Goal: Task Accomplishment & Management: Manage account settings

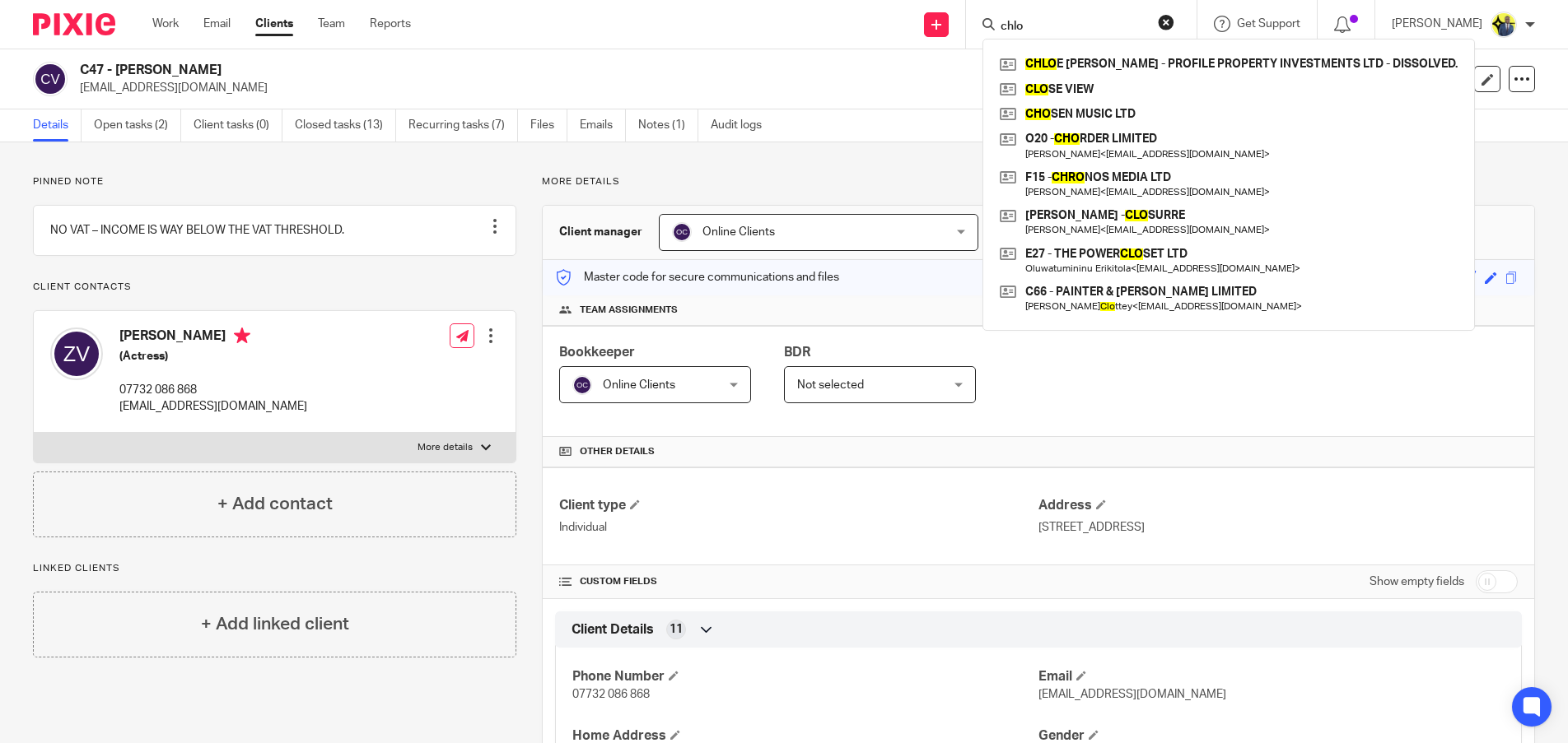
click at [685, 56] on div "C47 - ZAILYN CUEVAS VILLAFANE zailyn.cuevas8@gmail.com Create task Update from …" at bounding box center [784, 80] width 1568 height 60
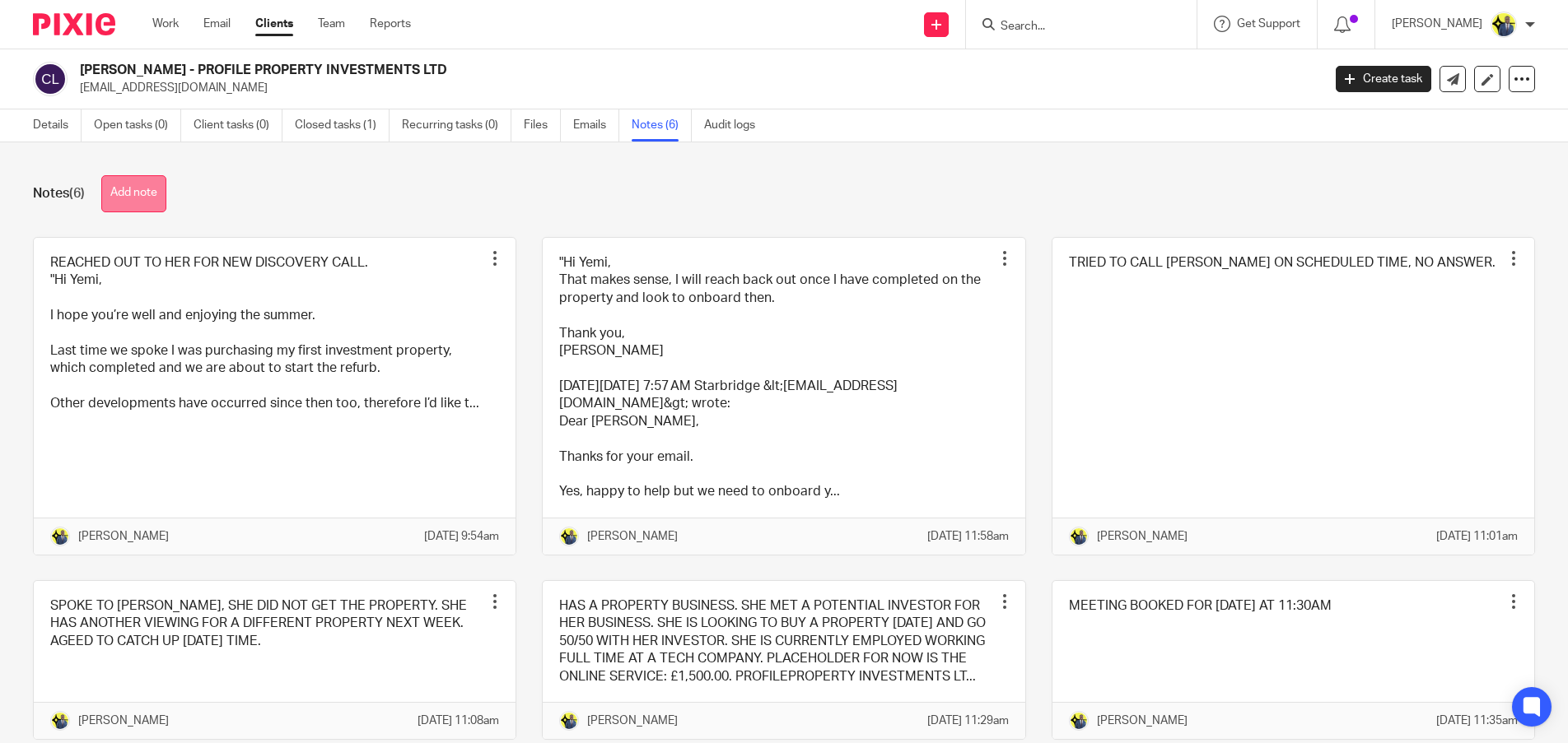
click at [148, 191] on button "Add note" at bounding box center [133, 194] width 65 height 37
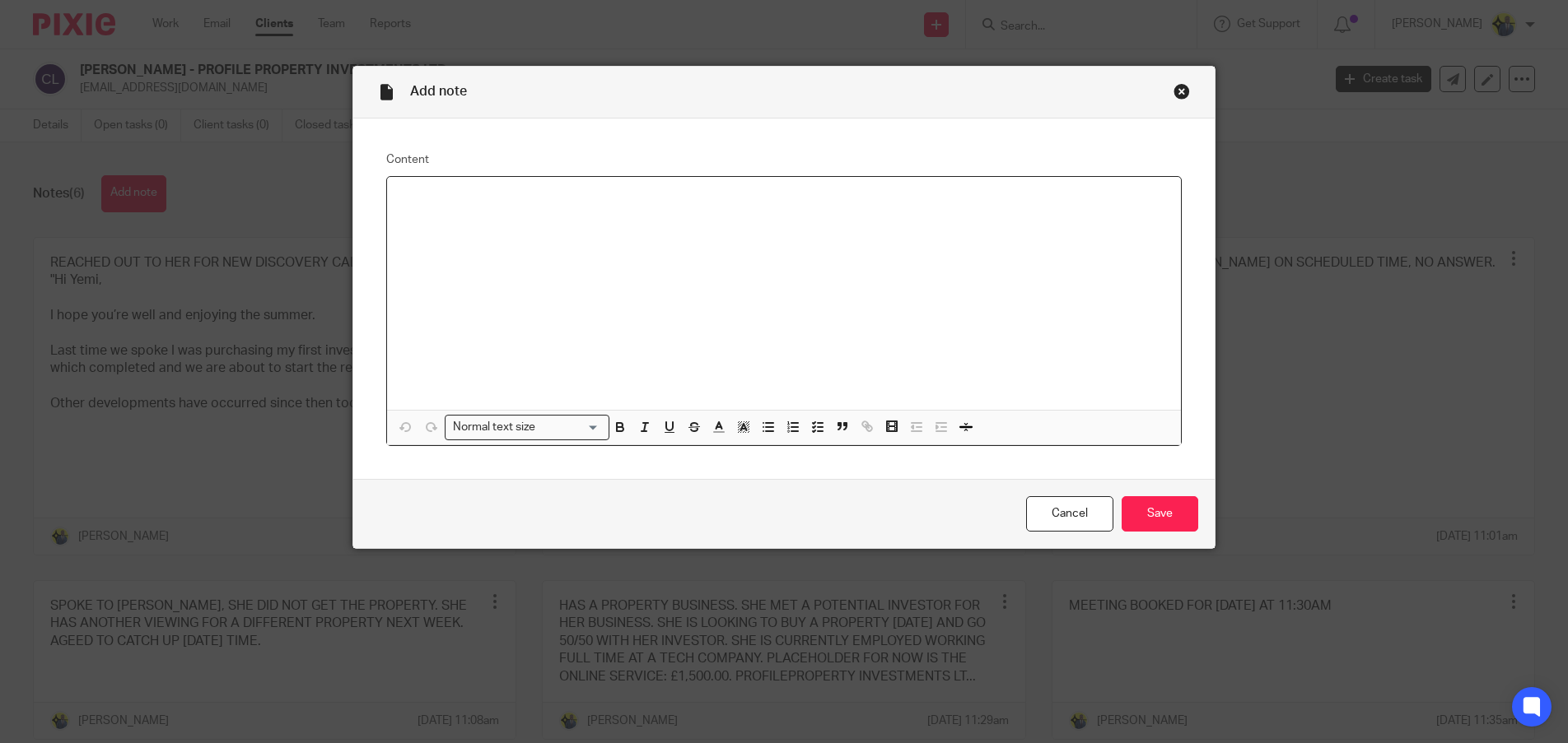
click at [441, 267] on div at bounding box center [783, 293] width 793 height 233
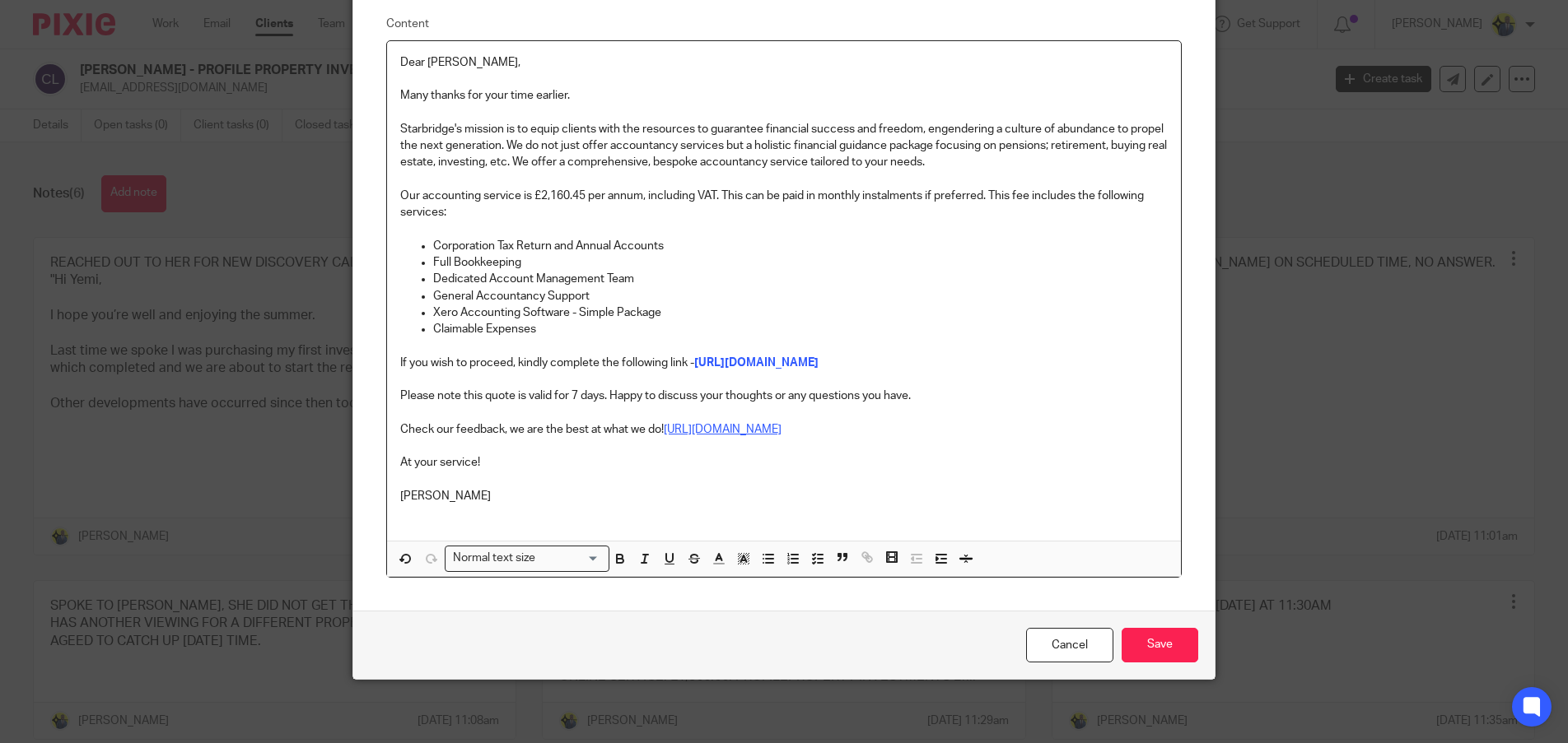
scroll to position [222, 0]
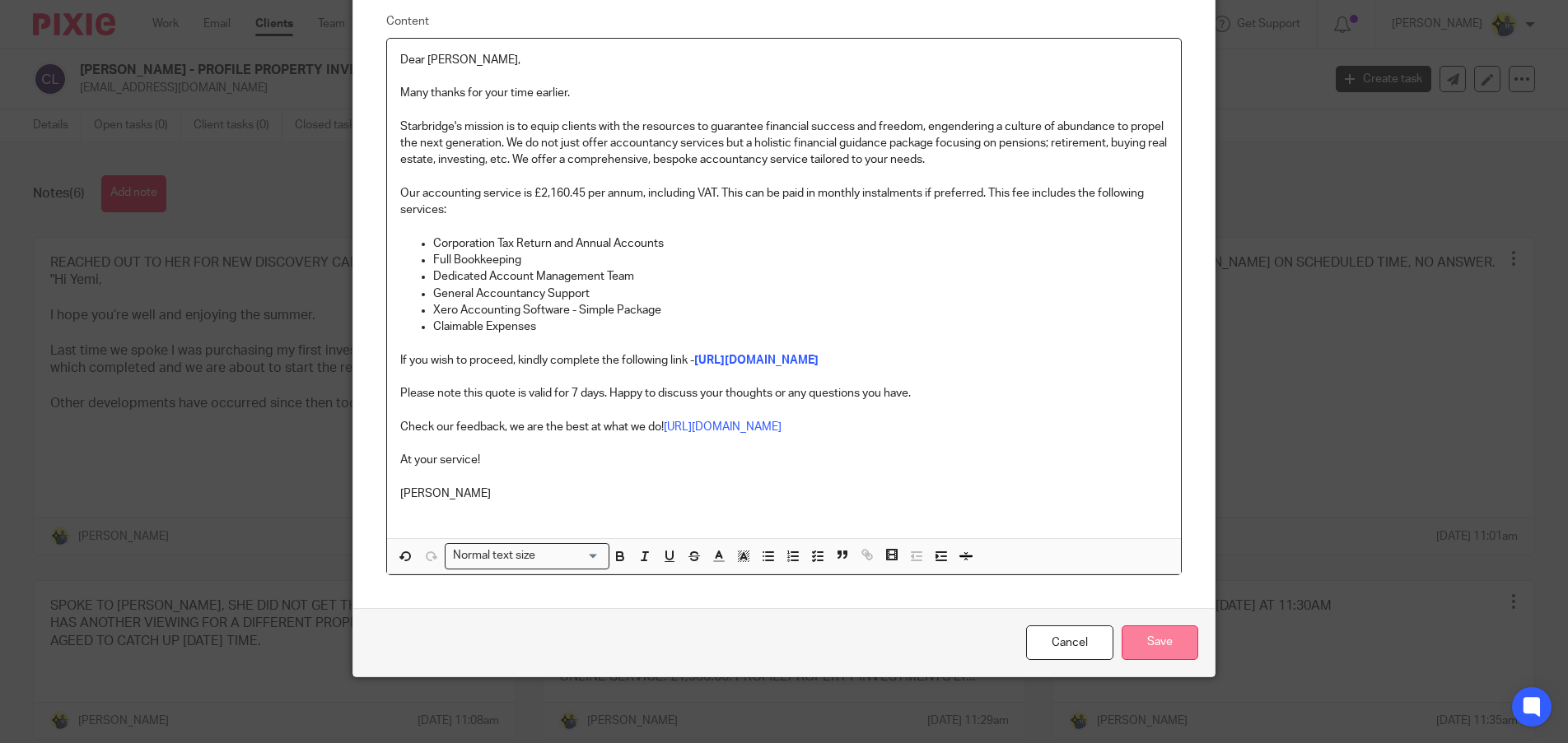
click at [1151, 628] on input "Save" at bounding box center [1159, 643] width 76 height 36
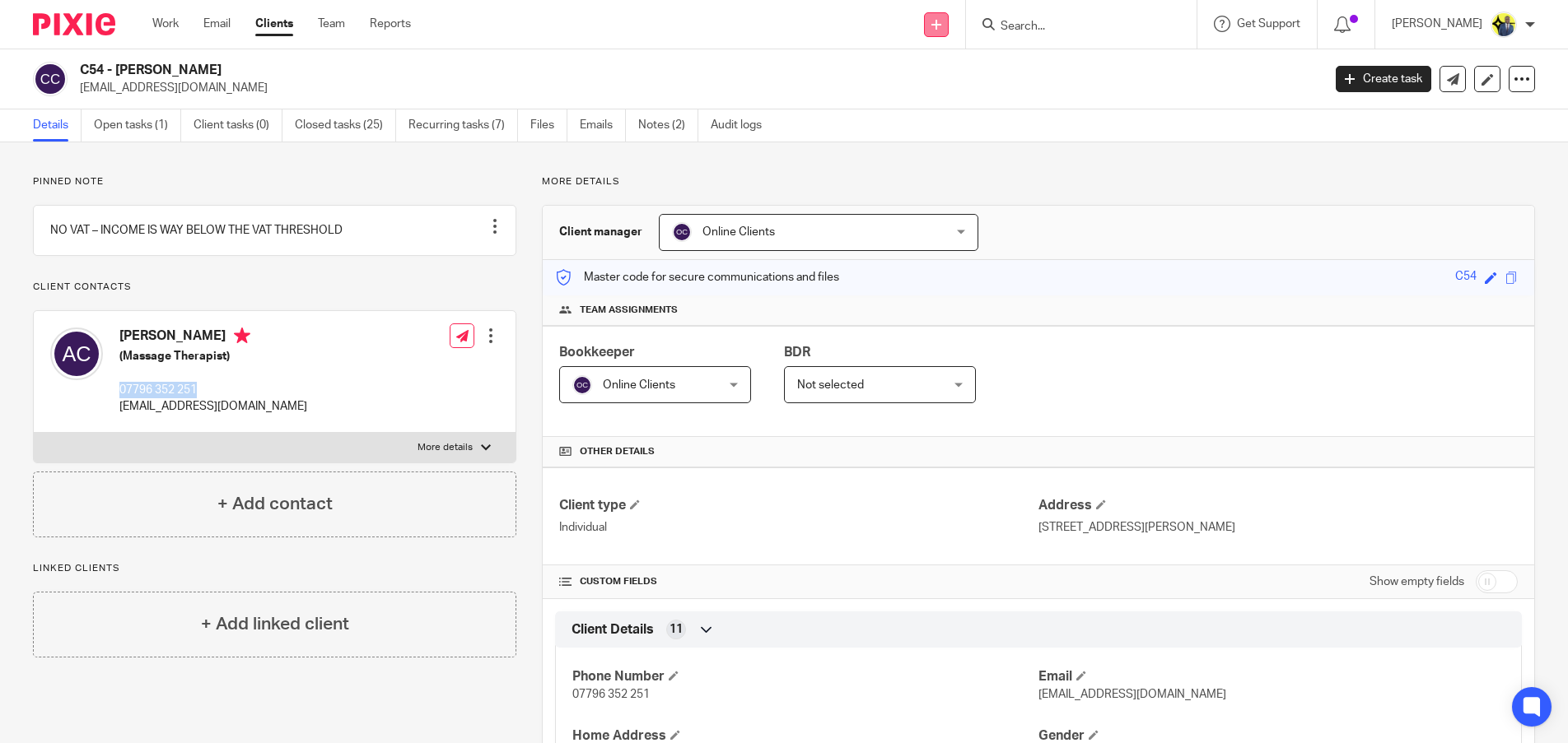
click at [941, 24] on icon at bounding box center [936, 25] width 10 height 10
click at [149, 69] on h2 "C54 - ANN-MARIE CHAN" at bounding box center [572, 70] width 985 height 17
click at [150, 68] on h2 "C54 - ANN-MARIE CHAN" at bounding box center [572, 70] width 985 height 17
copy div "C54 - [PERSON_NAME]"
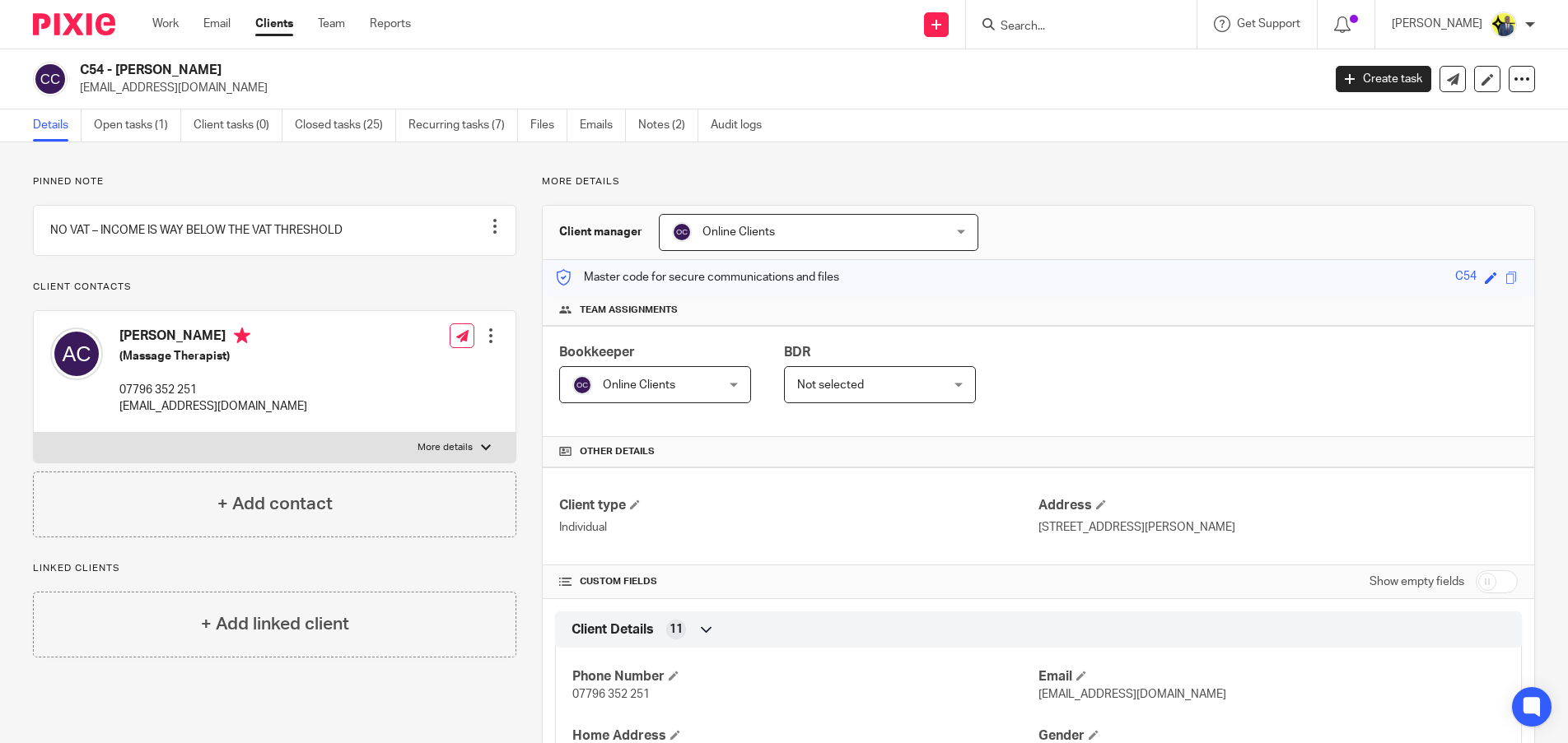
click at [100, 80] on p "[EMAIL_ADDRESS][DOMAIN_NAME]" at bounding box center [694, 88] width 1231 height 17
click at [103, 83] on p "amkchan@hotmail.co.uk" at bounding box center [694, 88] width 1231 height 17
copy main "amkchan@hotmail.co.uk Create task Update from Companies House Export data Merge…"
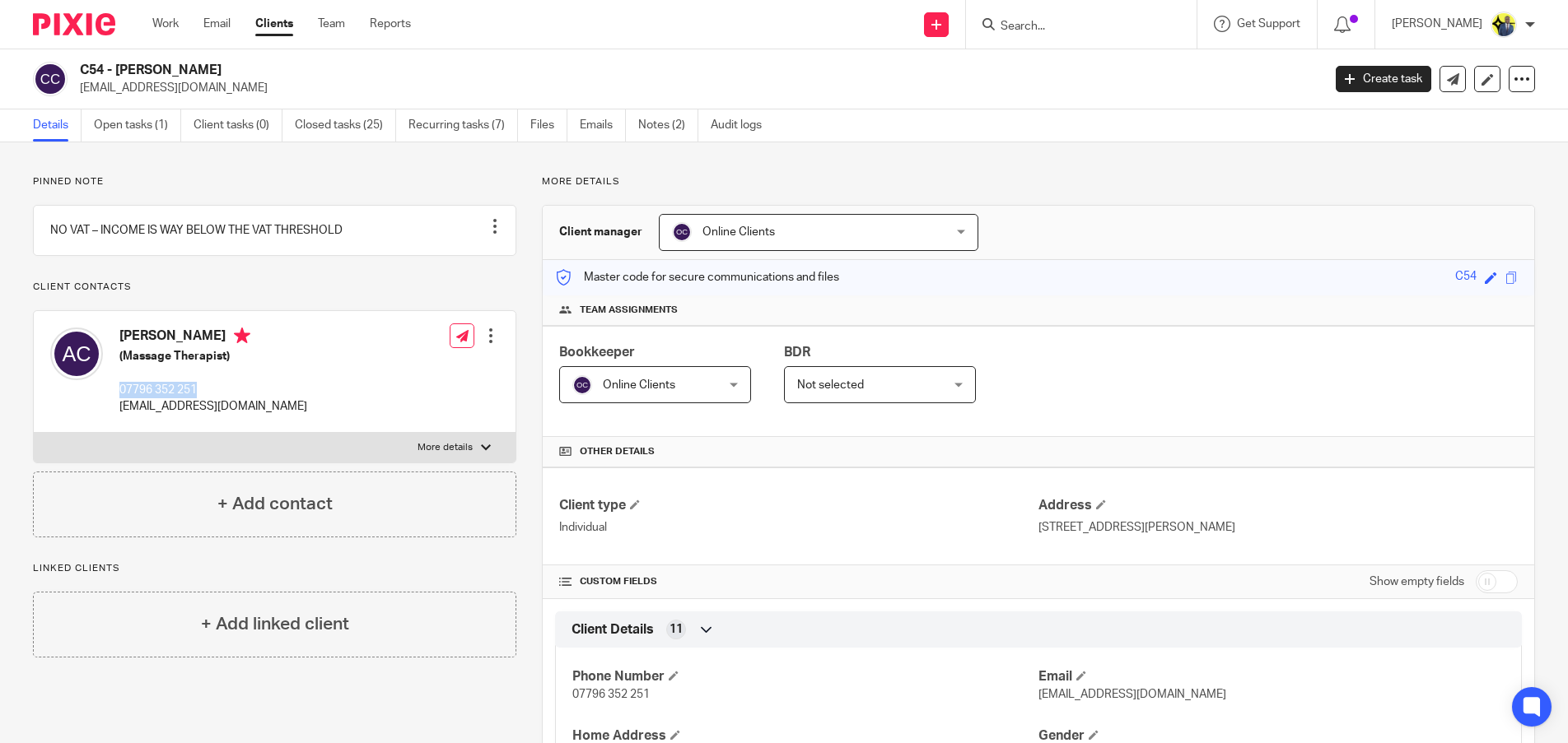
drag, startPoint x: 210, startPoint y: 409, endPoint x: 124, endPoint y: 401, distance: 86.4
click at [121, 398] on p "07796 352 251" at bounding box center [213, 390] width 188 height 17
copy p "07796 352 251"
click at [282, 28] on link "Clients" at bounding box center [274, 24] width 38 height 17
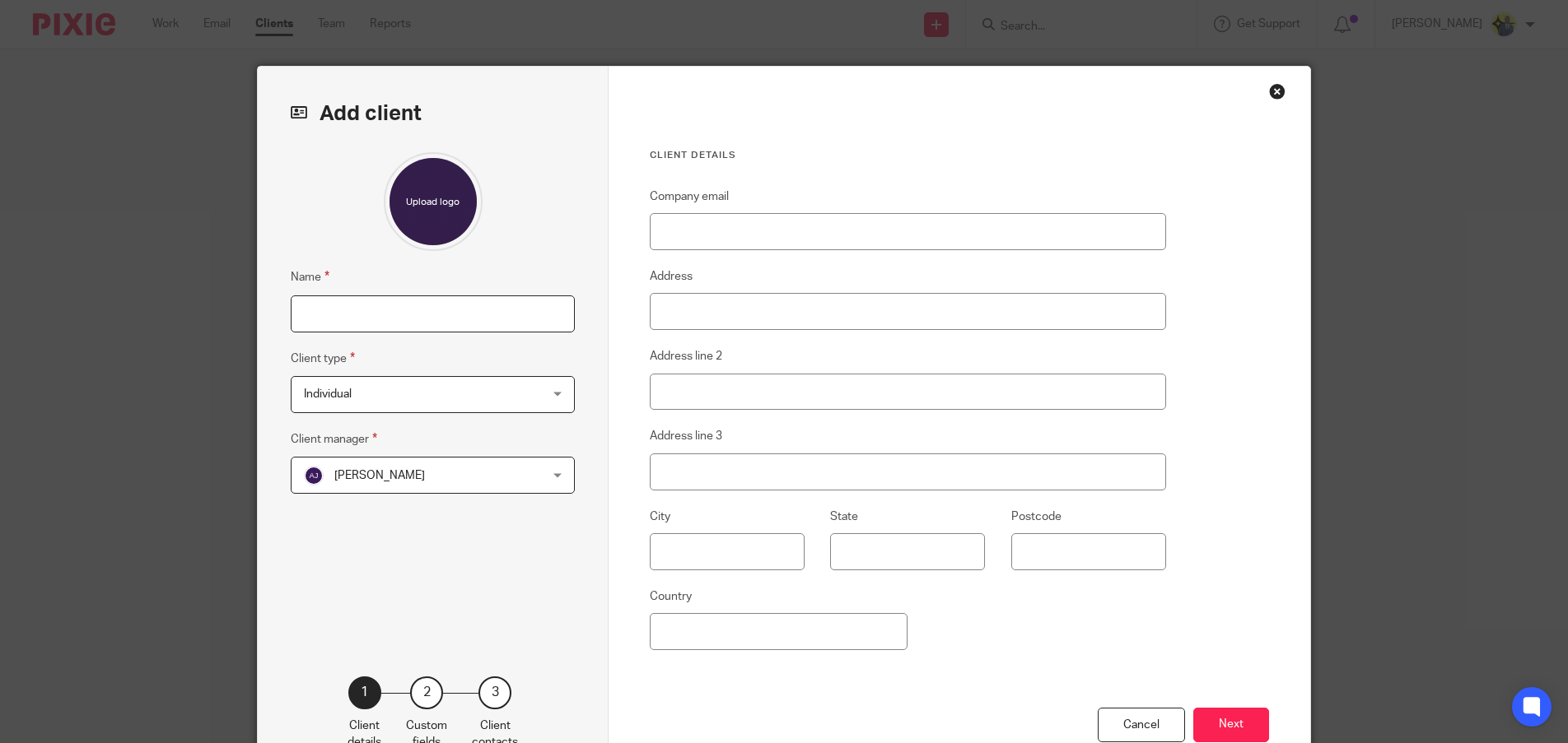
click at [456, 311] on input "Name" at bounding box center [433, 314] width 284 height 37
paste input "C54 - ANN-MARIE CHAN"
click at [327, 315] on input "C54 - ANN-MARIE CHAN" at bounding box center [433, 314] width 284 height 37
click at [399, 311] on input "ANN-MARIE CHAN" at bounding box center [433, 314] width 284 height 37
type input "[PERSON_NAME] LTD"
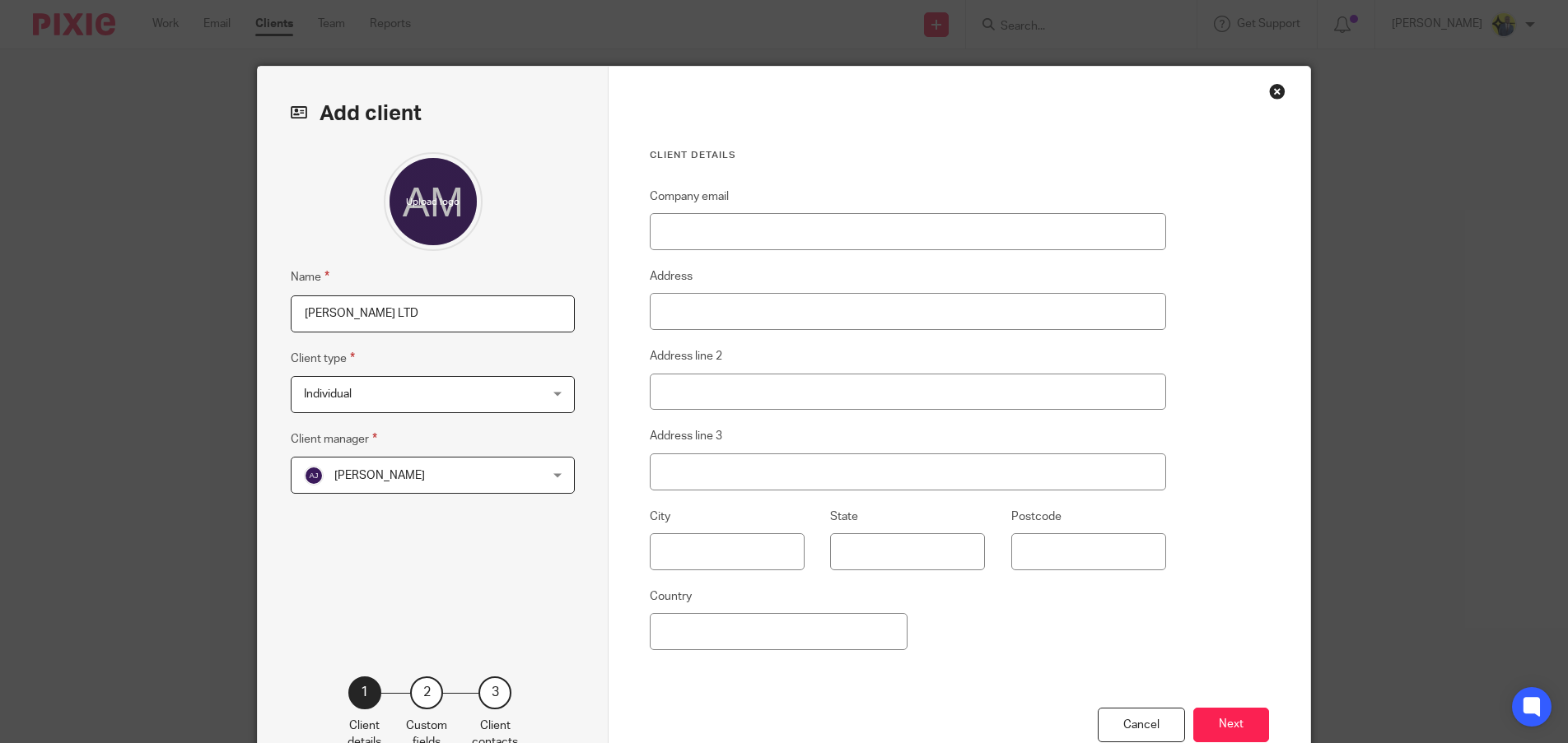
click at [389, 400] on span "Individual" at bounding box center [412, 394] width 215 height 35
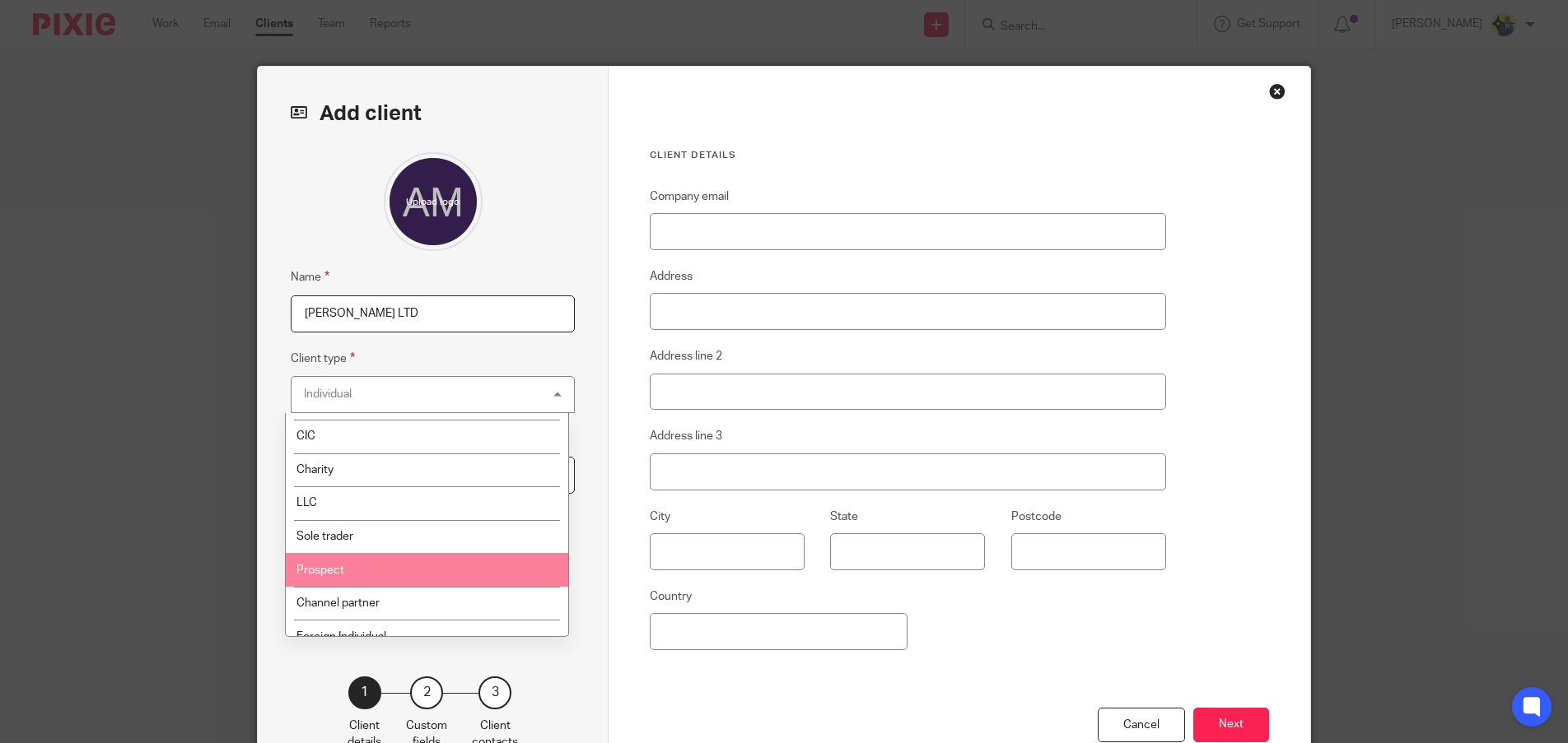
scroll to position [77, 0]
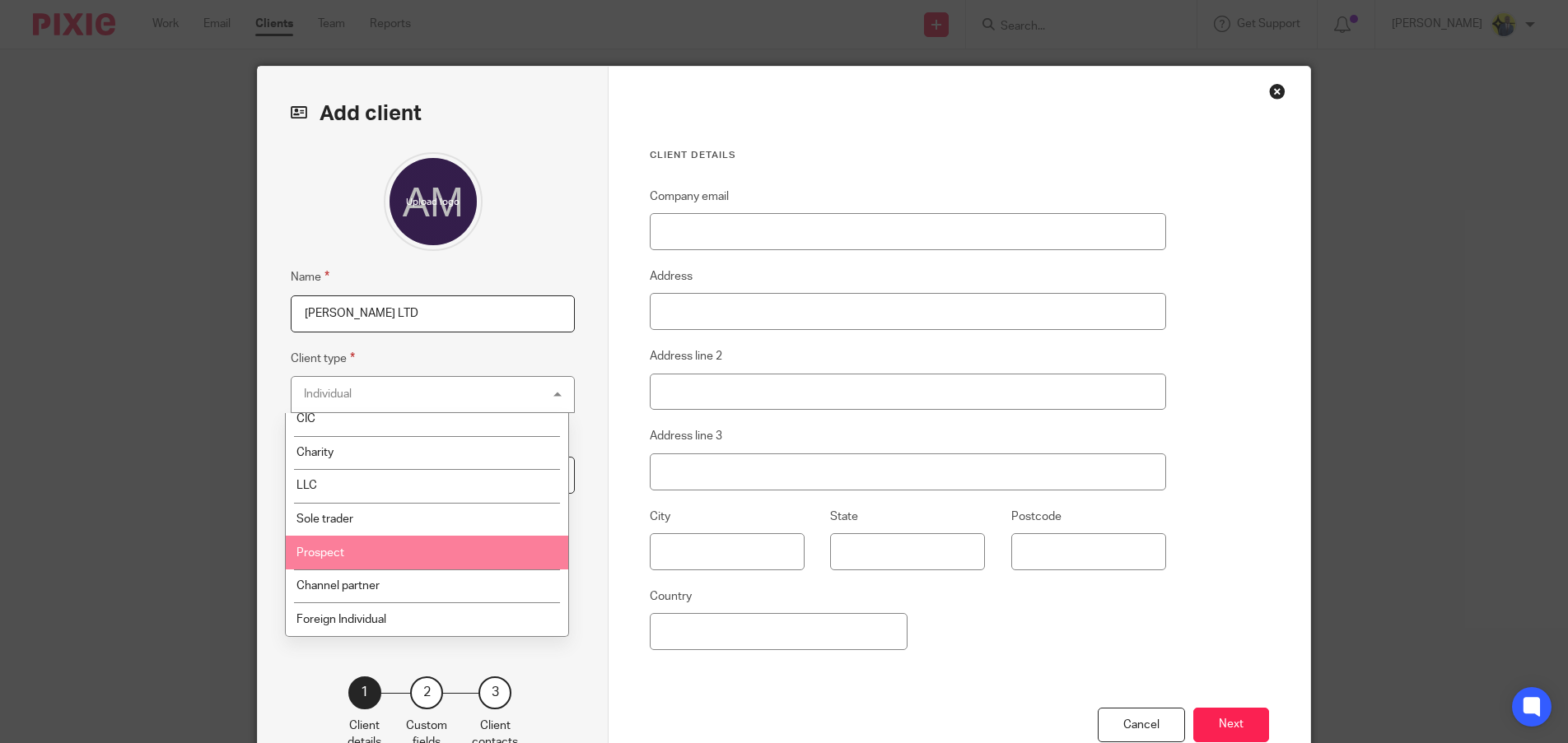
click at [366, 563] on li "Prospect" at bounding box center [427, 552] width 283 height 34
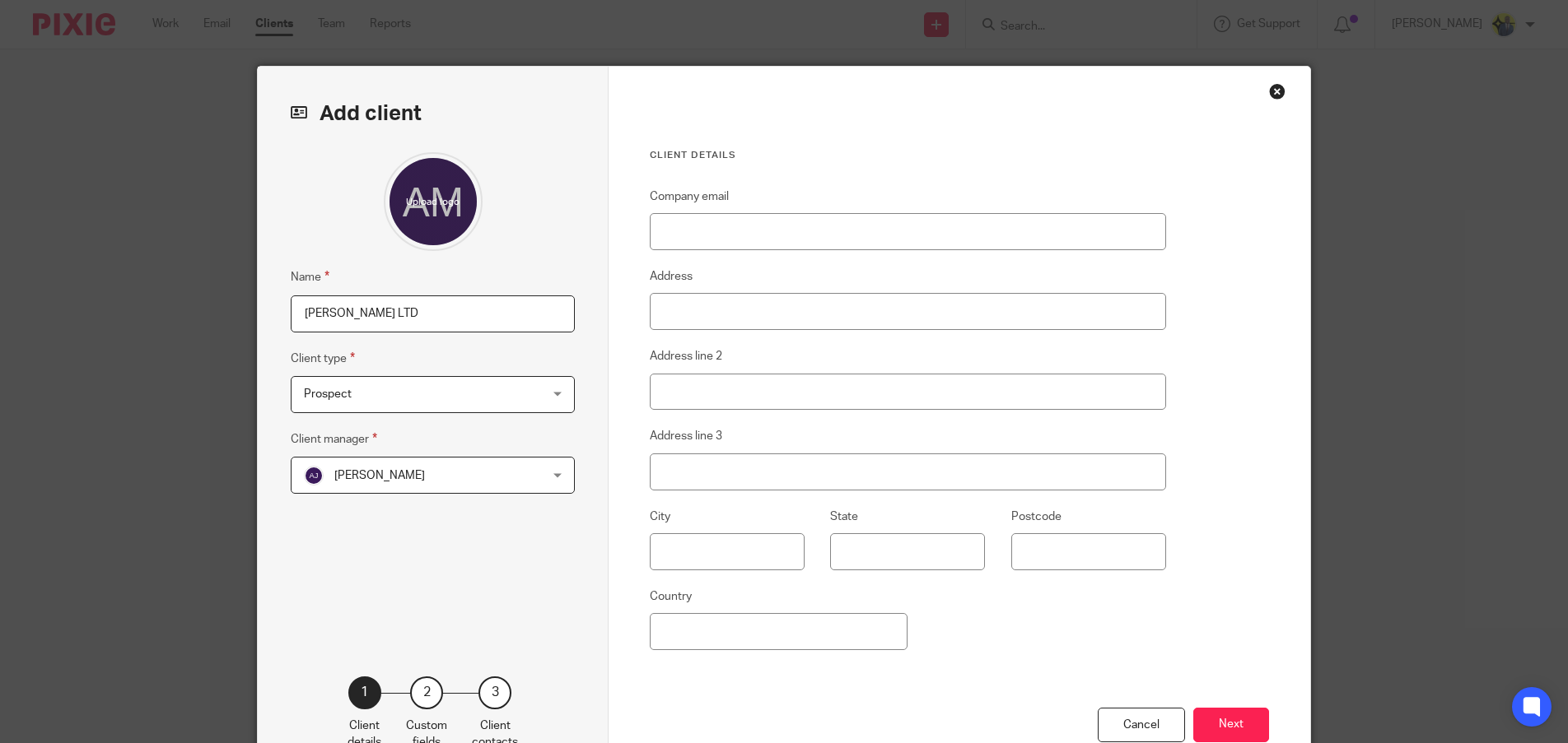
click at [371, 490] on span "[PERSON_NAME]" at bounding box center [412, 475] width 215 height 35
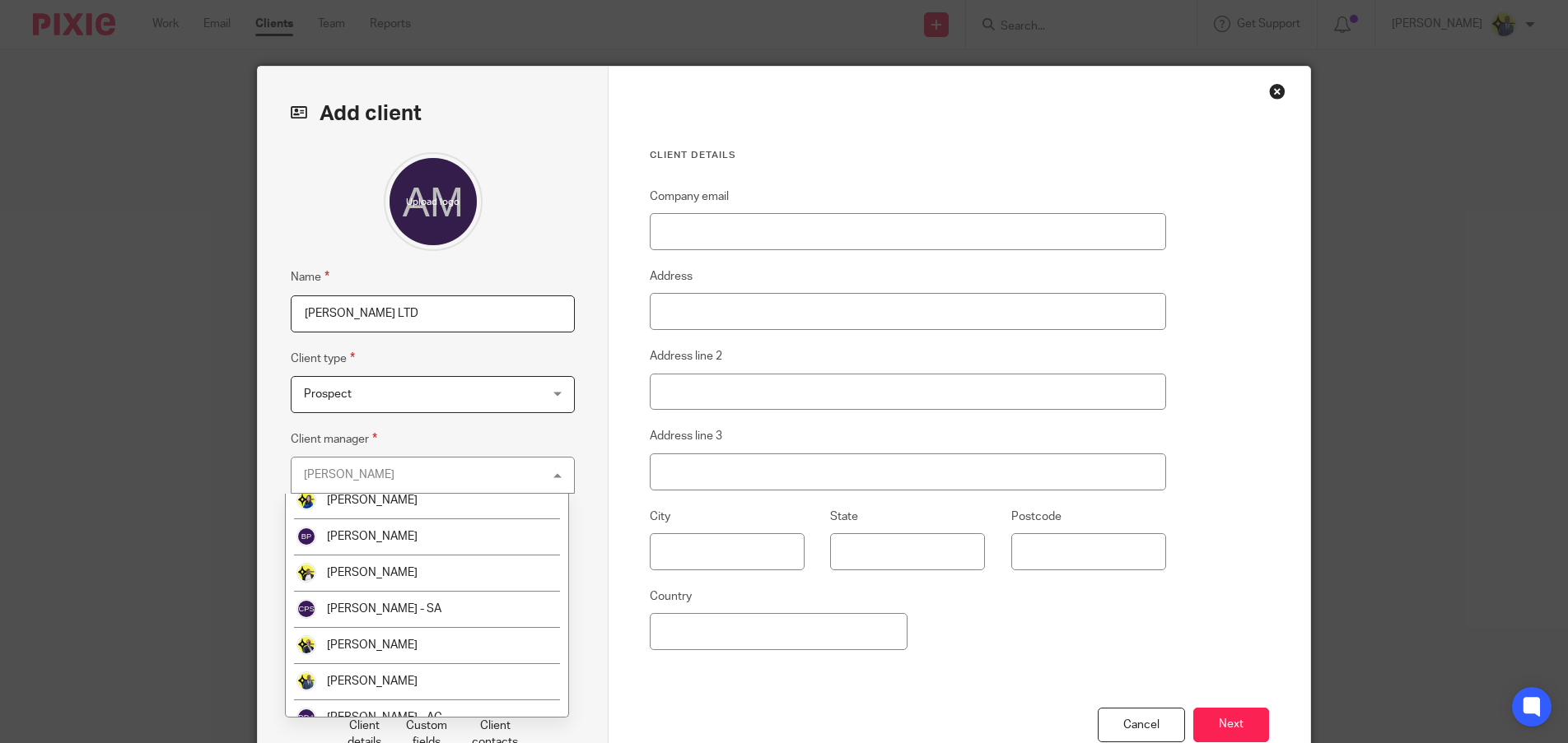
scroll to position [192, 0]
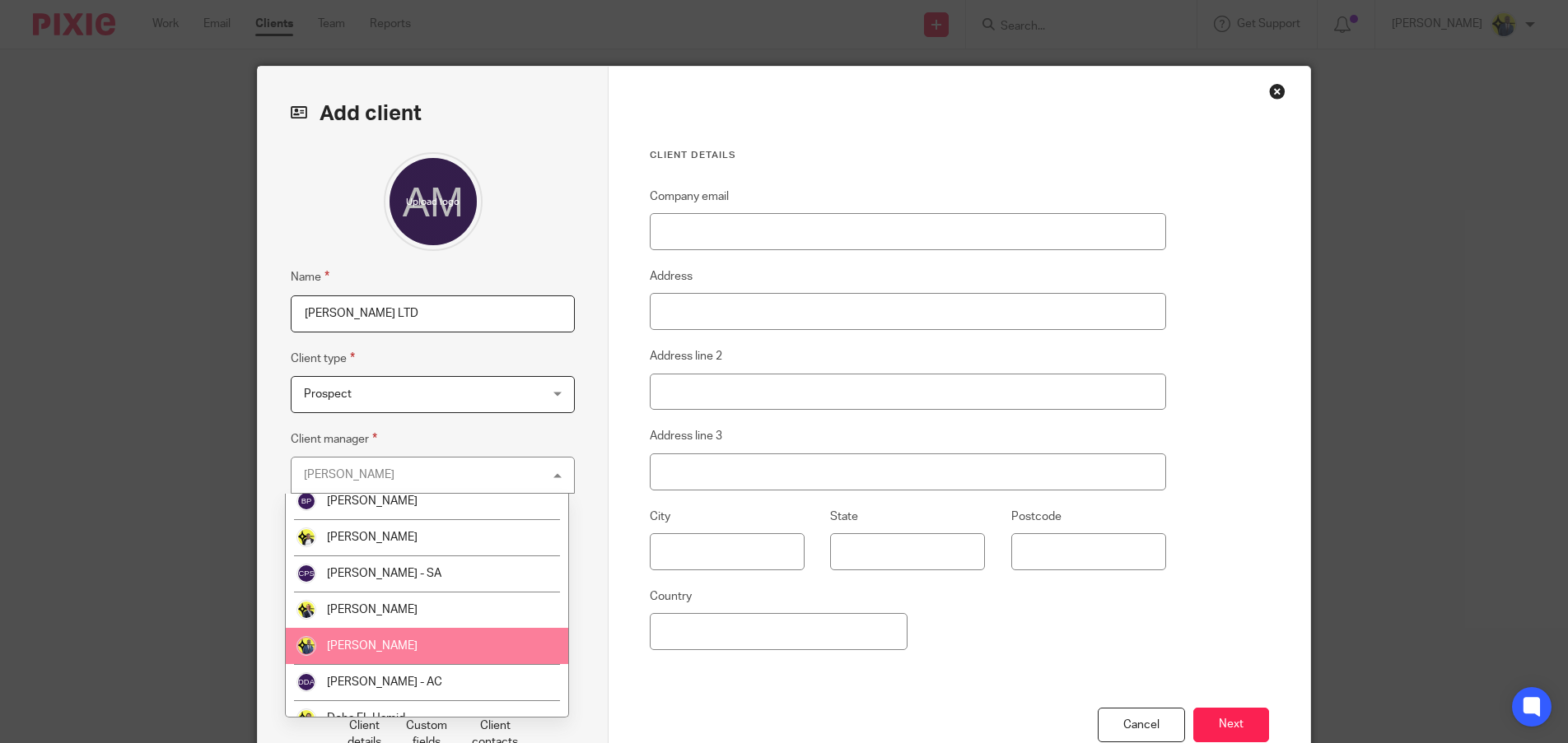
click at [365, 634] on li "[PERSON_NAME]" at bounding box center [427, 646] width 283 height 36
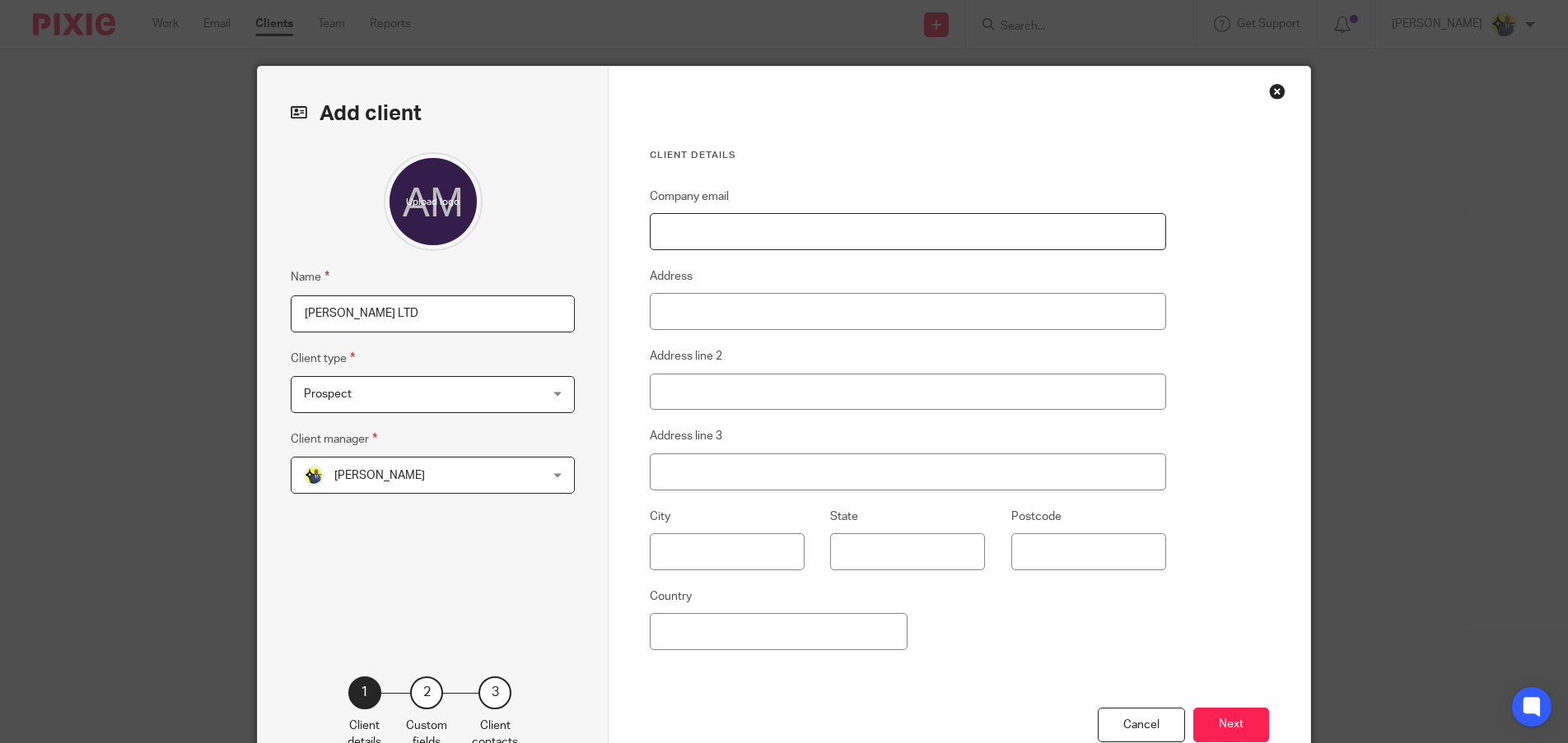
click at [693, 228] on input "Company email" at bounding box center [907, 231] width 516 height 37
paste input "amkchan@hotmail.co.uk"
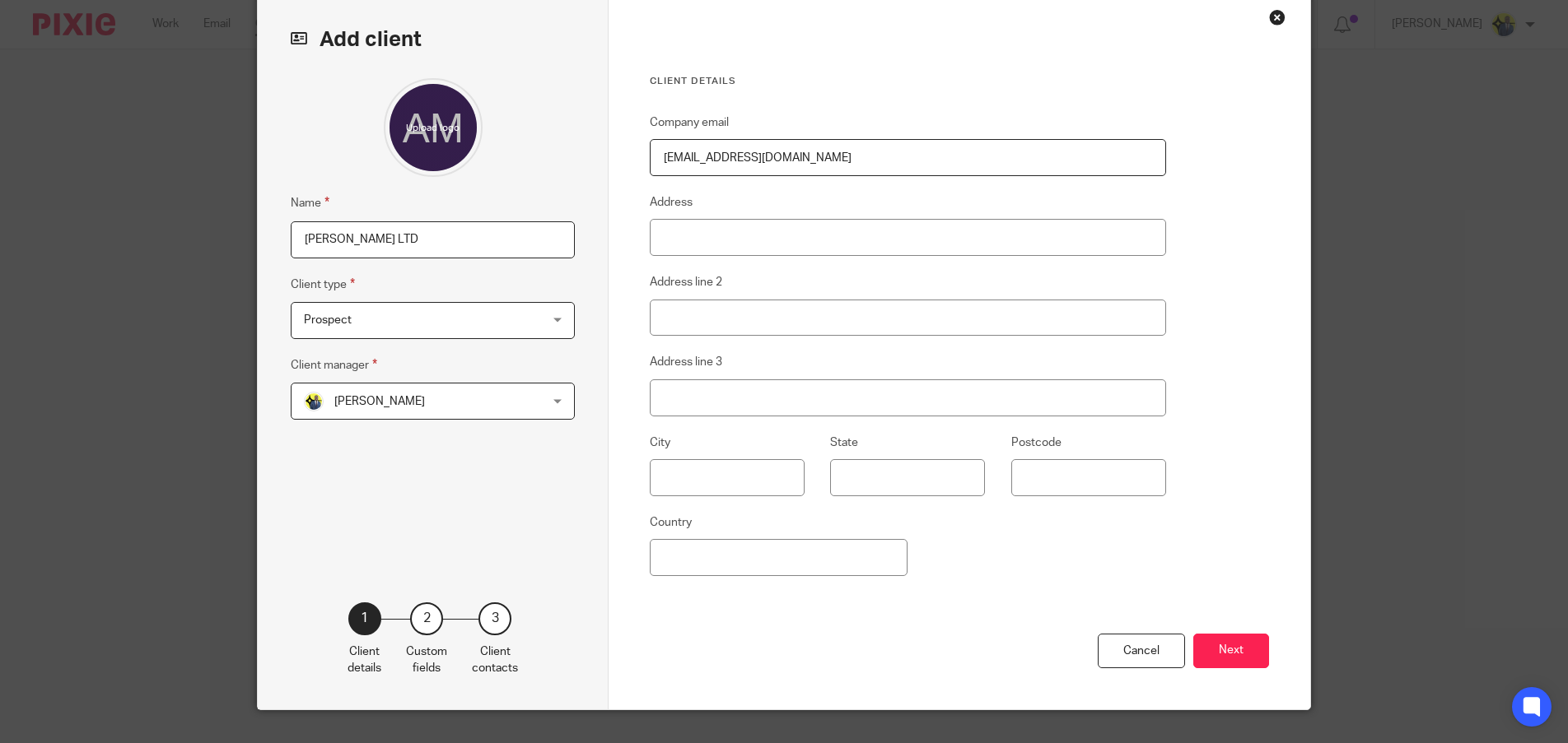
scroll to position [107, 0]
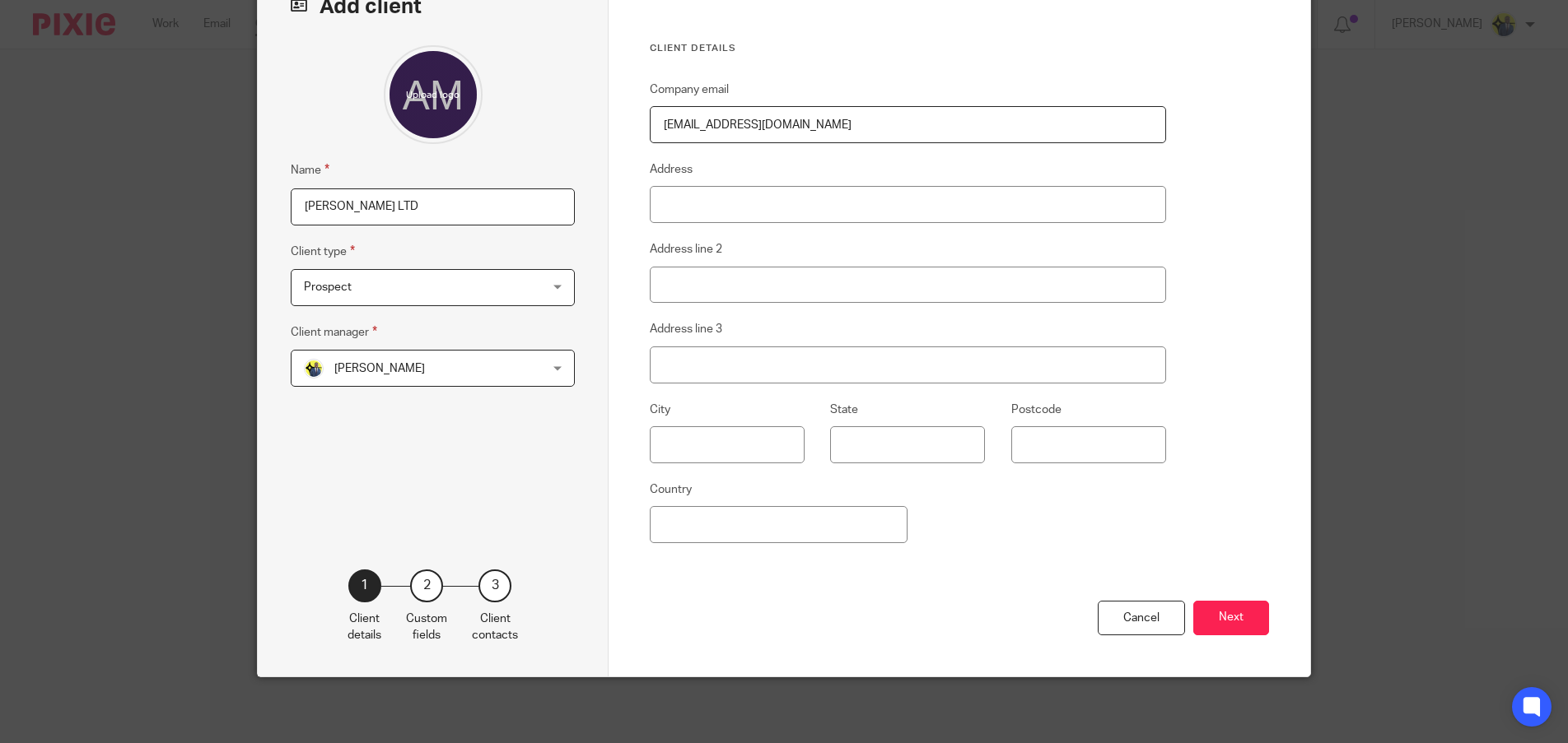
type input "[EMAIL_ADDRESS][DOMAIN_NAME]"
click at [1218, 636] on div "Cancel Next" at bounding box center [959, 639] width 619 height 76
click at [1215, 615] on button "Next" at bounding box center [1231, 618] width 75 height 36
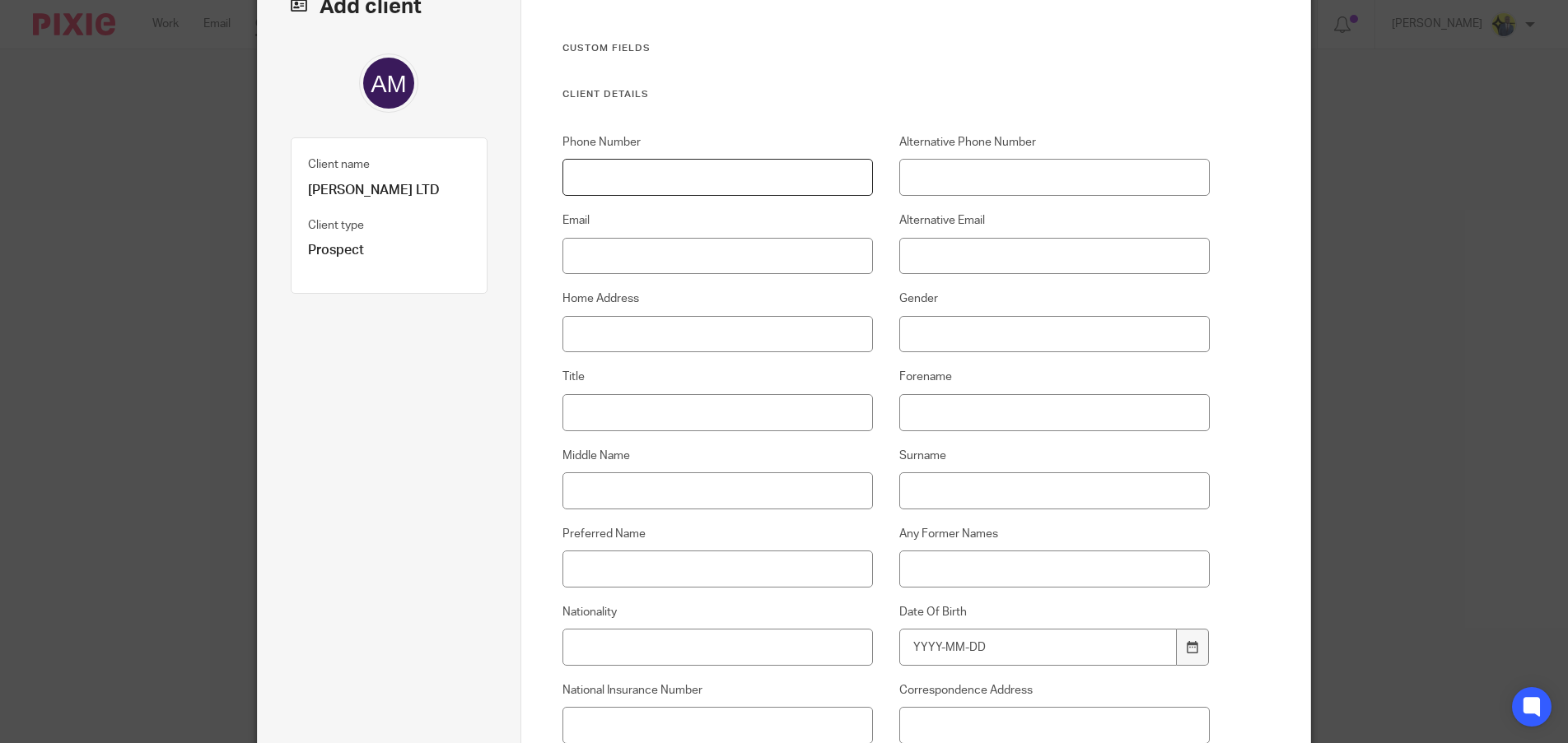
click at [586, 167] on input "Phone Number" at bounding box center [719, 177] width 312 height 37
click at [611, 170] on input "Phone Number" at bounding box center [719, 177] width 312 height 37
paste input "07796 352 251"
type input "07796 352 251"
drag, startPoint x: 438, startPoint y: 192, endPoint x: 320, endPoint y: 178, distance: 118.8
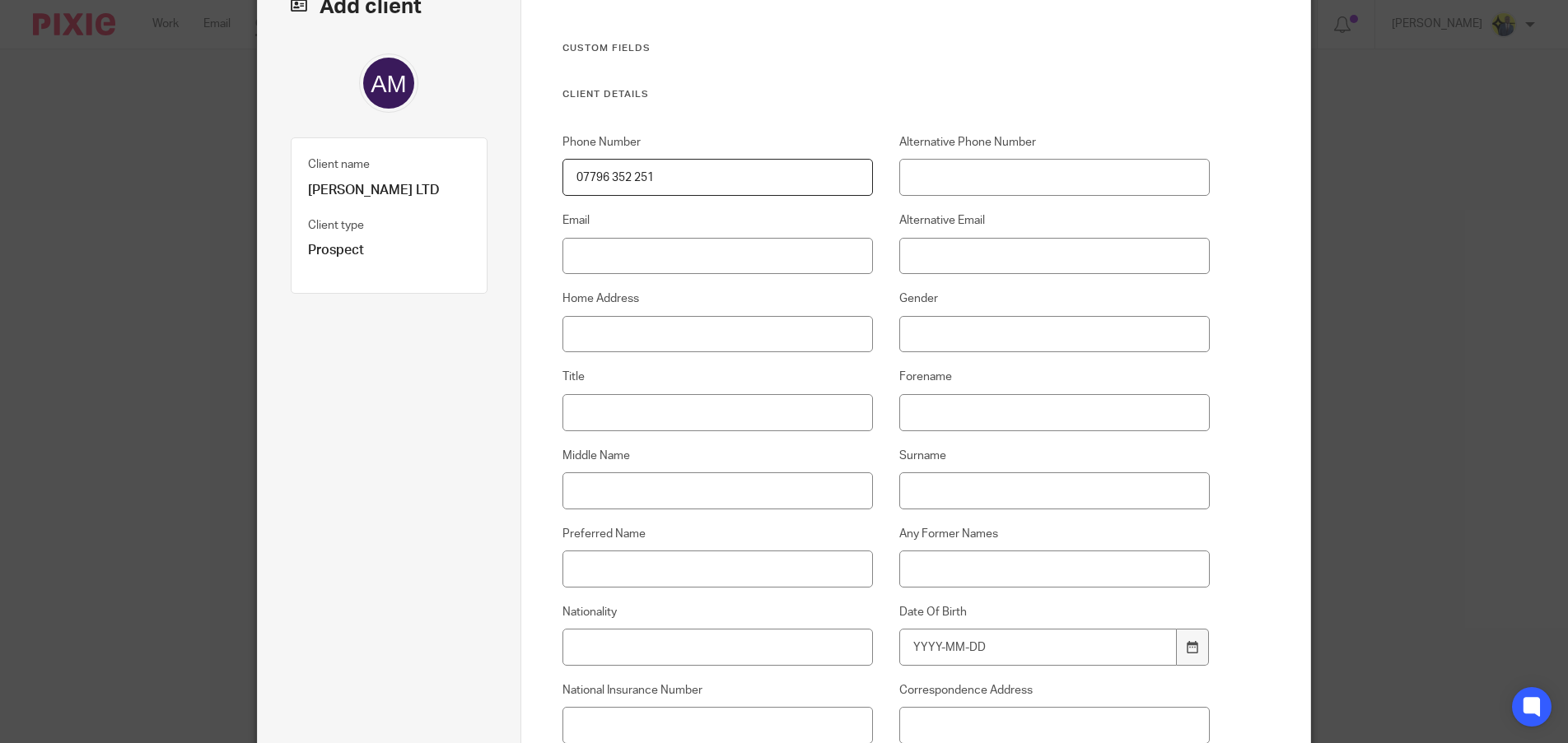
click at [320, 178] on fieldset "Client name ANN-MARIE CHAN LTD" at bounding box center [390, 177] width 162 height 45
copy fieldset "ANN-MARIE CHAN LTD"
click at [930, 414] on input "Forename" at bounding box center [1055, 413] width 312 height 37
paste input "ANN-MARIE CHAN LTD"
type input "ANN-MARIE CHAN LTD"
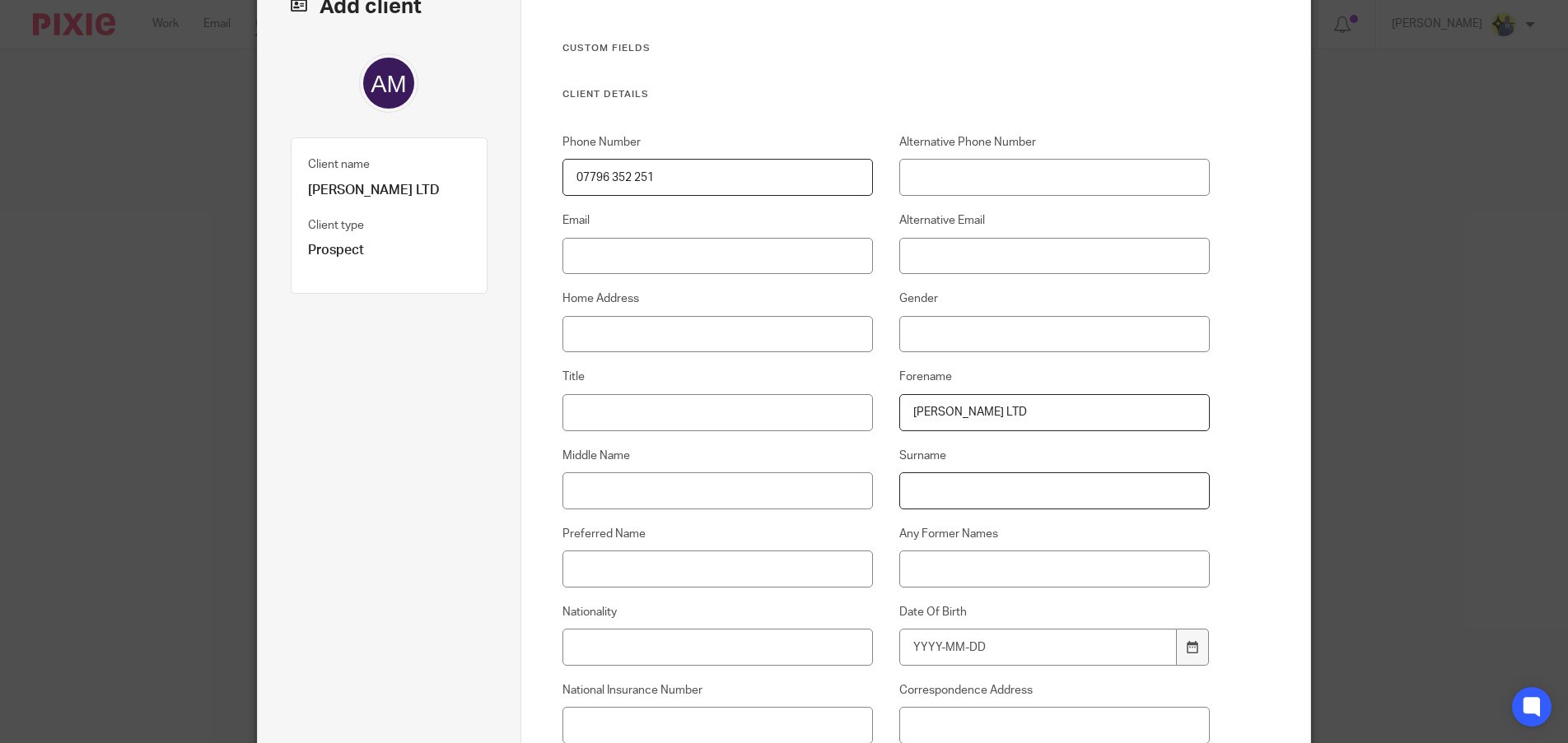
click at [932, 497] on input "Surname" at bounding box center [1055, 490] width 312 height 37
paste input "ANN-MARIE CHAN LTD"
drag, startPoint x: 970, startPoint y: 489, endPoint x: 835, endPoint y: 486, distance: 135.0
click at [835, 486] on div "Phone Number 07796 352 251 Alternative Phone Number Email Alternative Email Hom…" at bounding box center [873, 468] width 674 height 668
type input "CHAN"
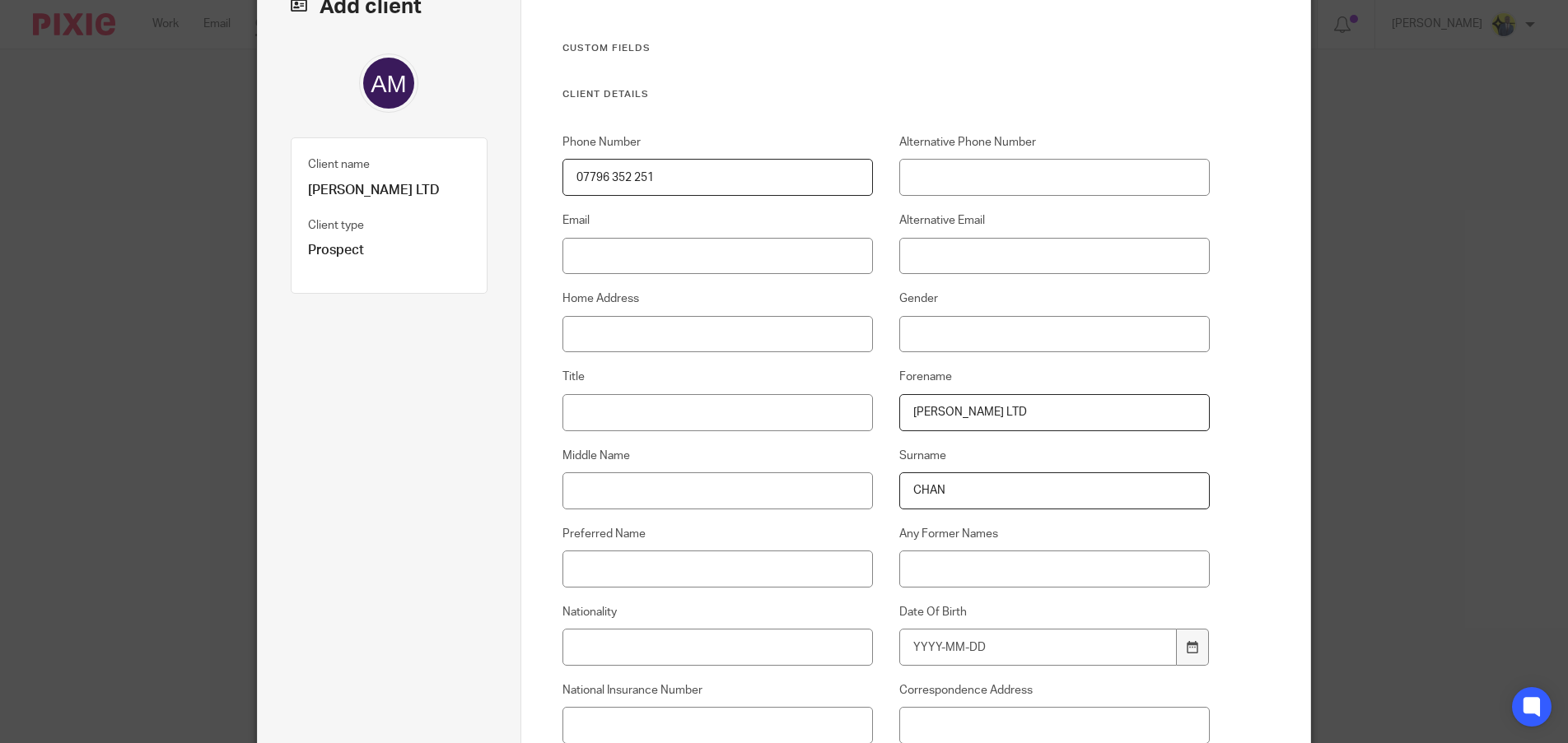
drag, startPoint x: 1041, startPoint y: 402, endPoint x: 968, endPoint y: 403, distance: 73.0
click at [968, 403] on input "ANN-MARIE CHAN LTD" at bounding box center [1055, 413] width 312 height 37
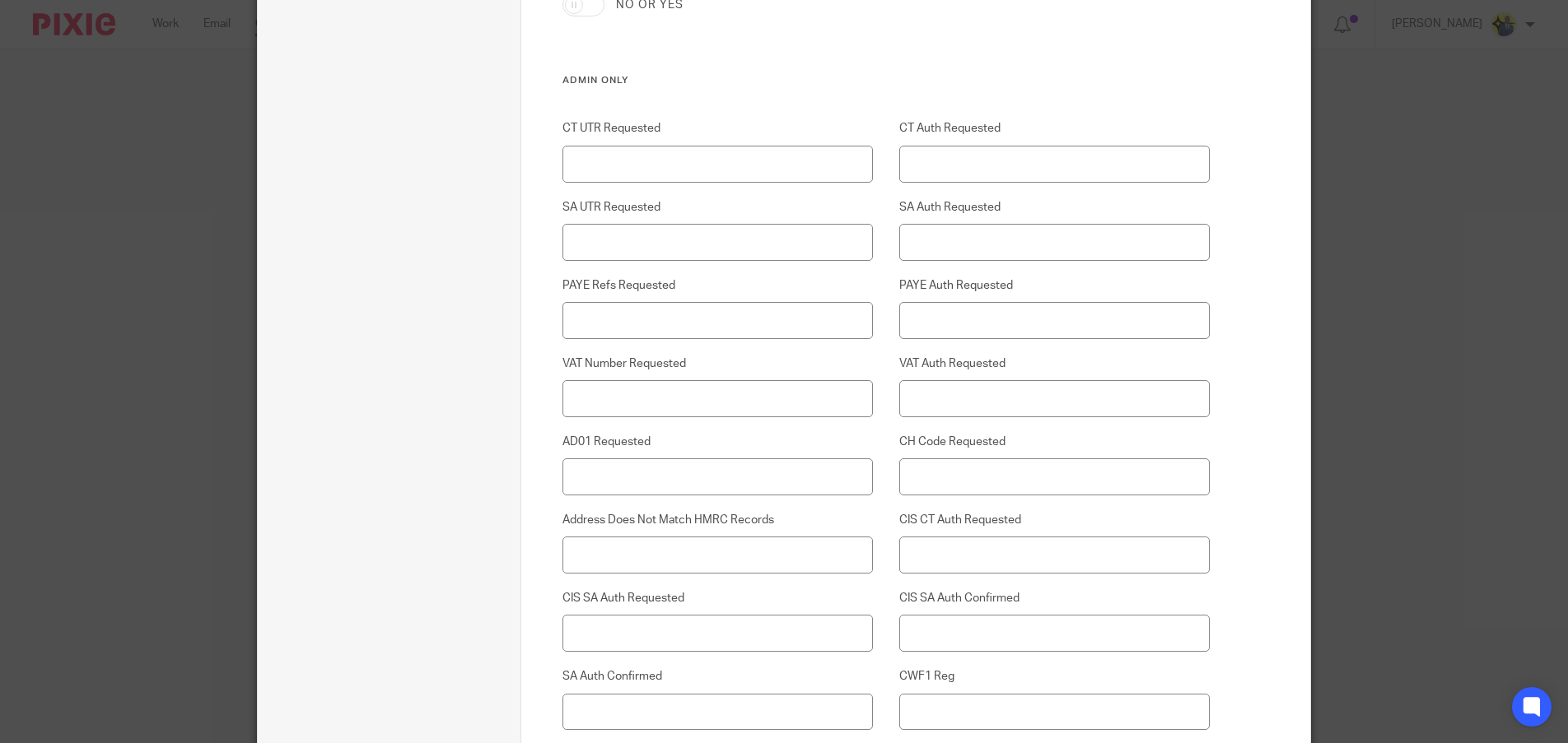
scroll to position [4117, 0]
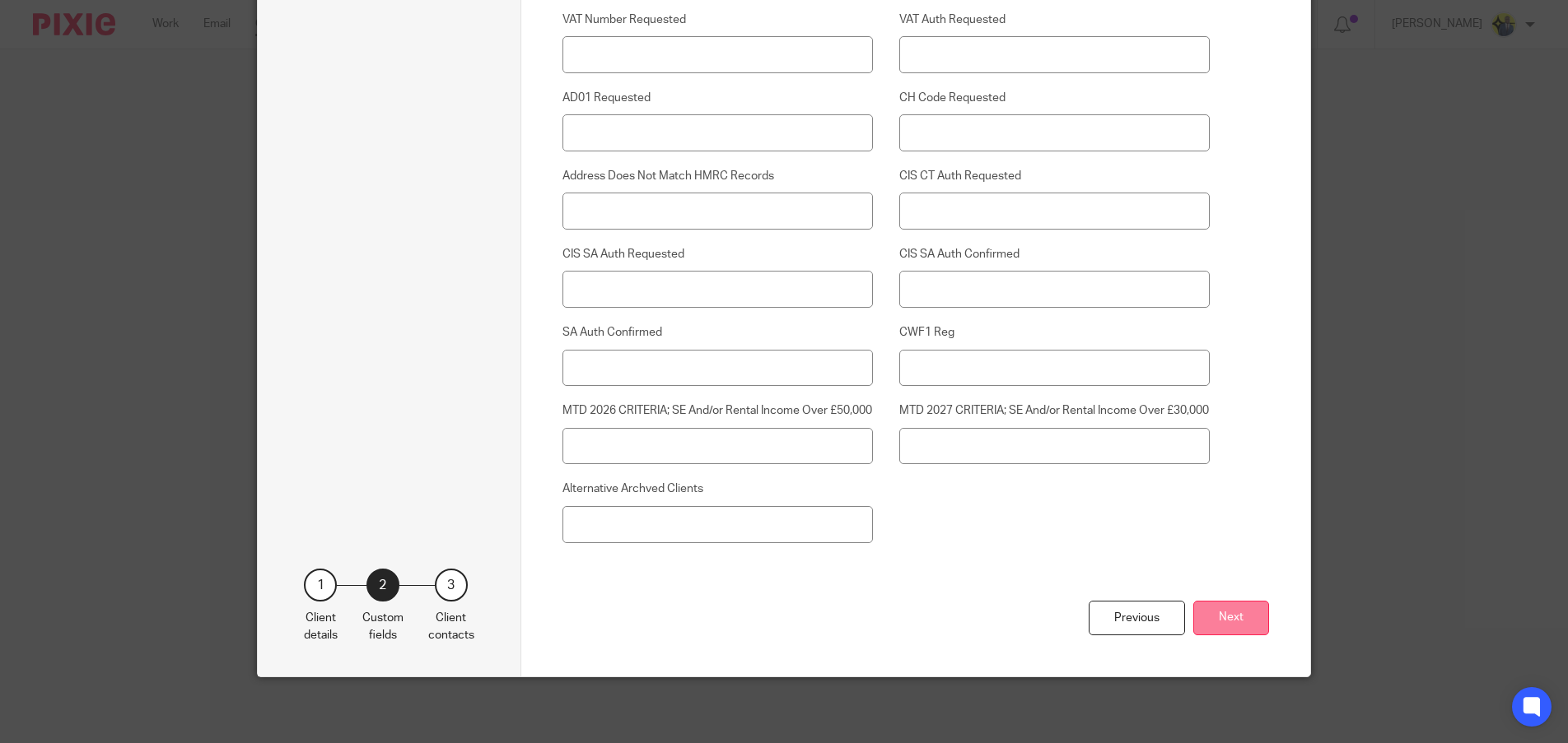
type input "ANN-MARIE"
click at [1248, 624] on button "Next" at bounding box center [1231, 618] width 75 height 36
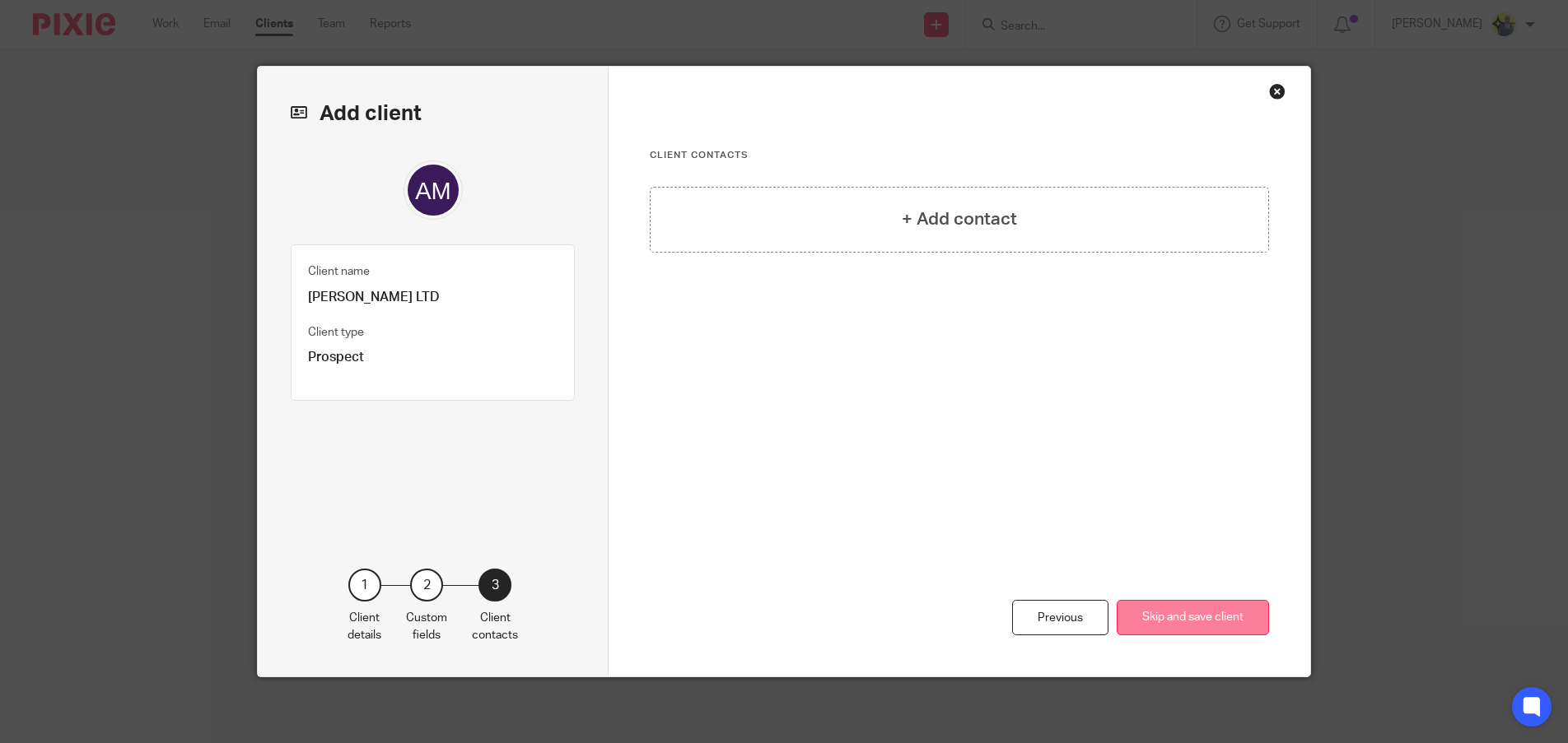
click at [1192, 615] on button "Skip and save client" at bounding box center [1193, 617] width 152 height 36
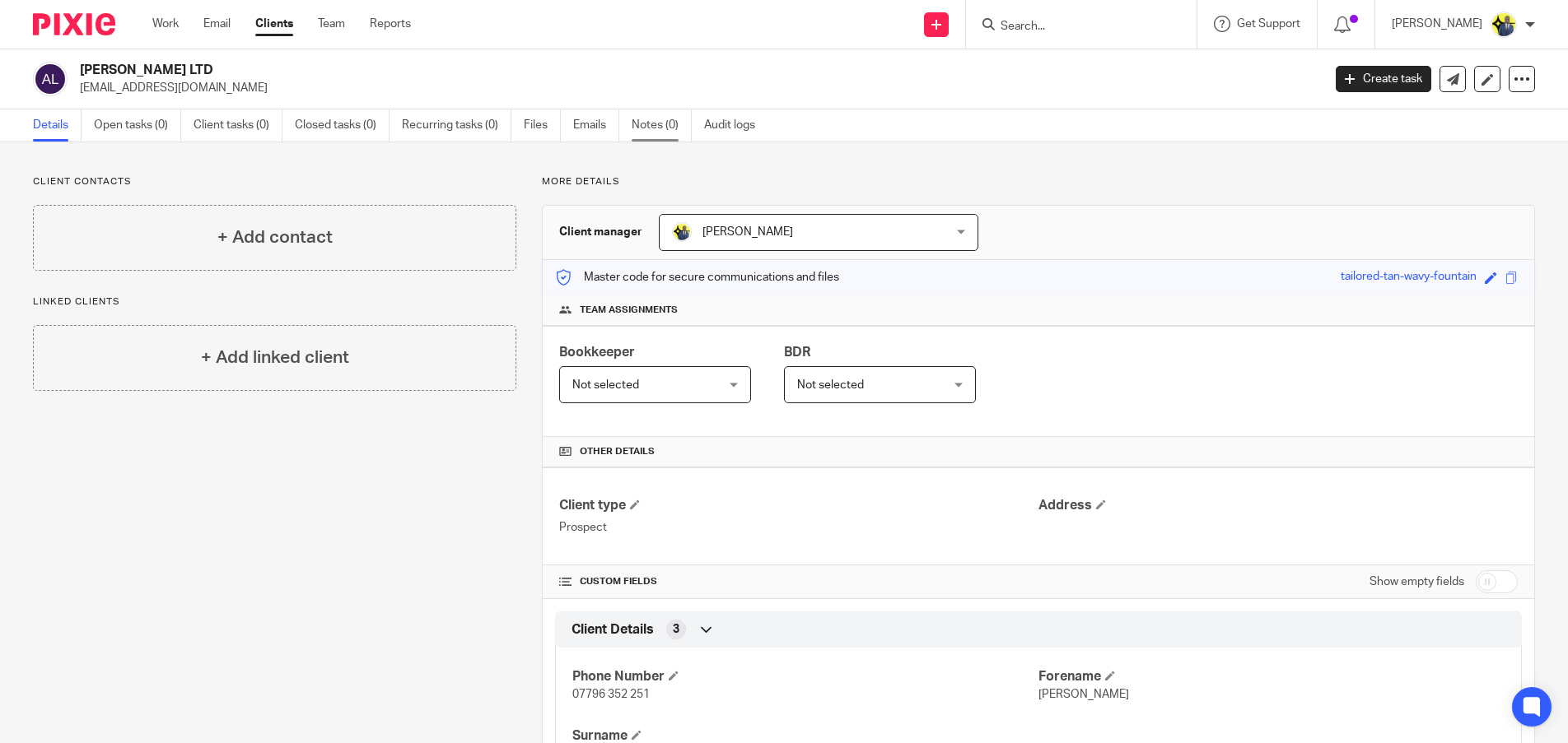
click at [664, 130] on link "Notes (0)" at bounding box center [661, 125] width 60 height 32
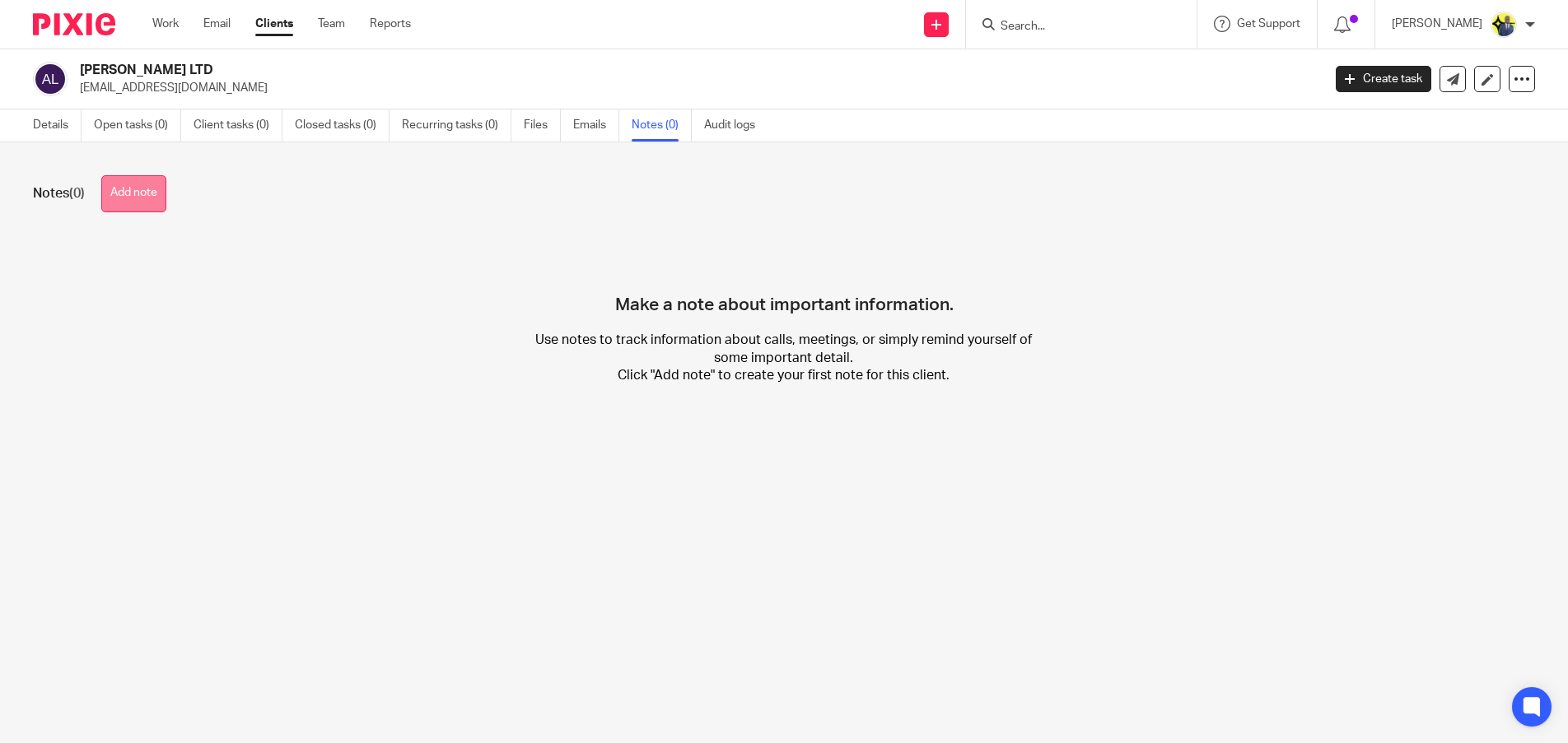
click at [123, 196] on button "Add note" at bounding box center [133, 194] width 65 height 37
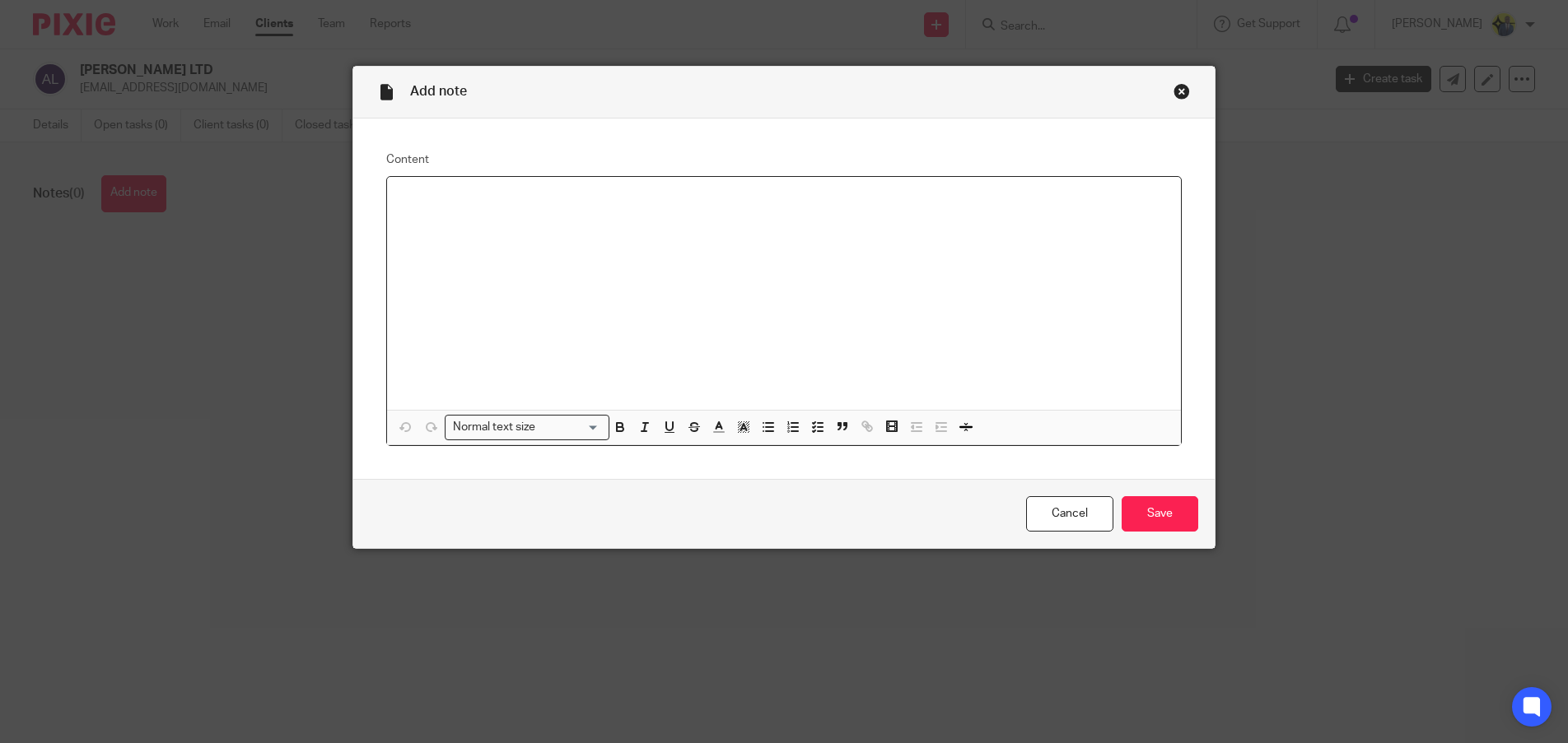
click at [410, 244] on div at bounding box center [783, 293] width 793 height 233
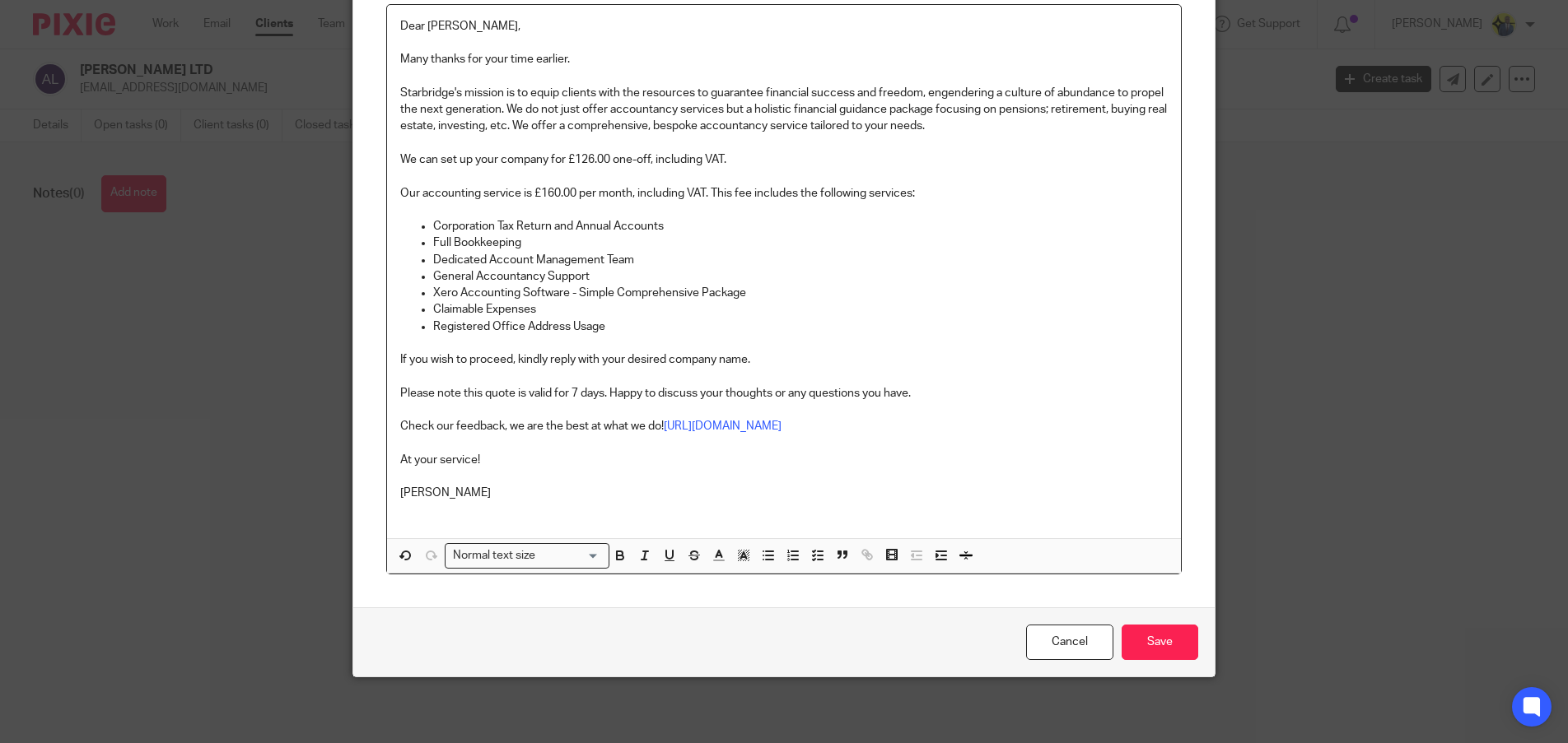
scroll to position [255, 0]
click at [1143, 647] on input "Save" at bounding box center [1159, 642] width 76 height 36
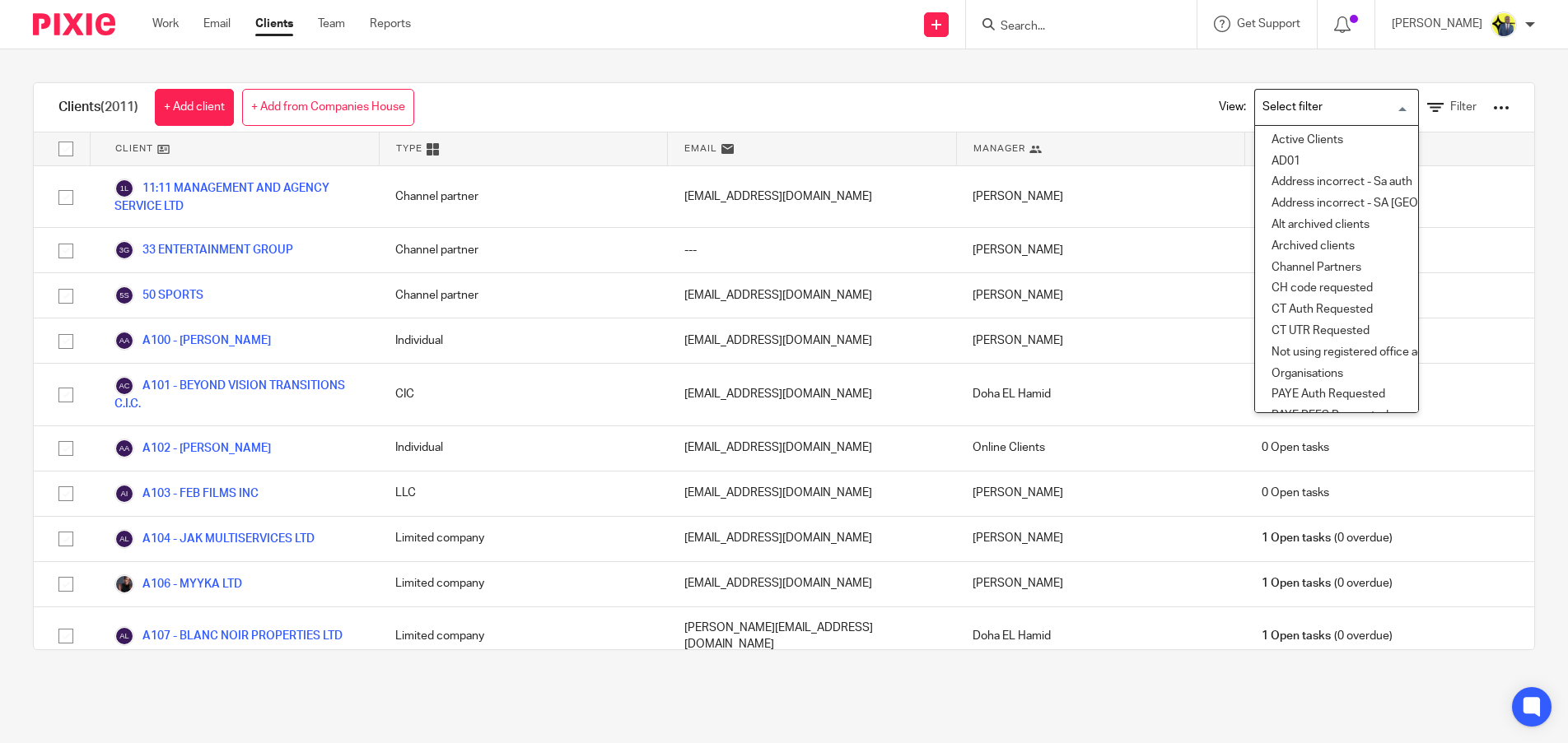
click at [1309, 109] on input "Search for option" at bounding box center [1333, 107] width 152 height 29
click at [1291, 281] on li "Prospects" at bounding box center [1336, 292] width 163 height 22
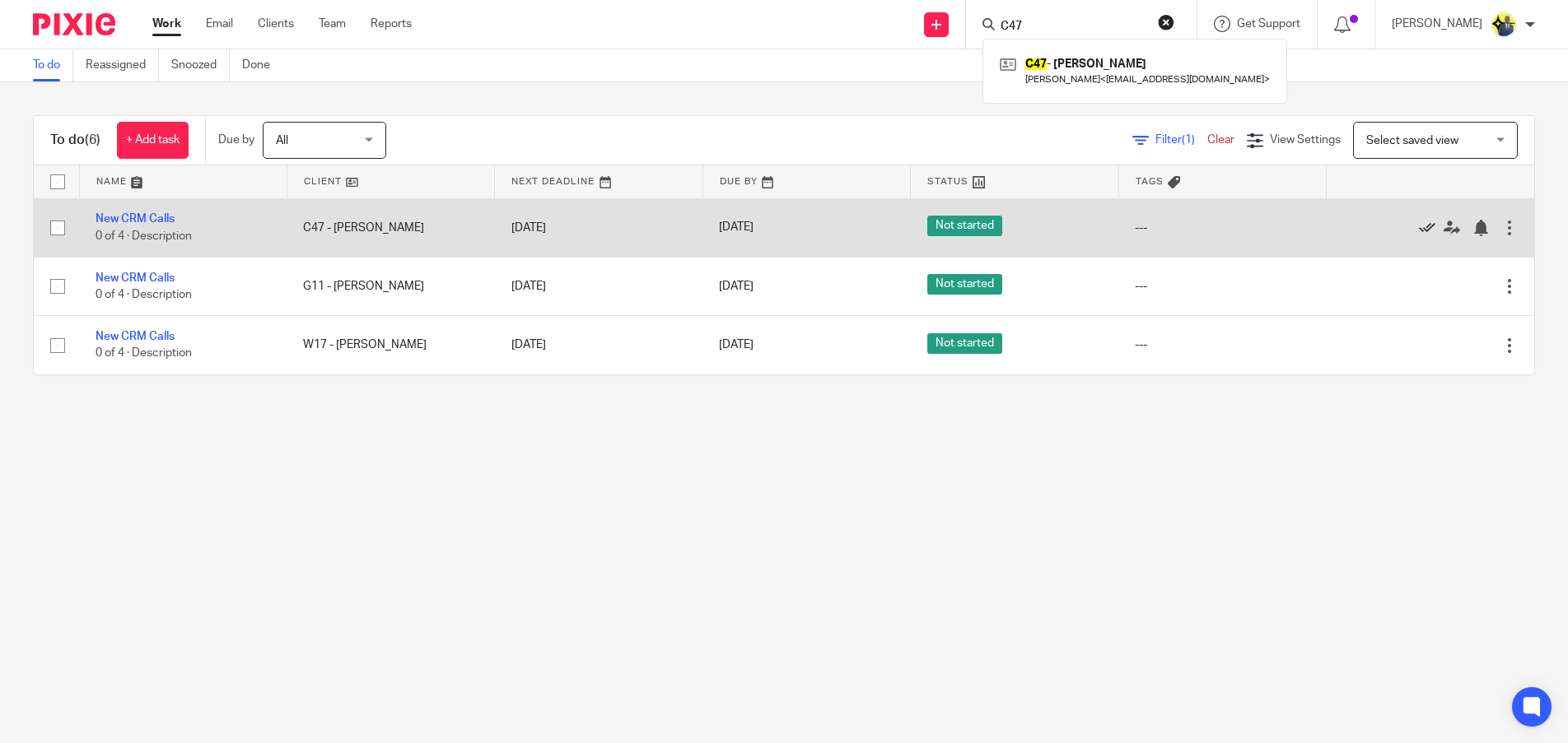
click at [1419, 226] on icon at bounding box center [1427, 228] width 17 height 17
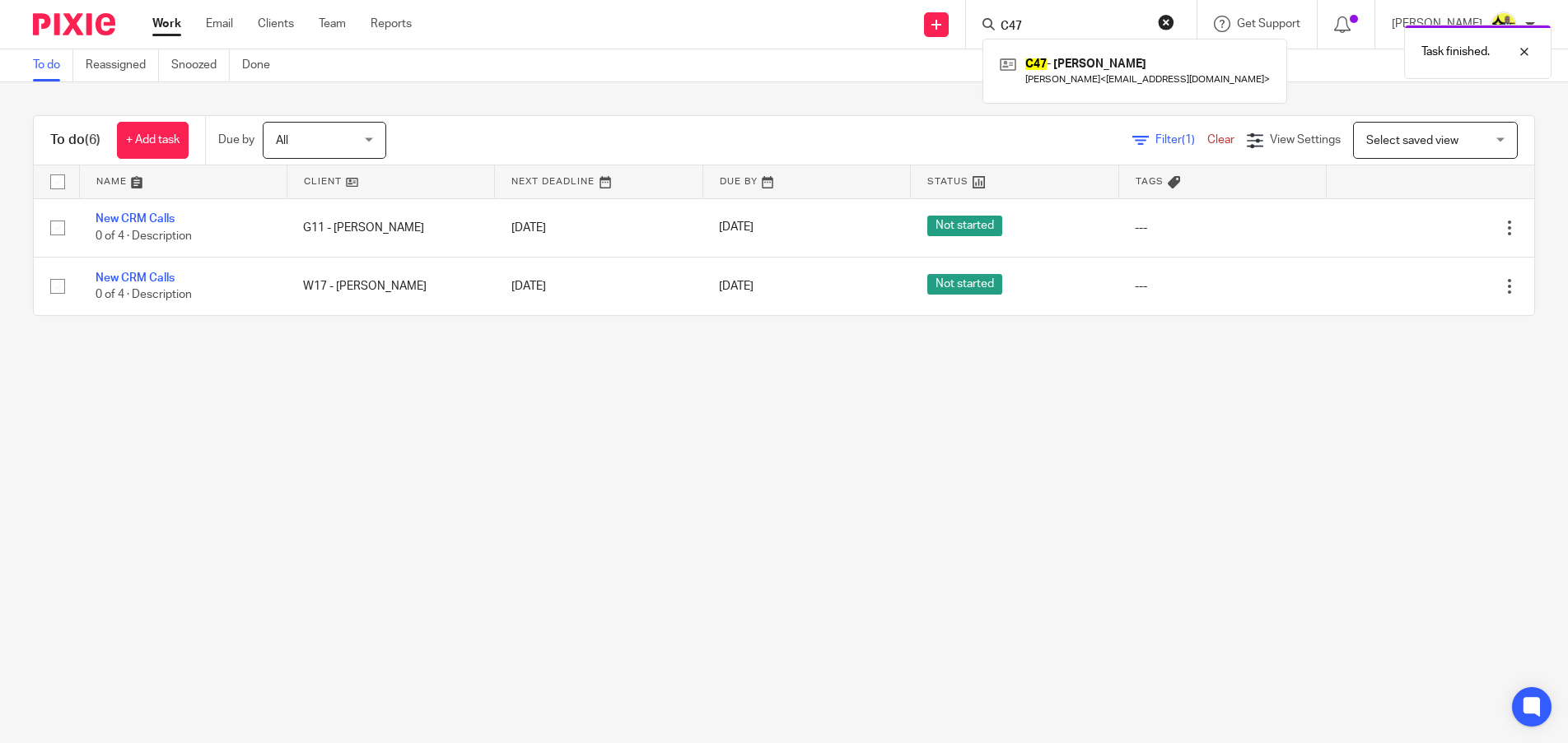
click at [1064, 22] on div "Task finished." at bounding box center [1168, 48] width 767 height 63
click at [1065, 22] on div "Task finished." at bounding box center [1168, 48] width 767 height 63
click at [1053, 26] on div "Task finished." at bounding box center [1168, 48] width 767 height 63
click at [1031, 27] on input "Search" at bounding box center [1072, 27] width 148 height 15
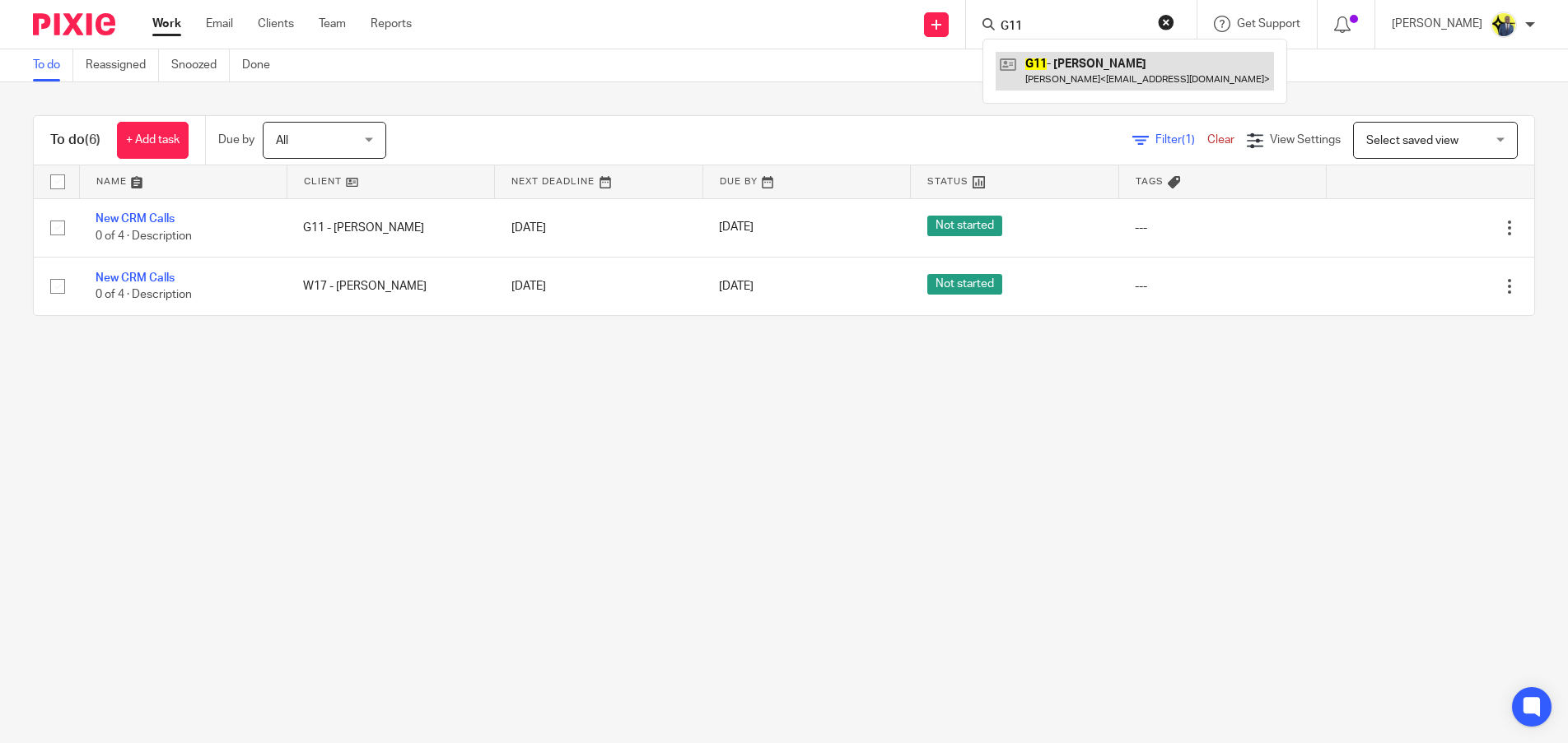
type input "G11"
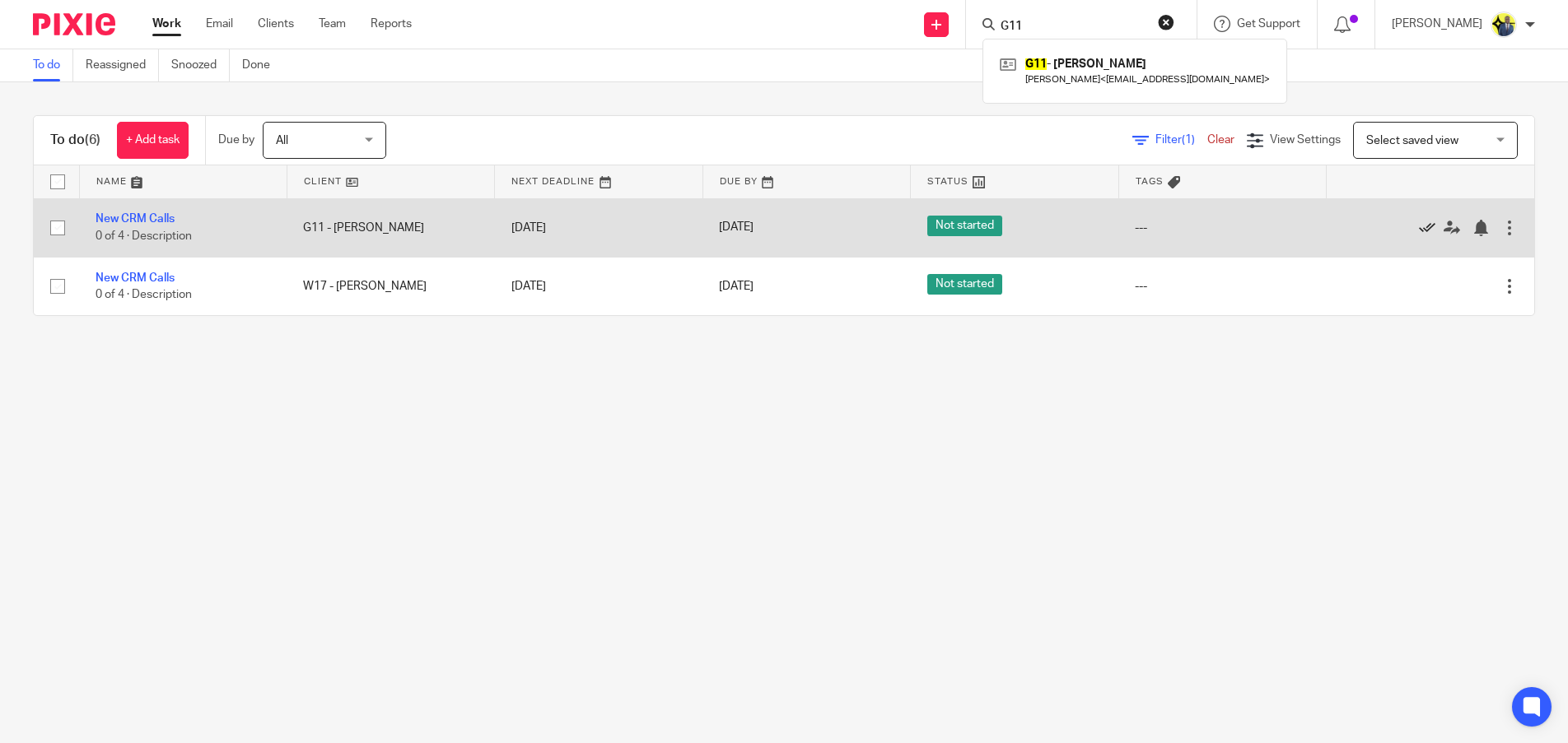
click at [1419, 228] on icon at bounding box center [1427, 228] width 17 height 17
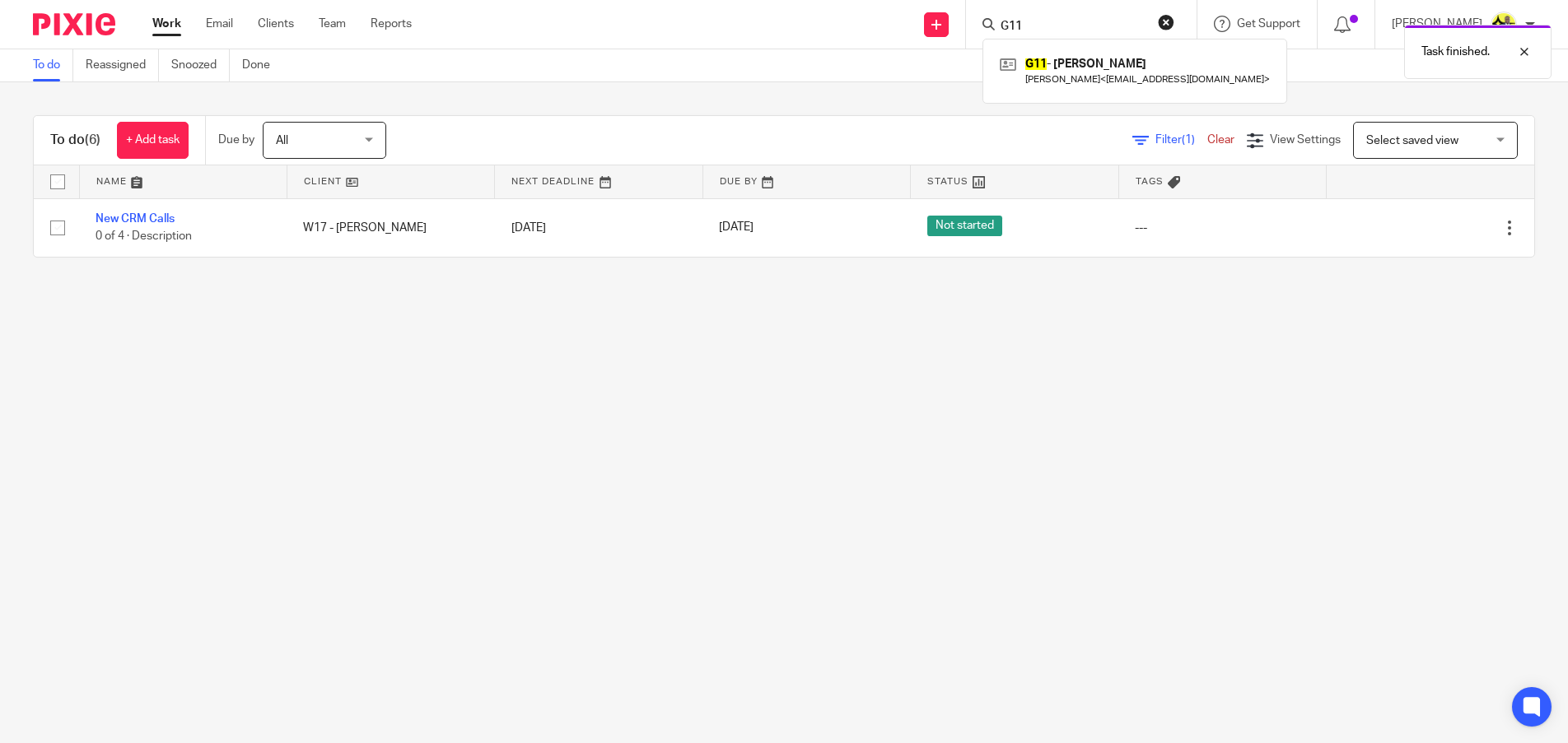
click at [1185, 17] on div "Task finished." at bounding box center [1168, 48] width 767 height 63
click at [1019, 22] on div "Task finished." at bounding box center [1168, 48] width 767 height 63
click at [1047, 29] on div "Task finished." at bounding box center [1168, 48] width 767 height 63
click at [1024, 32] on div "Task finished." at bounding box center [1168, 48] width 767 height 63
drag, startPoint x: 1045, startPoint y: 26, endPoint x: 1087, endPoint y: 26, distance: 42.0
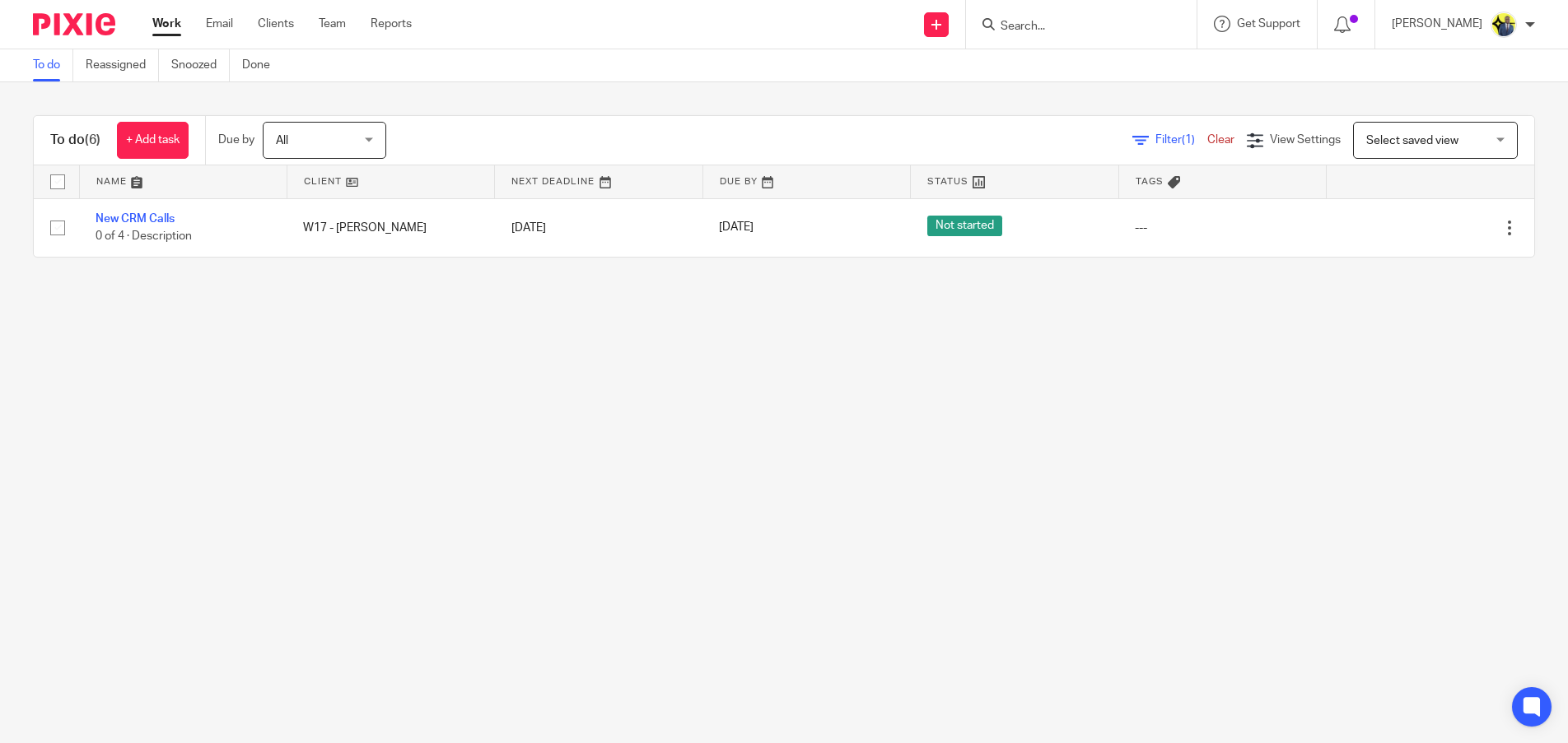
click at [1049, 26] on div "Task finished." at bounding box center [1168, 48] width 767 height 63
click at [1072, 30] on input "Search" at bounding box center [1072, 27] width 148 height 15
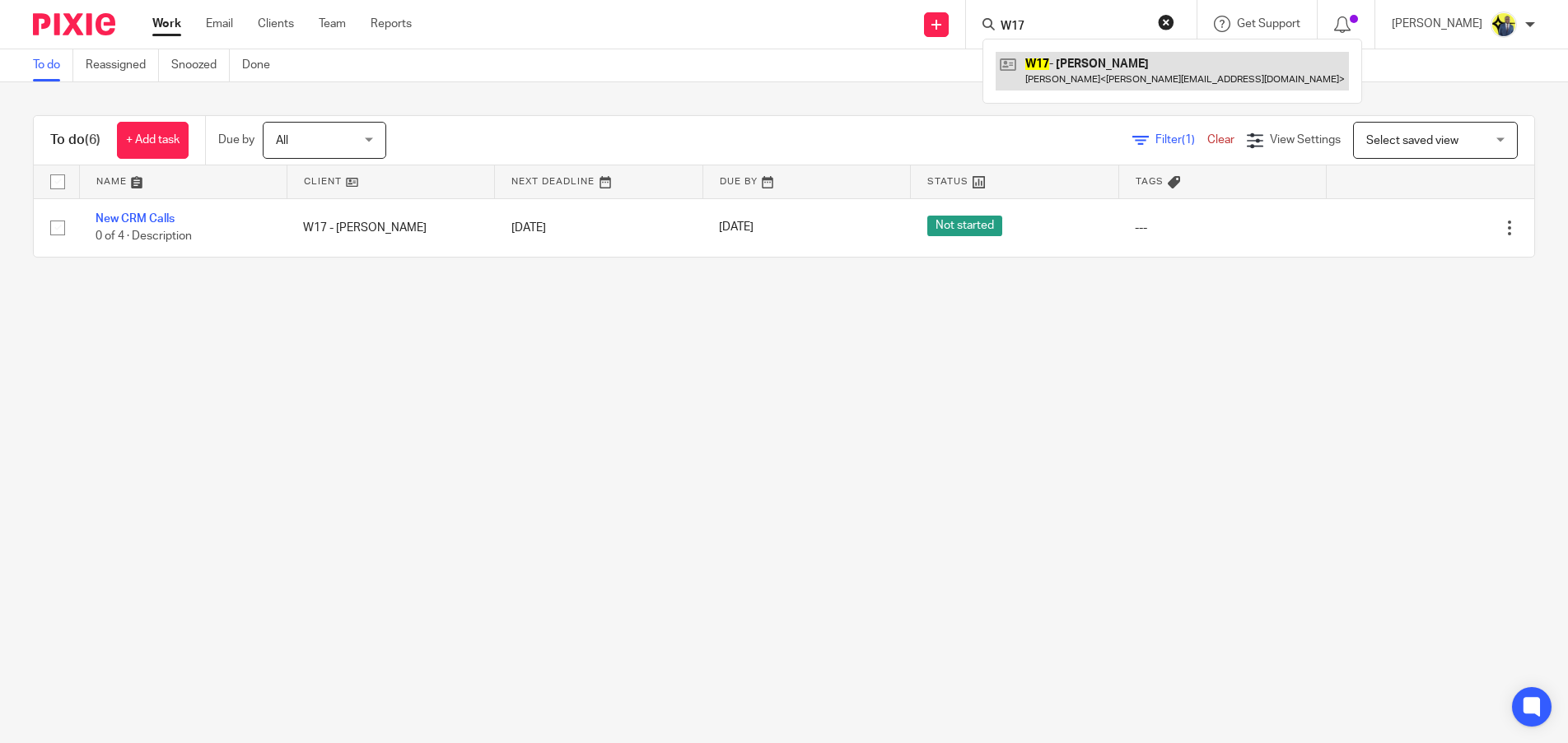
type input "W17"
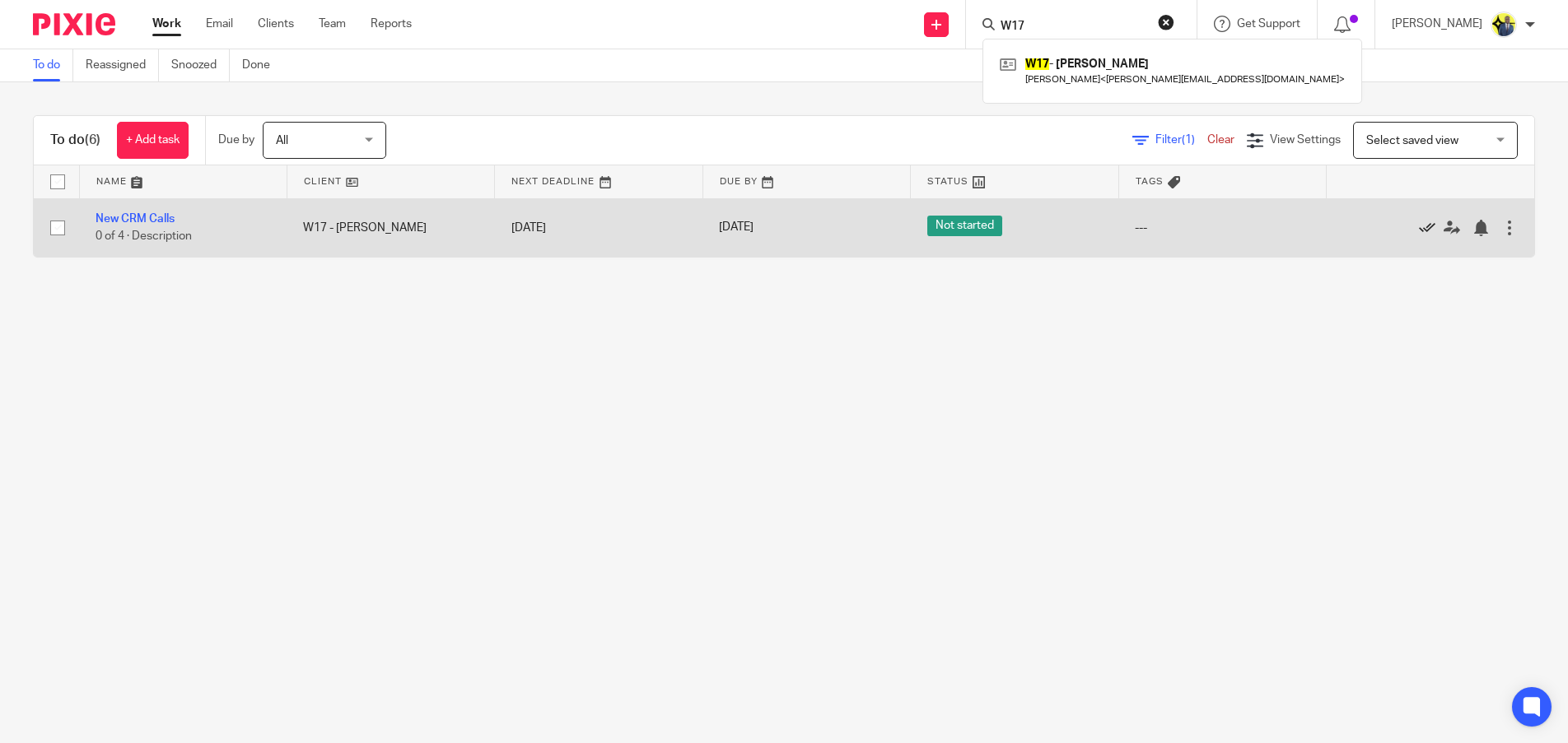
click at [1419, 224] on icon at bounding box center [1427, 228] width 17 height 17
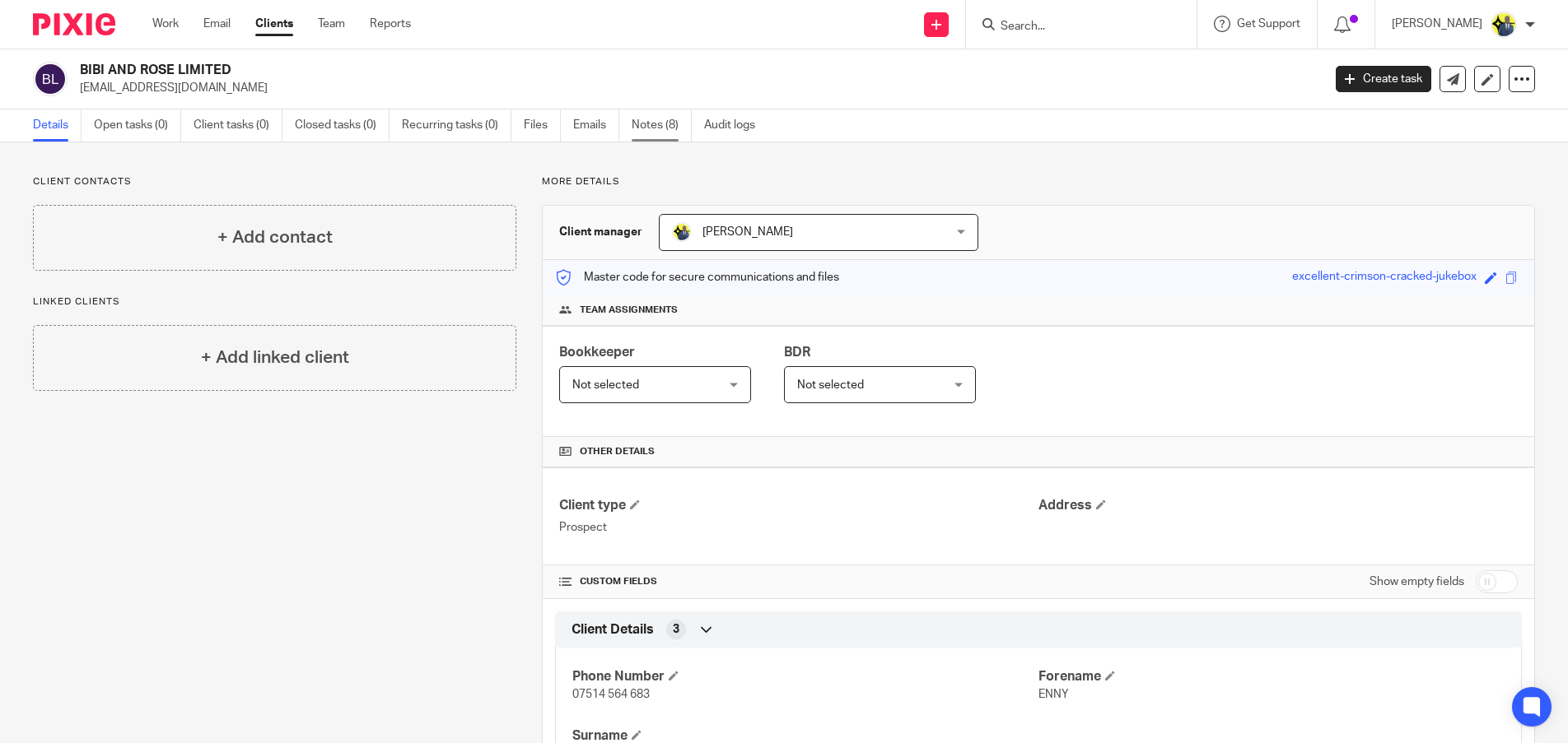
click at [646, 117] on link "Notes (8)" at bounding box center [661, 125] width 60 height 32
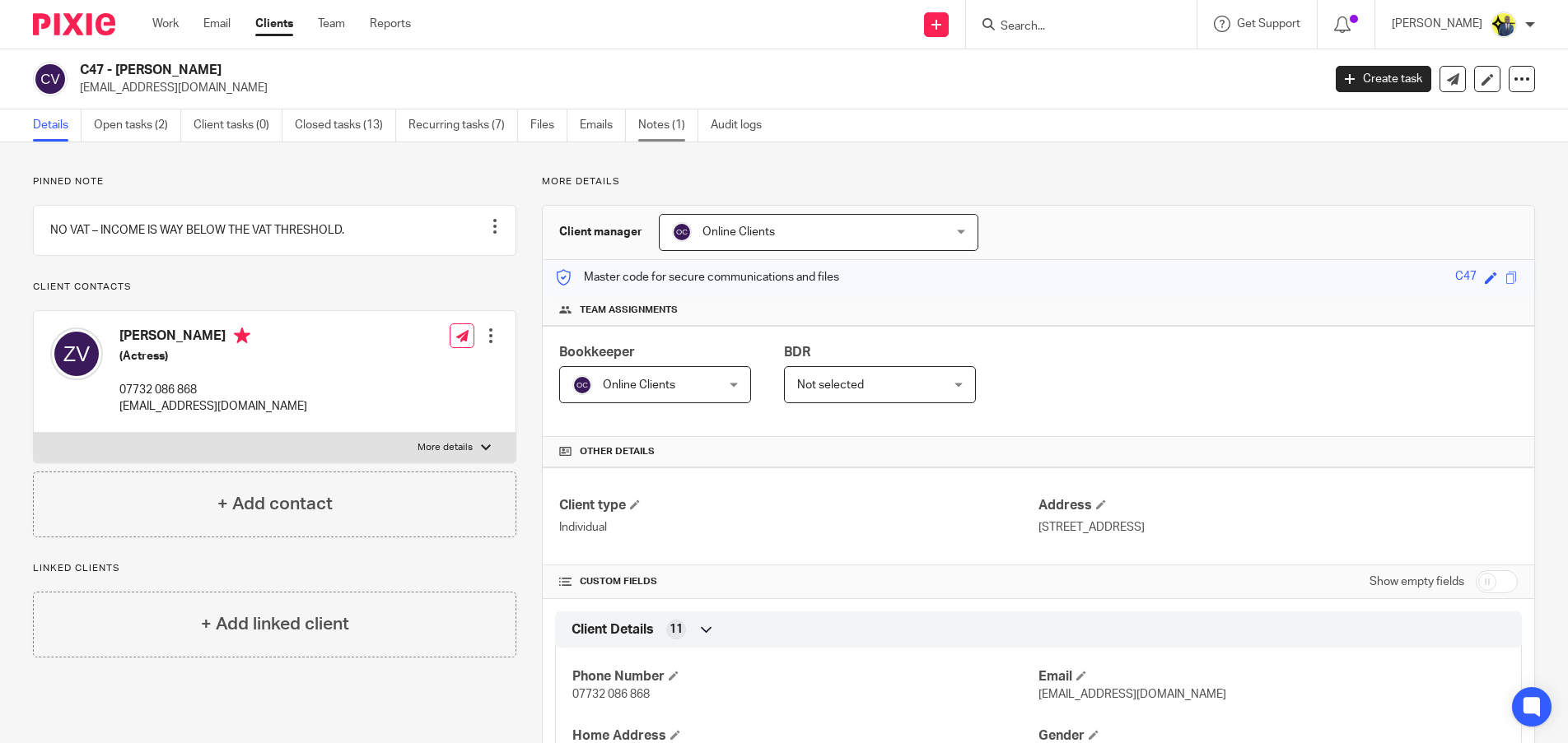
click at [656, 114] on link "Notes (1)" at bounding box center [668, 125] width 60 height 32
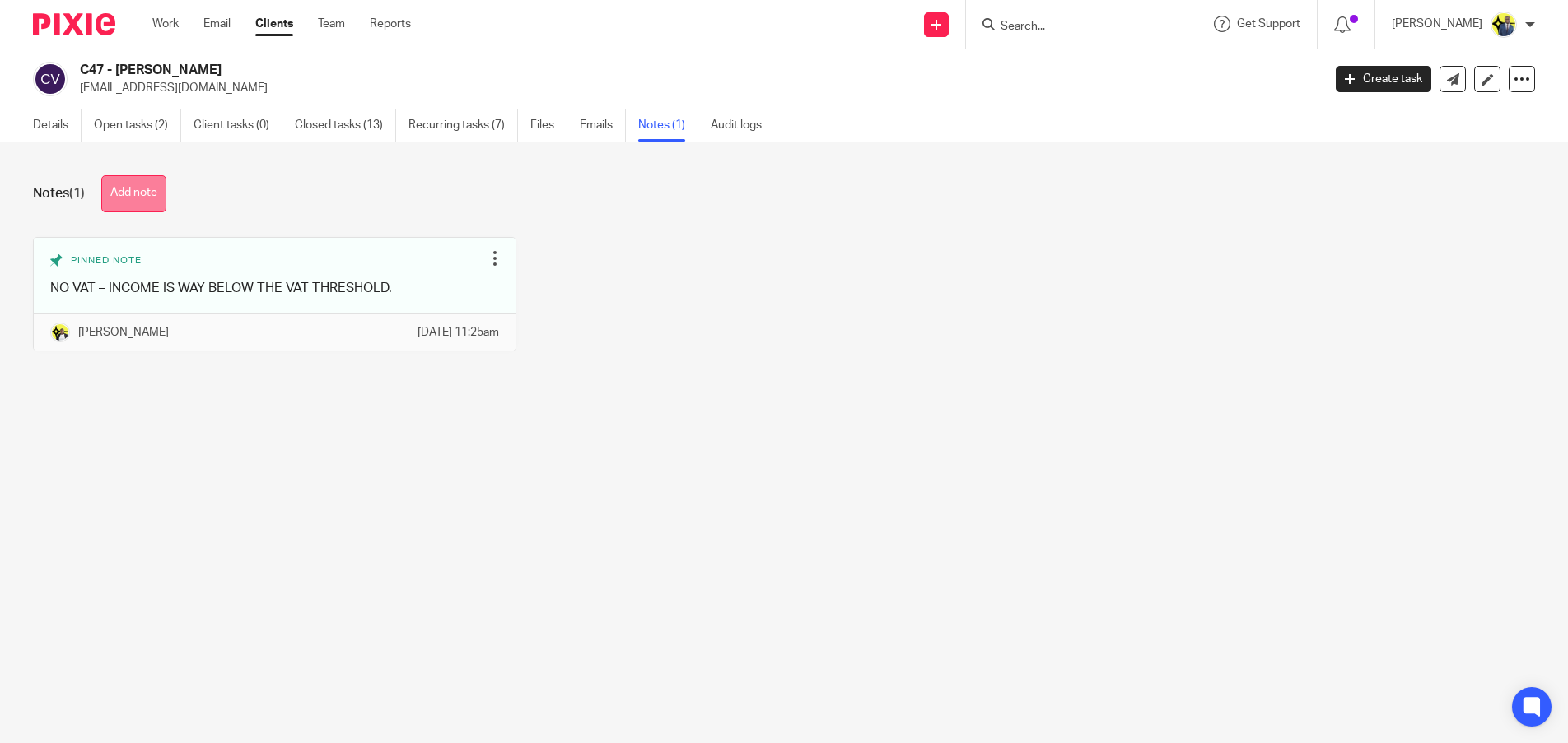
click at [138, 190] on button "Add note" at bounding box center [133, 194] width 65 height 37
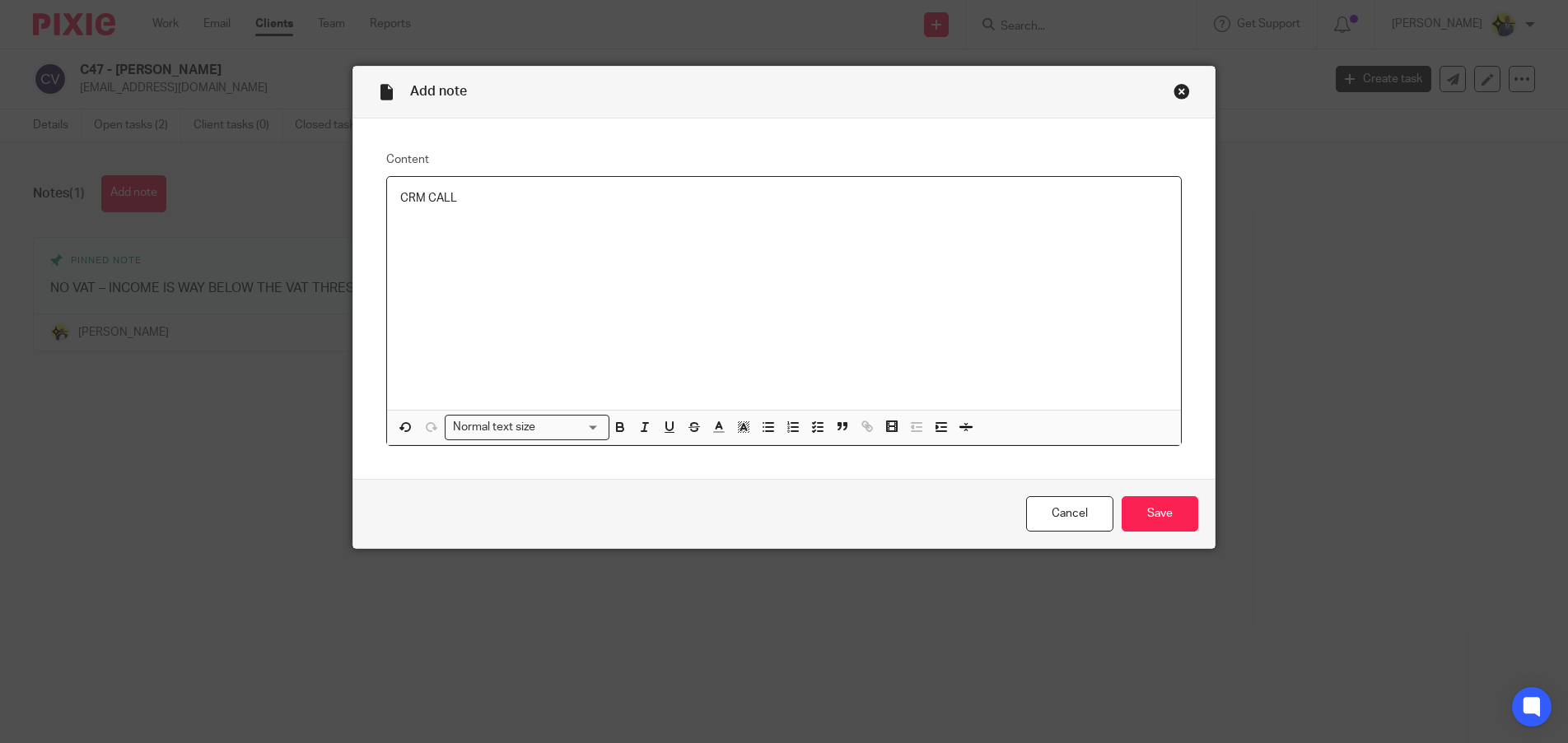
click at [1181, 86] on div "Close this dialog window" at bounding box center [1182, 91] width 17 height 17
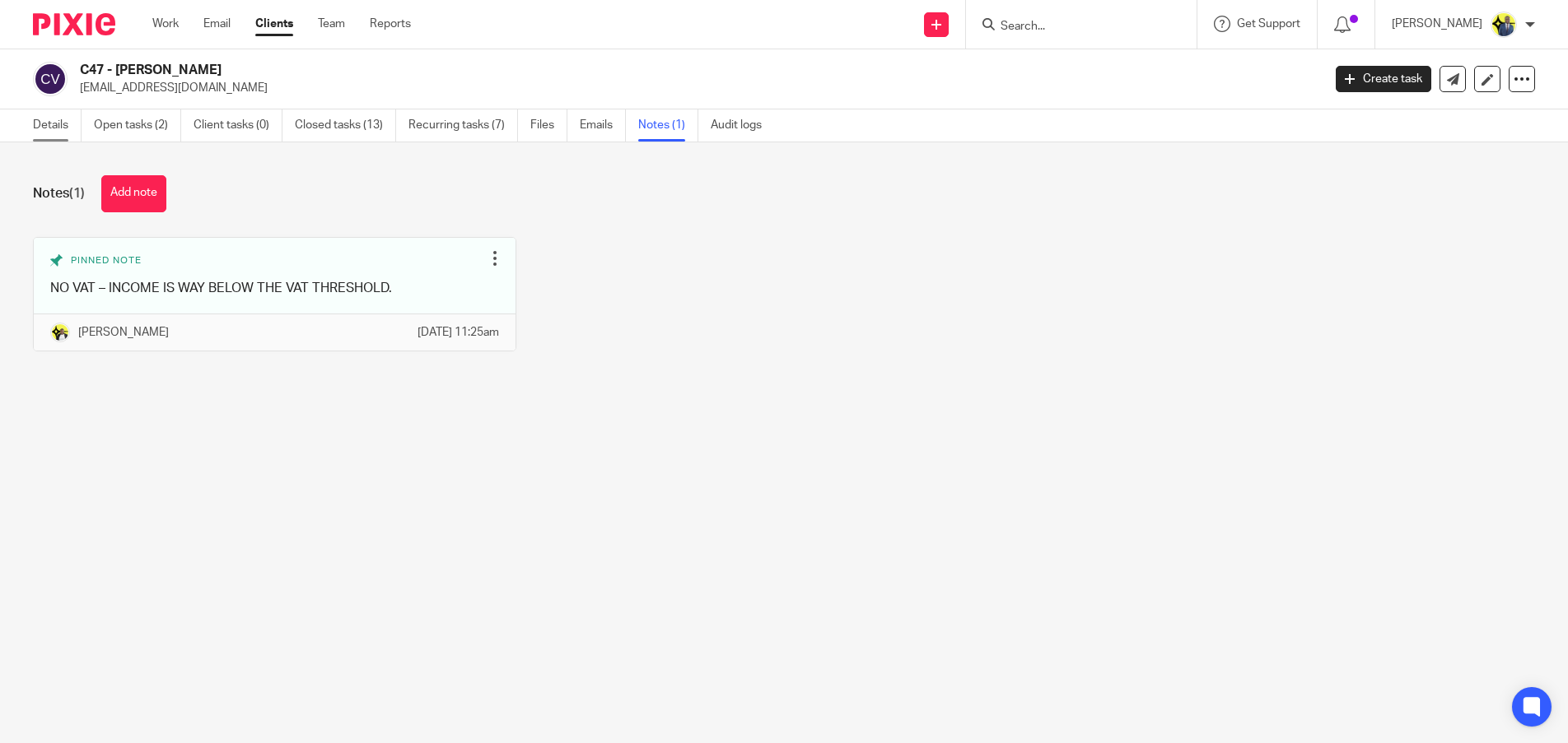
click at [51, 123] on link "Details" at bounding box center [57, 125] width 49 height 32
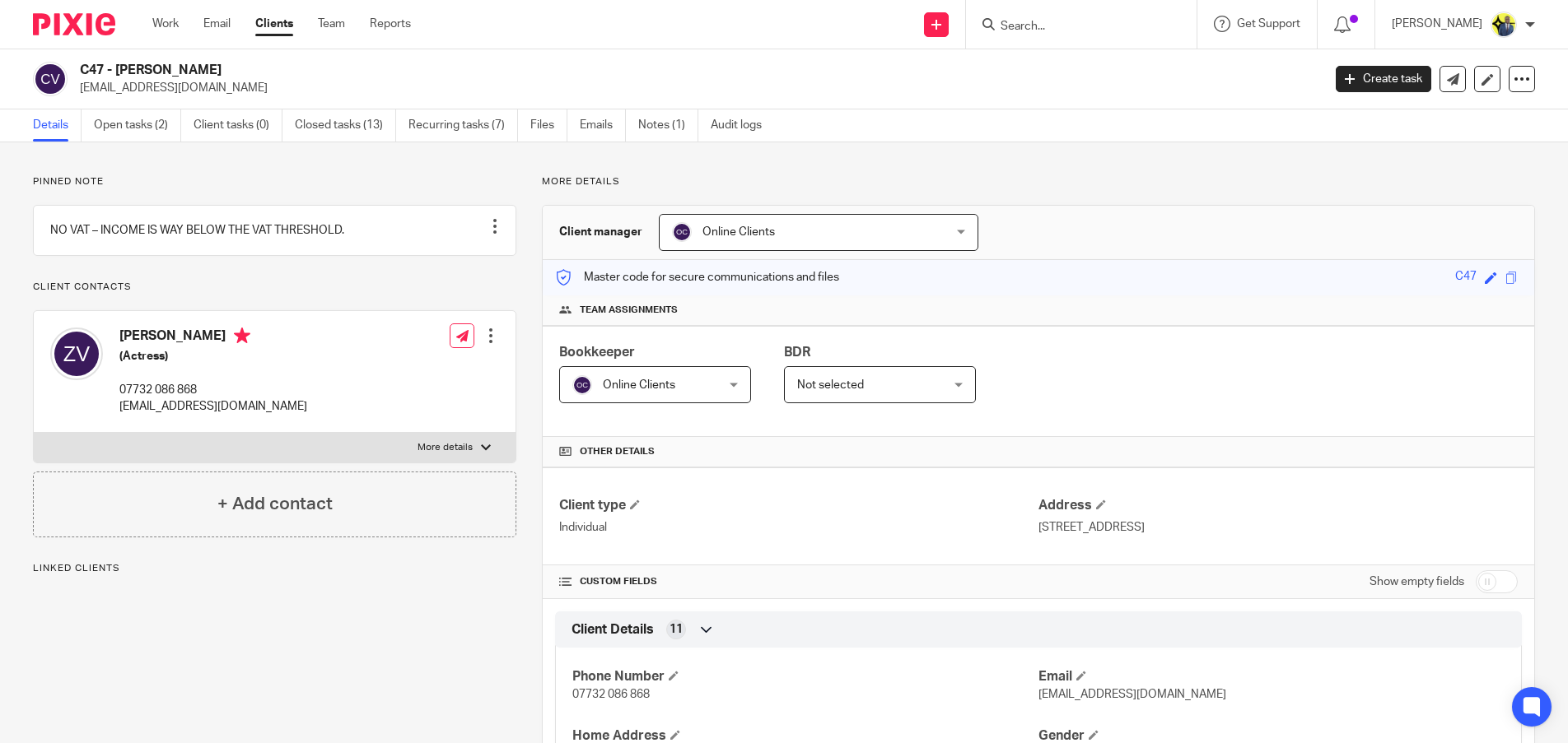
click at [183, 348] on h4 "Zailyn Cuevas Villafane" at bounding box center [213, 337] width 188 height 21
copy h4 "Zailyn Cuevas Villafane"
click at [671, 126] on link "Notes (1)" at bounding box center [668, 125] width 60 height 32
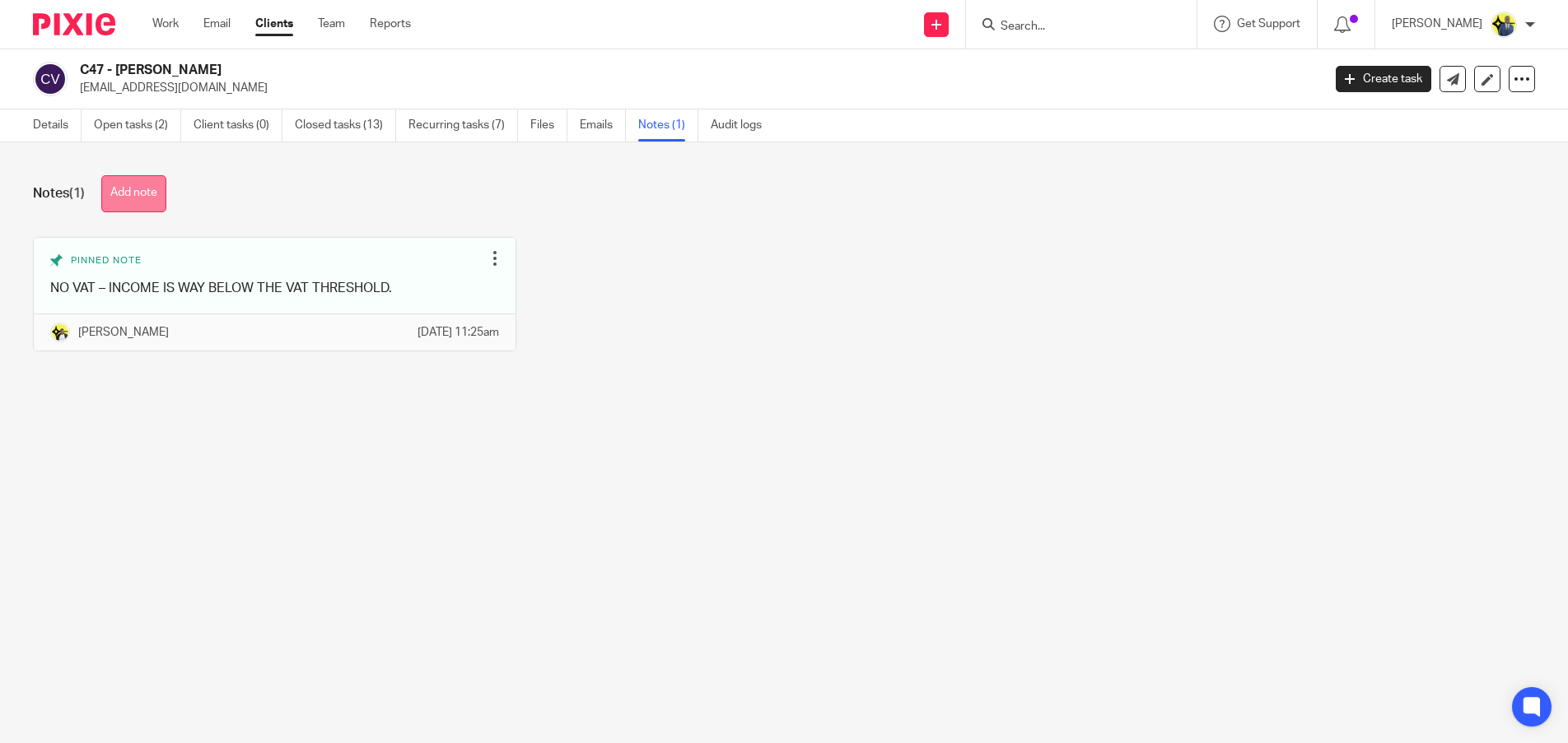
click at [120, 187] on button "Add note" at bounding box center [133, 194] width 65 height 37
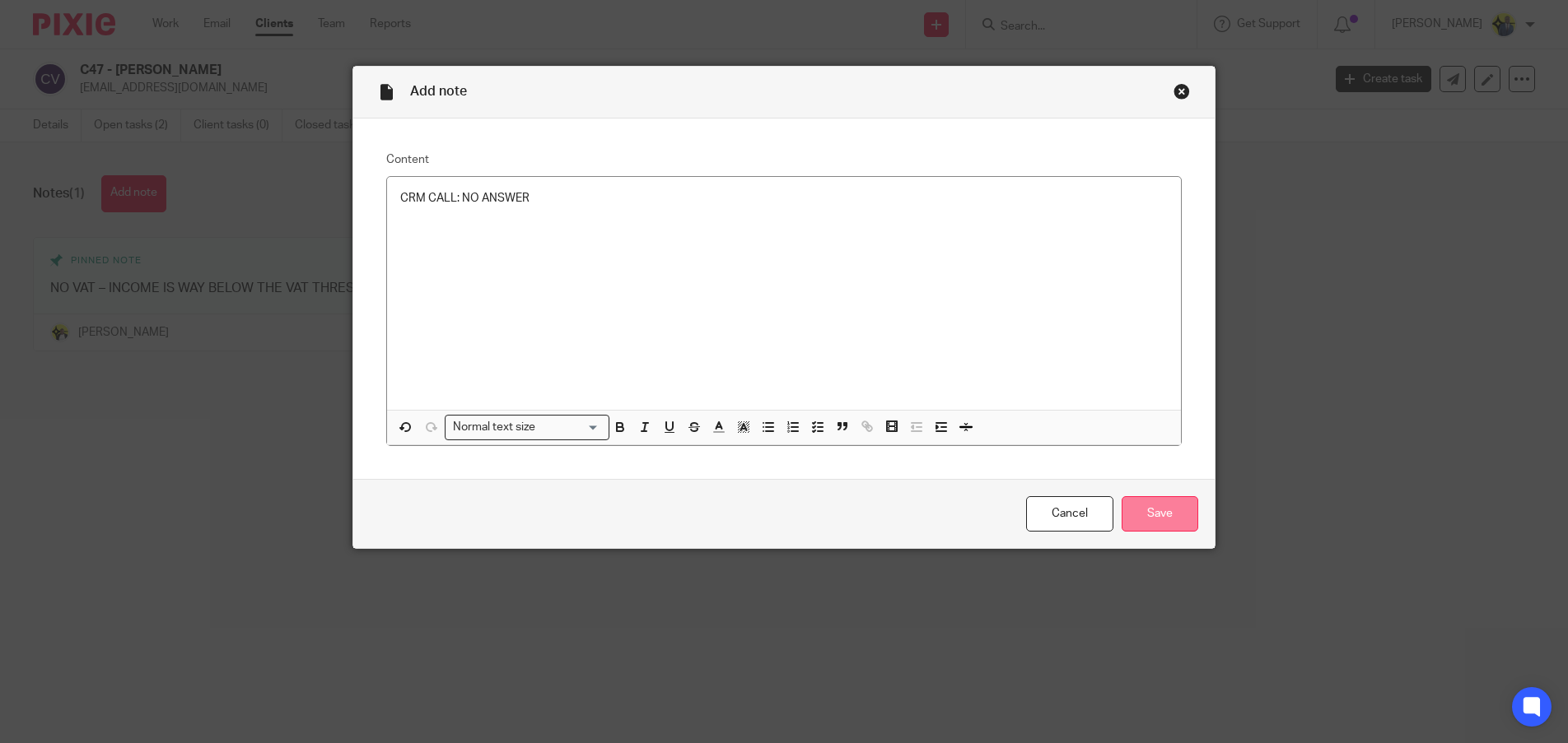
click at [1130, 509] on input "Save" at bounding box center [1159, 514] width 76 height 36
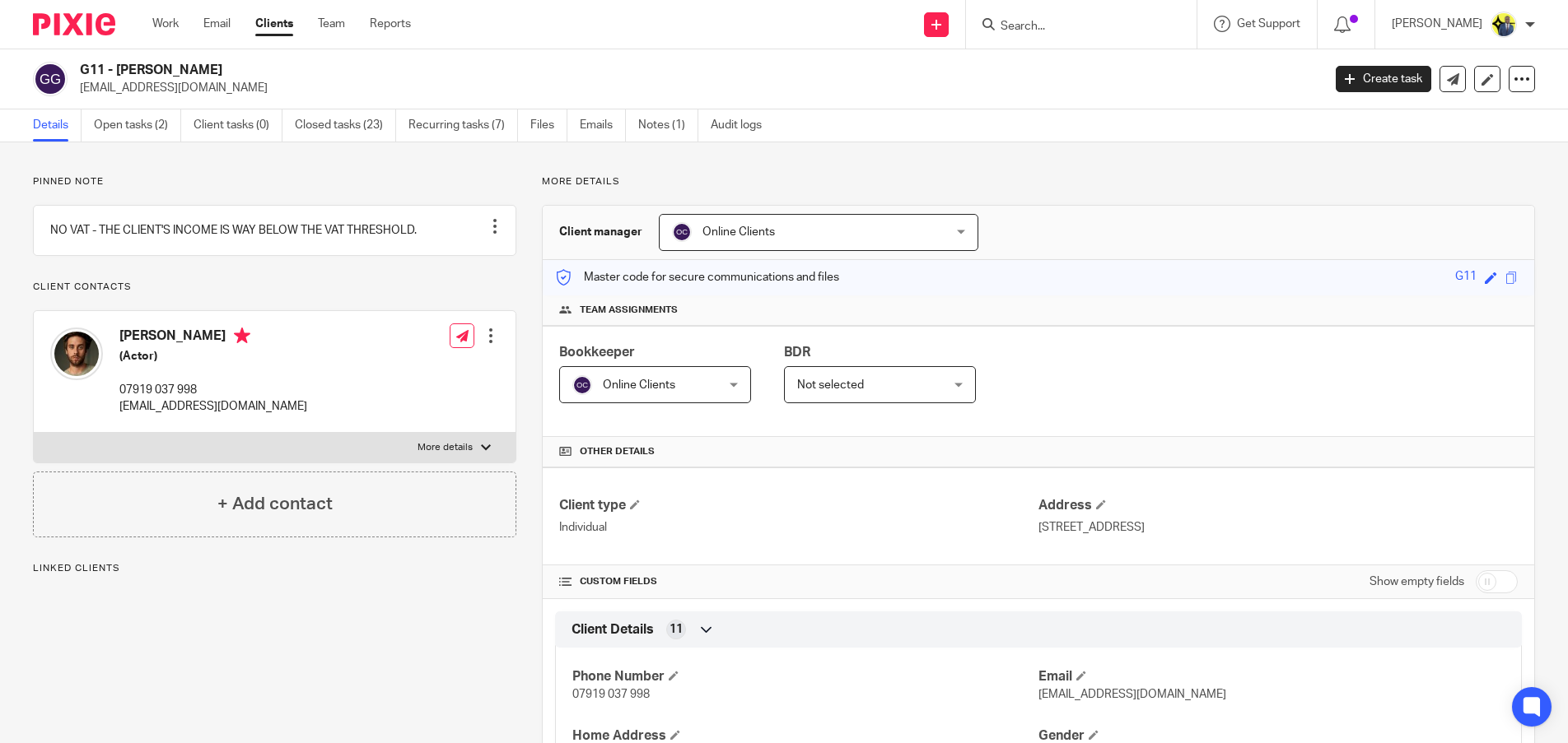
click at [144, 348] on h4 "[PERSON_NAME]" at bounding box center [213, 337] width 188 height 21
click at [144, 348] on h4 "Lewis Goody" at bounding box center [213, 337] width 188 height 21
copy h4 "Lewis Goody"
click at [683, 126] on link "Notes (1)" at bounding box center [668, 125] width 60 height 32
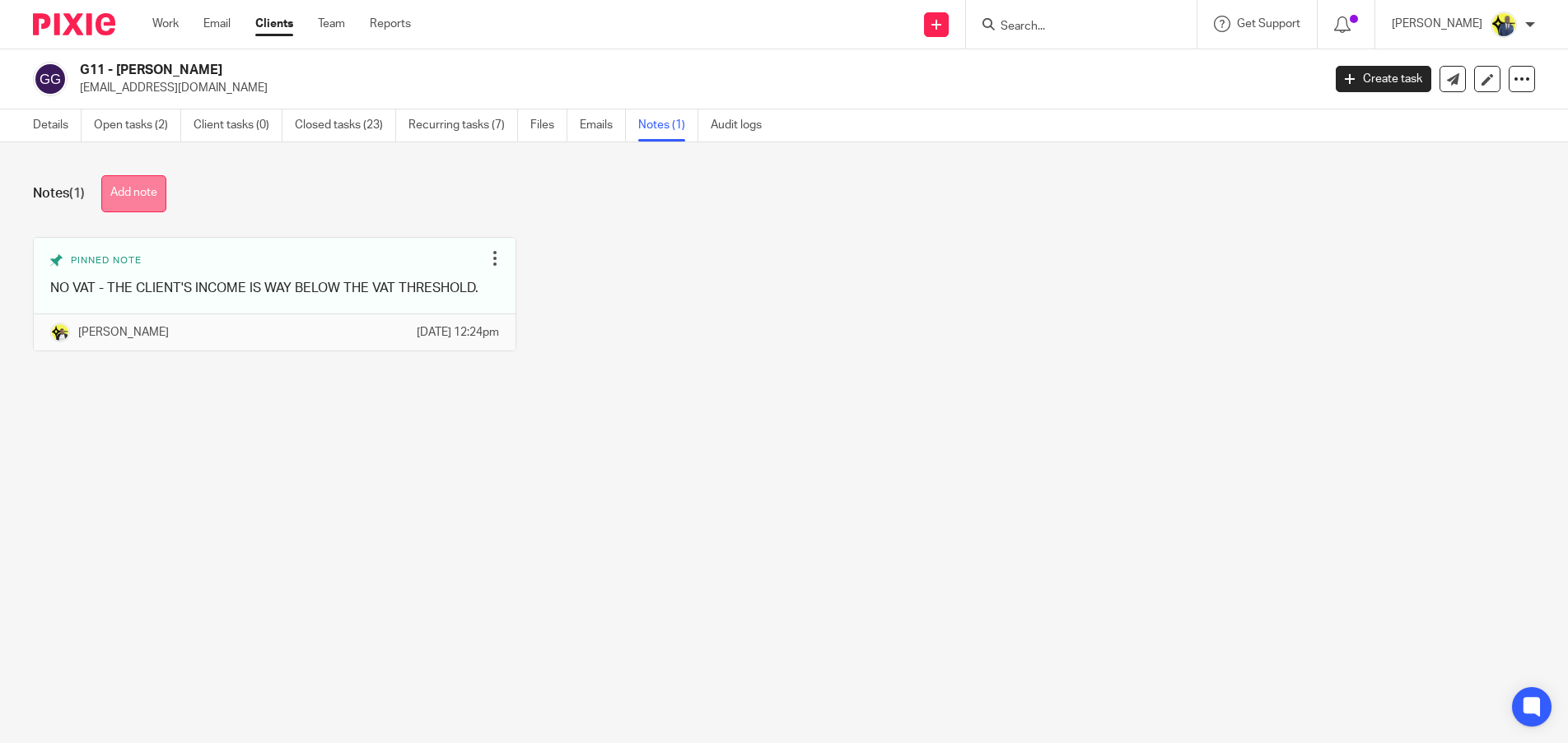
click at [133, 200] on button "Add note" at bounding box center [133, 194] width 65 height 37
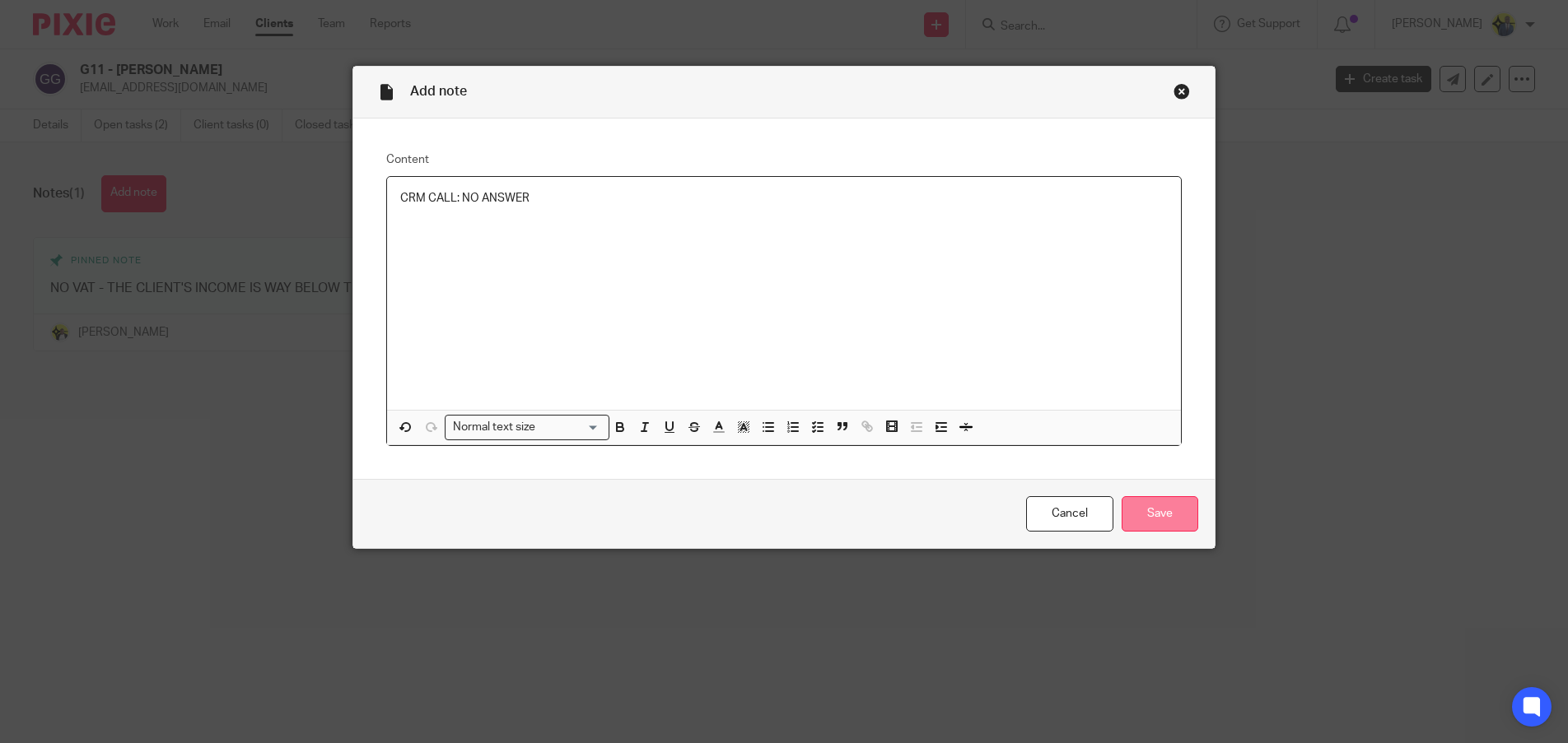
click at [1143, 526] on input "Save" at bounding box center [1159, 514] width 76 height 36
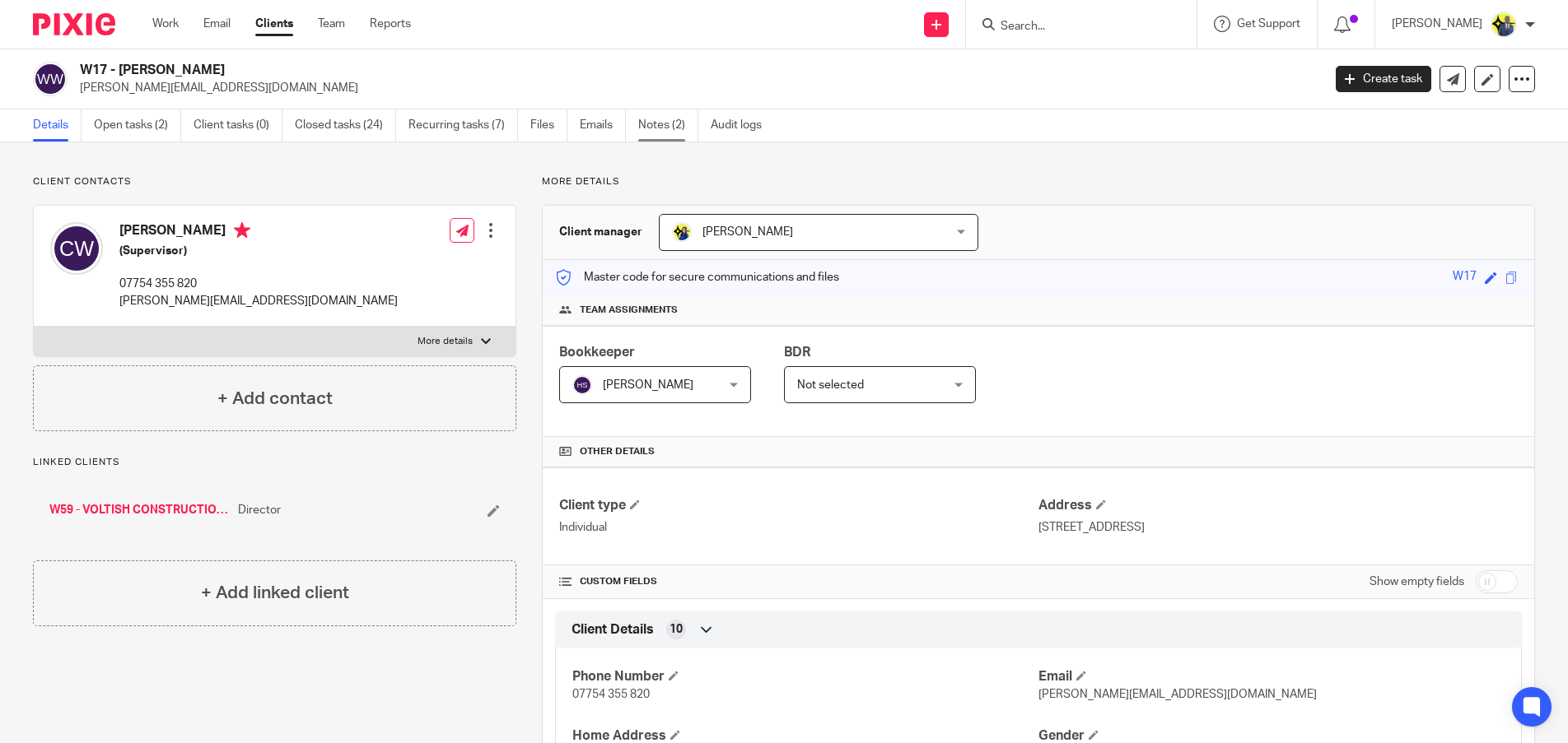
click at [685, 129] on link "Notes (2)" at bounding box center [668, 125] width 60 height 32
click at [663, 126] on link "Notes (2)" at bounding box center [661, 125] width 60 height 32
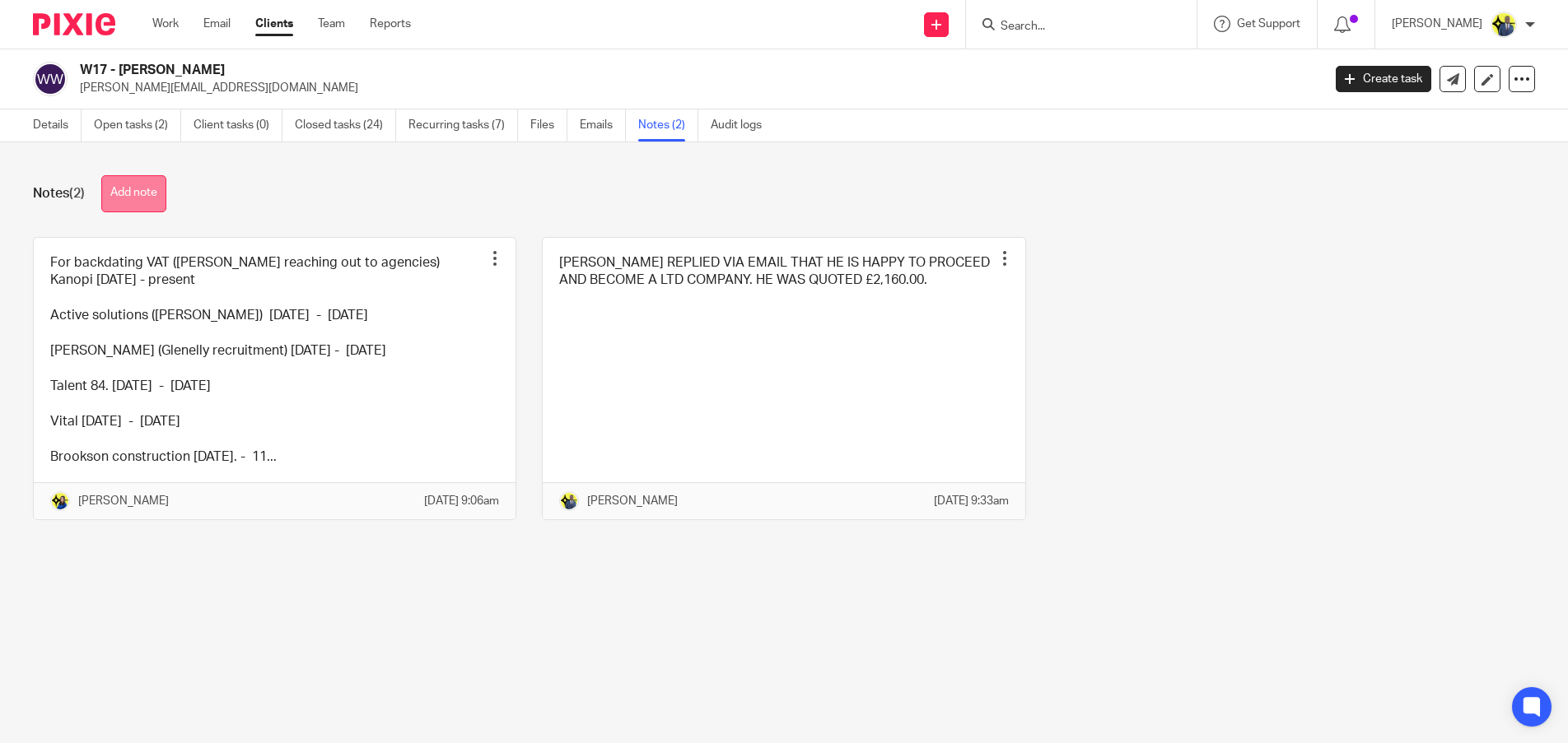
click at [155, 197] on button "Add note" at bounding box center [133, 194] width 65 height 37
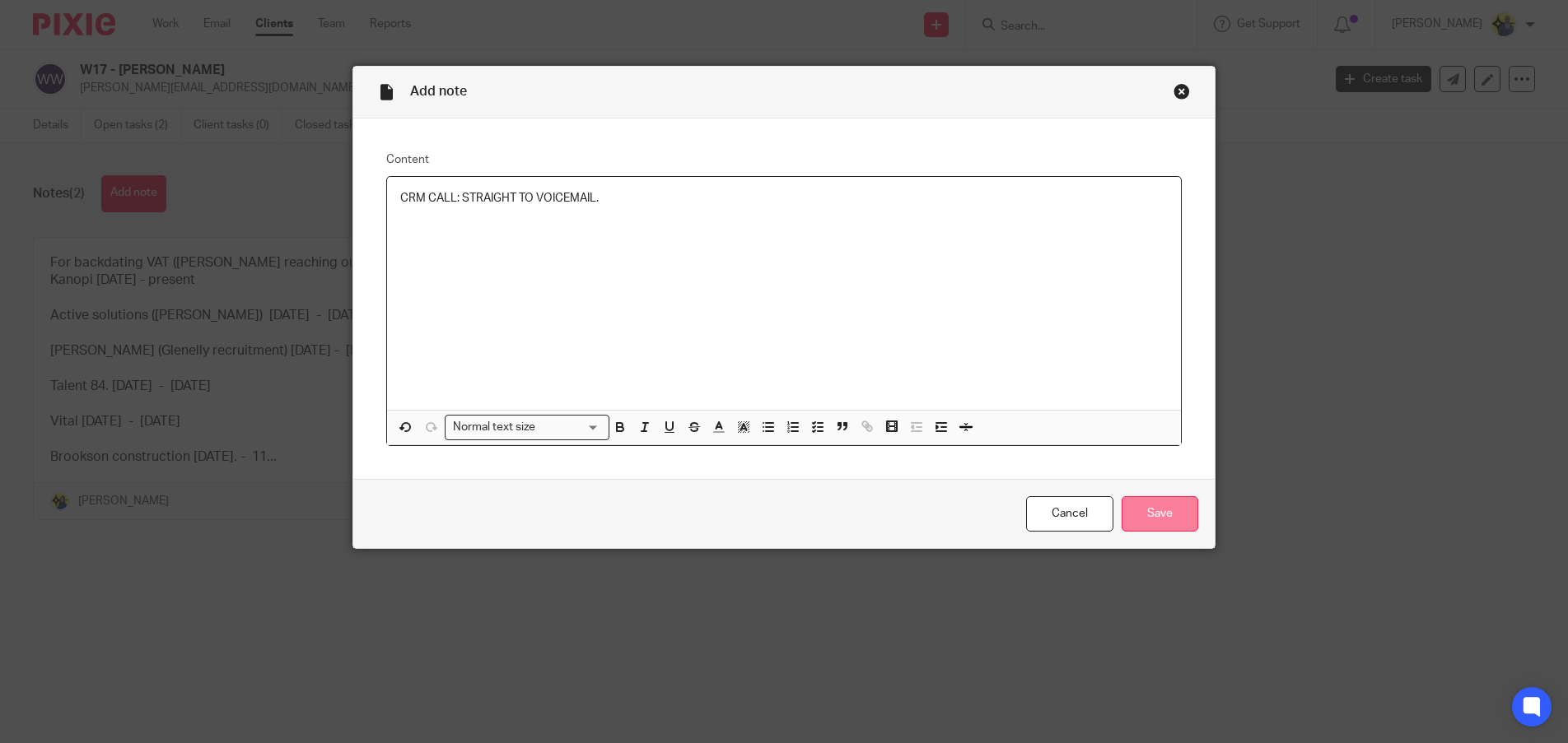
click at [1161, 527] on input "Save" at bounding box center [1159, 514] width 76 height 36
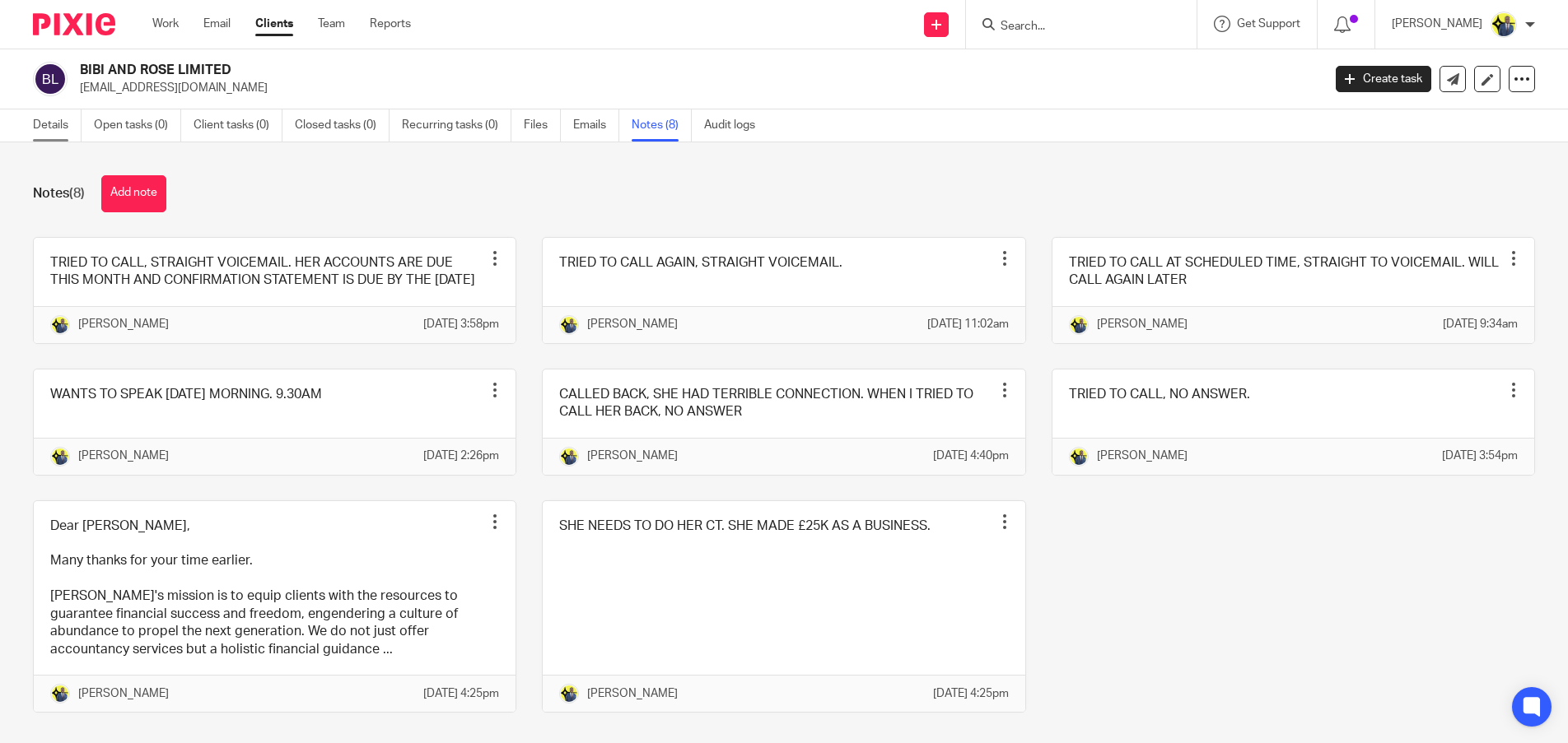
click at [57, 123] on link "Details" at bounding box center [57, 125] width 49 height 32
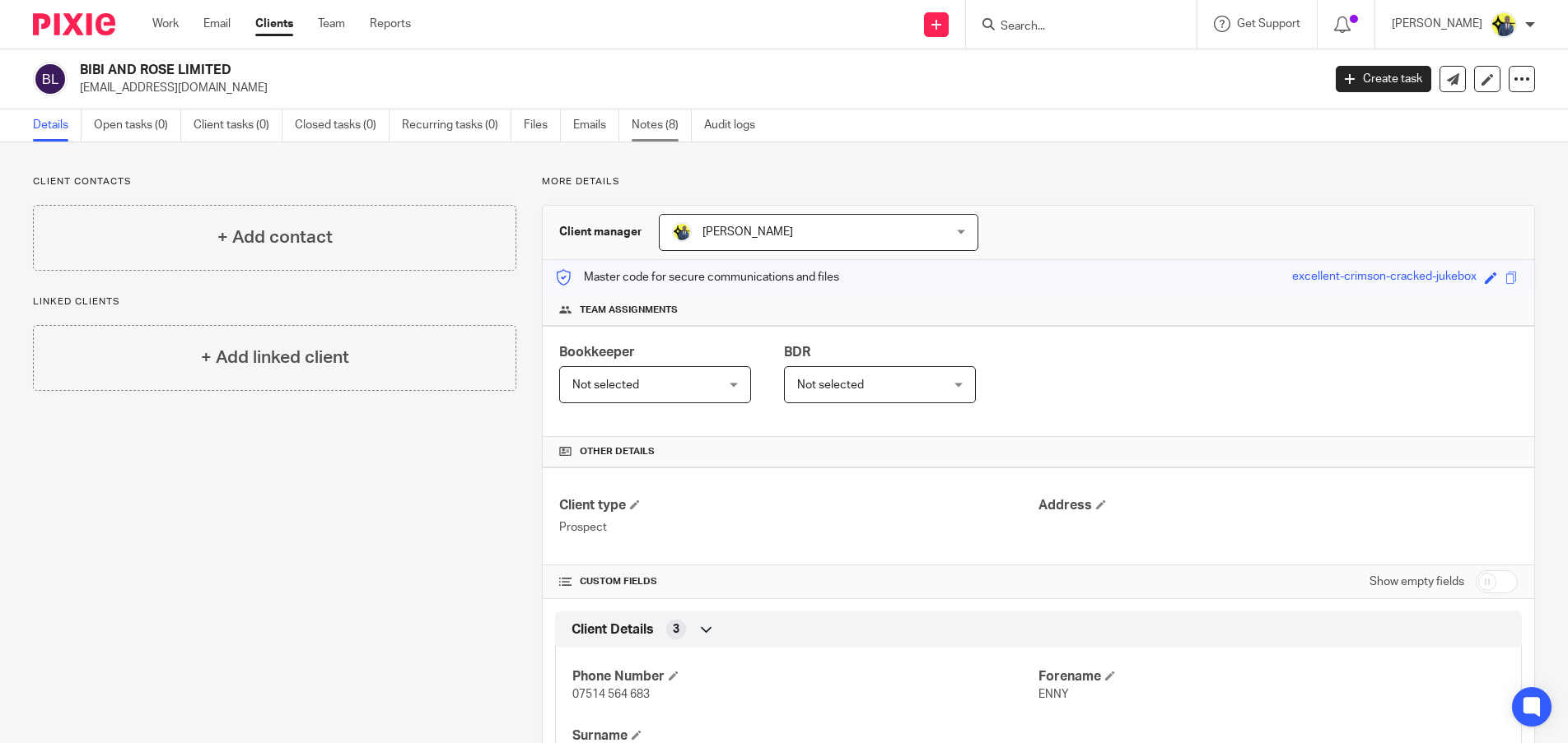
click at [672, 139] on link "Notes (8)" at bounding box center [661, 125] width 60 height 32
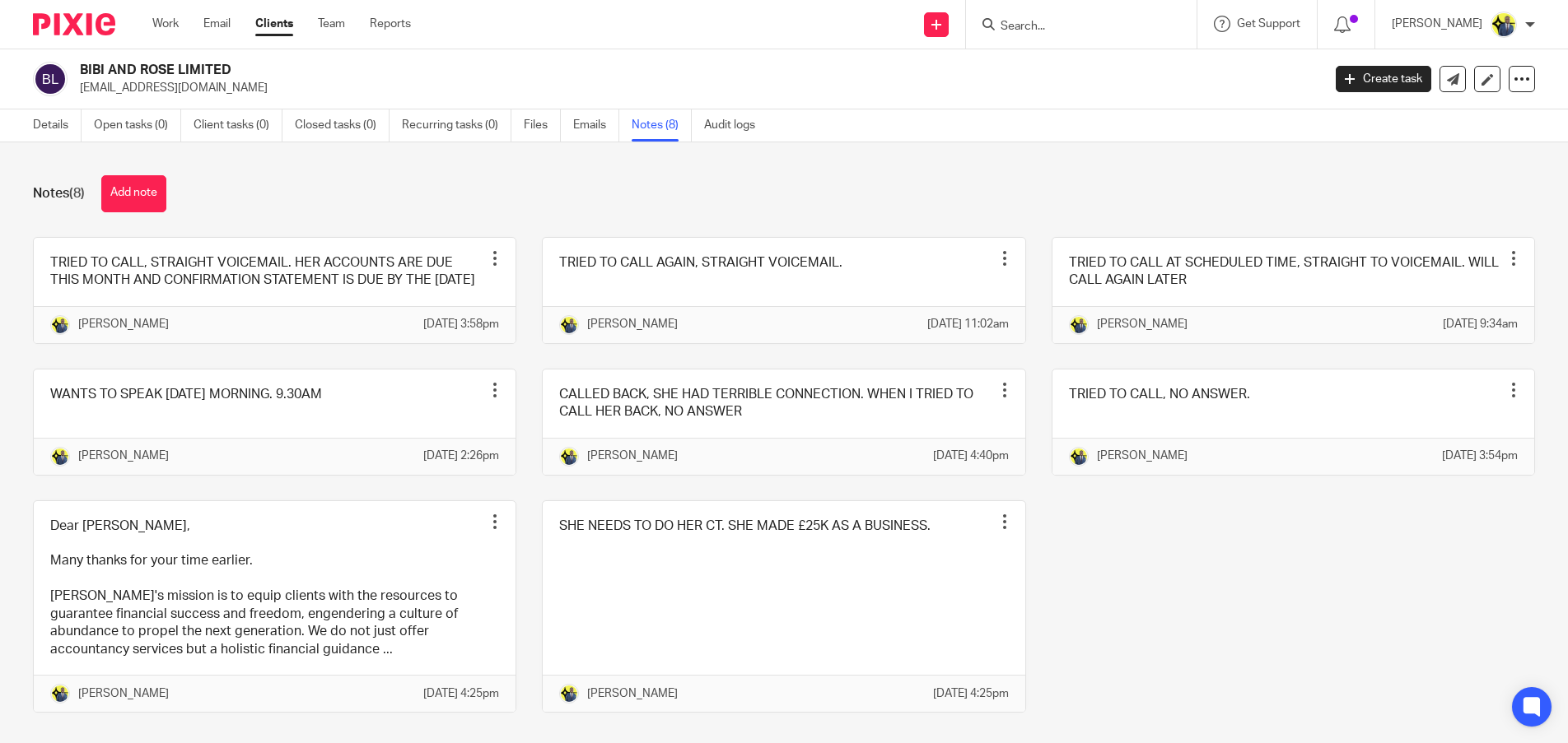
click at [116, 70] on h2 "BIBI AND ROSE LIMITED" at bounding box center [572, 70] width 985 height 17
copy div "BIBI AND ROSE LIMITED"
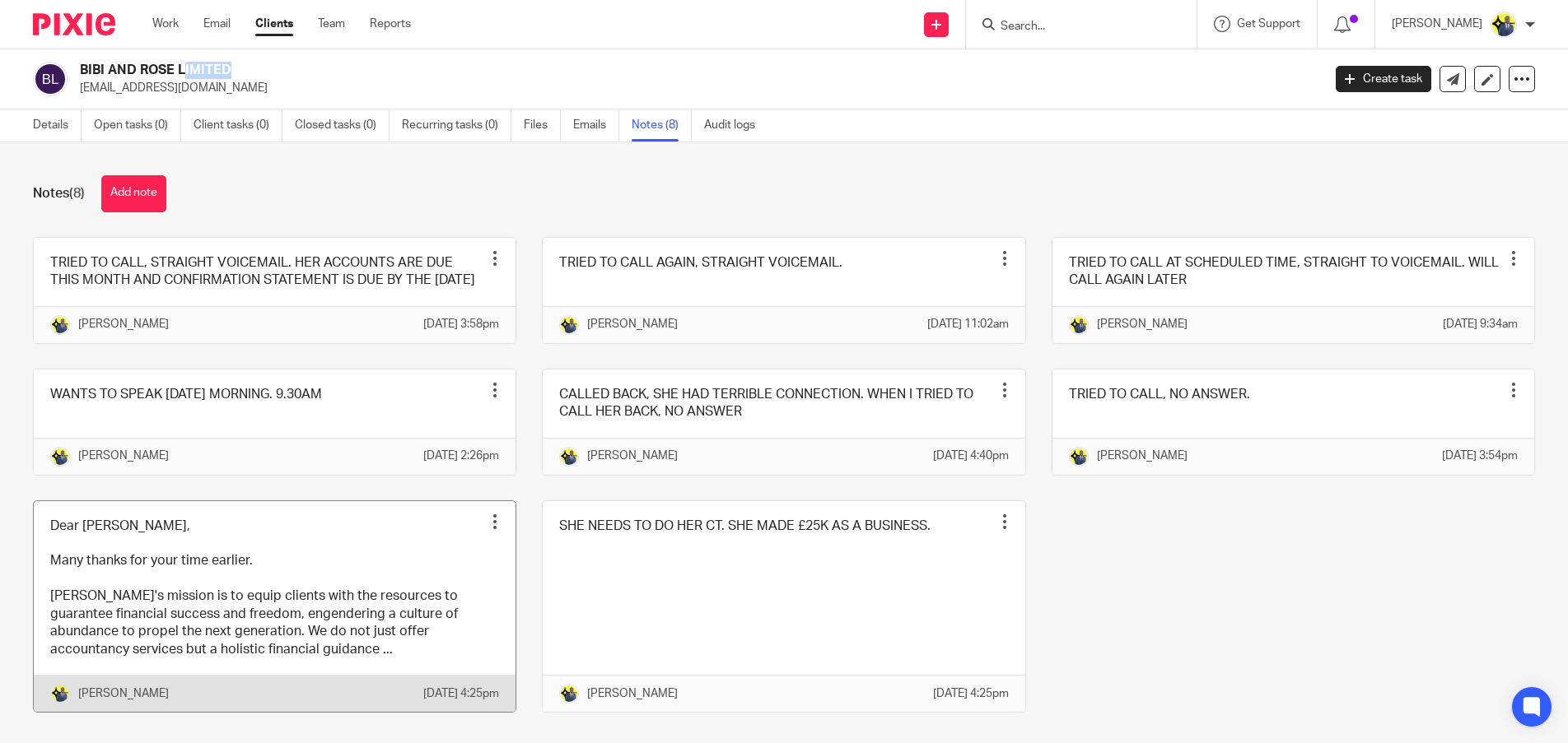
click at [338, 637] on link at bounding box center [274, 606] width 482 height 211
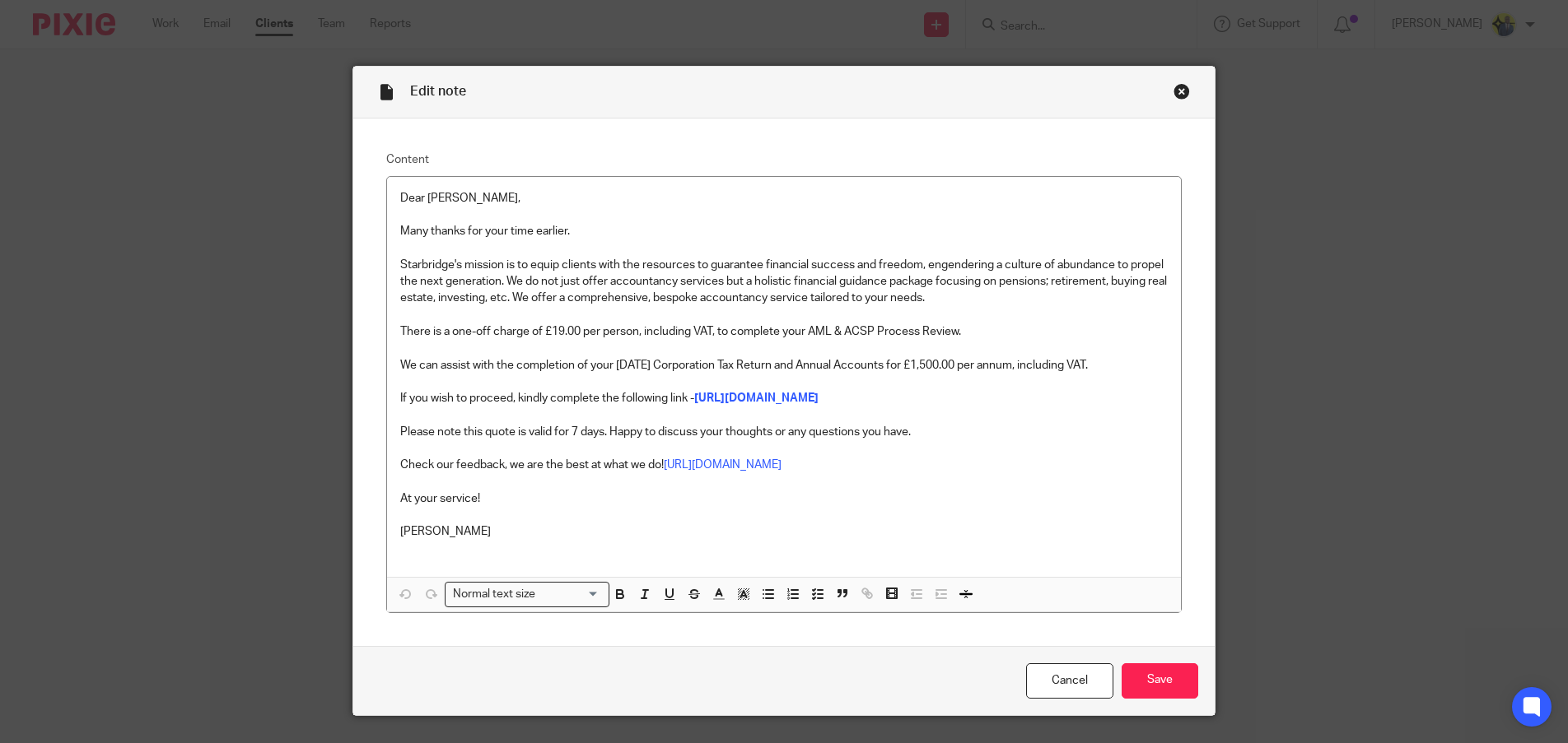
click at [1309, 215] on div "Edit note Content Dear [PERSON_NAME], Many thanks for your time earlier. [PERSO…" at bounding box center [784, 371] width 1568 height 743
click at [1174, 89] on div "Close this dialog window" at bounding box center [1182, 91] width 17 height 17
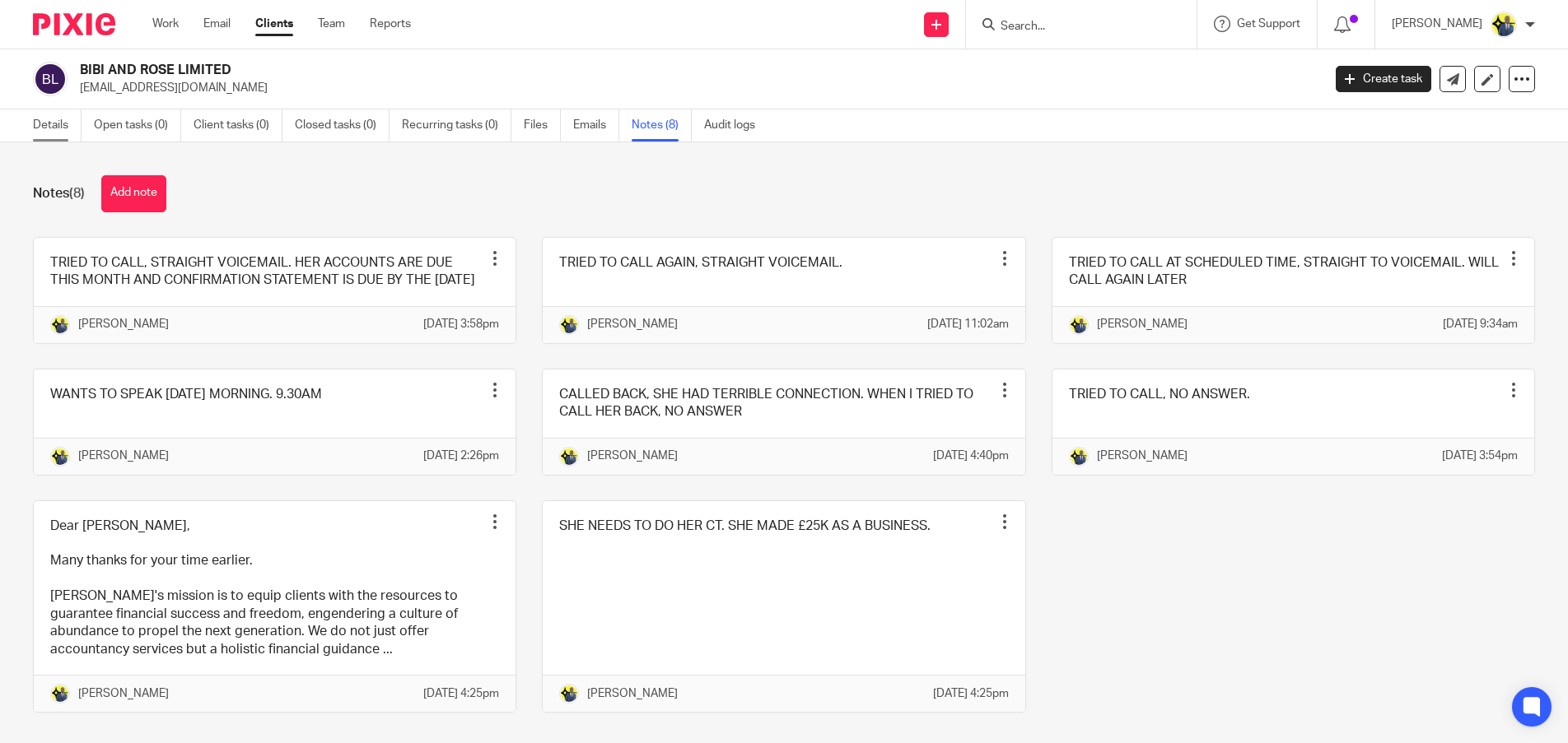
click at [52, 120] on link "Details" at bounding box center [57, 125] width 49 height 32
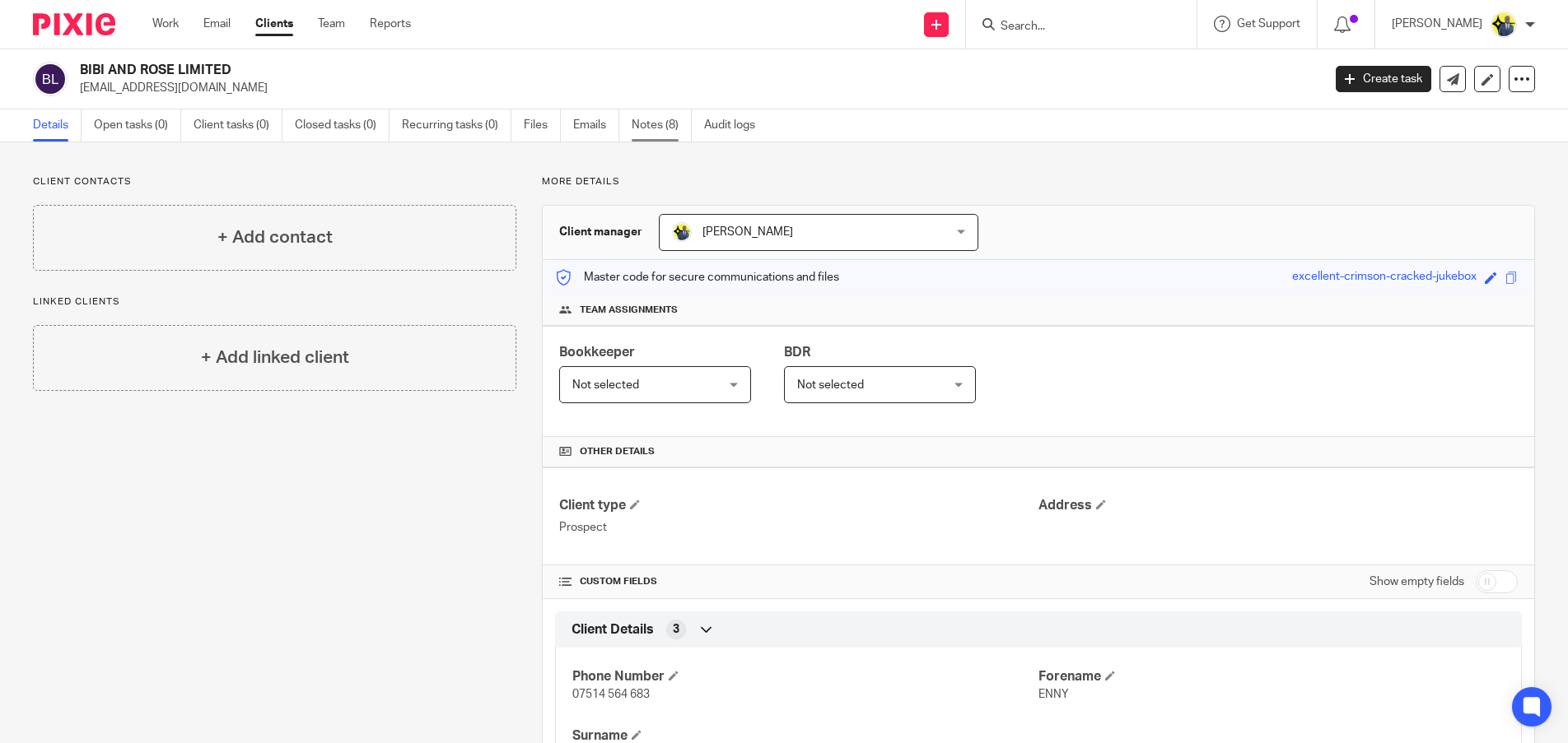
click at [661, 127] on link "Notes (8)" at bounding box center [661, 125] width 60 height 32
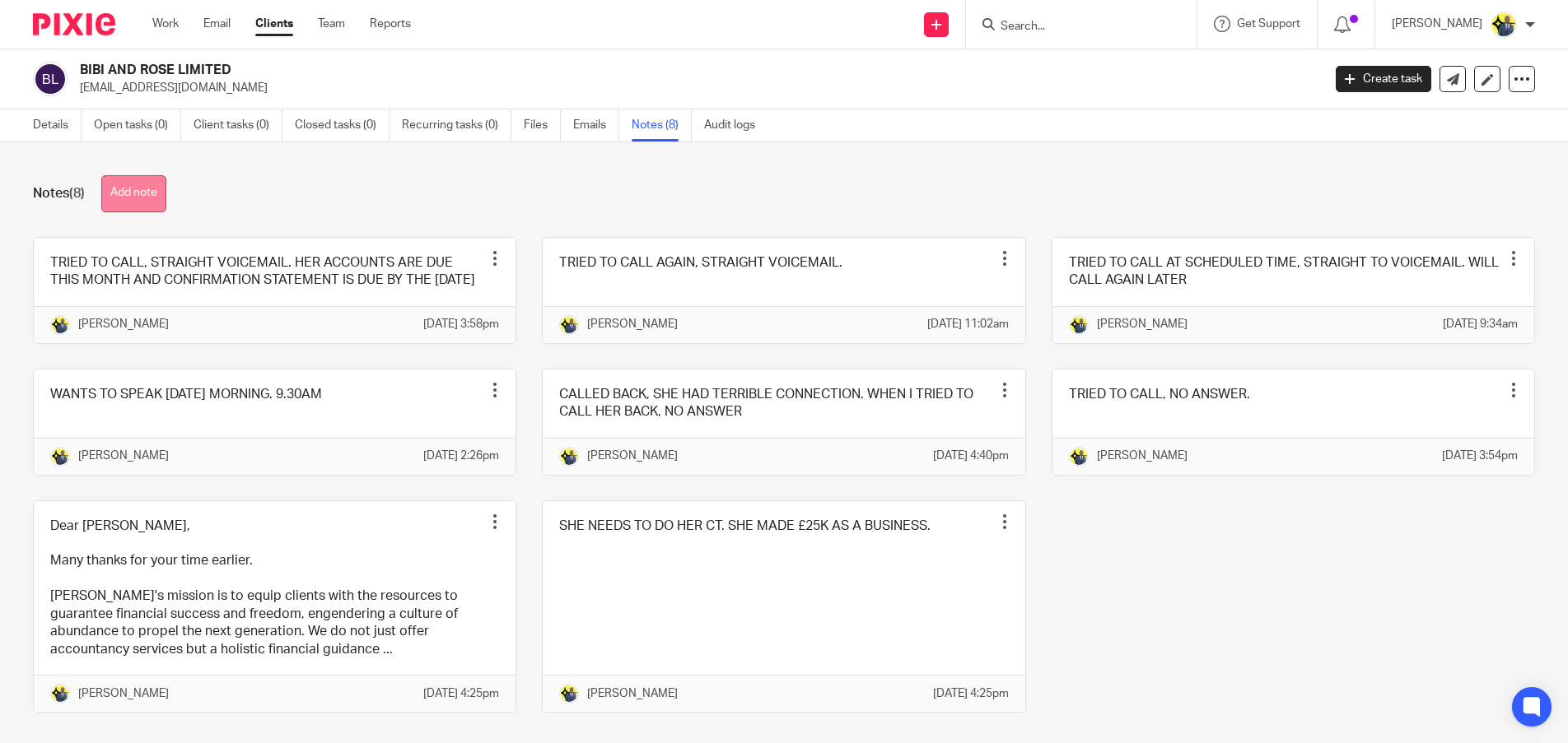
click at [143, 193] on button "Add note" at bounding box center [133, 194] width 65 height 37
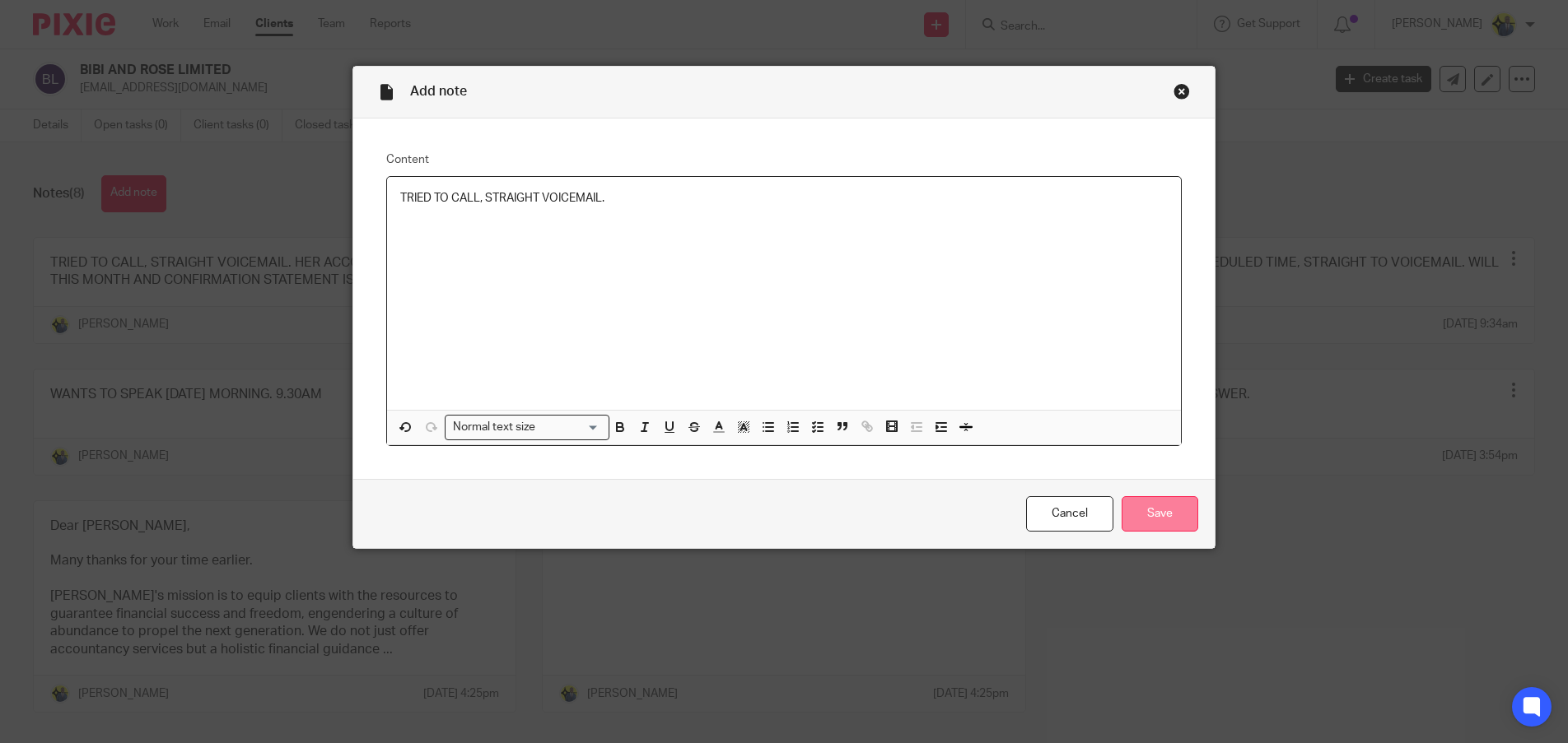
click at [1156, 520] on input "Save" at bounding box center [1159, 514] width 76 height 36
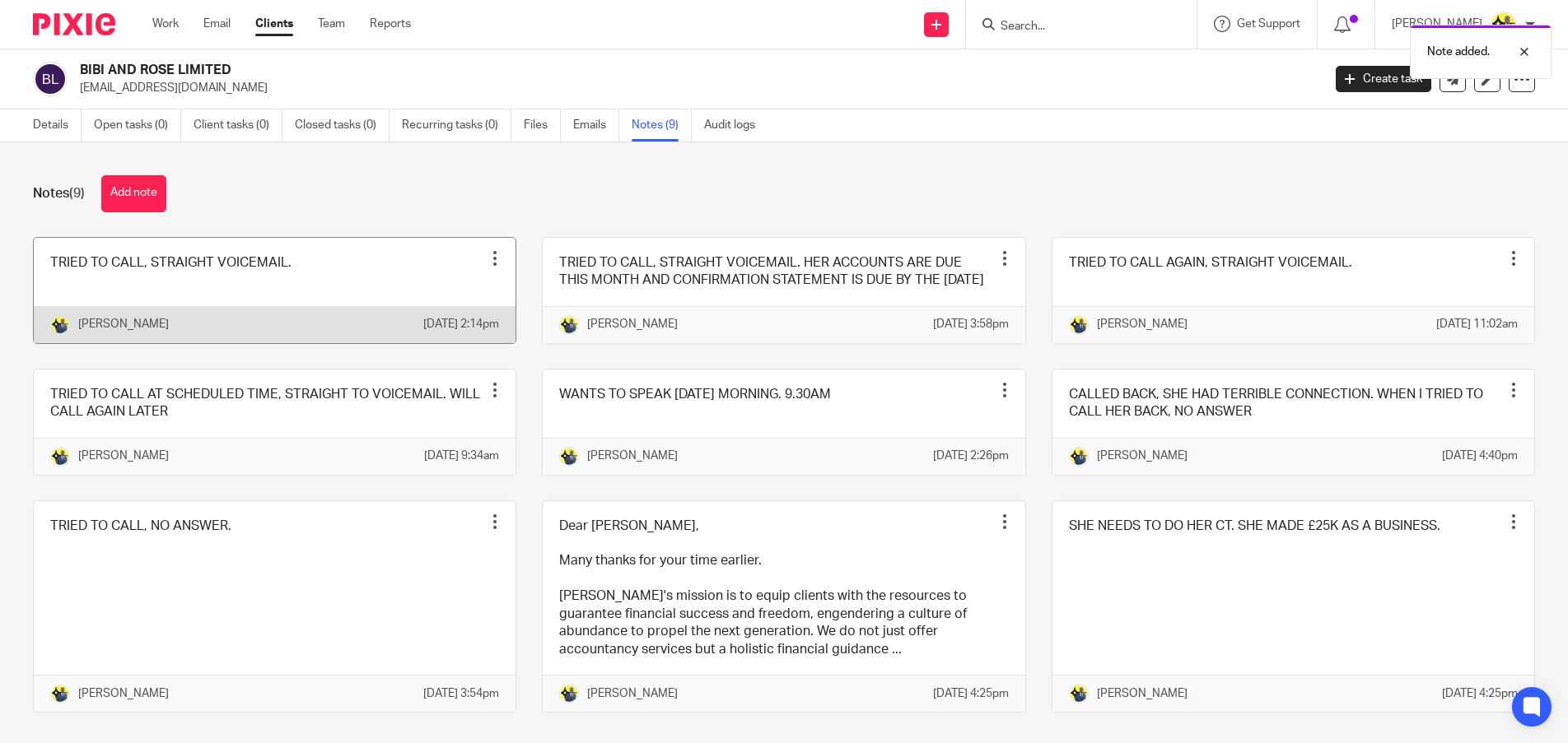
click at [277, 290] on link at bounding box center [274, 290] width 482 height 105
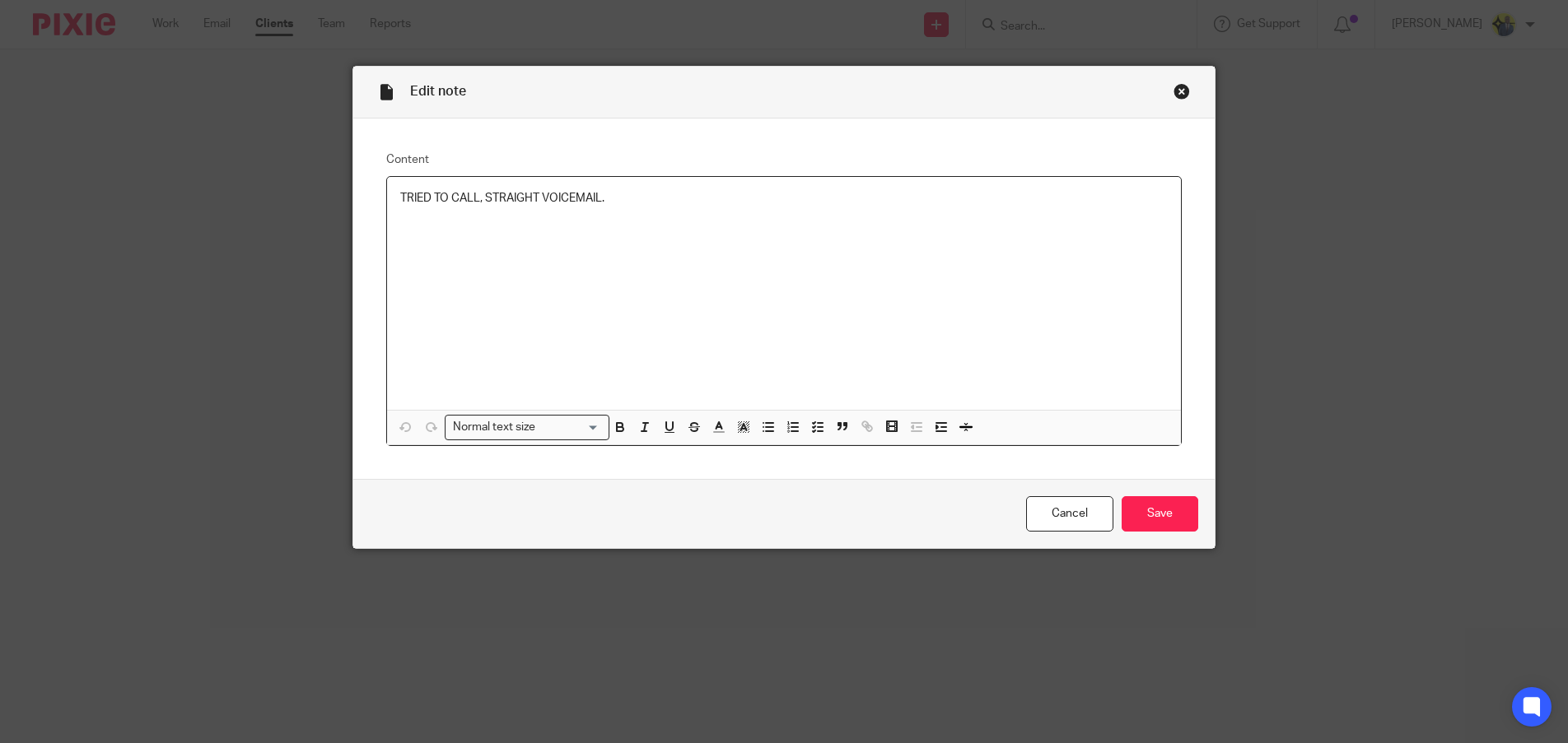
click at [657, 214] on div "TRIED TO CALL, STRAIGHT VOICEMAIL." at bounding box center [783, 293] width 793 height 233
click at [1150, 508] on input "Save" at bounding box center [1159, 514] width 76 height 36
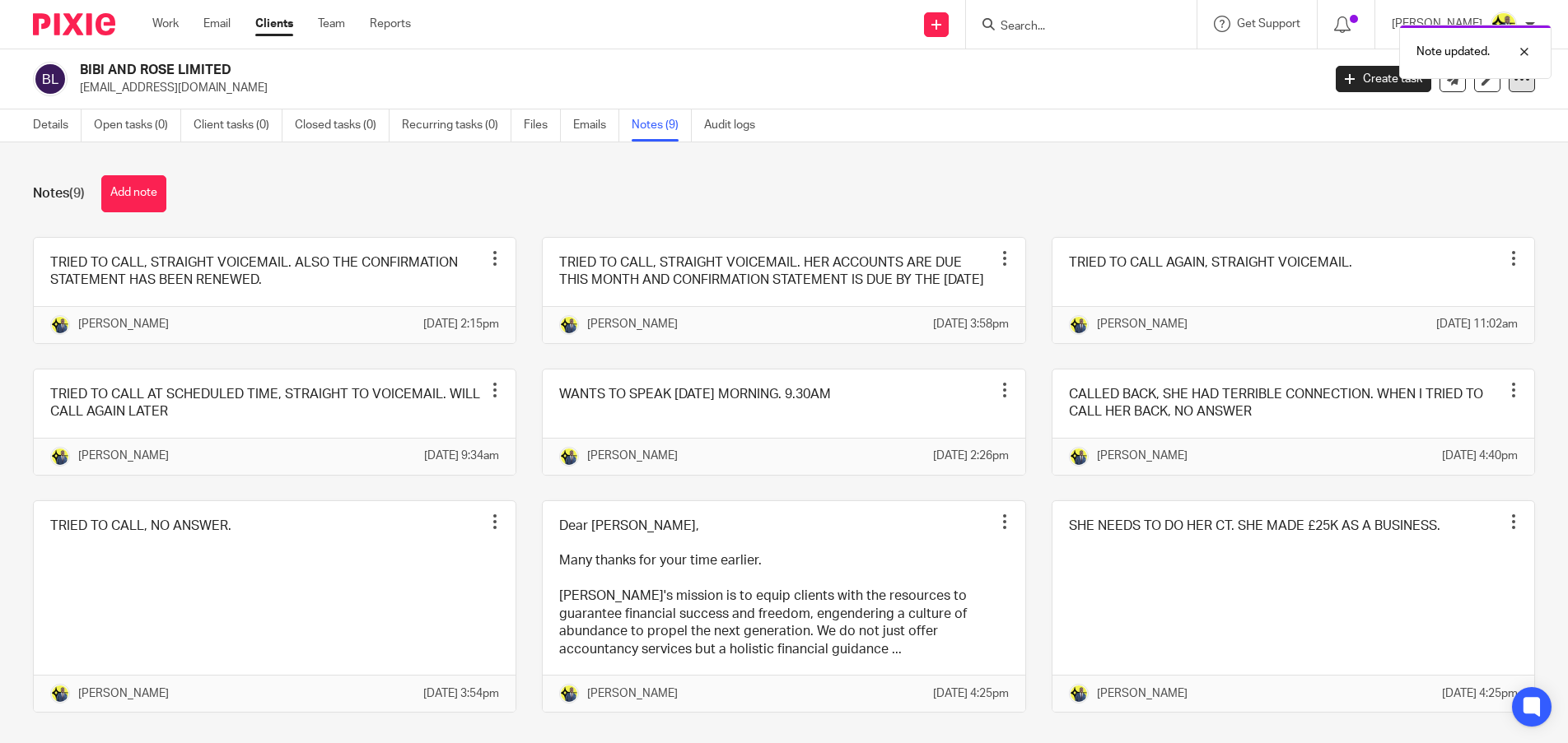
click at [1513, 86] on icon at bounding box center [1522, 79] width 17 height 17
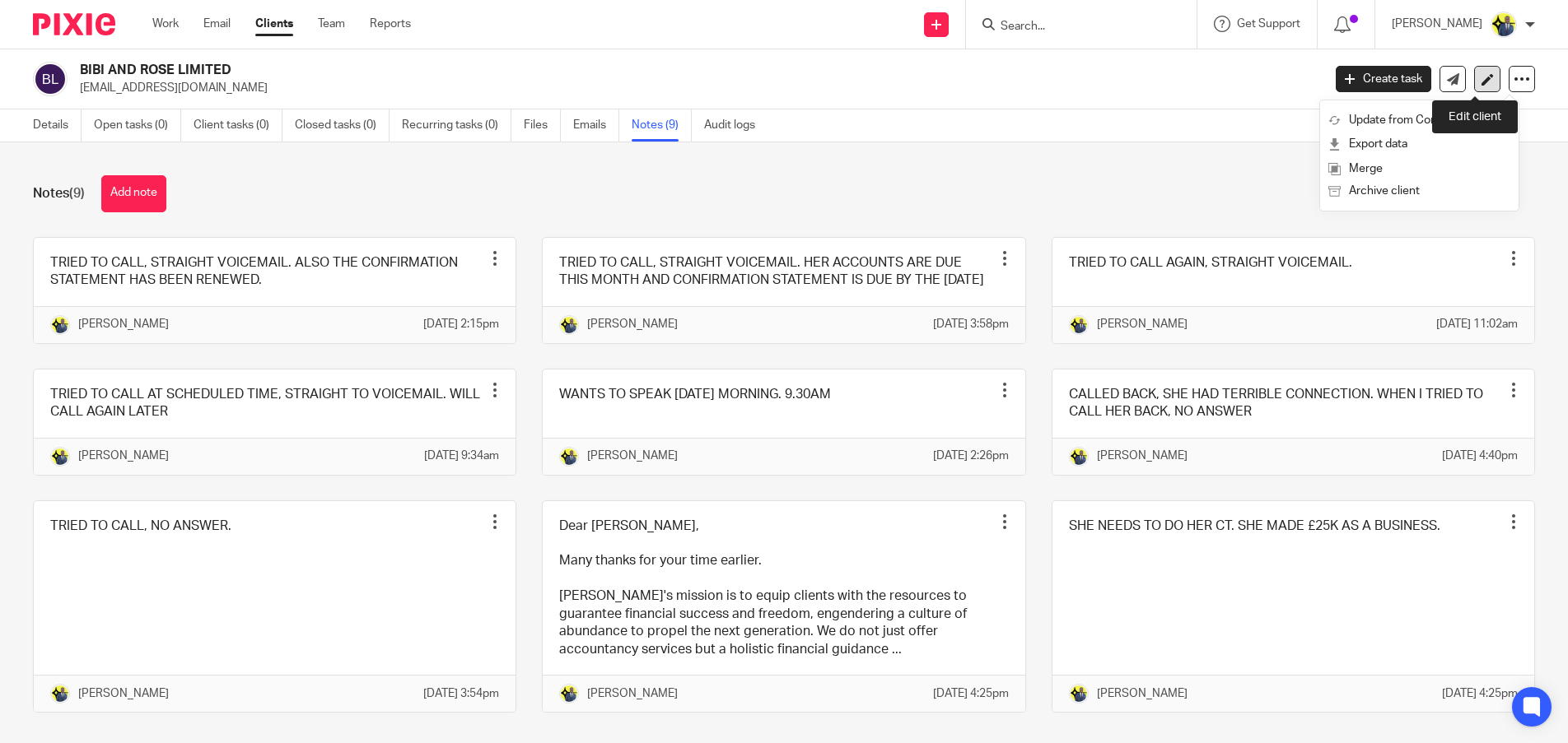
click at [1474, 66] on link at bounding box center [1487, 79] width 27 height 27
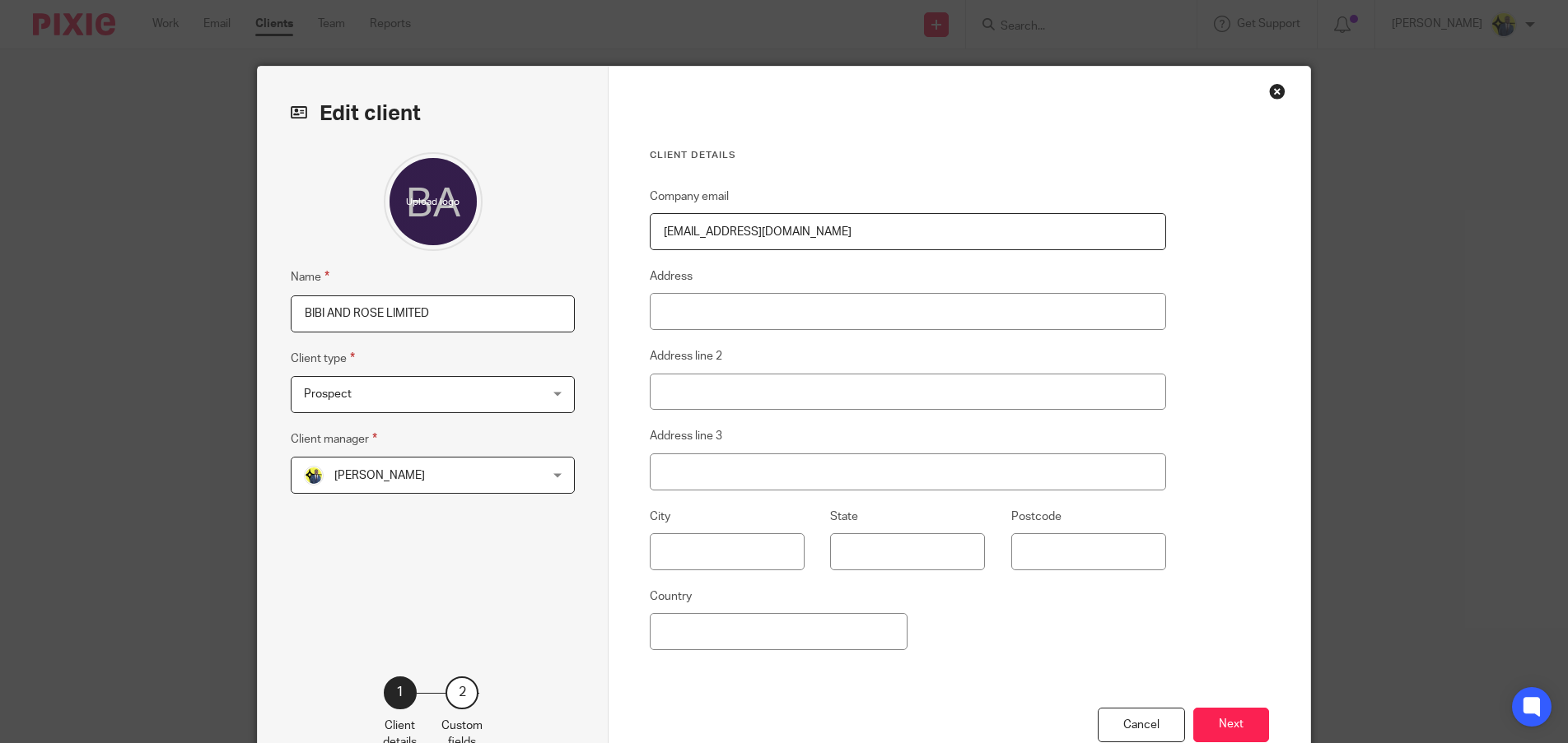
click at [519, 321] on input "BIBI AND ROSE LIMITED" at bounding box center [433, 314] width 284 height 37
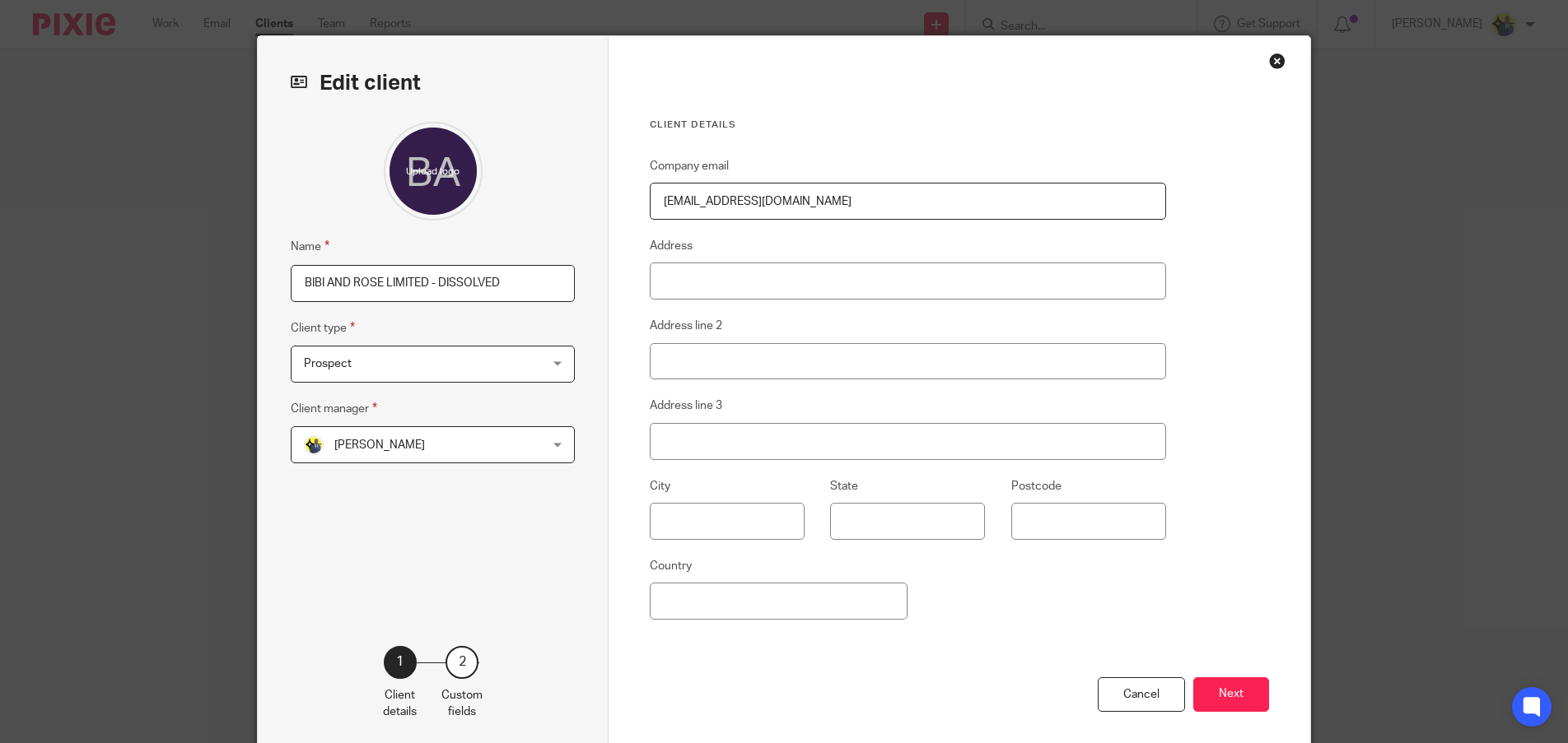
scroll to position [107, 0]
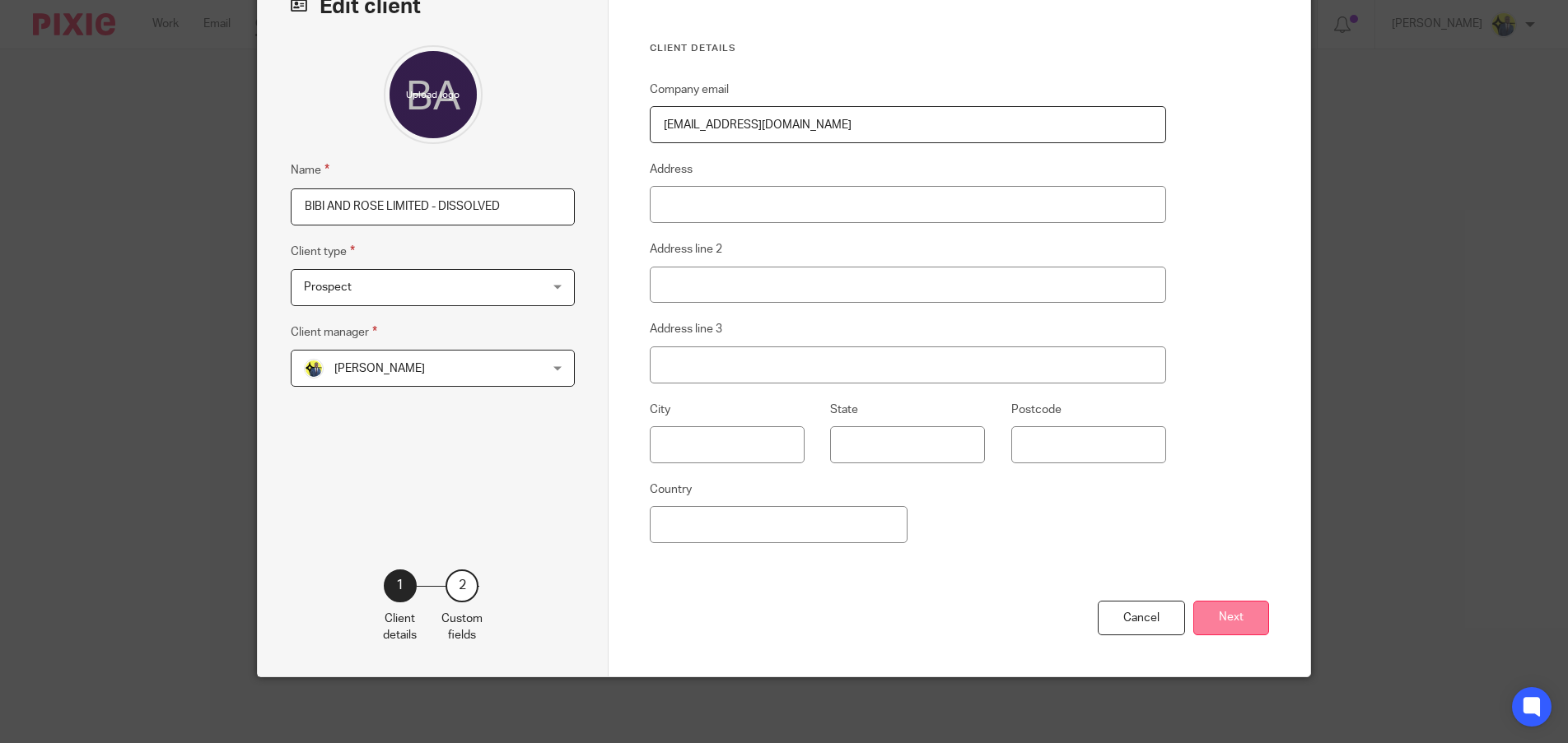
type input "BIBI AND ROSE LIMITED - DISSOLVED"
click at [1249, 620] on button "Next" at bounding box center [1231, 618] width 75 height 36
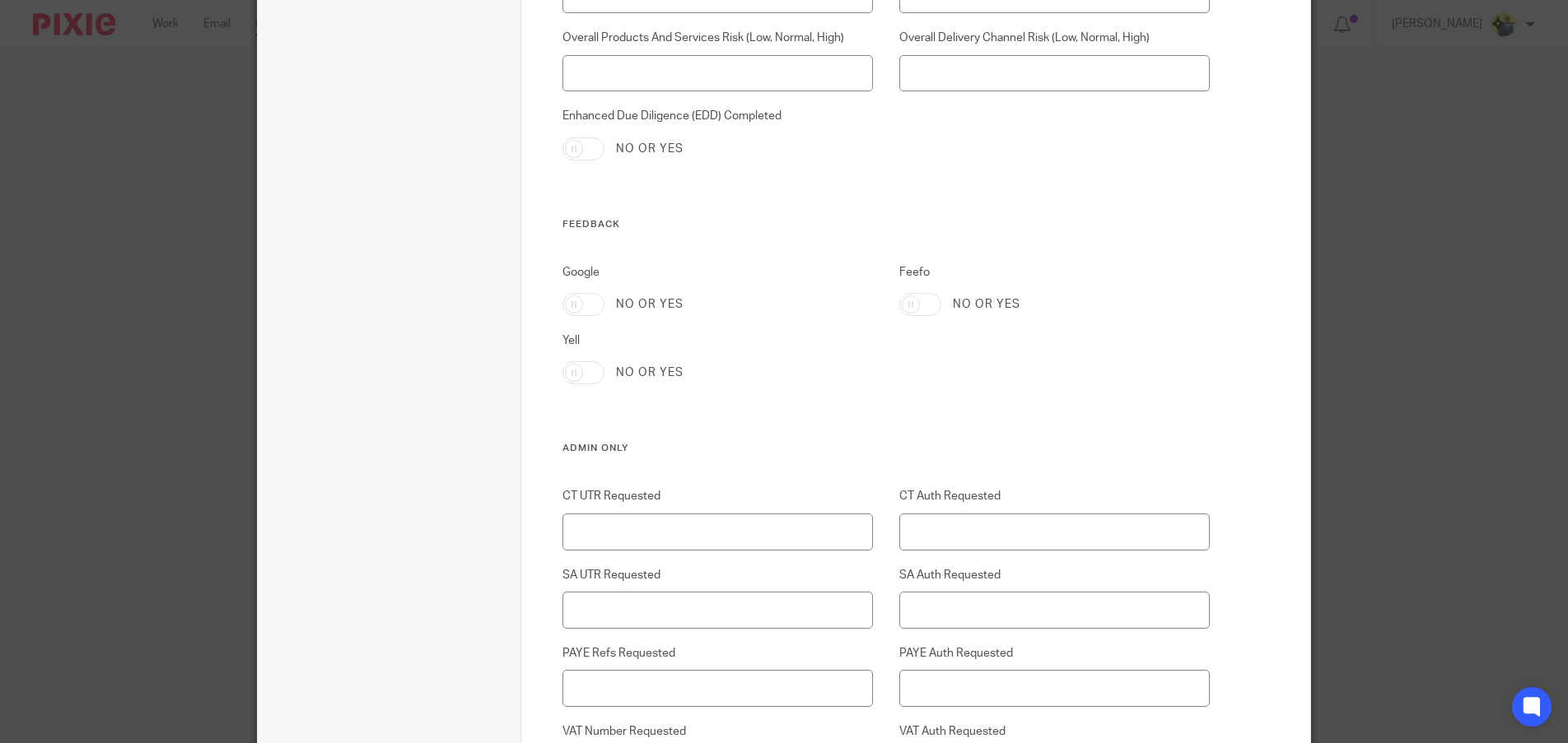
scroll to position [4117, 0]
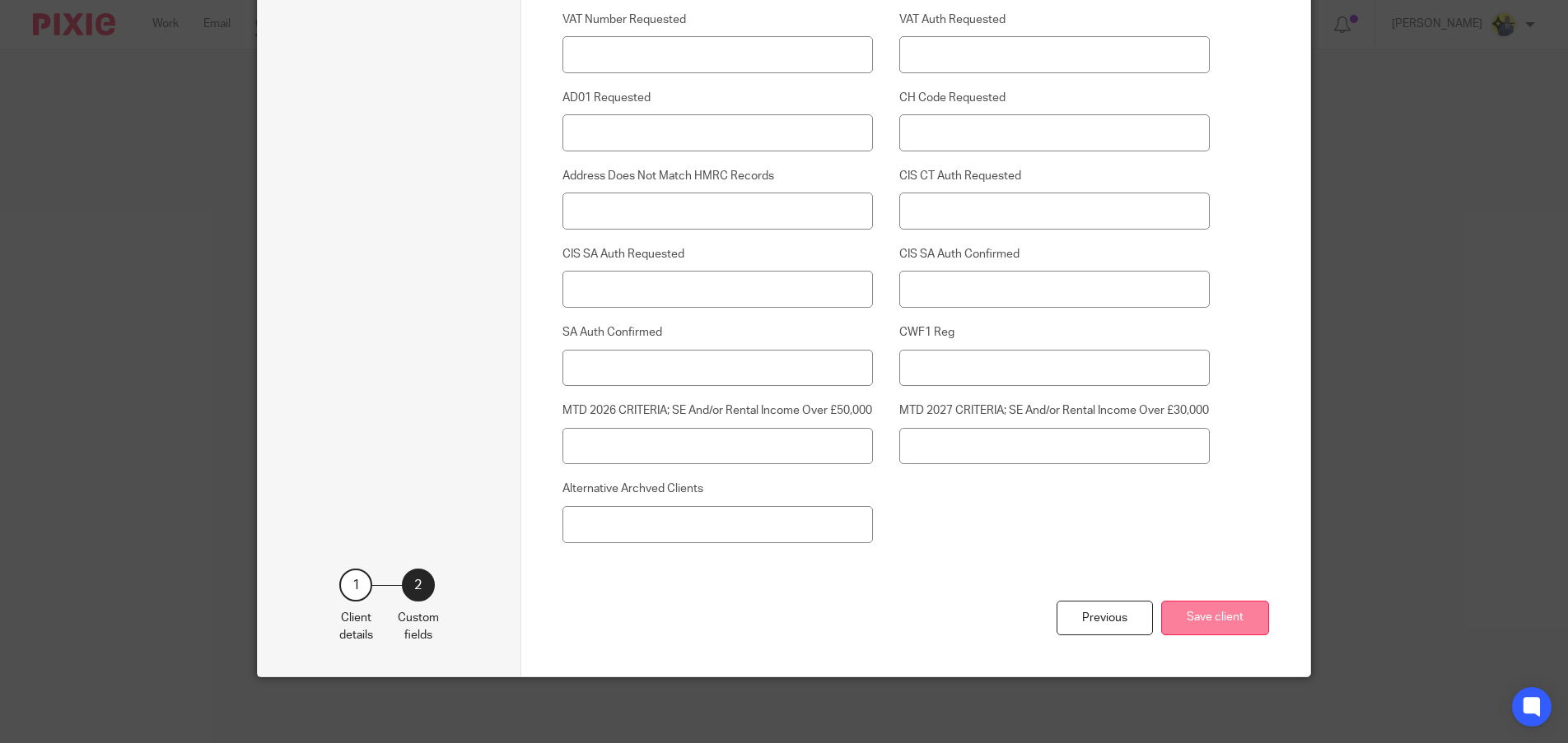
click at [1237, 617] on button "Save client" at bounding box center [1215, 618] width 108 height 36
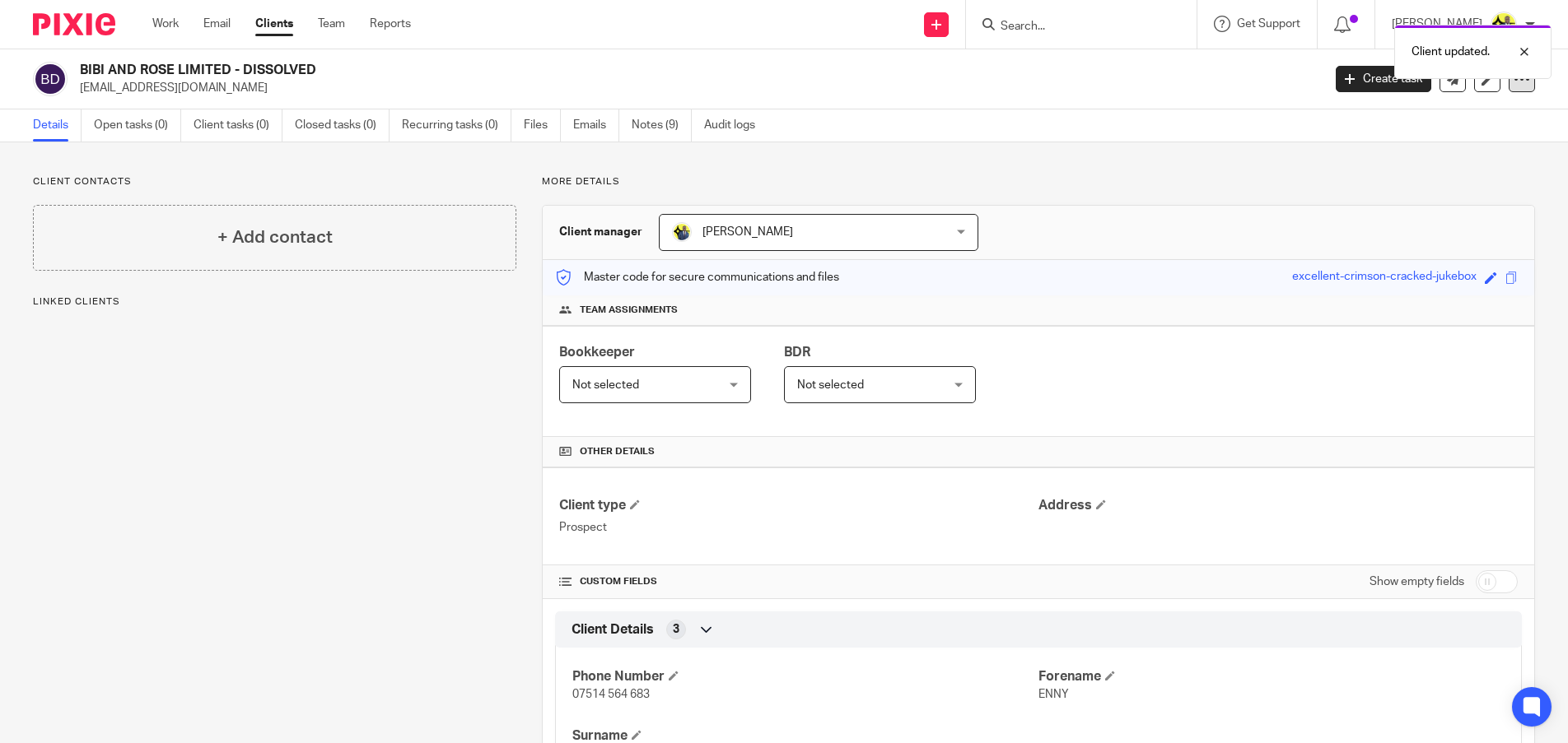
click at [1513, 80] on icon at bounding box center [1522, 79] width 17 height 17
click at [1444, 190] on button "Archive client" at bounding box center [1420, 192] width 182 height 22
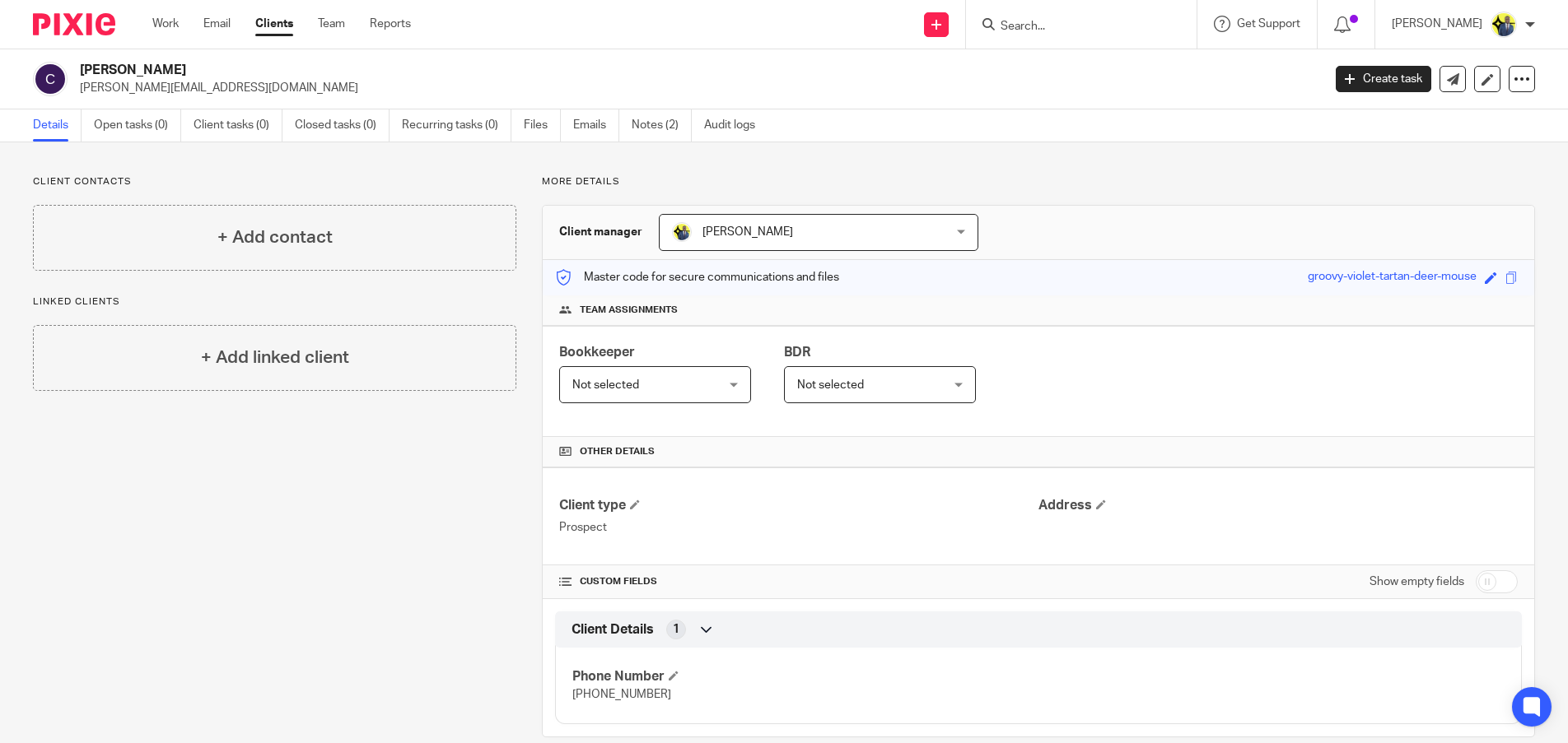
click at [1046, 21] on input "Search" at bounding box center [1072, 27] width 148 height 15
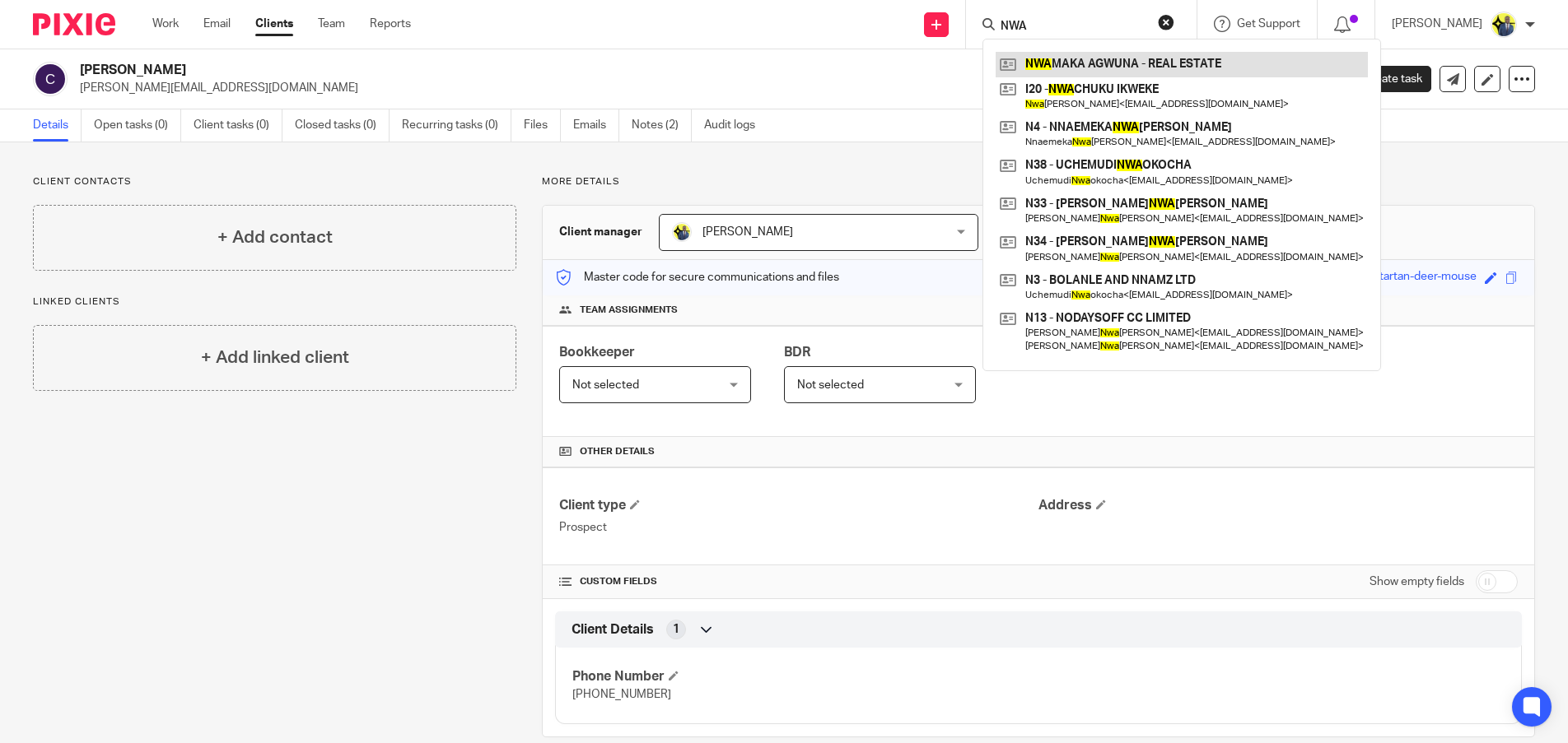
type input "NWA"
click at [663, 131] on link "Notes (2)" at bounding box center [661, 125] width 60 height 32
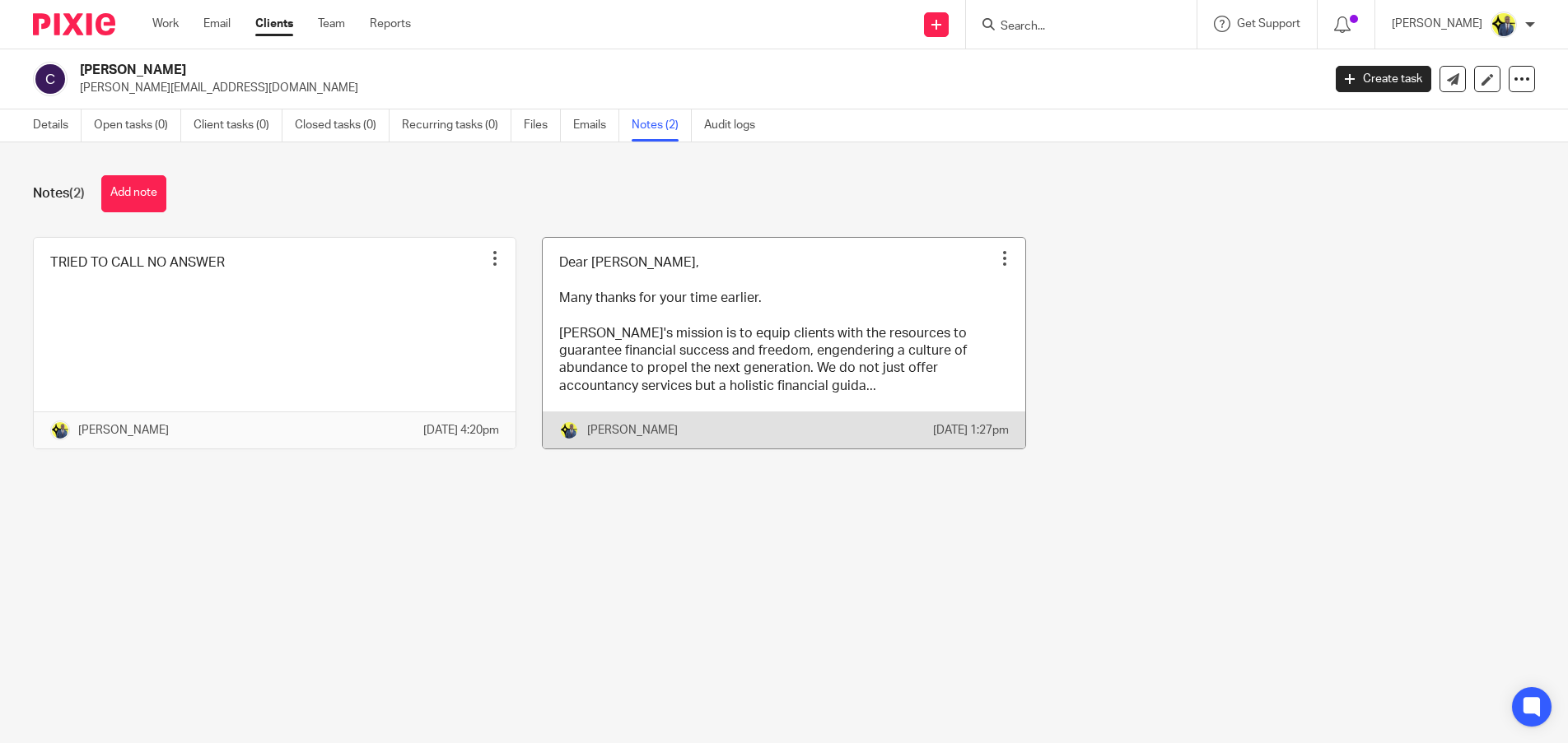
click at [641, 340] on link at bounding box center [783, 343] width 482 height 211
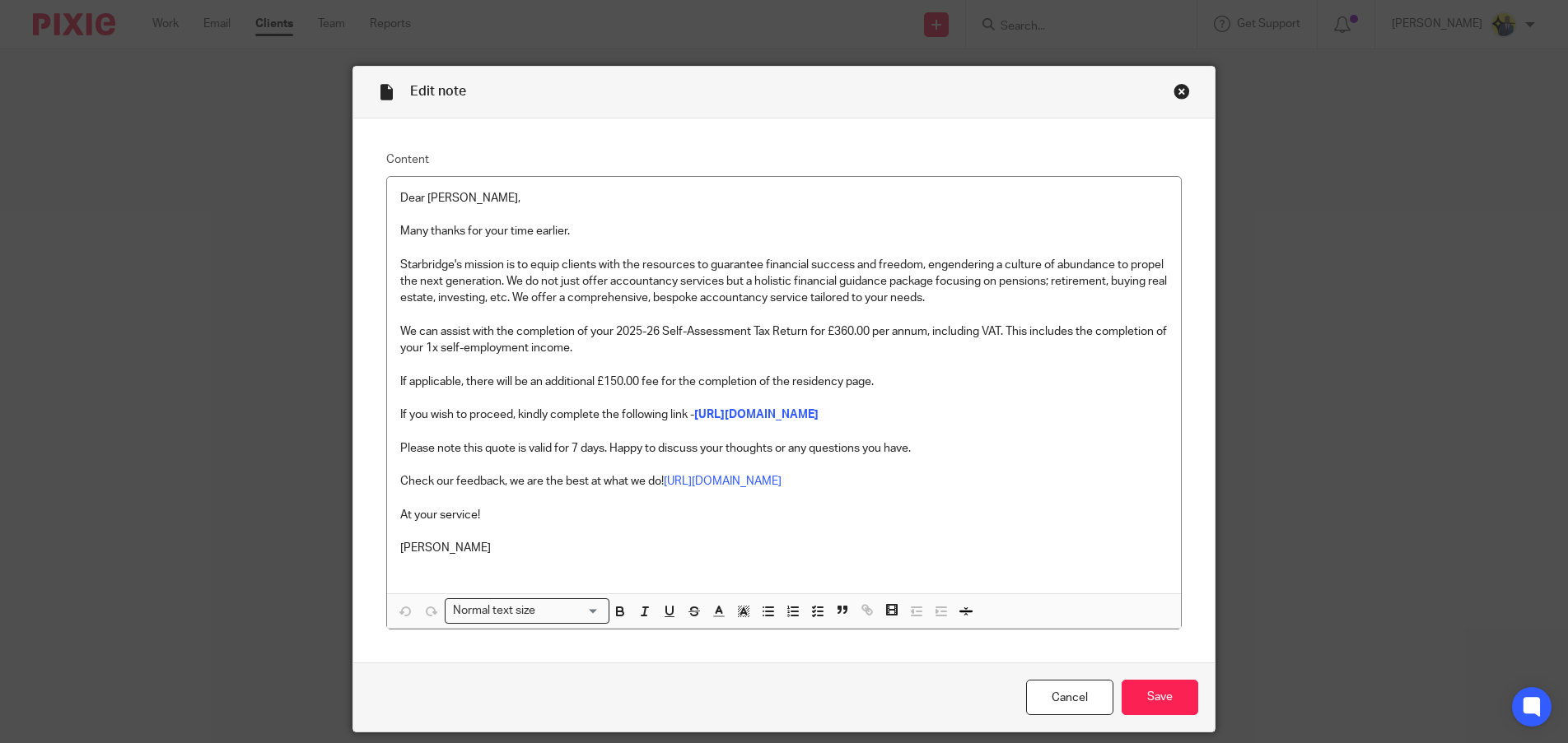
click at [1174, 95] on div "Close this dialog window" at bounding box center [1182, 91] width 17 height 17
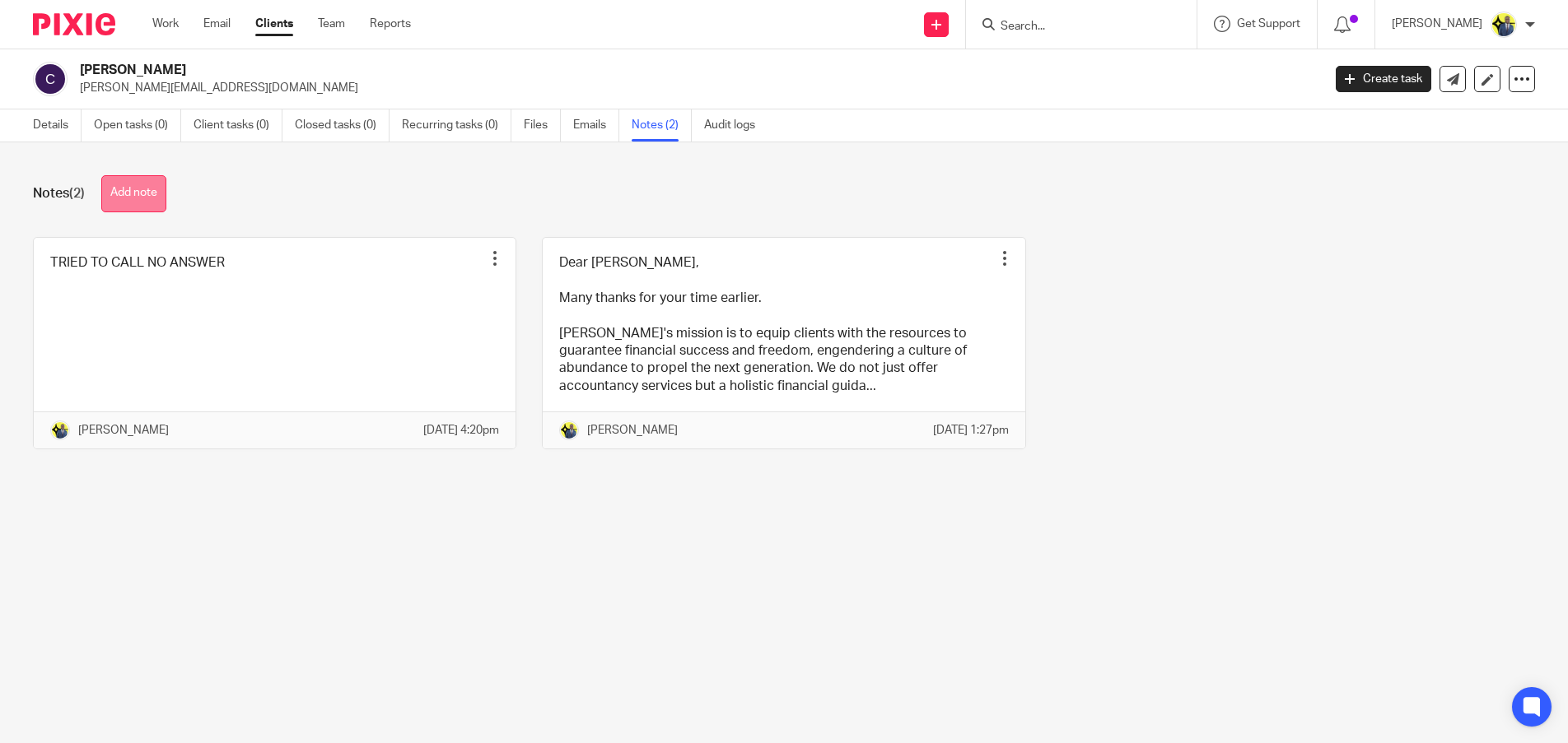
click at [138, 195] on button "Add note" at bounding box center [133, 194] width 65 height 37
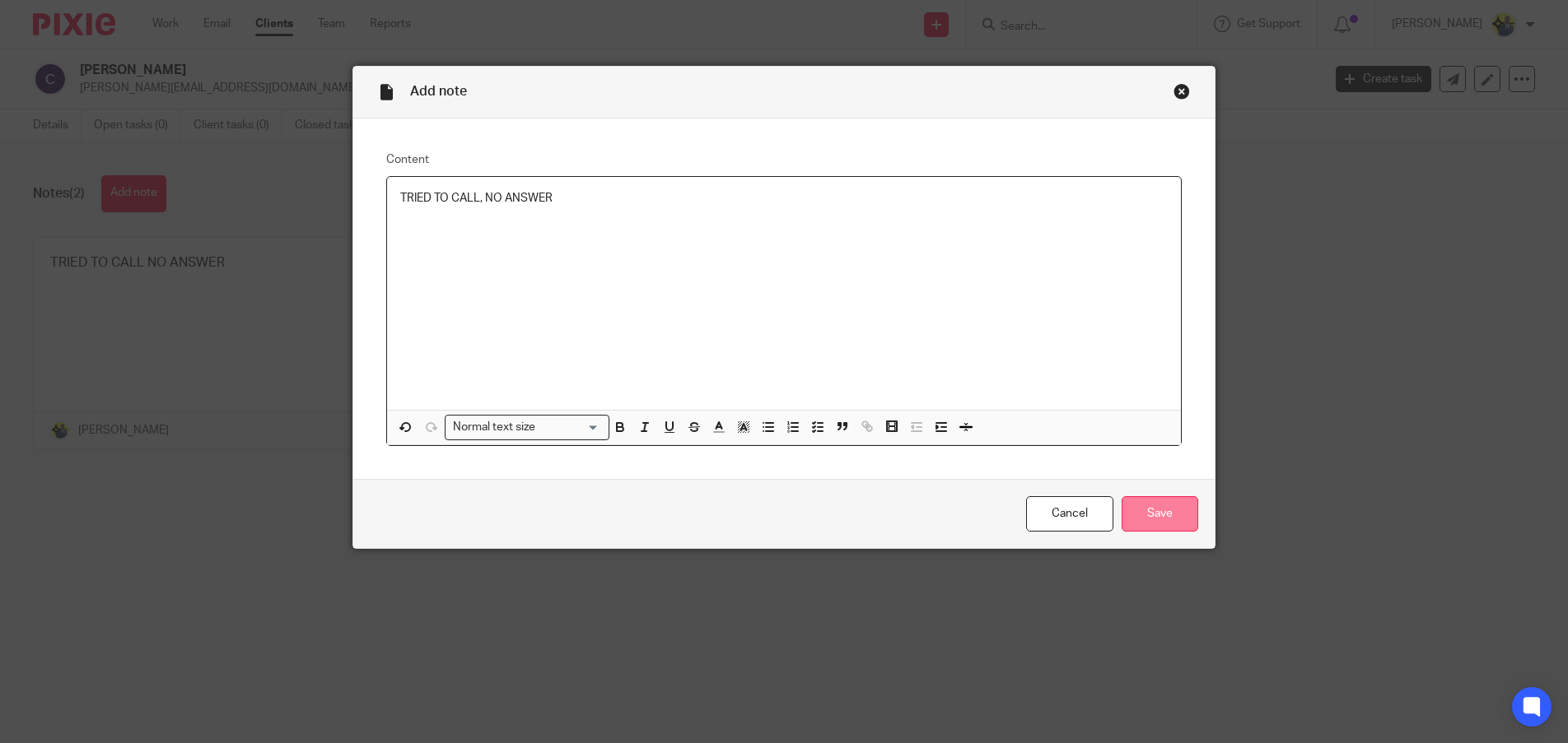
click at [1162, 528] on input "Save" at bounding box center [1159, 514] width 76 height 36
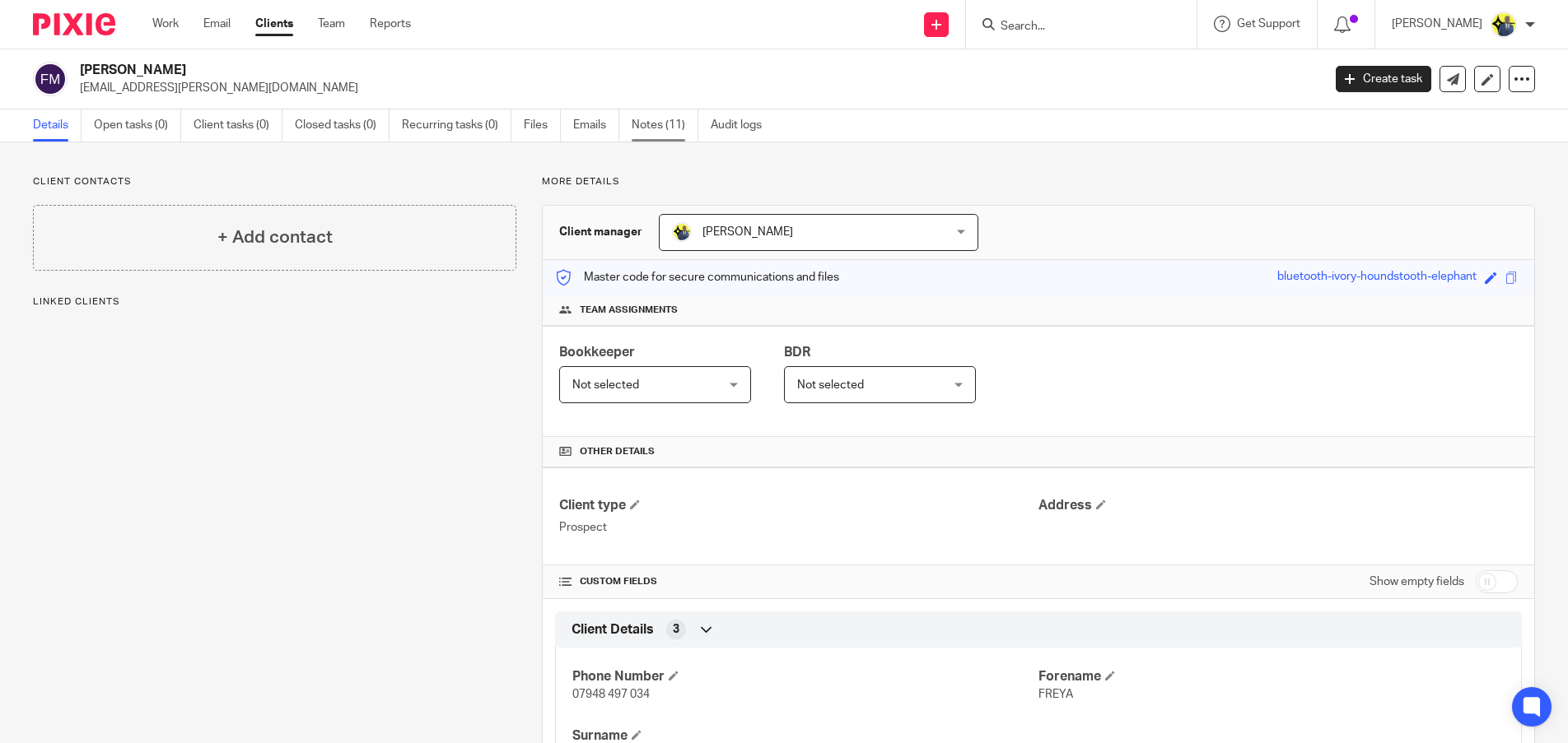
click at [670, 123] on link "Notes (11)" at bounding box center [665, 125] width 66 height 32
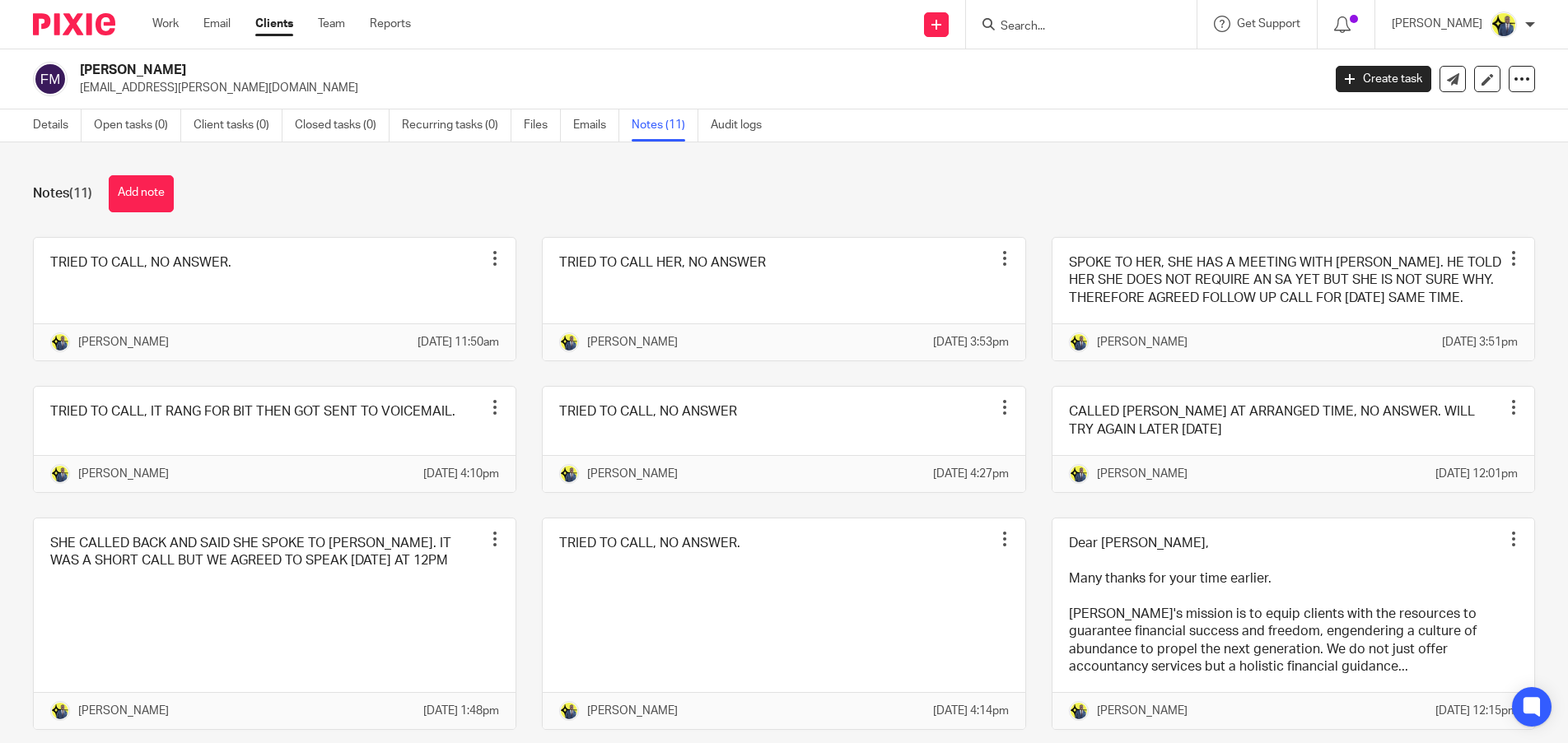
click at [168, 167] on div "Notes (11) Add note TRIED TO CALL, NO ANSWER. Pin note Edit note Delete note [P…" at bounding box center [784, 442] width 1568 height 601
click at [157, 188] on button "Add note" at bounding box center [141, 194] width 65 height 37
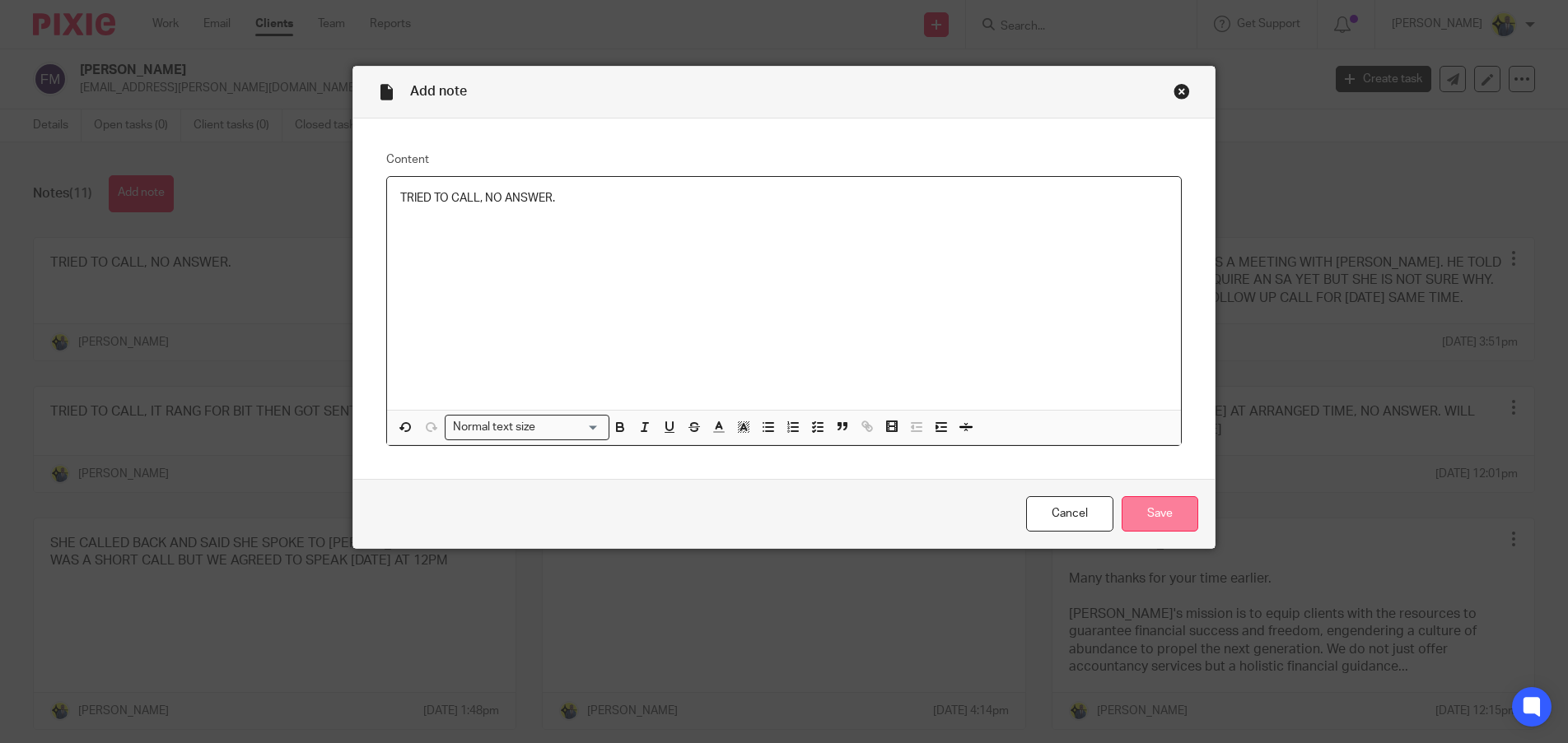
click at [1130, 519] on input "Save" at bounding box center [1159, 514] width 76 height 36
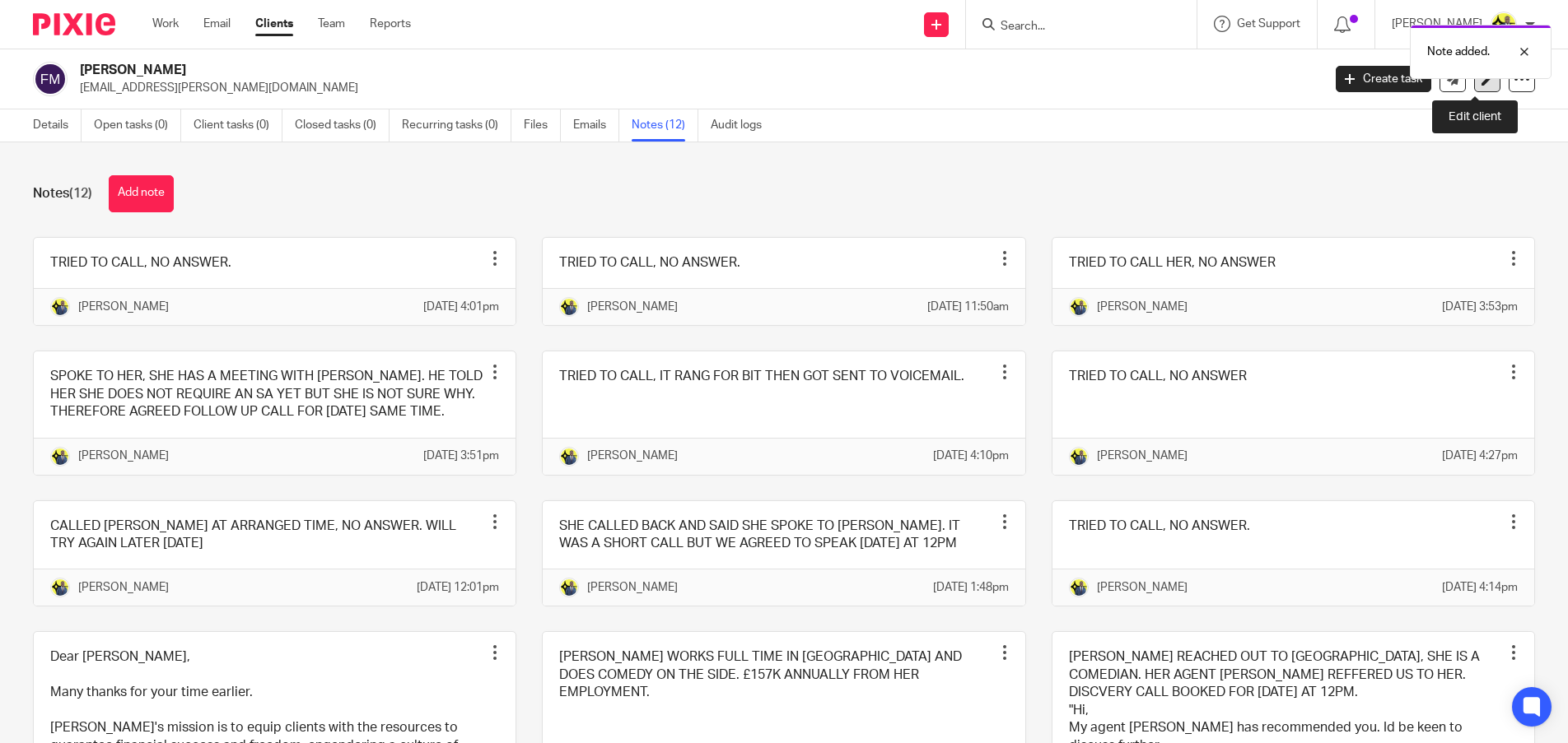
click at [1481, 81] on icon at bounding box center [1487, 79] width 12 height 12
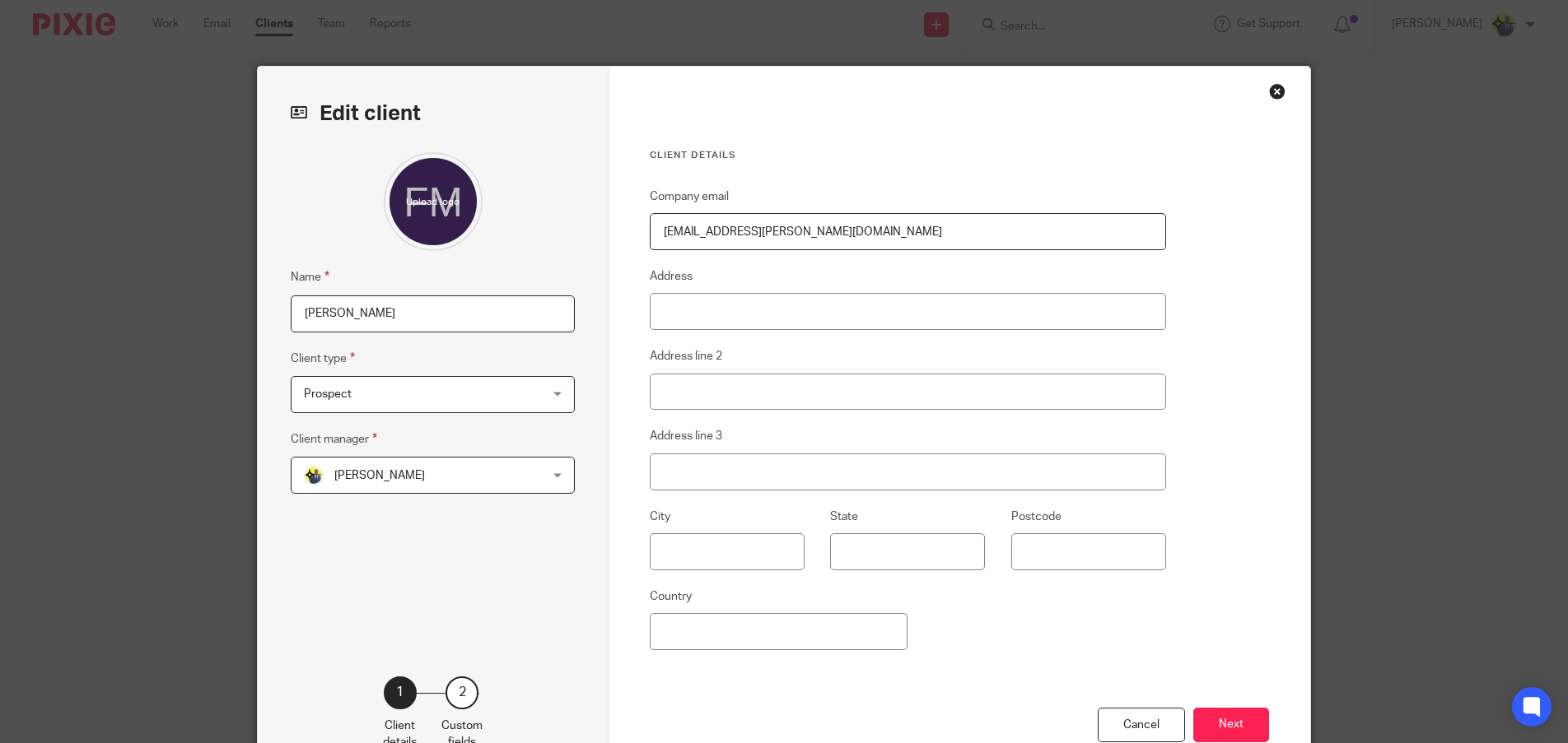
click at [394, 310] on input "FREYA MCGHEE" at bounding box center [433, 314] width 284 height 37
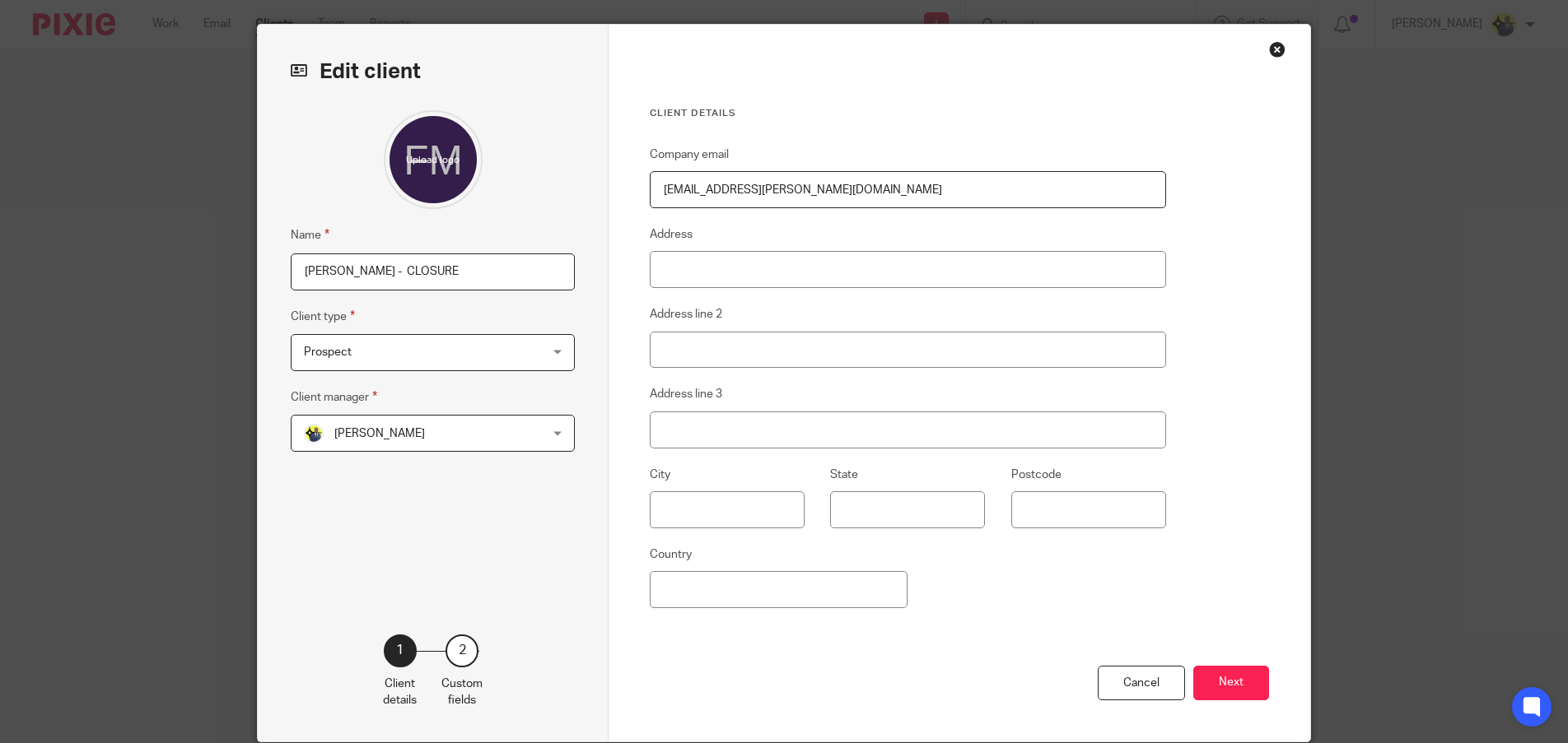
scroll to position [107, 0]
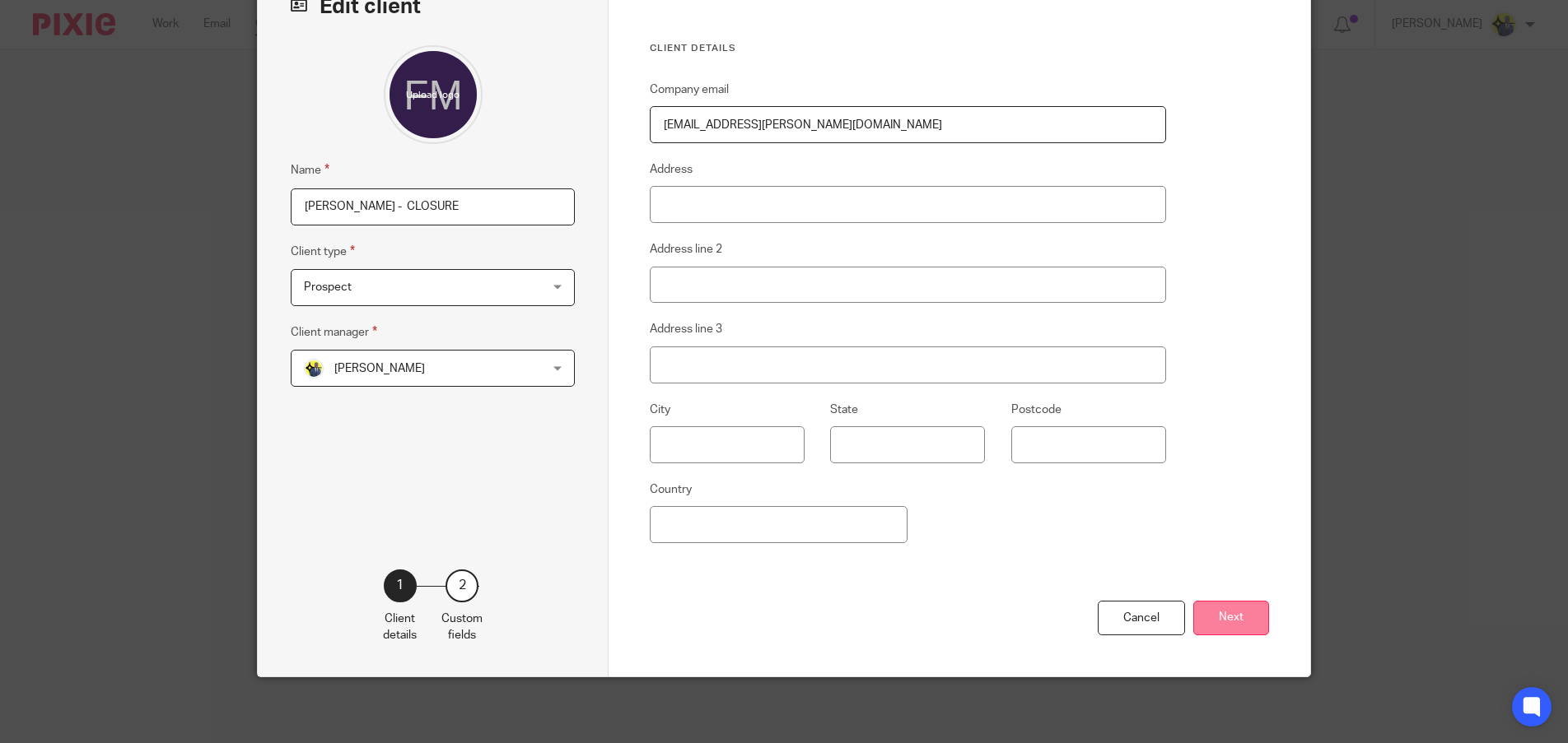
type input "FREYA MCGHEE - CLOSURE"
click at [1251, 621] on button "Next" at bounding box center [1231, 618] width 75 height 36
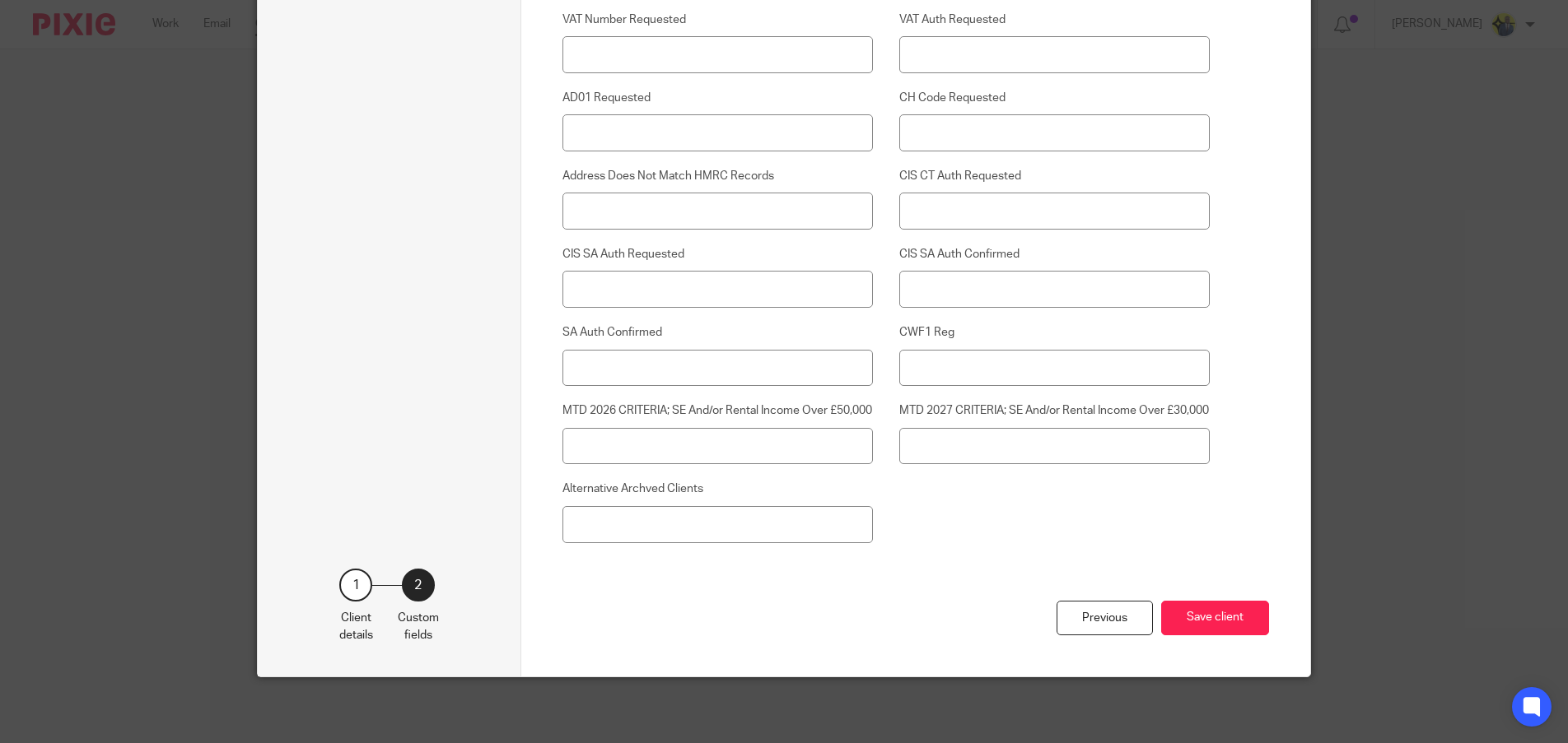
scroll to position [4117, 0]
click at [1207, 622] on button "Save client" at bounding box center [1215, 618] width 108 height 36
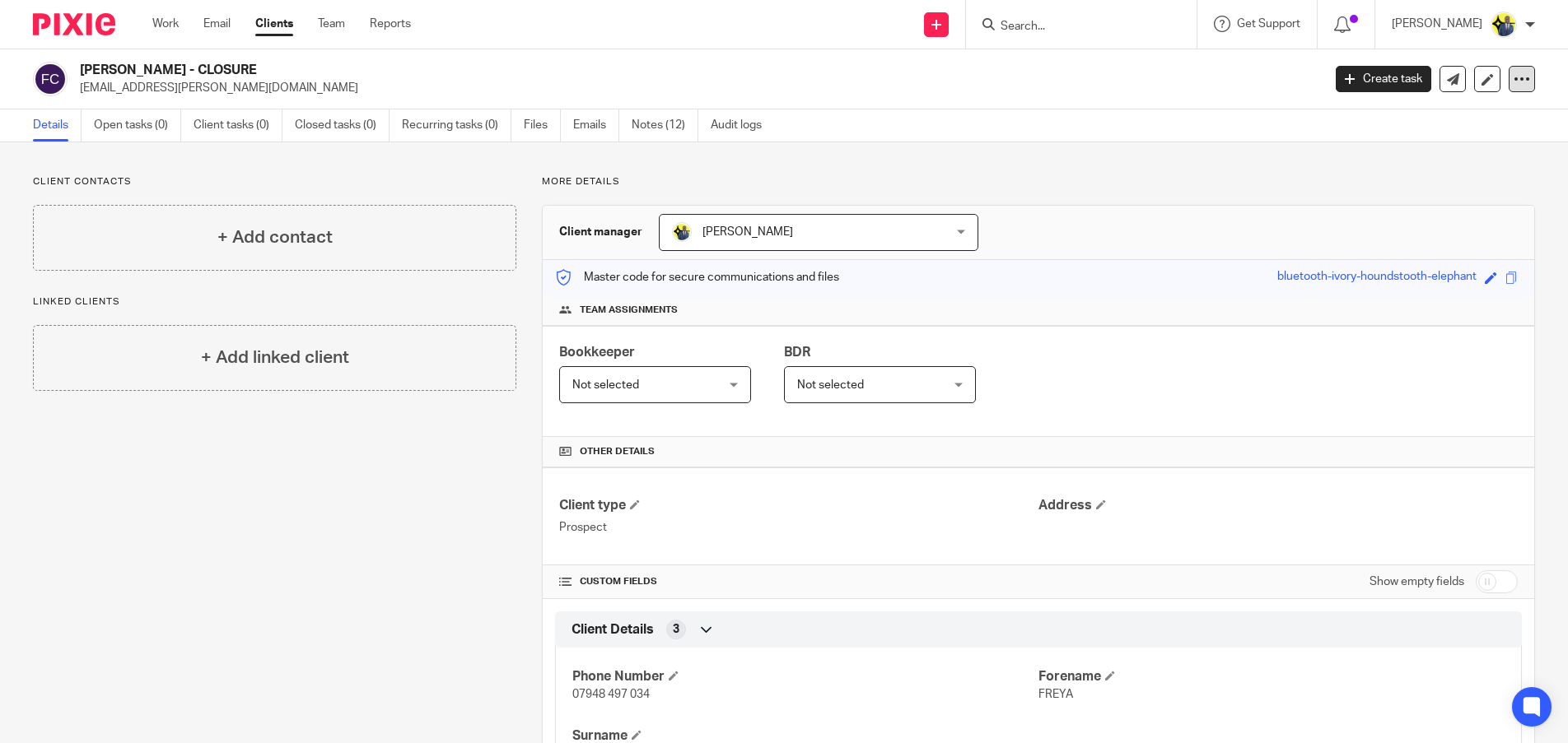
click at [1508, 75] on div at bounding box center [1522, 79] width 27 height 27
click at [1398, 187] on button "Archive client" at bounding box center [1420, 192] width 182 height 22
click at [1059, 36] on div at bounding box center [1081, 24] width 230 height 49
click at [1053, 17] on form at bounding box center [1086, 24] width 176 height 21
click at [1051, 24] on input "Search" at bounding box center [1072, 27] width 148 height 15
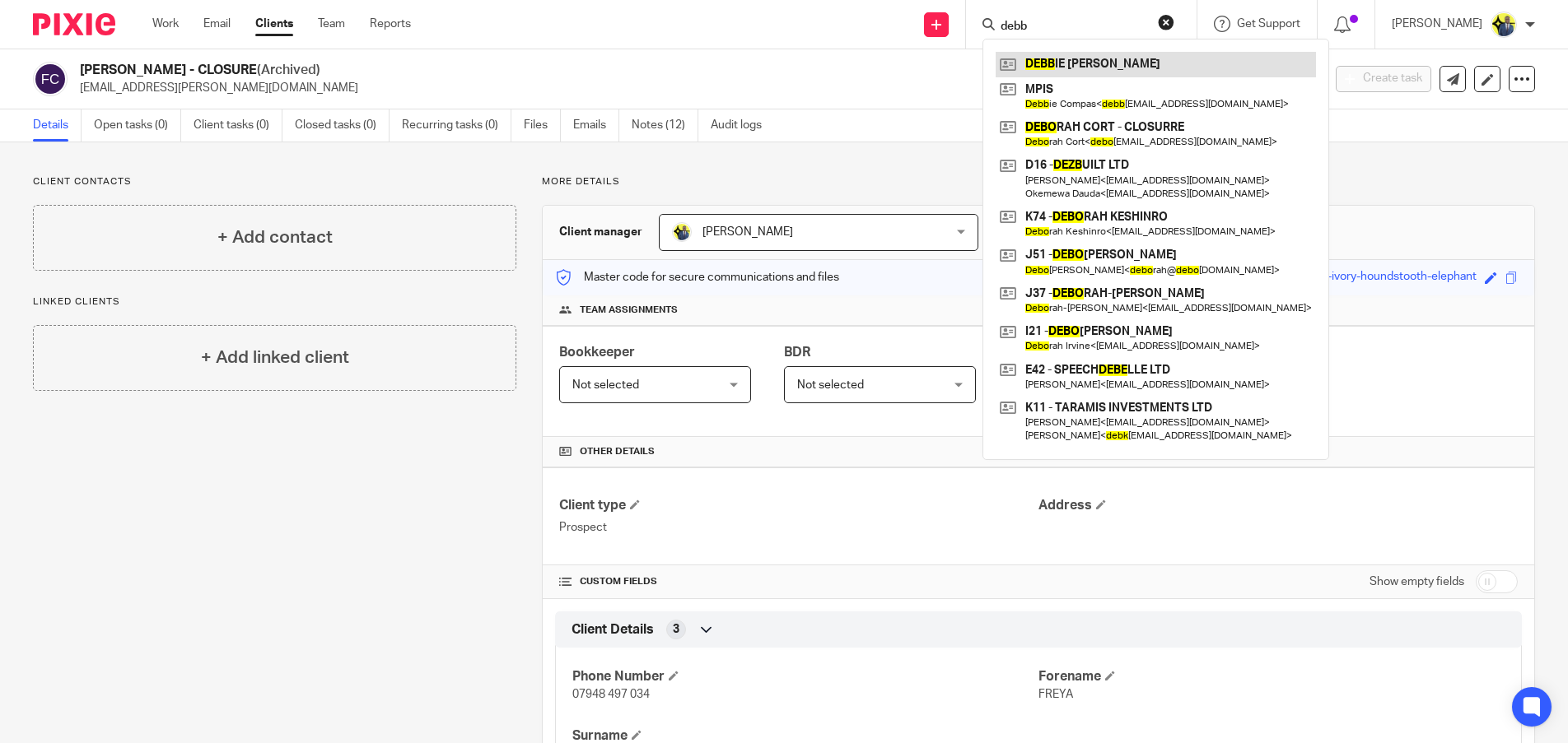
type input "debb"
click at [1121, 56] on link at bounding box center [1155, 65] width 320 height 25
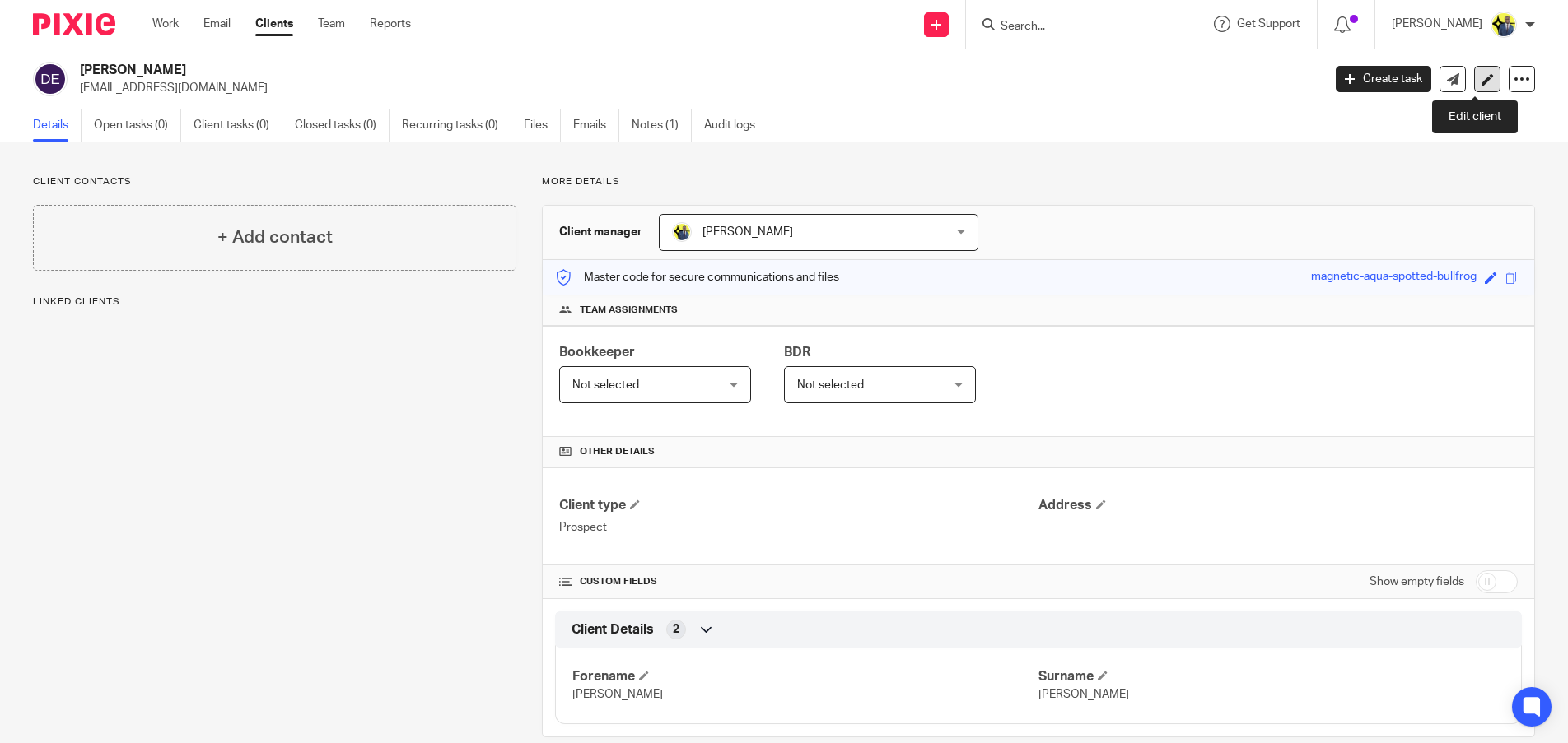
click at [1481, 83] on icon at bounding box center [1487, 79] width 12 height 12
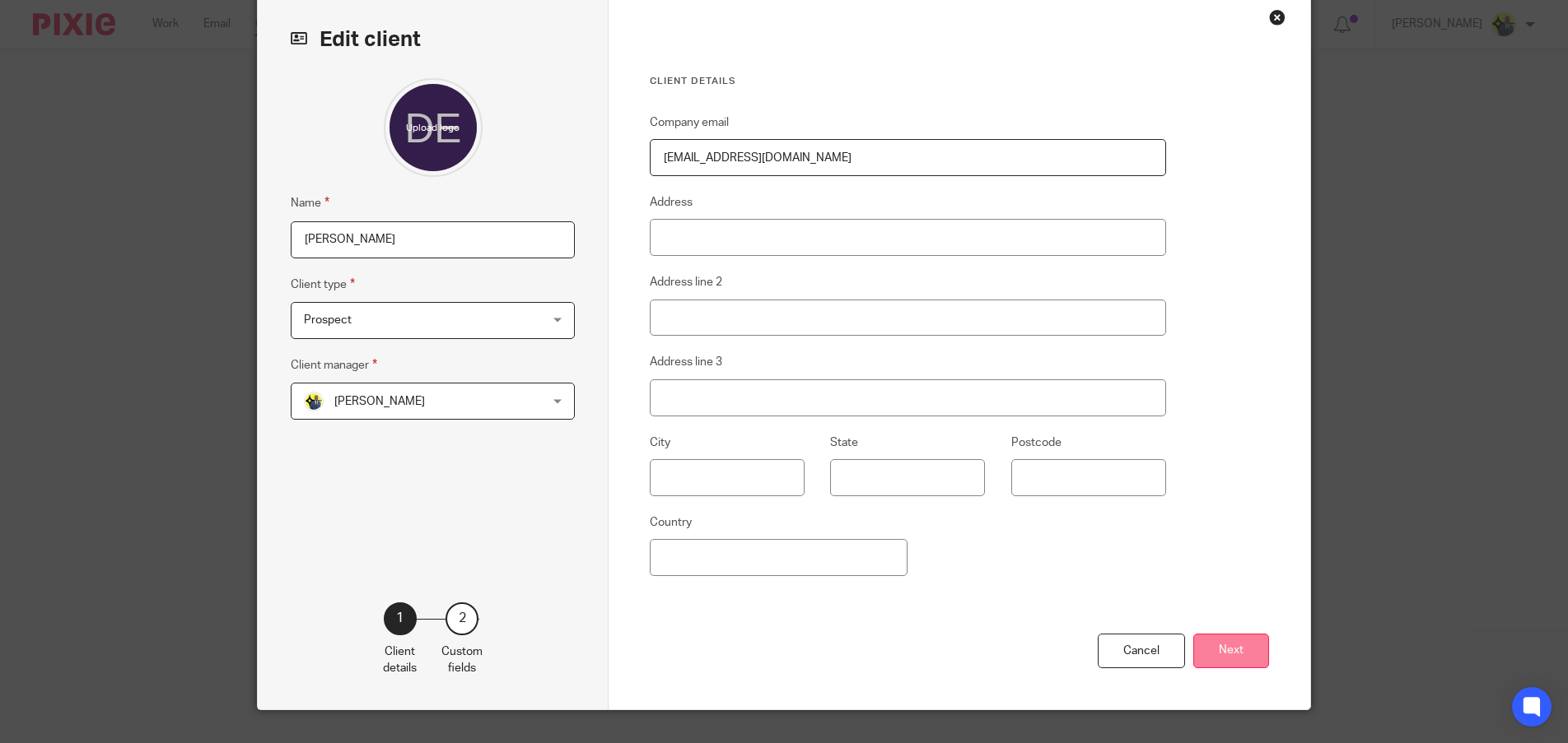
scroll to position [107, 0]
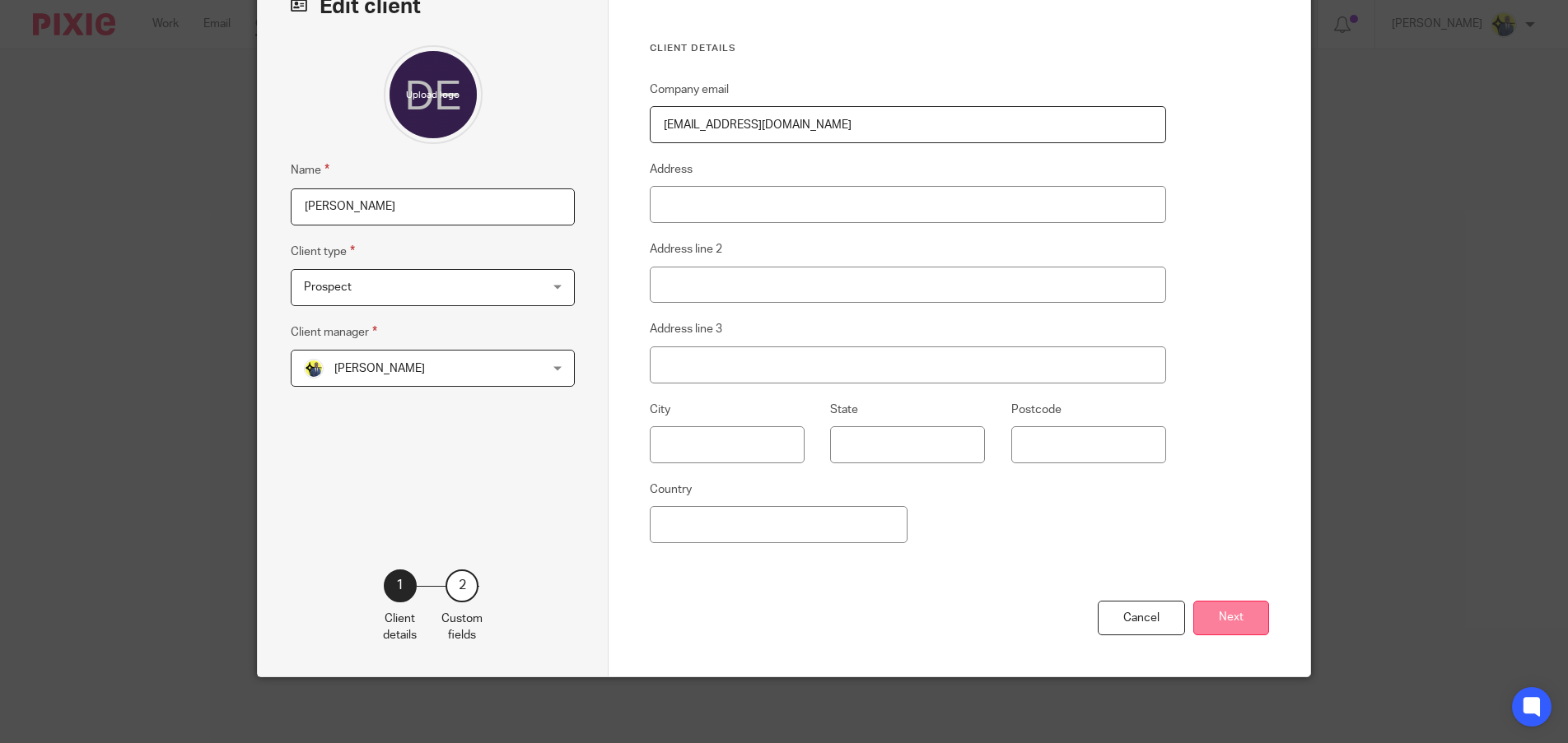
click at [1208, 625] on button "Next" at bounding box center [1231, 618] width 75 height 36
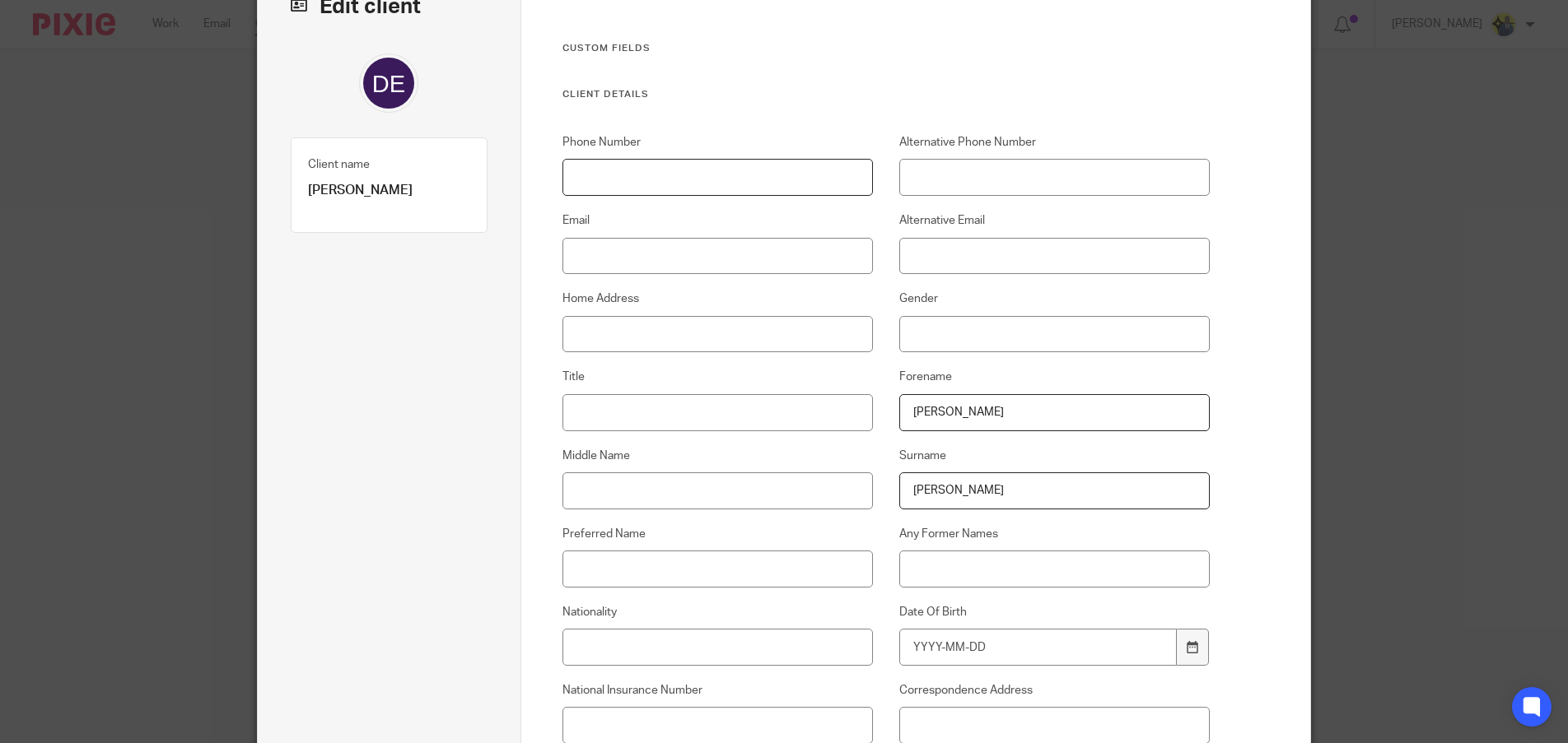
click at [743, 176] on input "Phone Number" at bounding box center [719, 177] width 312 height 37
paste input "07341448368"
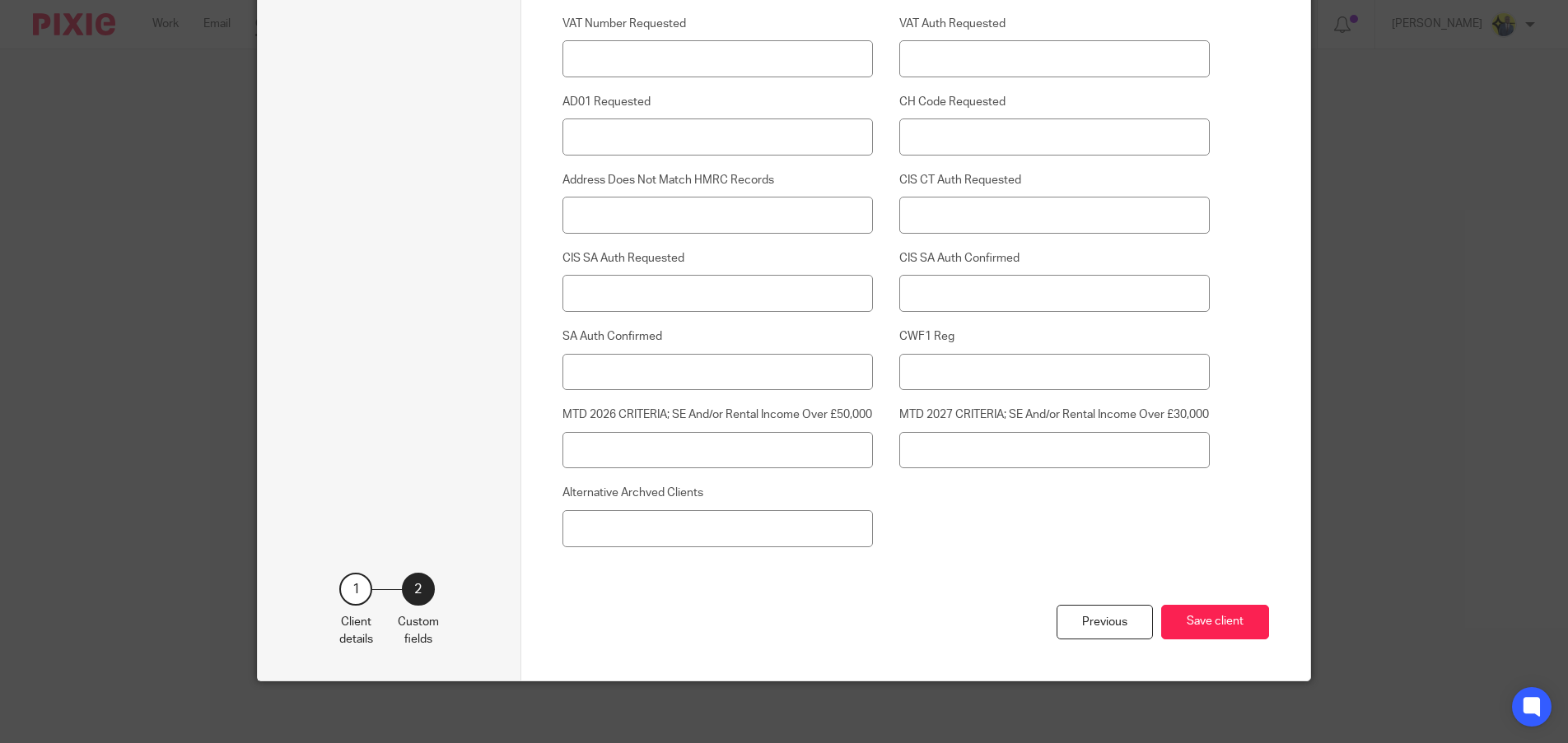
scroll to position [4117, 0]
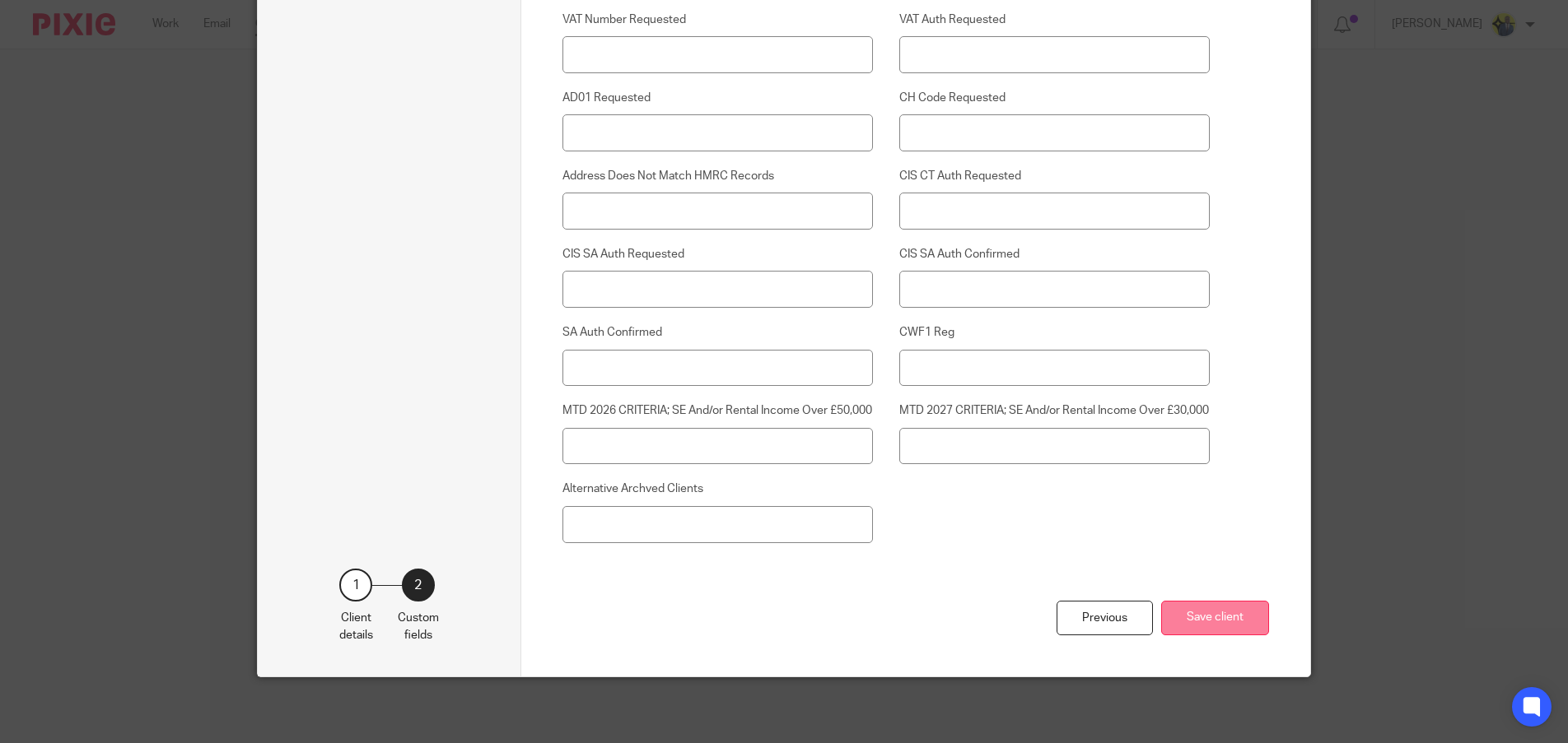
type input "07341 448 368"
click at [1188, 611] on button "Save client" at bounding box center [1215, 618] width 108 height 36
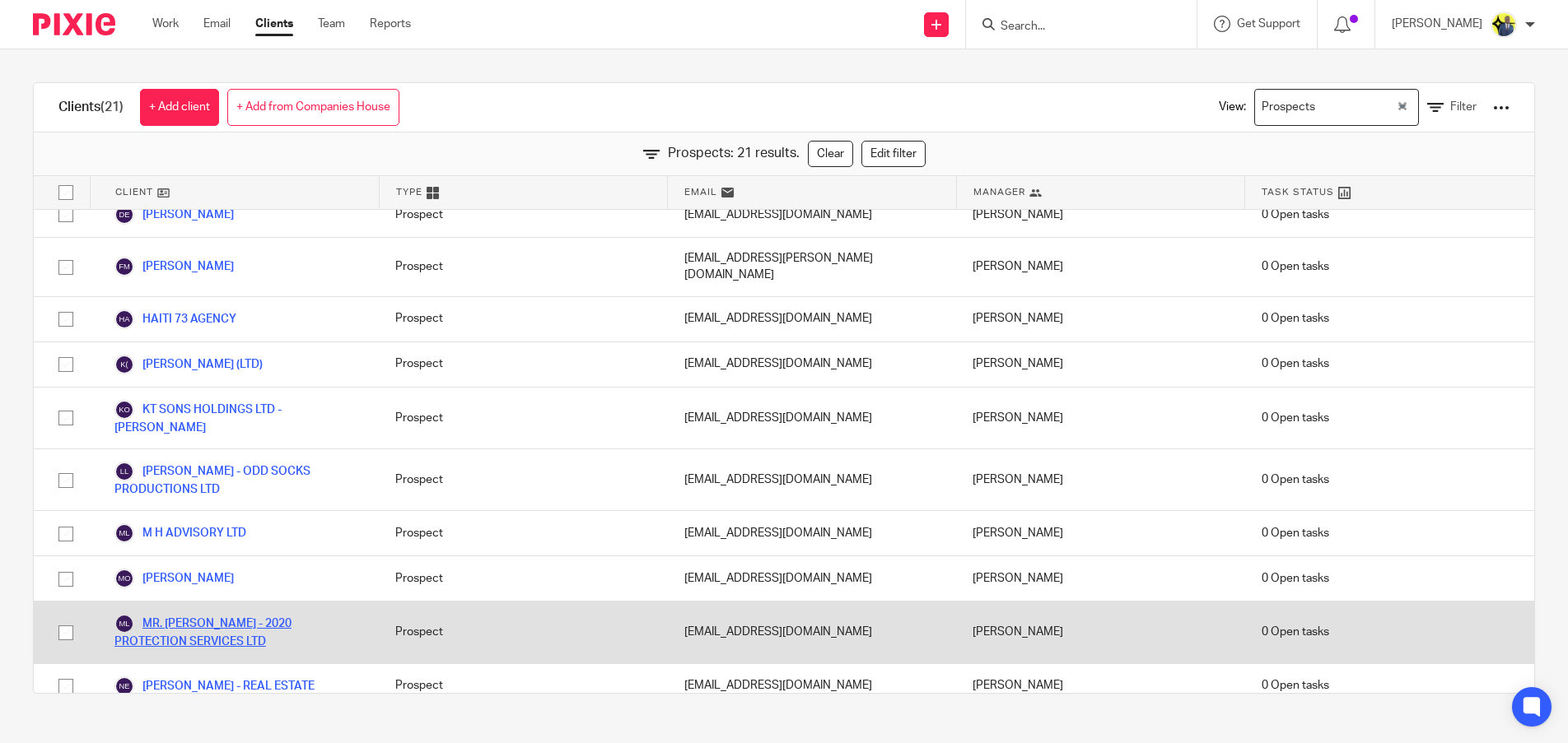
scroll to position [384, 0]
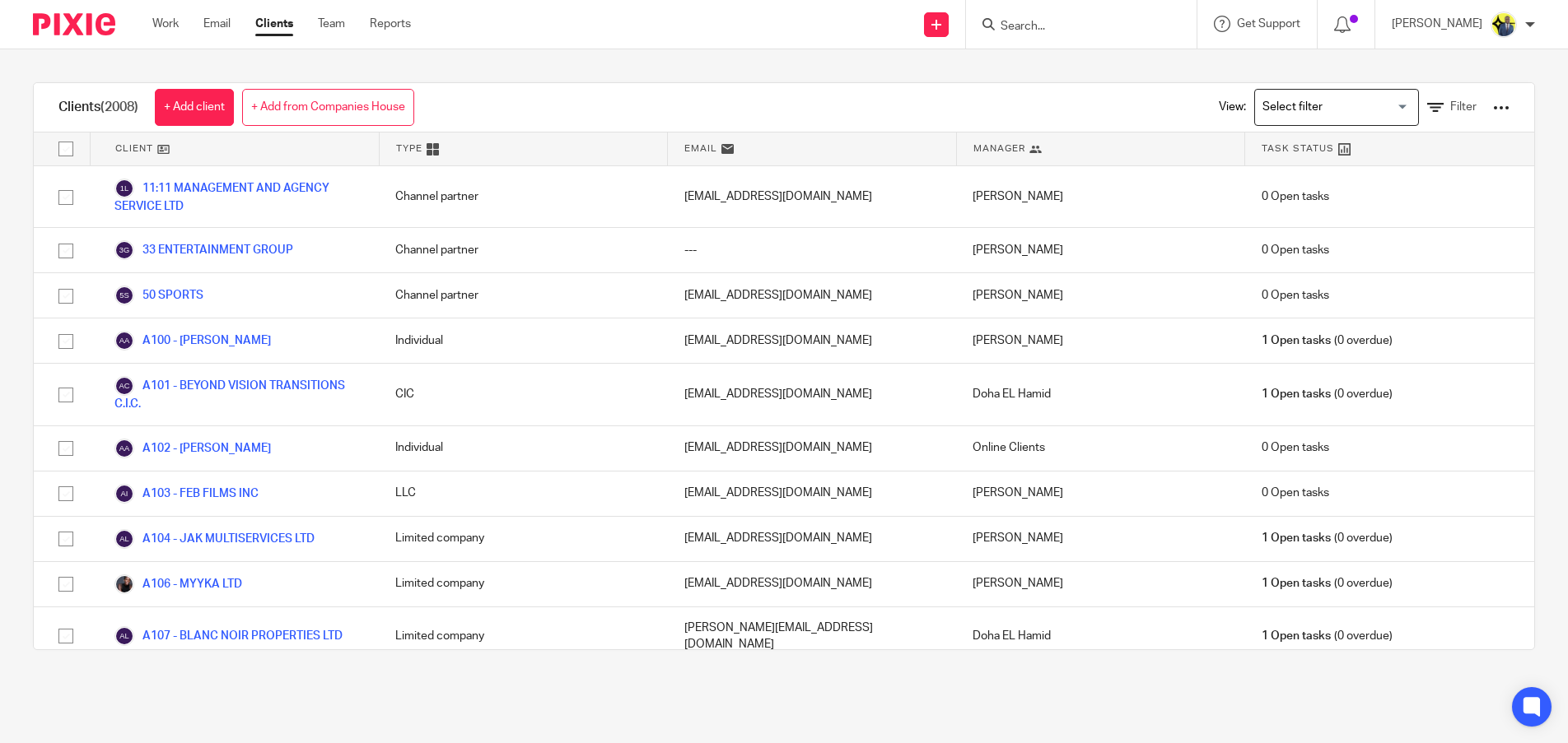
click at [1256, 111] on input "Search for option" at bounding box center [1333, 107] width 152 height 29
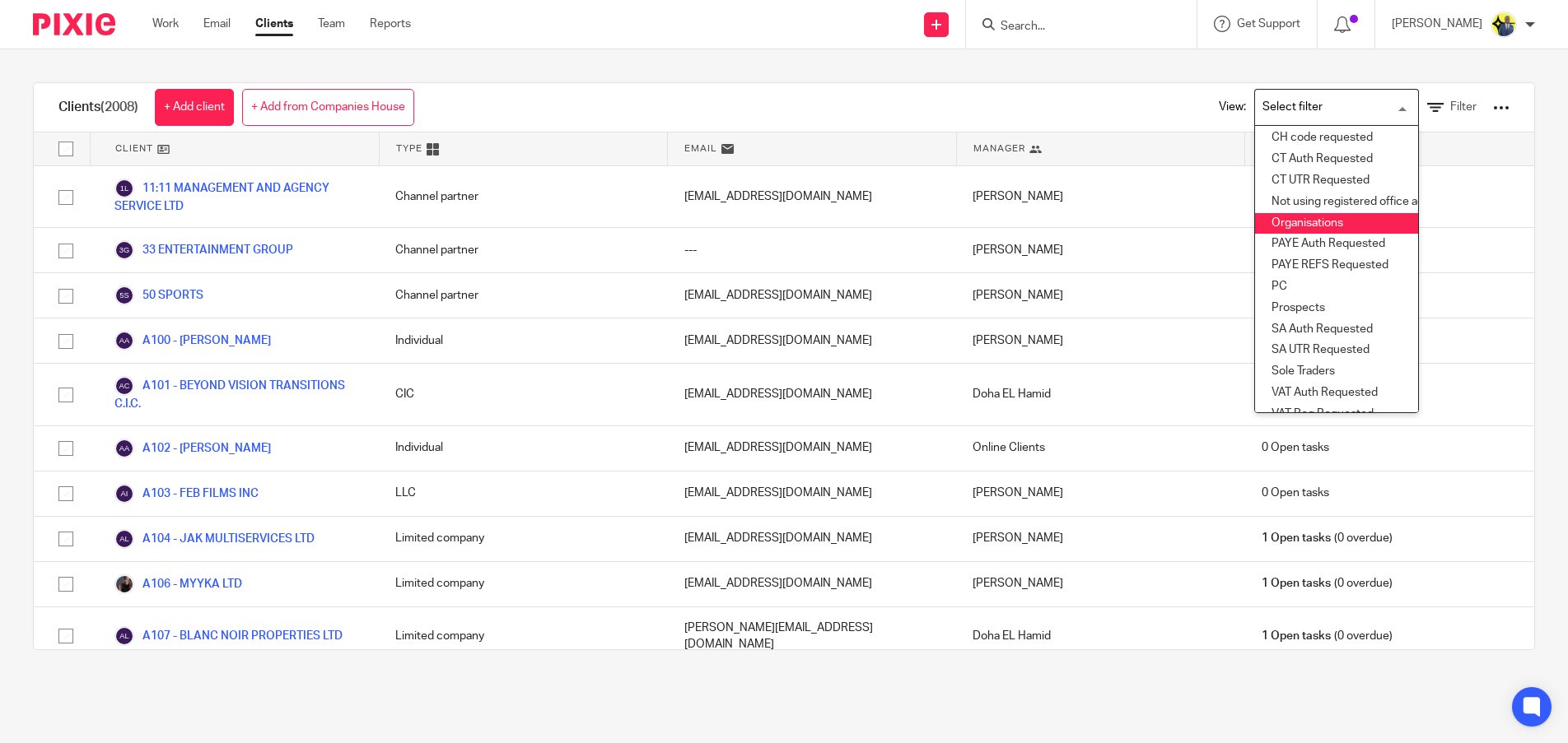
scroll to position [181, 0]
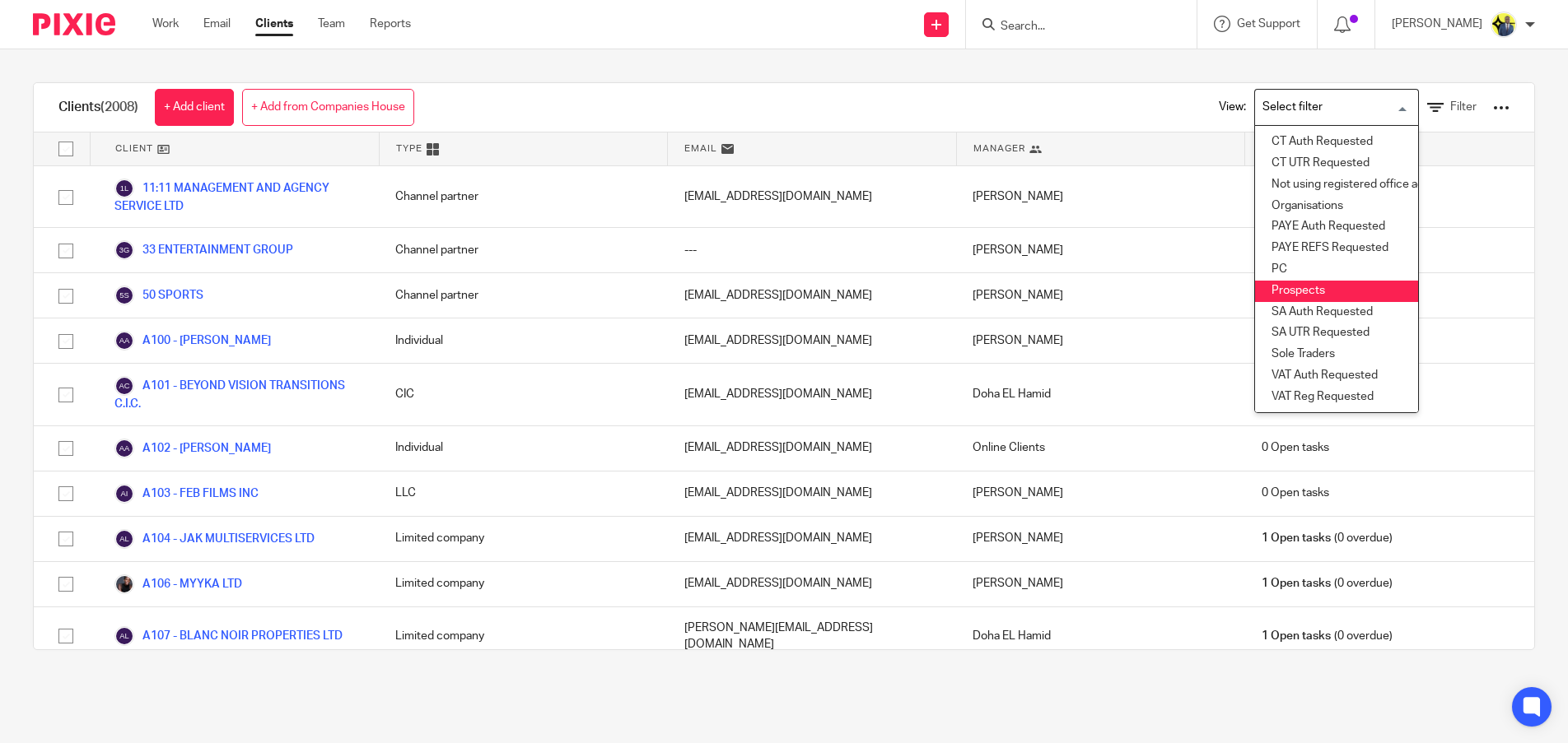
click at [1309, 281] on li "Prospects" at bounding box center [1336, 292] width 163 height 22
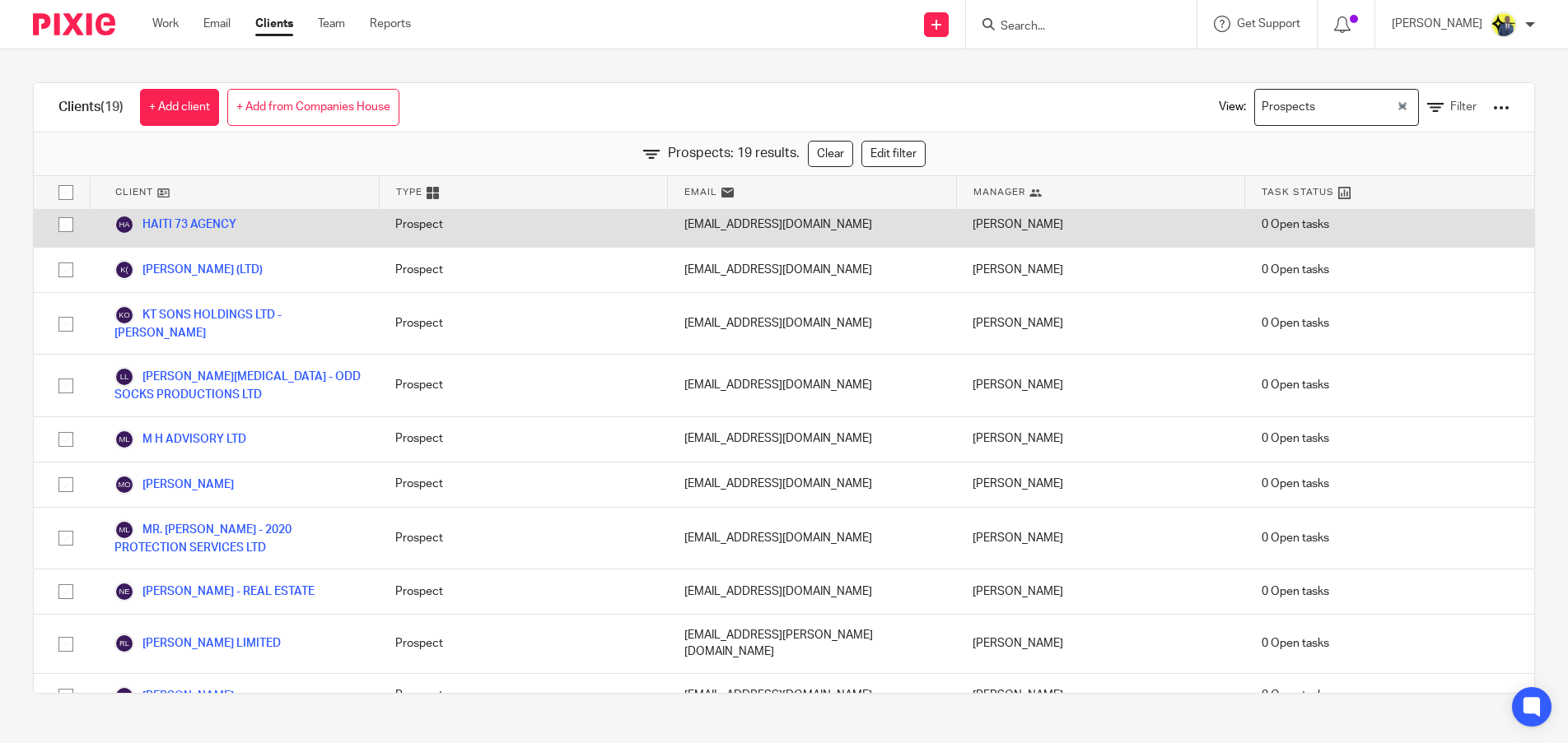
scroll to position [384, 0]
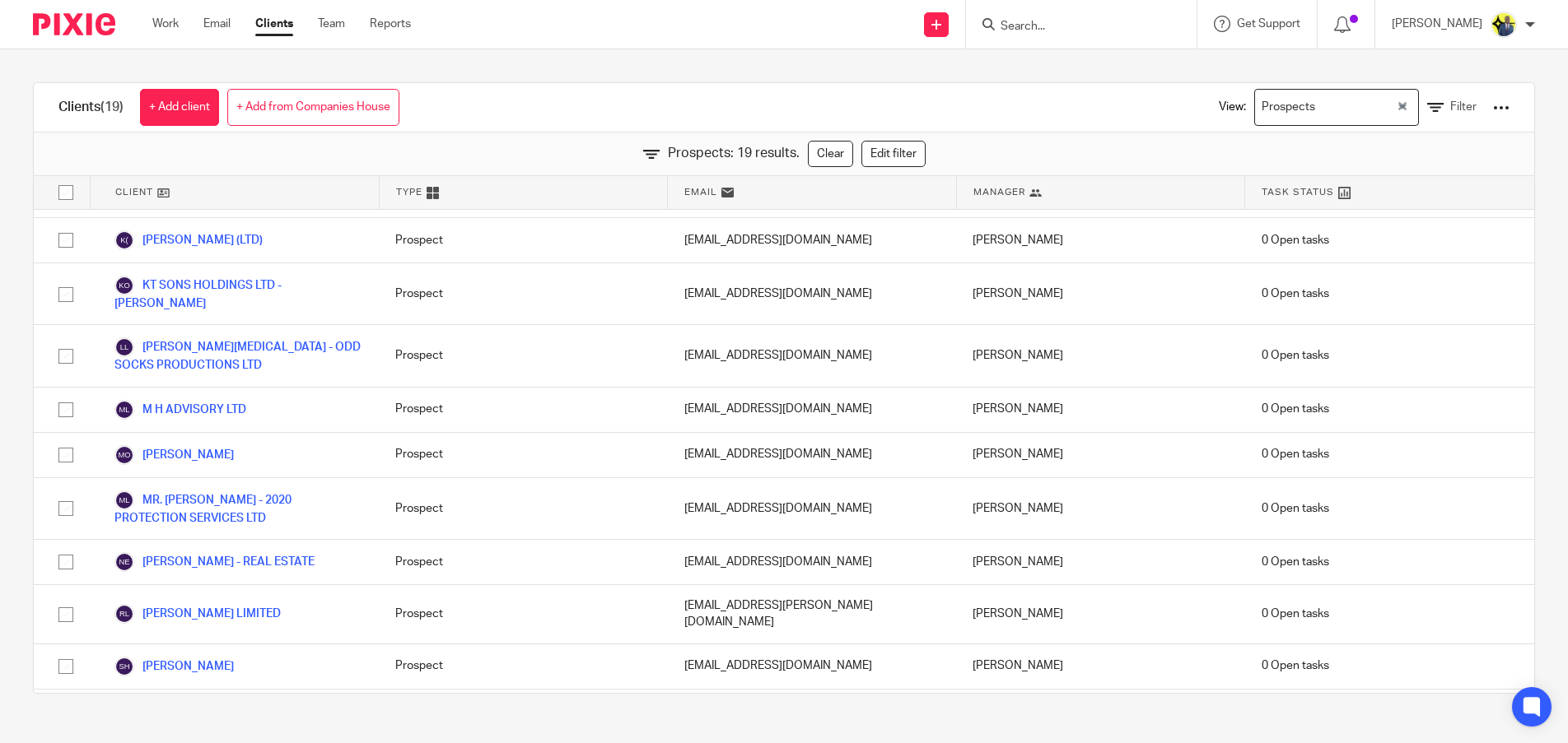
click at [1057, 31] on input "Search" at bounding box center [1072, 27] width 148 height 15
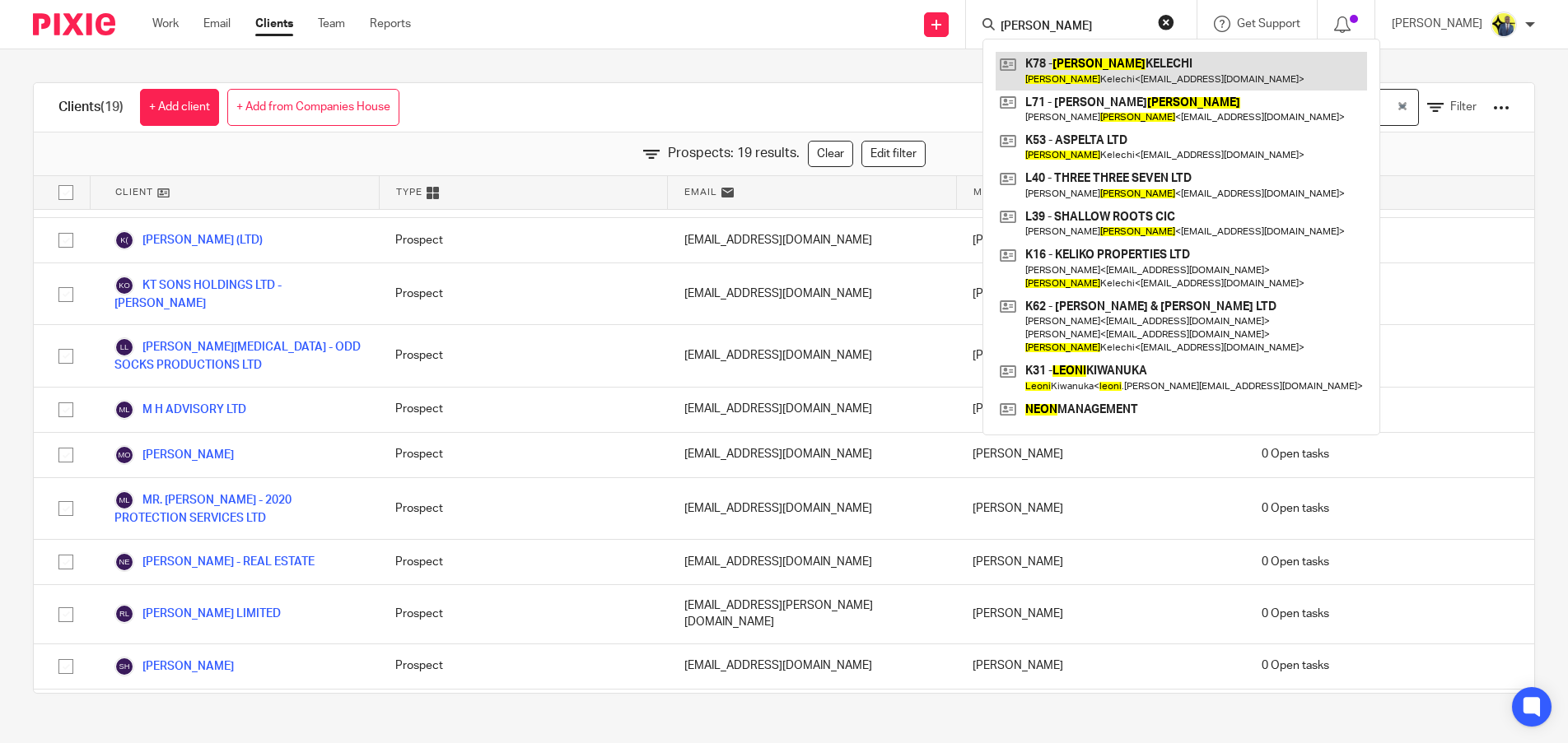
type input "LEON"
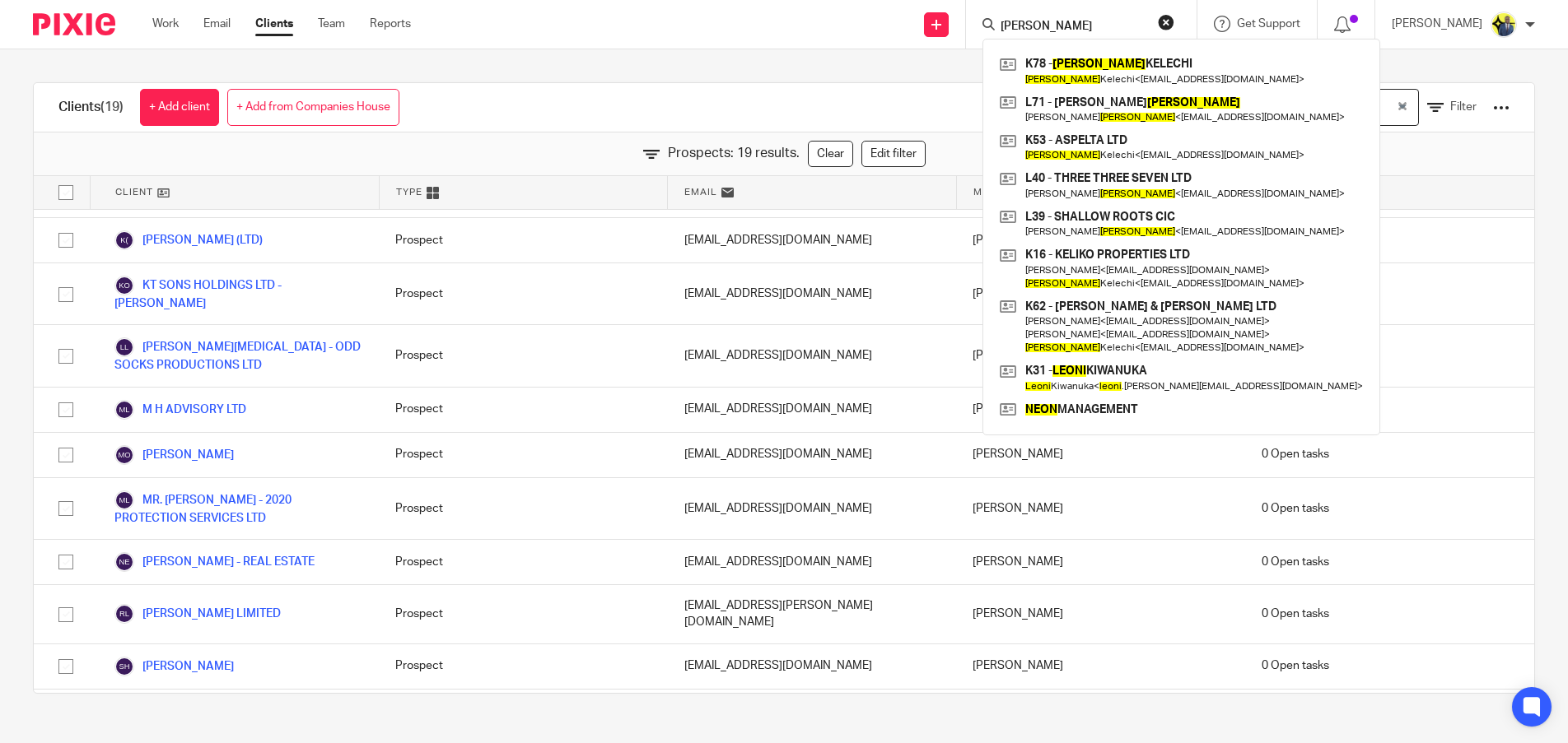
click at [885, 102] on div "Clients (19) + Add client + Add from Companies House View: Prospects Loading...…" at bounding box center [784, 108] width 1500 height 50
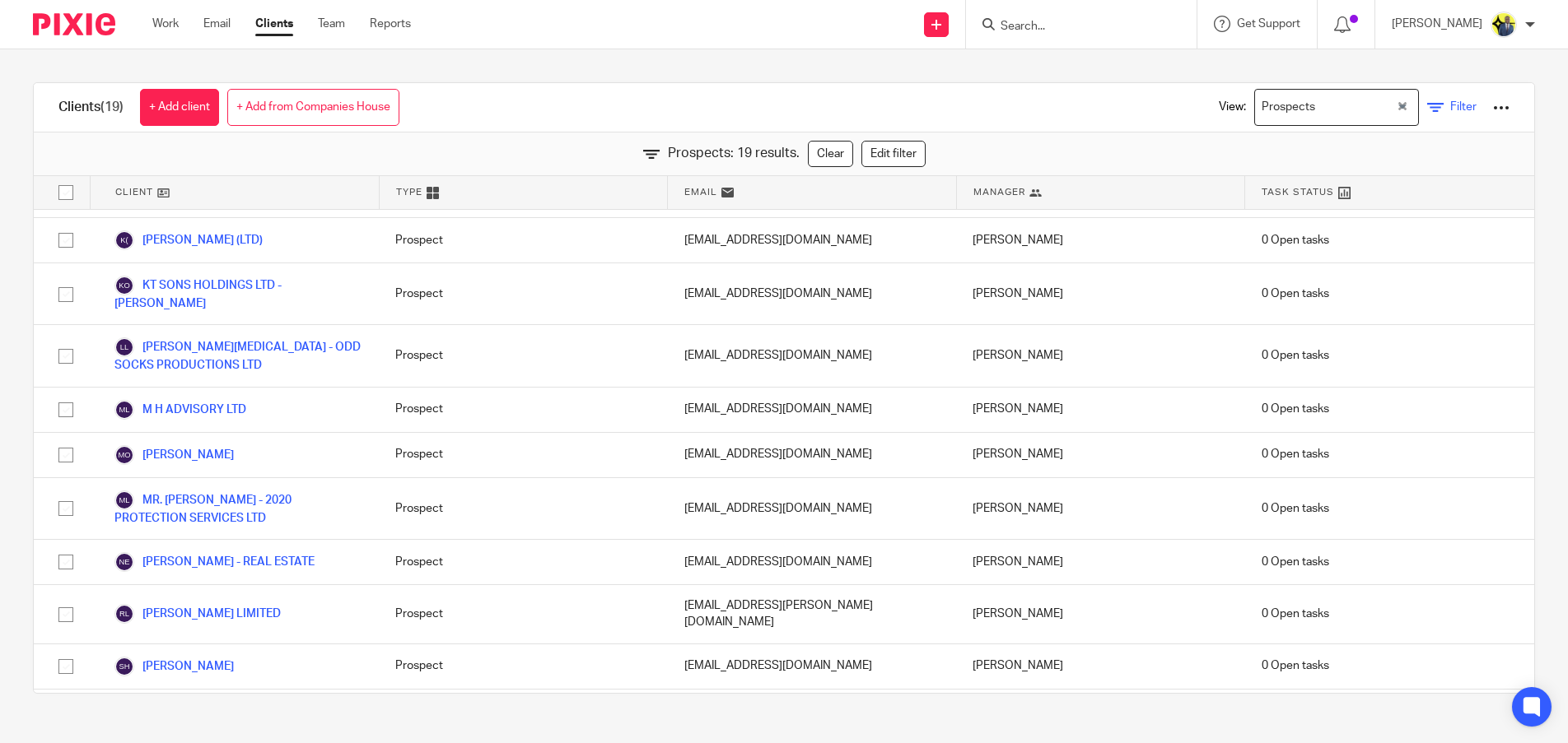
click at [1450, 103] on span "Filter" at bounding box center [1464, 107] width 27 height 12
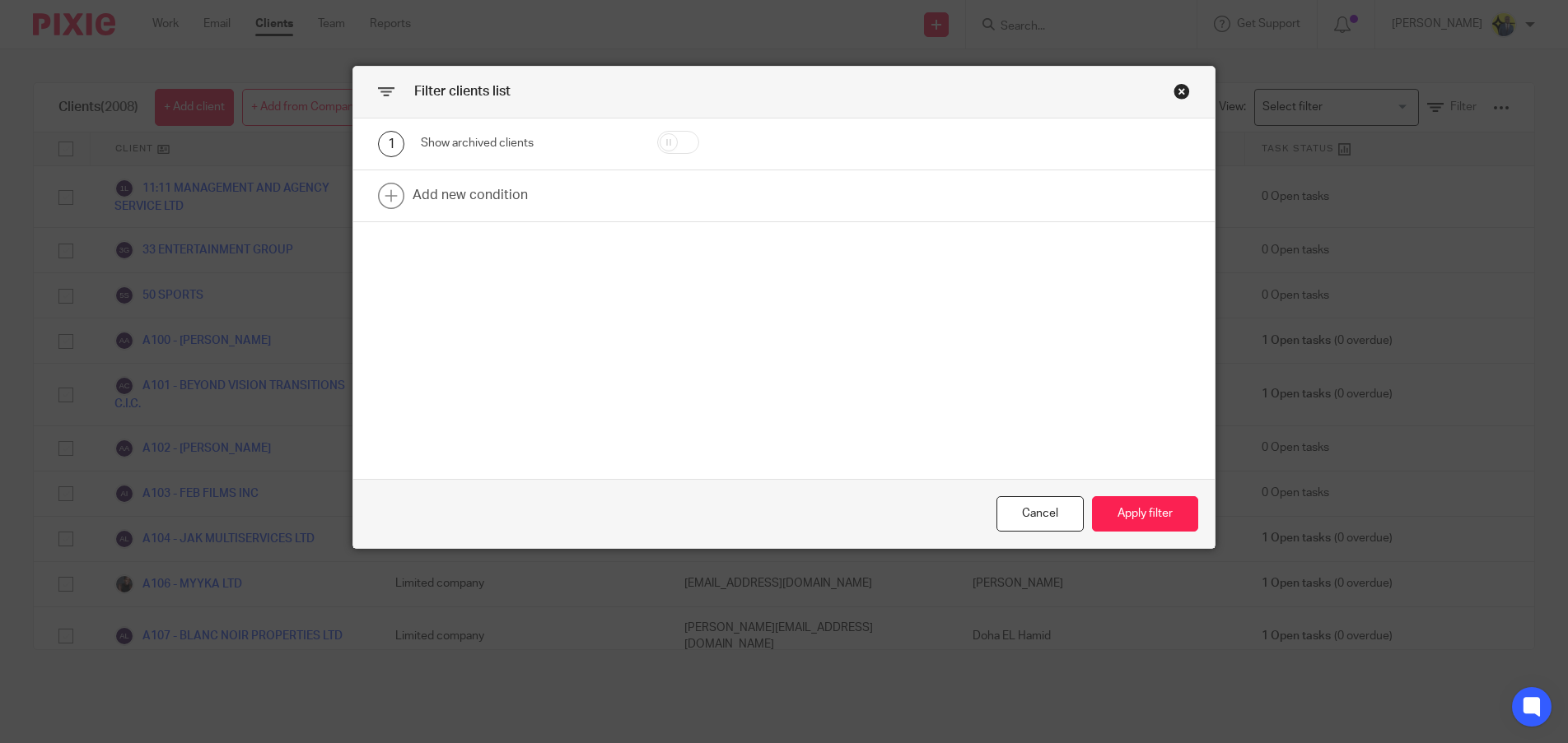
click at [674, 139] on input "checkbox" at bounding box center [678, 142] width 42 height 23
checkbox input "true"
click at [1127, 508] on button "Apply filter" at bounding box center [1145, 514] width 106 height 36
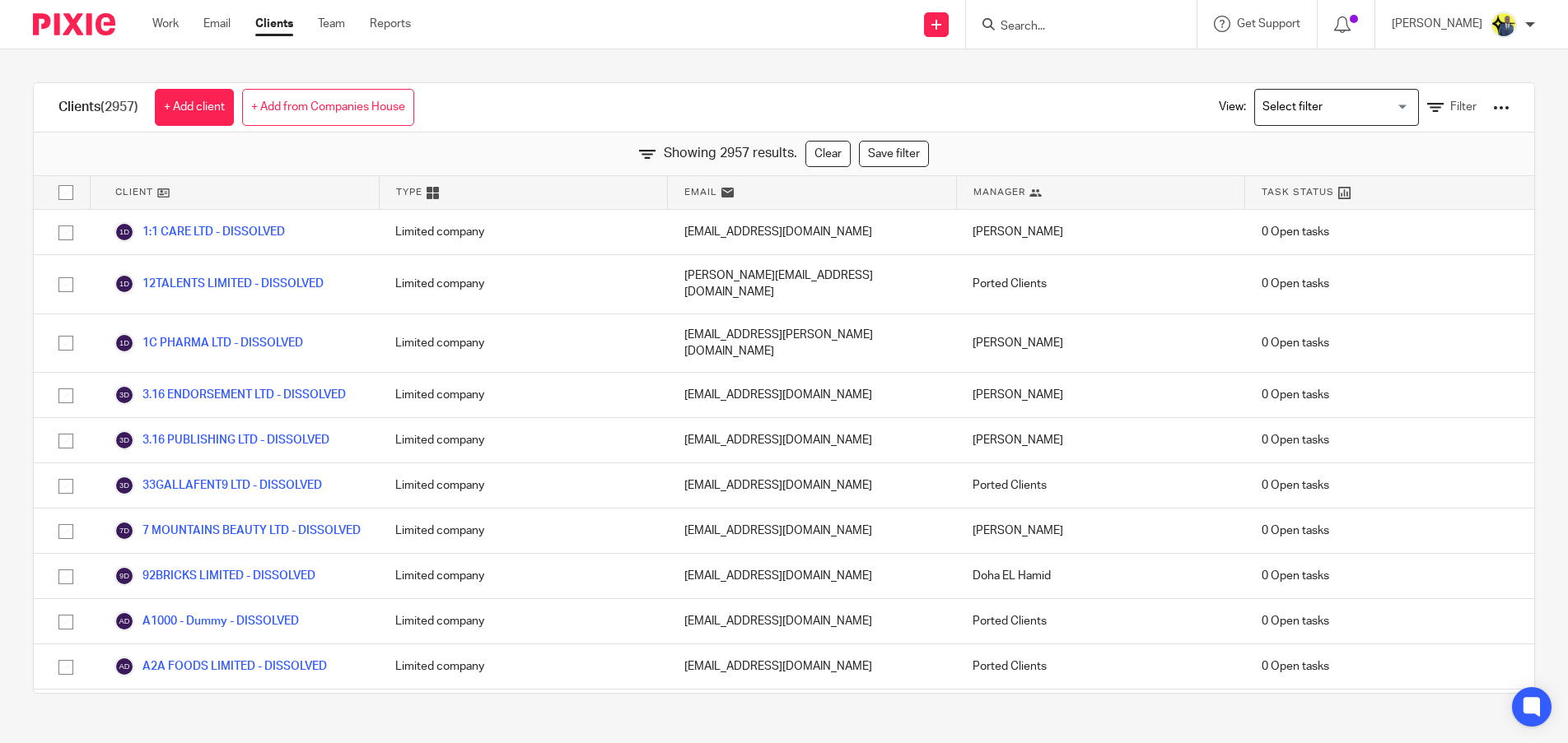
click at [1165, 519] on div "[PERSON_NAME]" at bounding box center [1101, 531] width 289 height 45
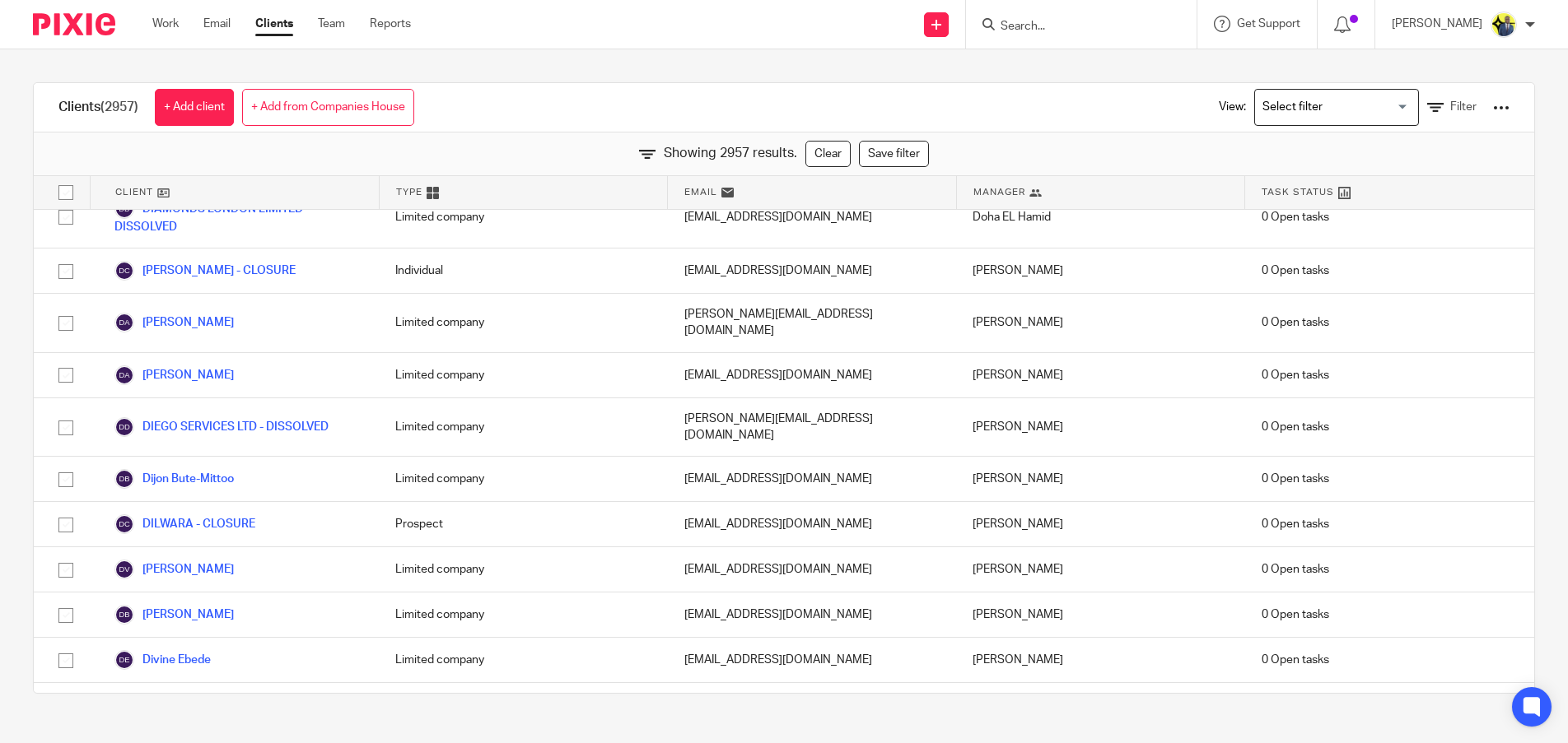
scroll to position [73896, 0]
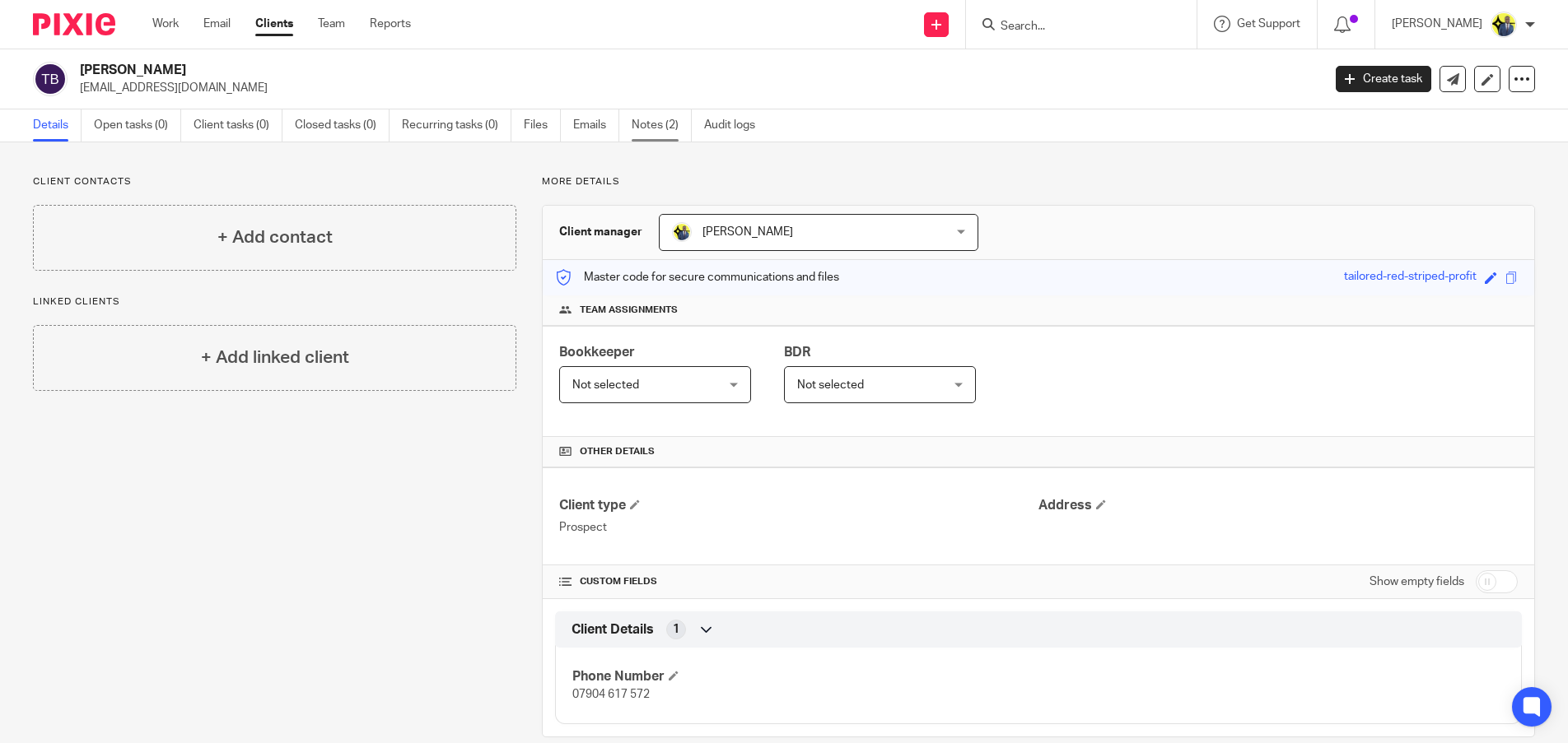
click at [670, 131] on link "Notes (2)" at bounding box center [661, 125] width 60 height 32
click at [656, 114] on link "Notes (4)" at bounding box center [661, 125] width 60 height 32
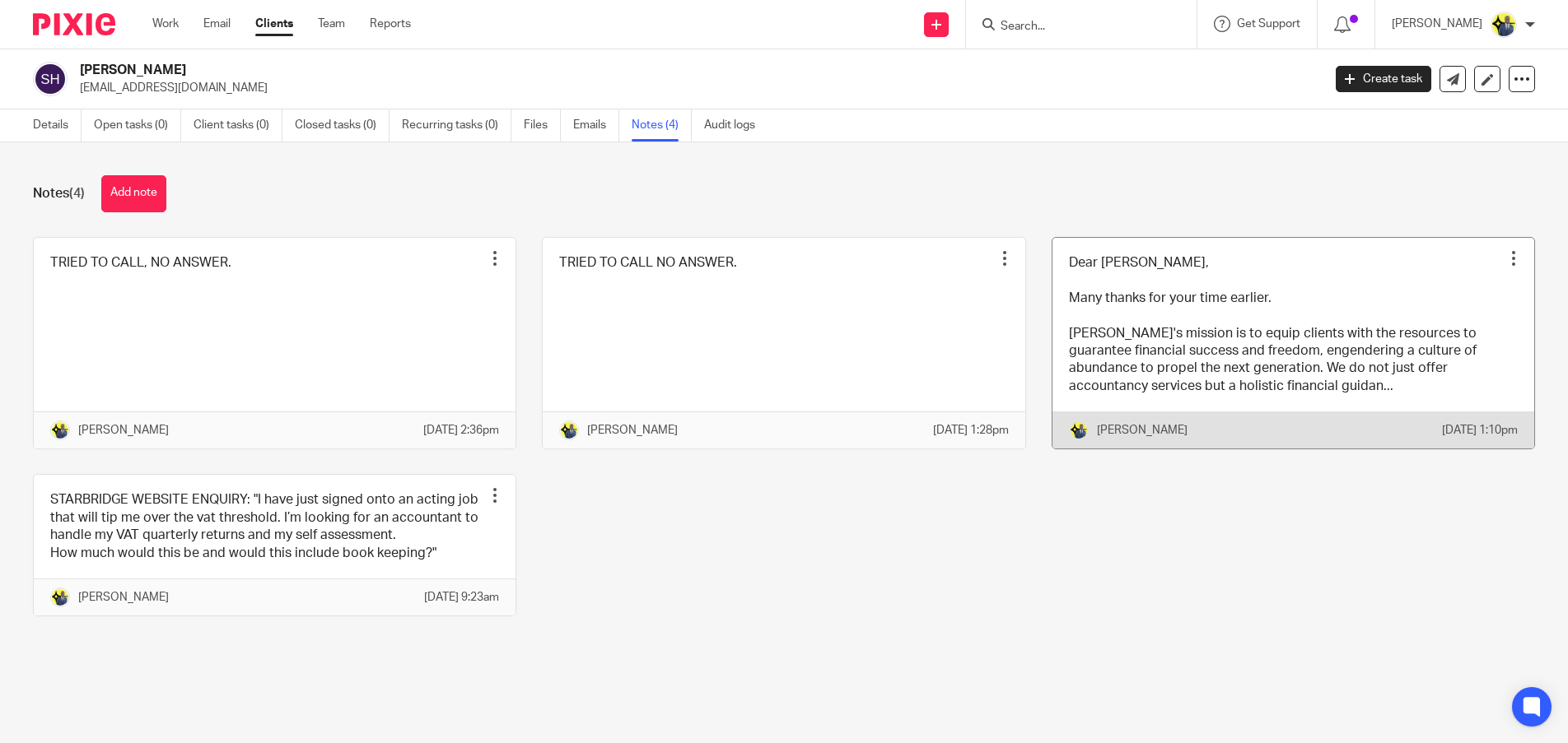
click at [1377, 359] on link at bounding box center [1293, 343] width 482 height 211
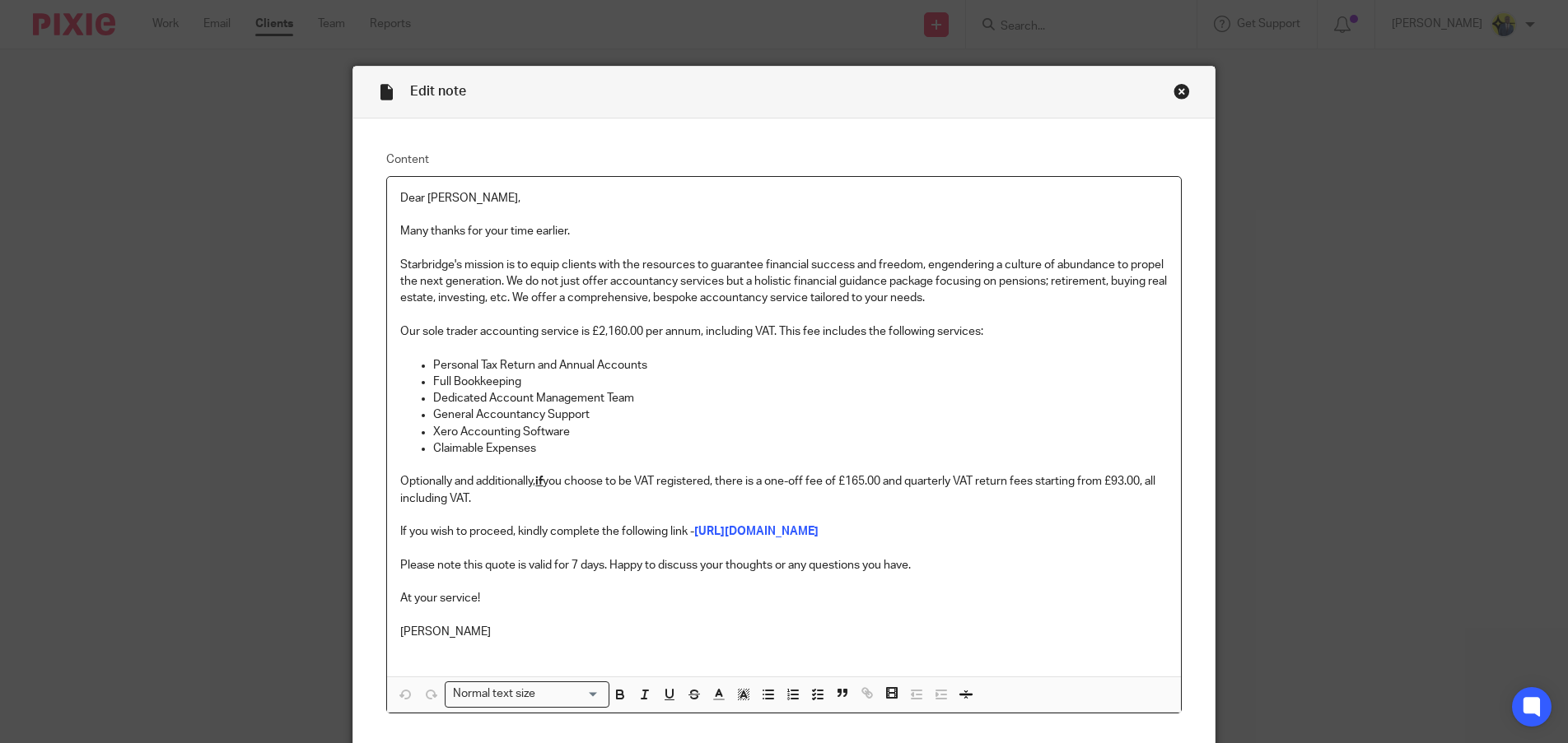
click at [1174, 96] on div "Close this dialog window" at bounding box center [1182, 91] width 17 height 17
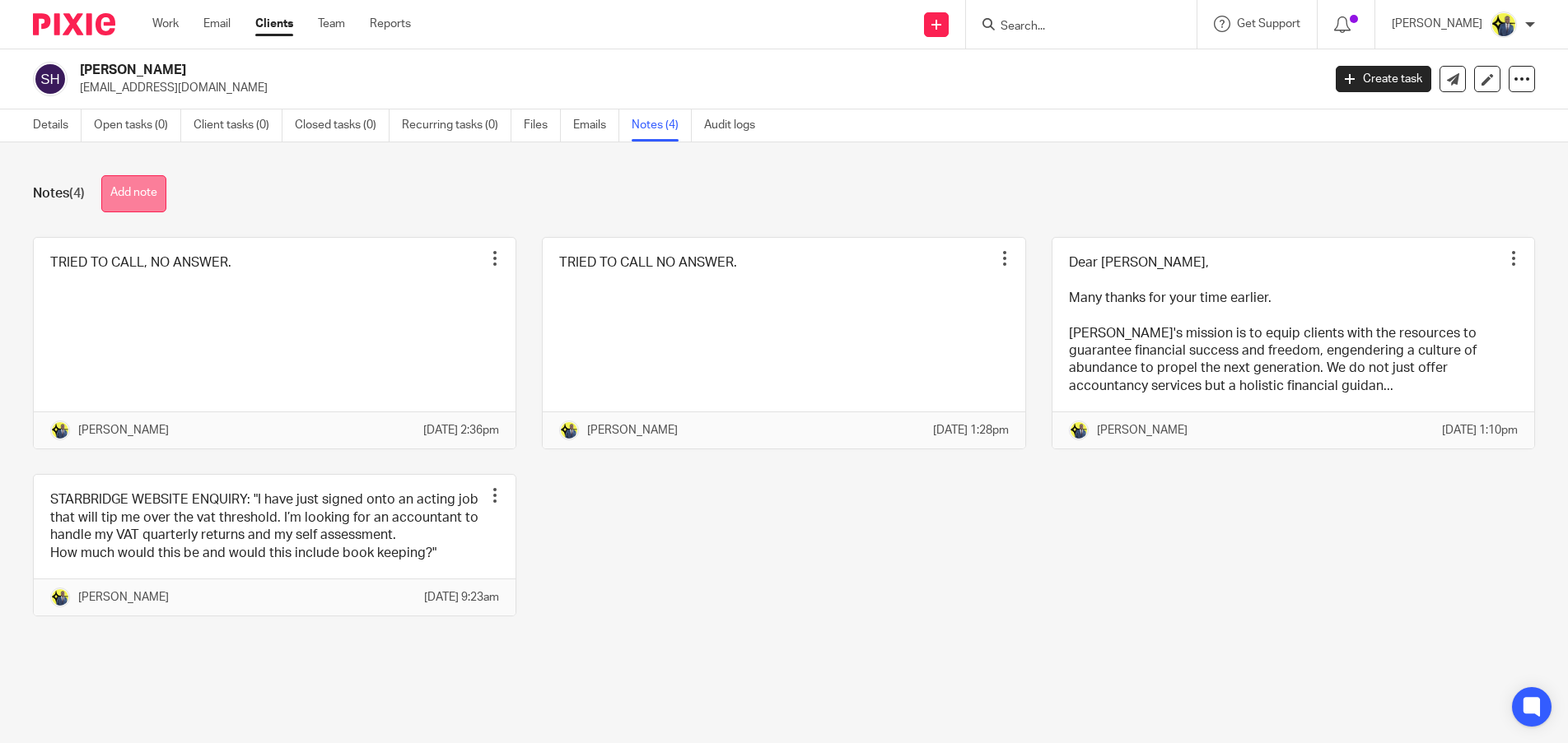
click at [144, 204] on button "Add note" at bounding box center [133, 194] width 65 height 37
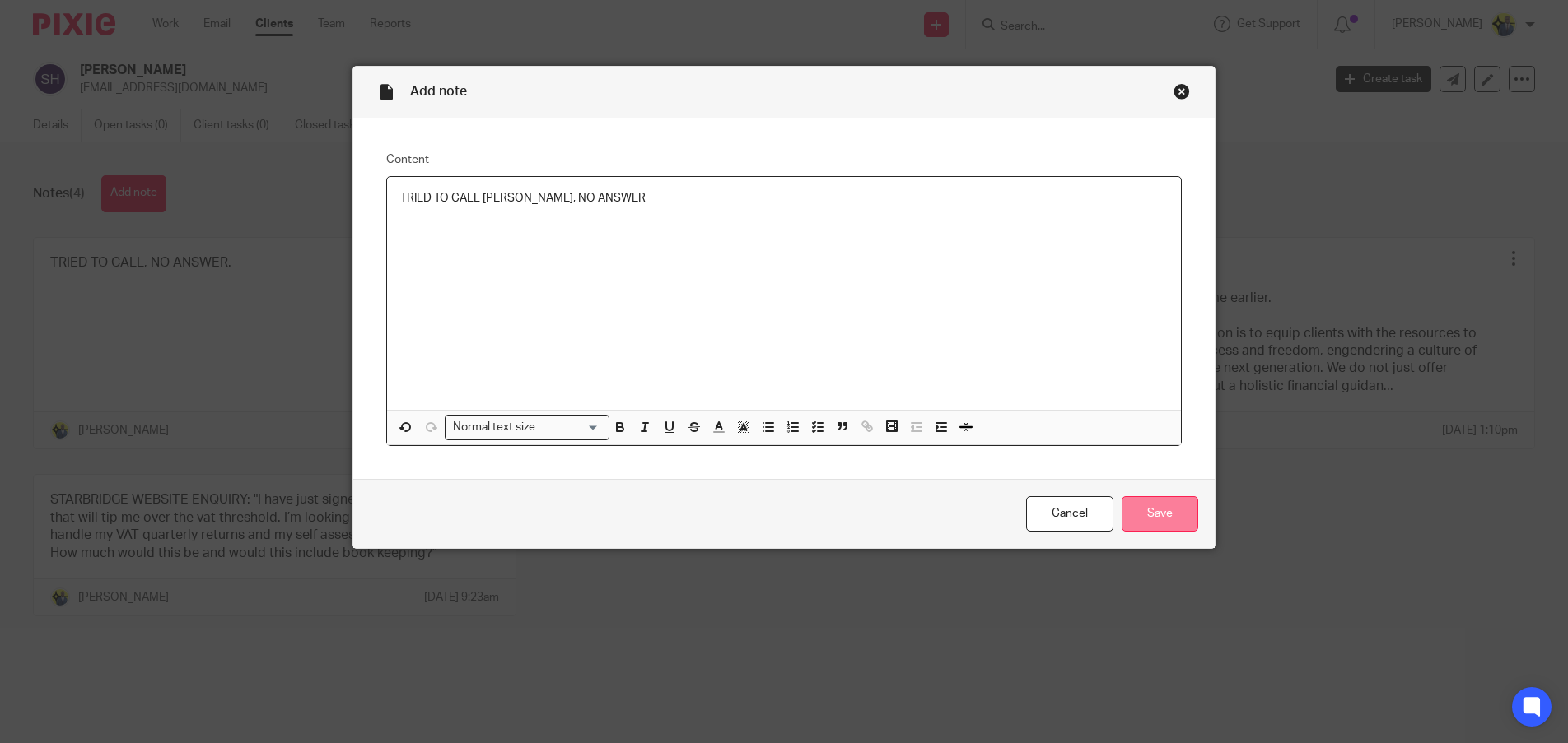
click at [1147, 508] on input "Save" at bounding box center [1159, 514] width 76 height 36
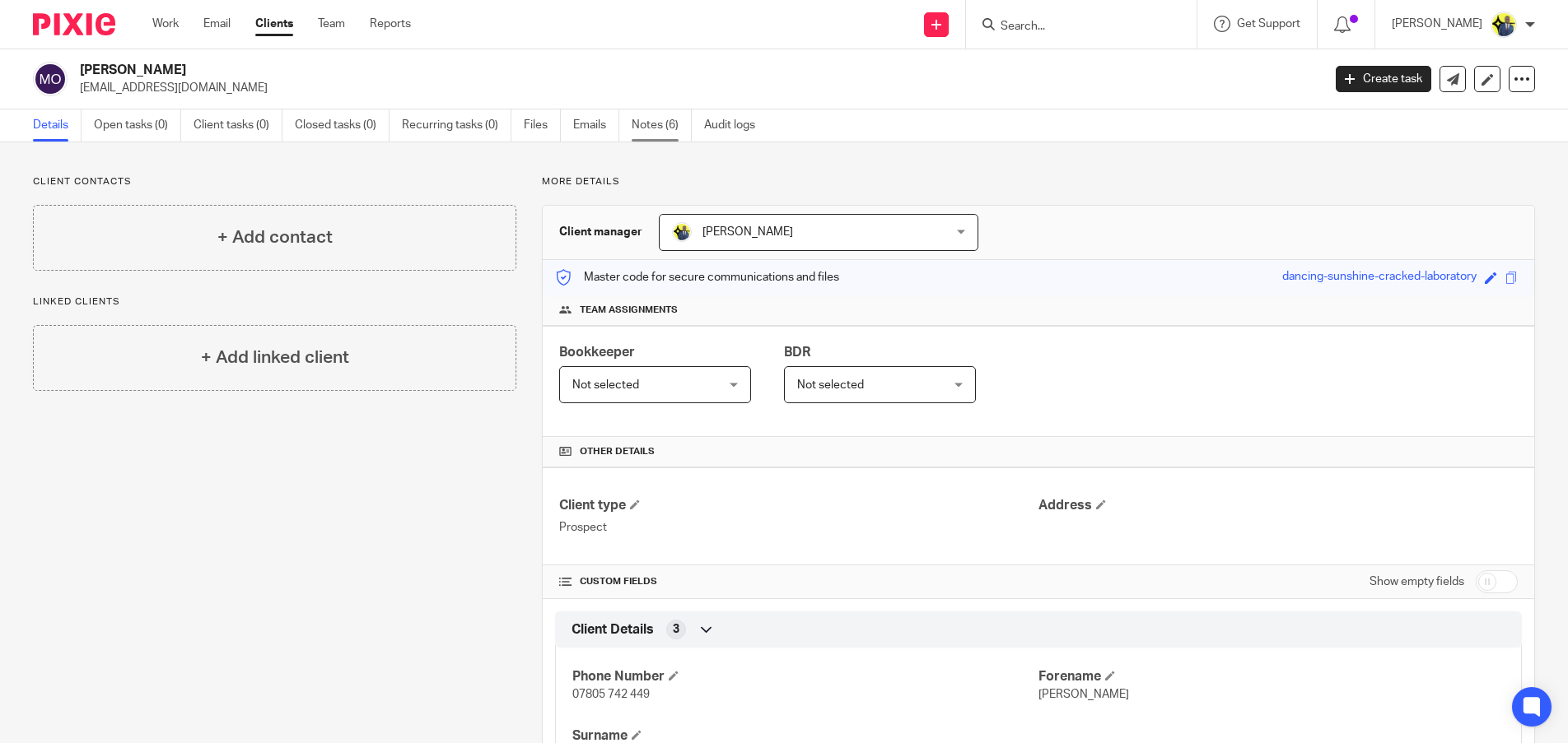
click at [653, 136] on link "Notes (6)" at bounding box center [661, 125] width 60 height 32
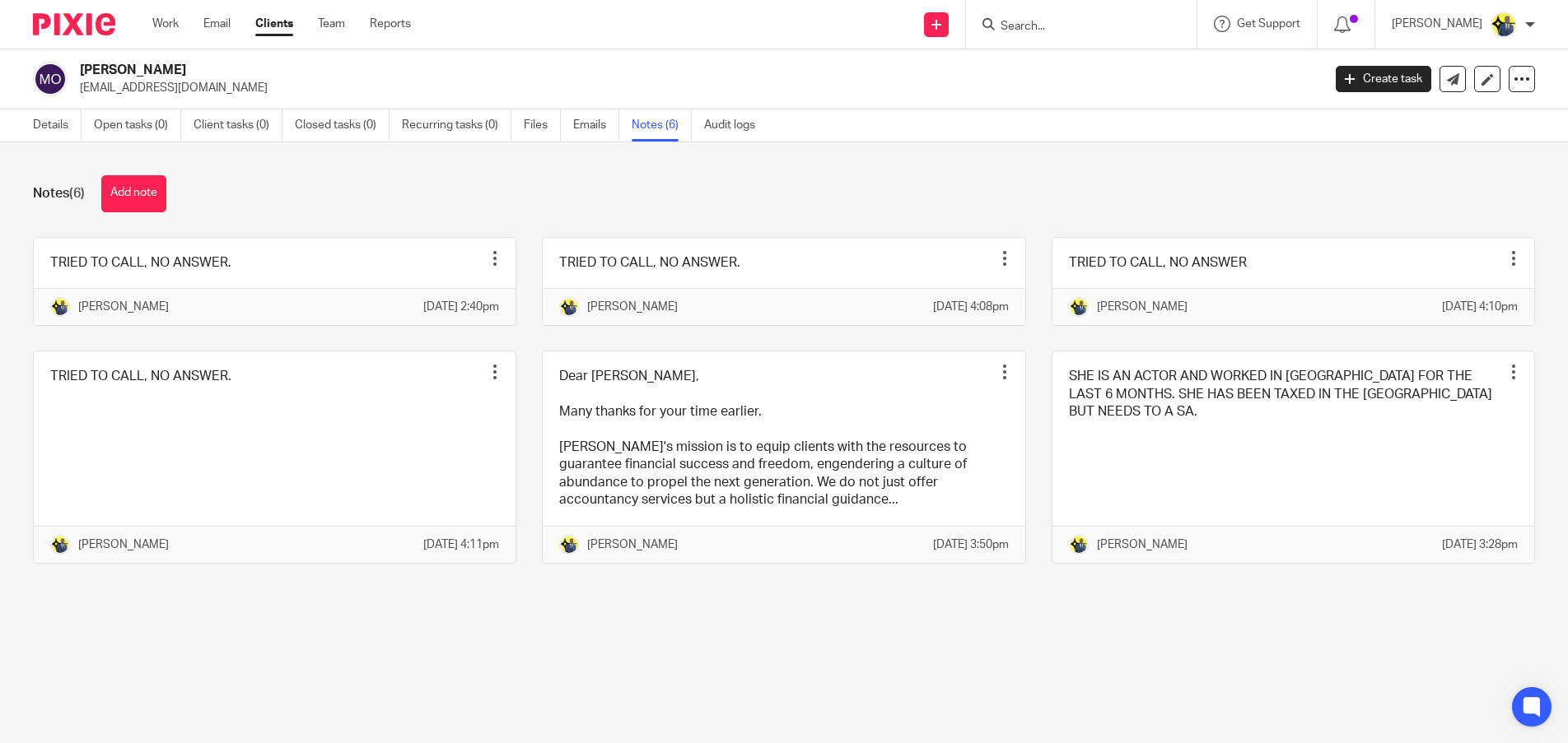
click at [128, 184] on button "Add note" at bounding box center [133, 194] width 65 height 37
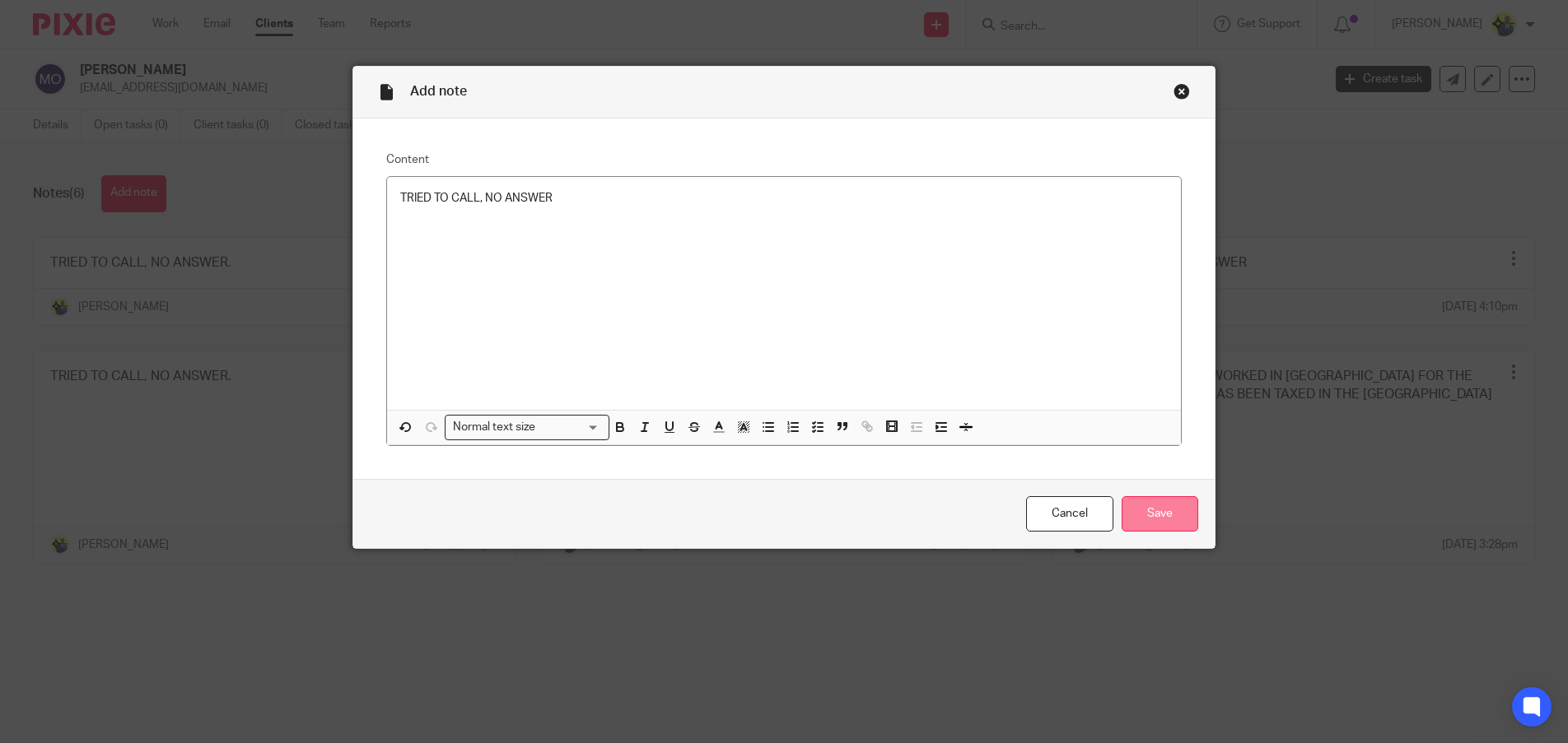
click at [1132, 511] on input "Save" at bounding box center [1159, 514] width 76 height 36
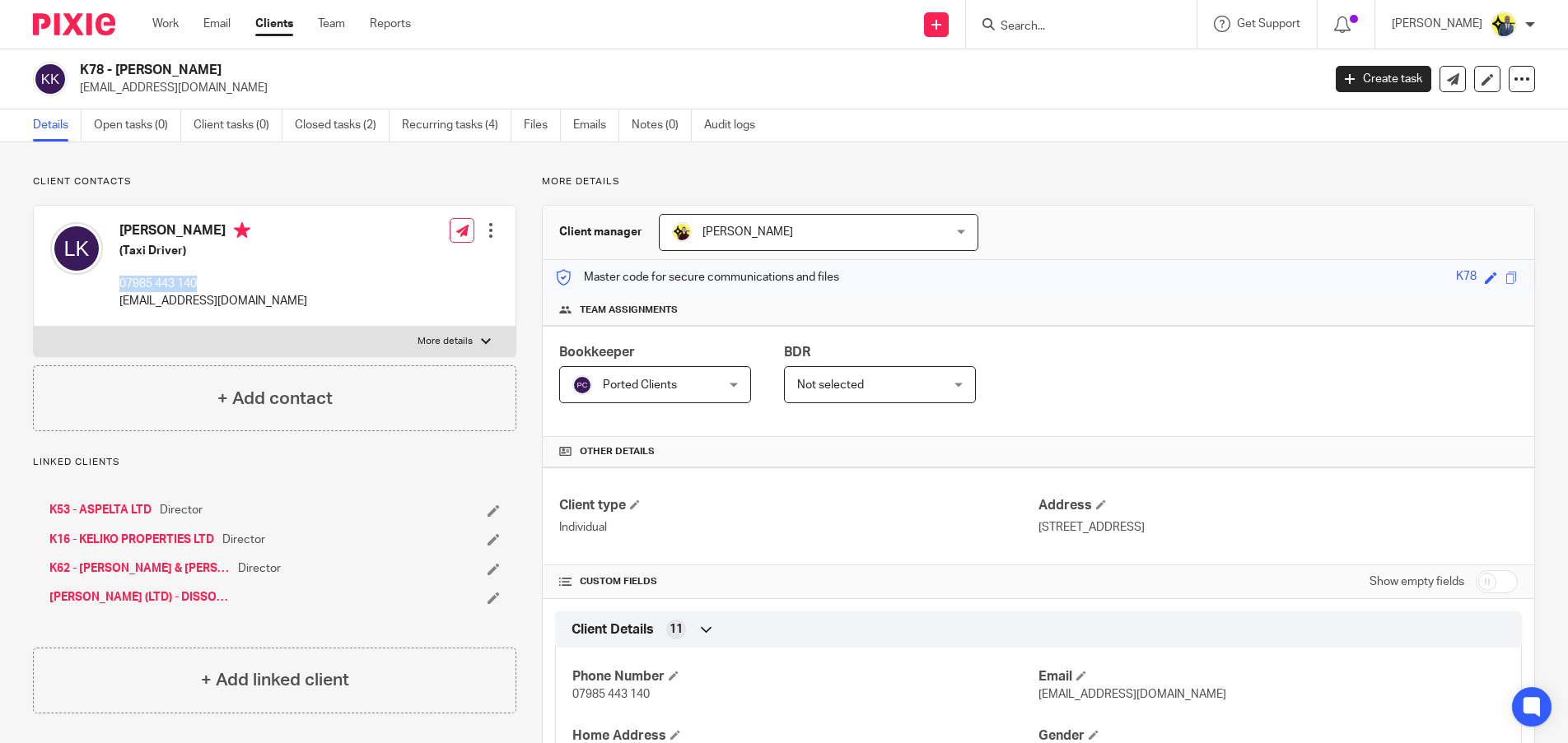
drag, startPoint x: 218, startPoint y: 287, endPoint x: 118, endPoint y: 284, distance: 100.0
click at [118, 284] on div "[PERSON_NAME] (Taxi Driver) 07985 443 140 [EMAIL_ADDRESS][DOMAIN_NAME]" at bounding box center [179, 265] width 257 height 104
copy p "07985 443 140"
click at [106, 81] on p "[EMAIL_ADDRESS][DOMAIN_NAME]" at bounding box center [694, 88] width 1231 height 17
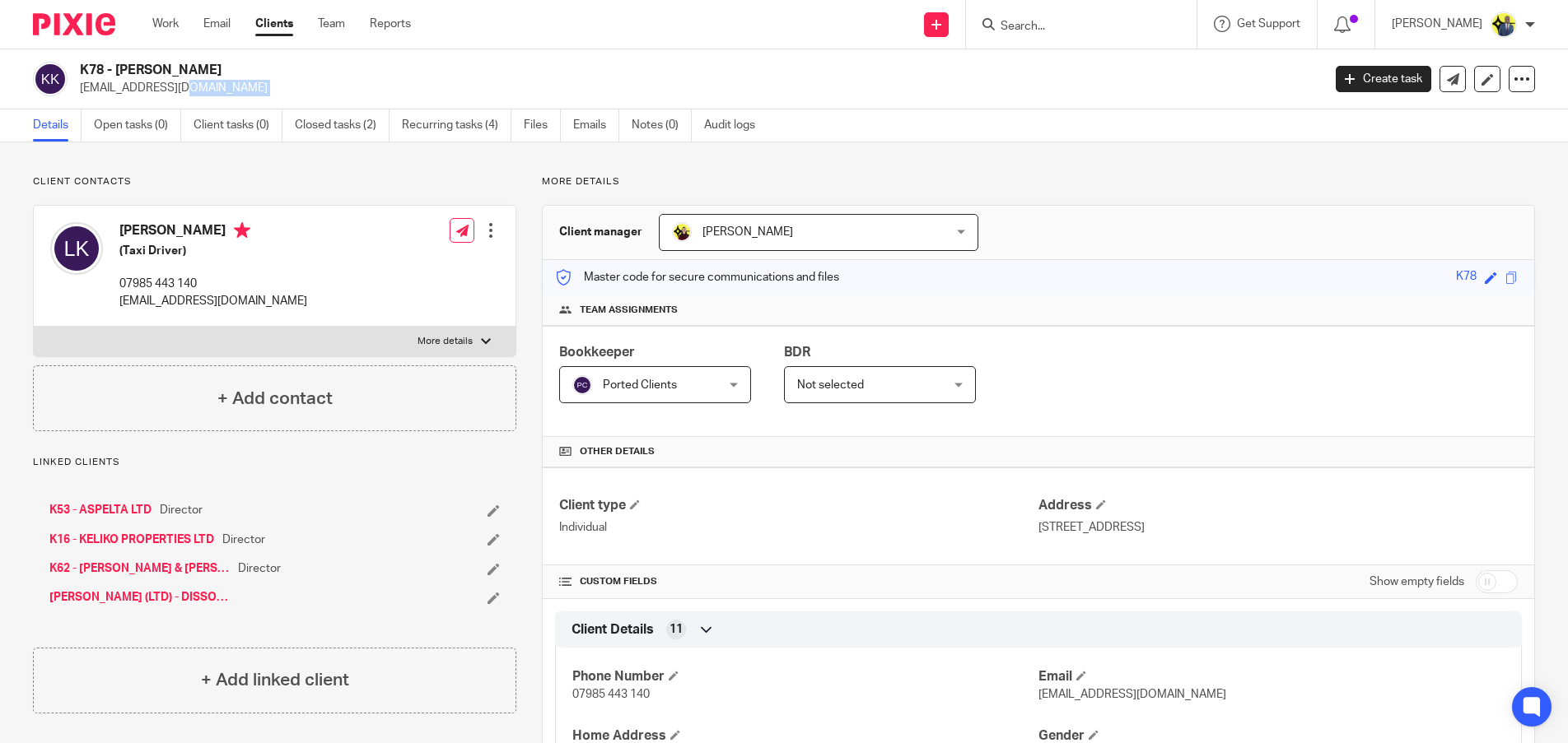
click at [106, 81] on p "[EMAIL_ADDRESS][DOMAIN_NAME]" at bounding box center [694, 88] width 1231 height 17
copy main "music7474@yahoo.com Create task Update from Companies House Export data Merge A…"
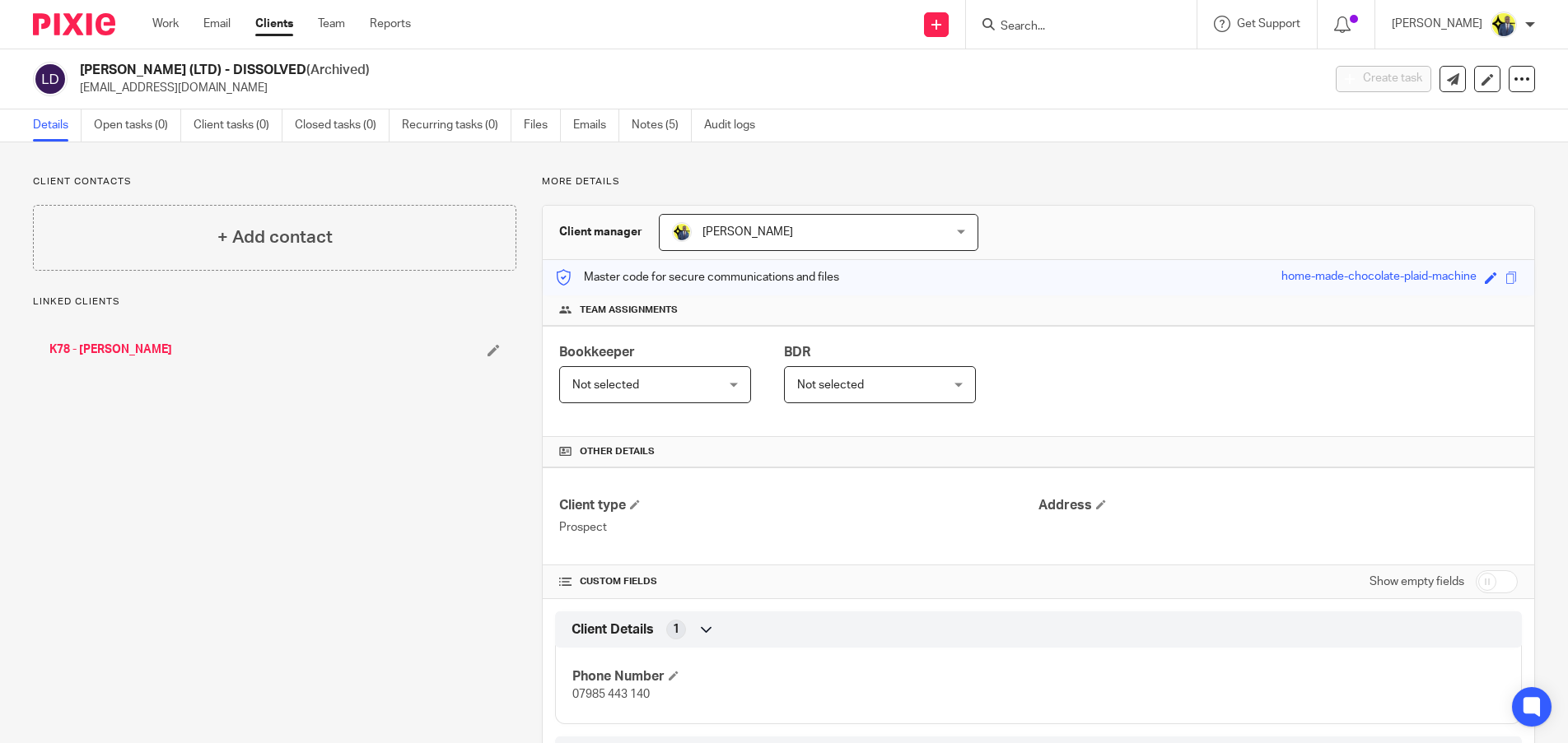
click at [632, 696] on span "07985 443 140" at bounding box center [611, 695] width 77 height 12
click at [633, 696] on span "07985 443 140" at bounding box center [611, 695] width 77 height 12
copy div "07985 443 140 Organisation 9 PC No"
click at [680, 127] on link "Notes (5)" at bounding box center [661, 125] width 60 height 32
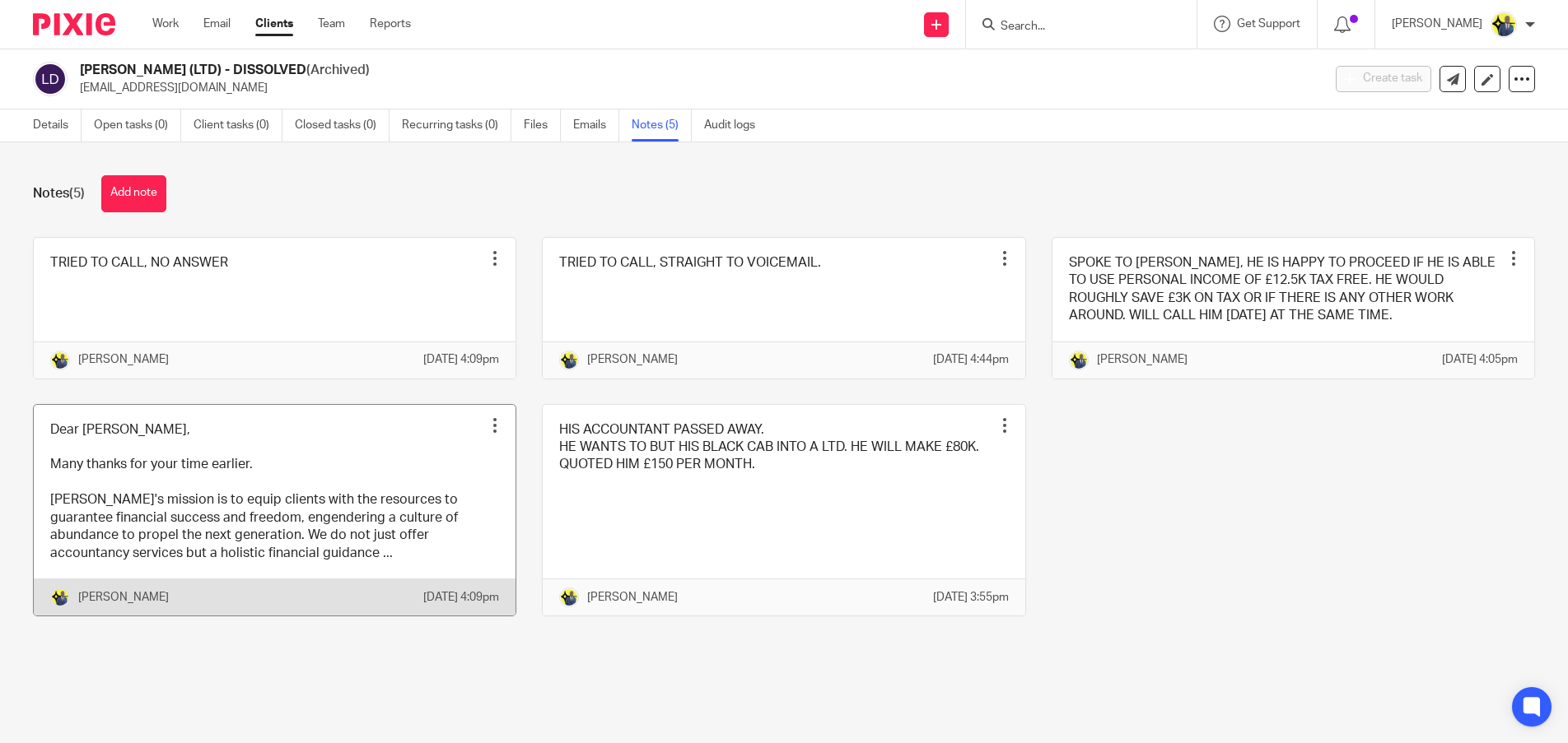
click at [153, 501] on link at bounding box center [274, 510] width 482 height 211
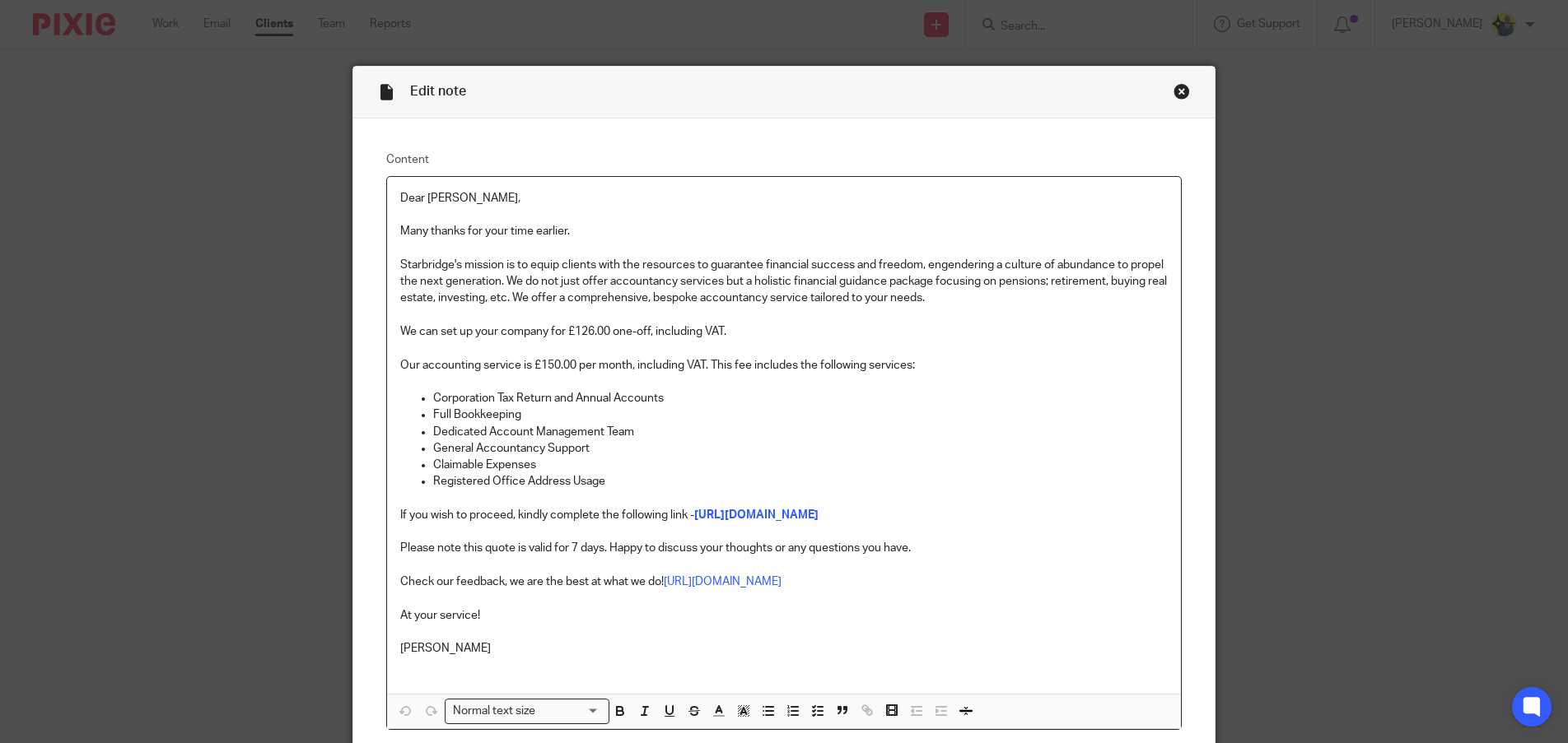
click at [1178, 89] on div "Close this dialog window" at bounding box center [1182, 91] width 17 height 17
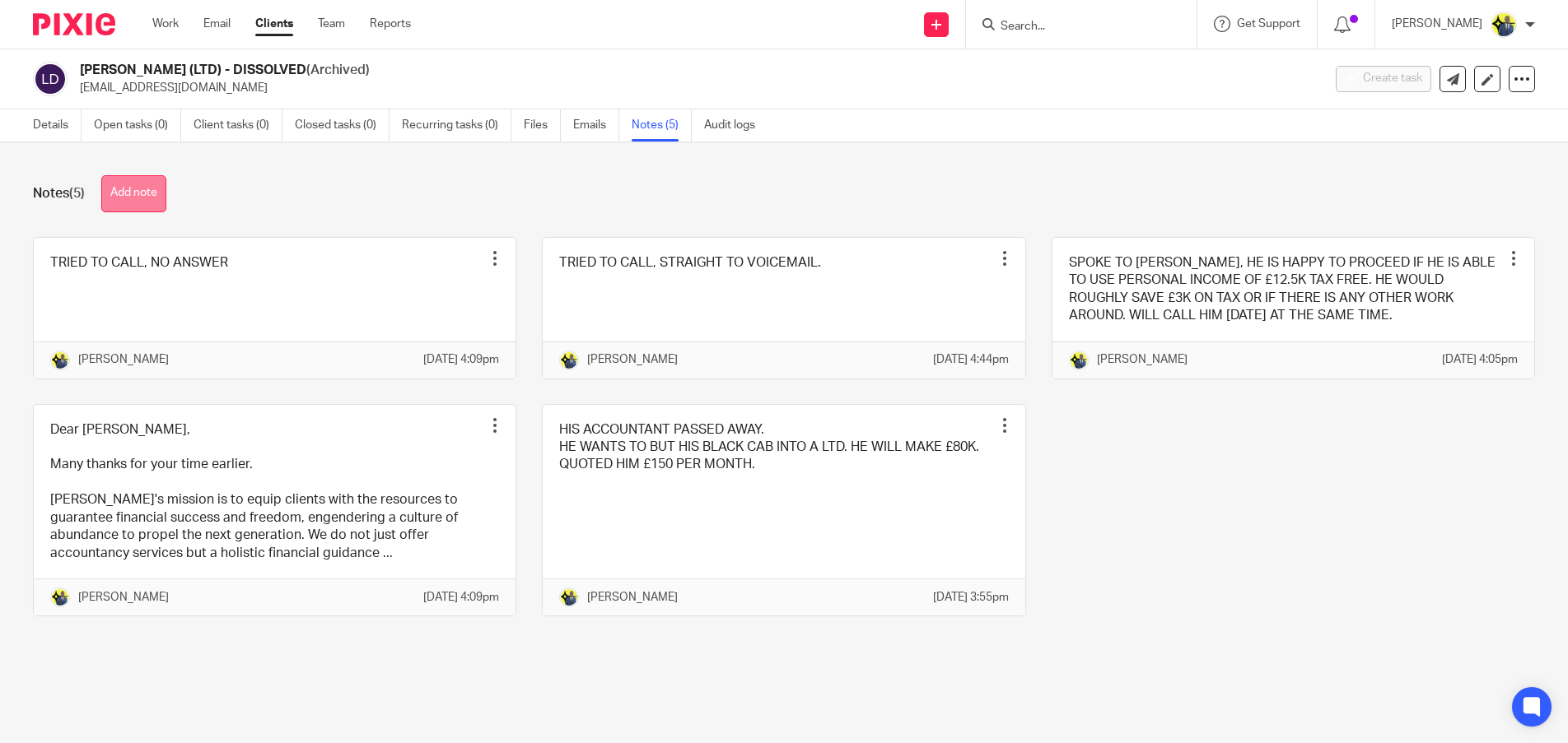
click at [136, 194] on button "Add note" at bounding box center [133, 194] width 65 height 37
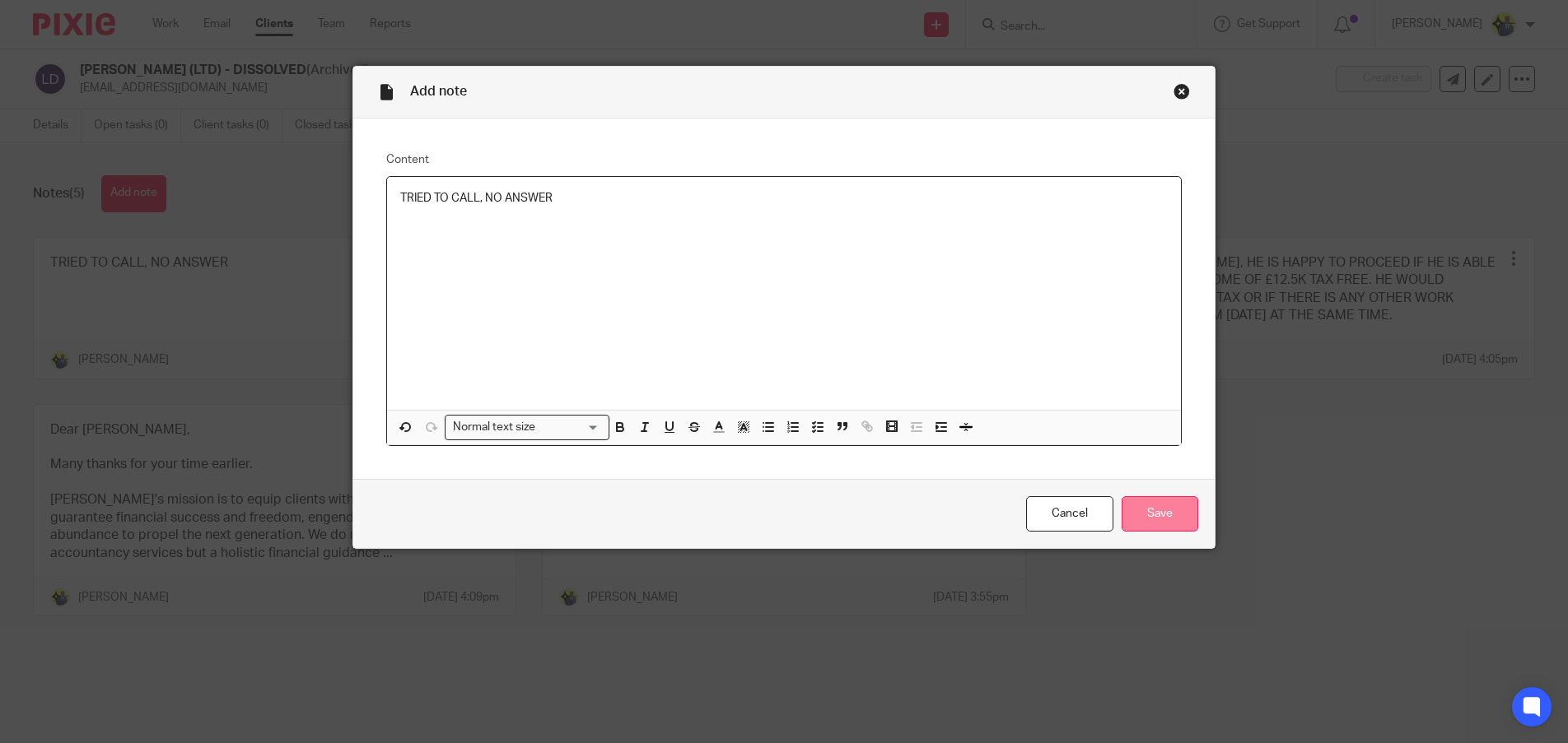
click at [1139, 521] on input "Save" at bounding box center [1159, 514] width 76 height 36
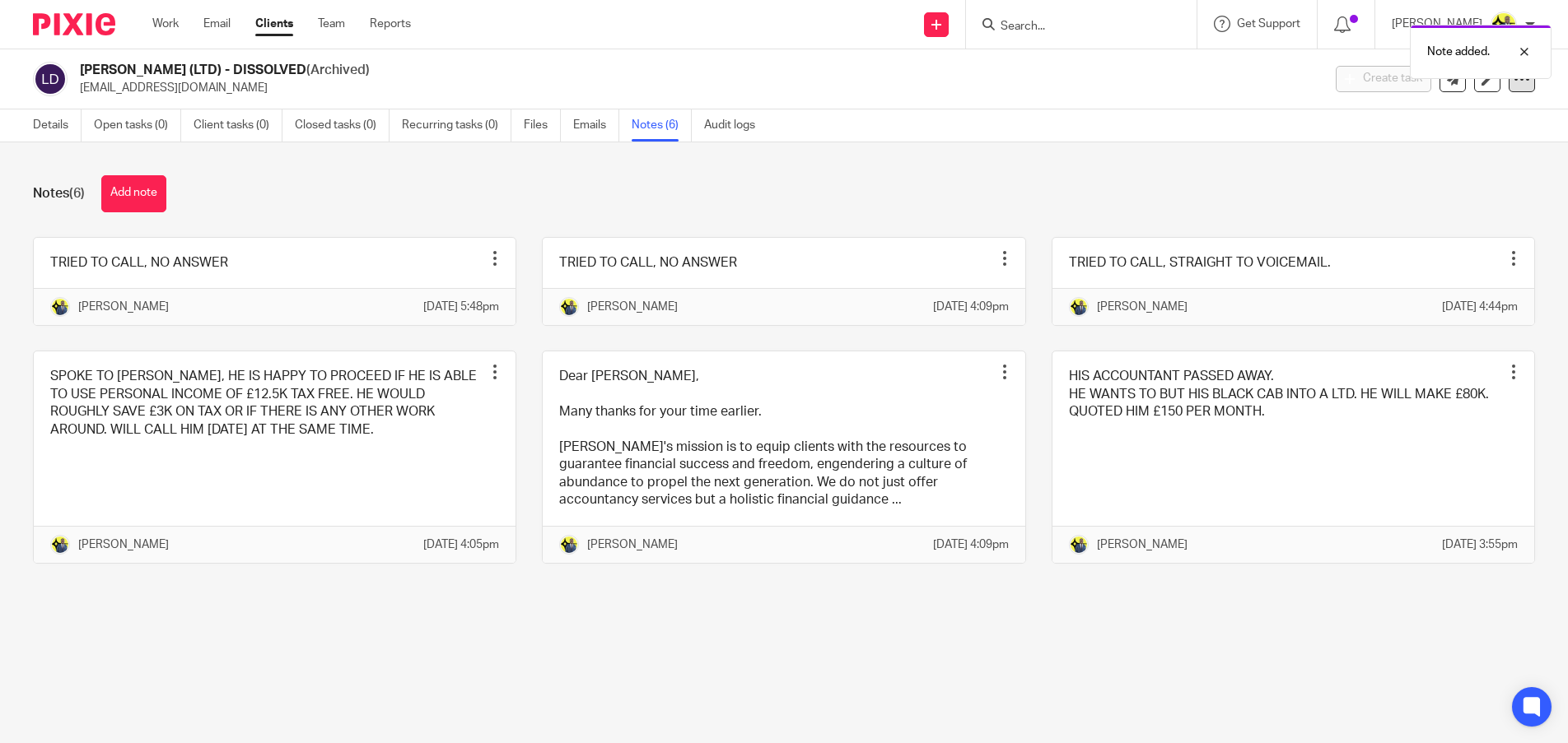
click at [1518, 89] on div at bounding box center [1522, 79] width 27 height 27
click at [1426, 191] on button "Unarchive client" at bounding box center [1420, 192] width 182 height 22
